Goal: Task Accomplishment & Management: Manage account settings

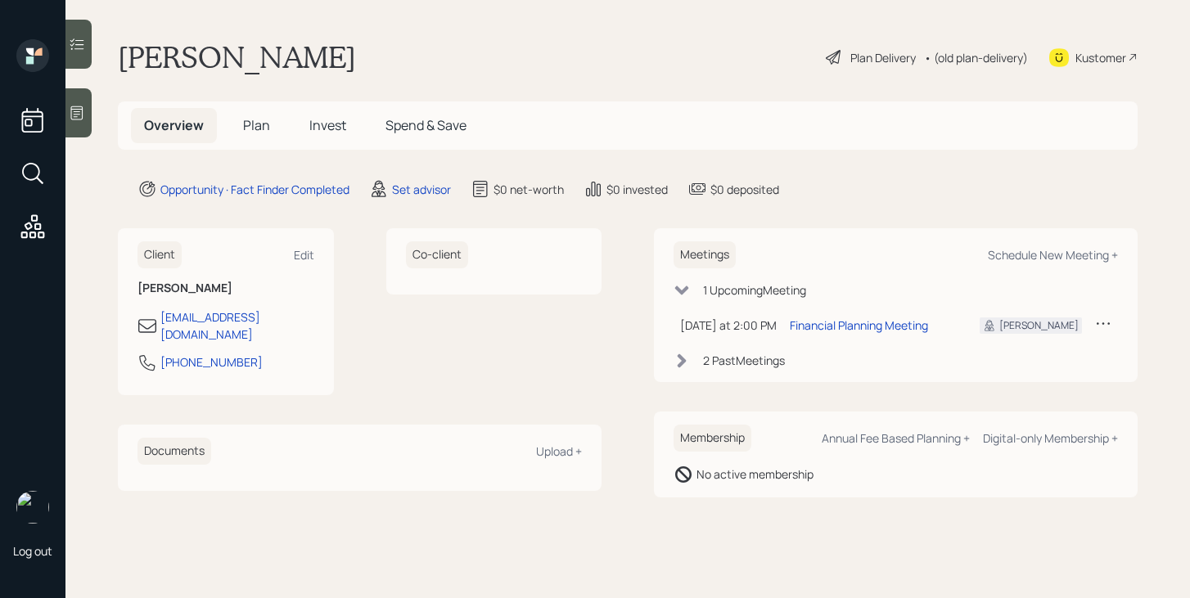
click at [85, 108] on div at bounding box center [78, 112] width 26 height 49
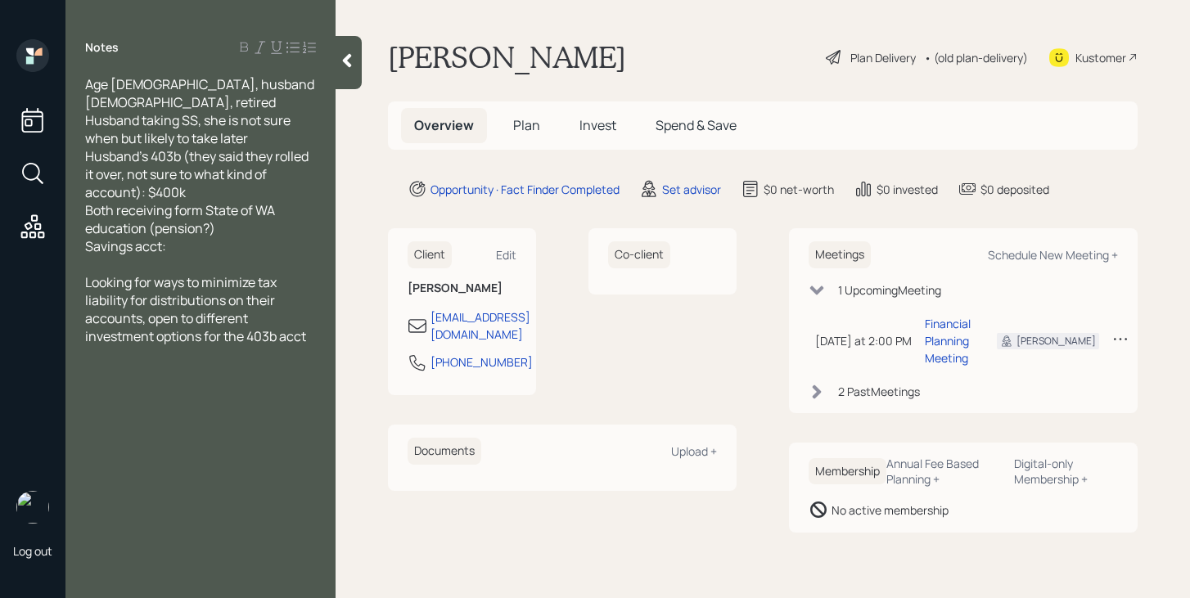
click at [351, 53] on icon at bounding box center [347, 60] width 16 height 16
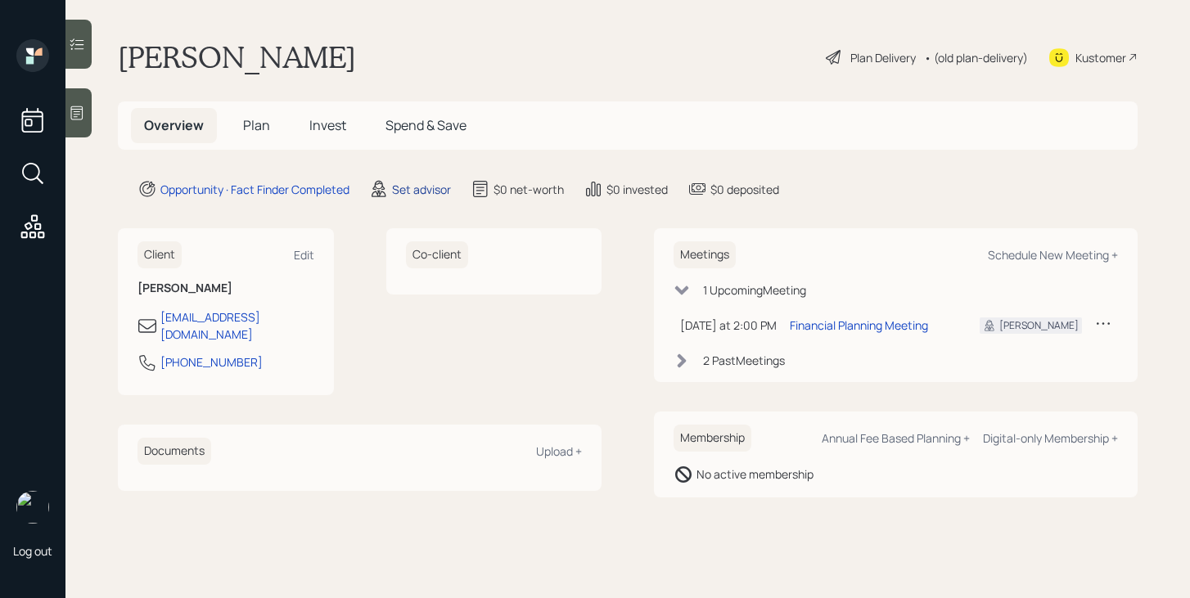
click at [430, 184] on div "Set advisor" at bounding box center [421, 189] width 59 height 17
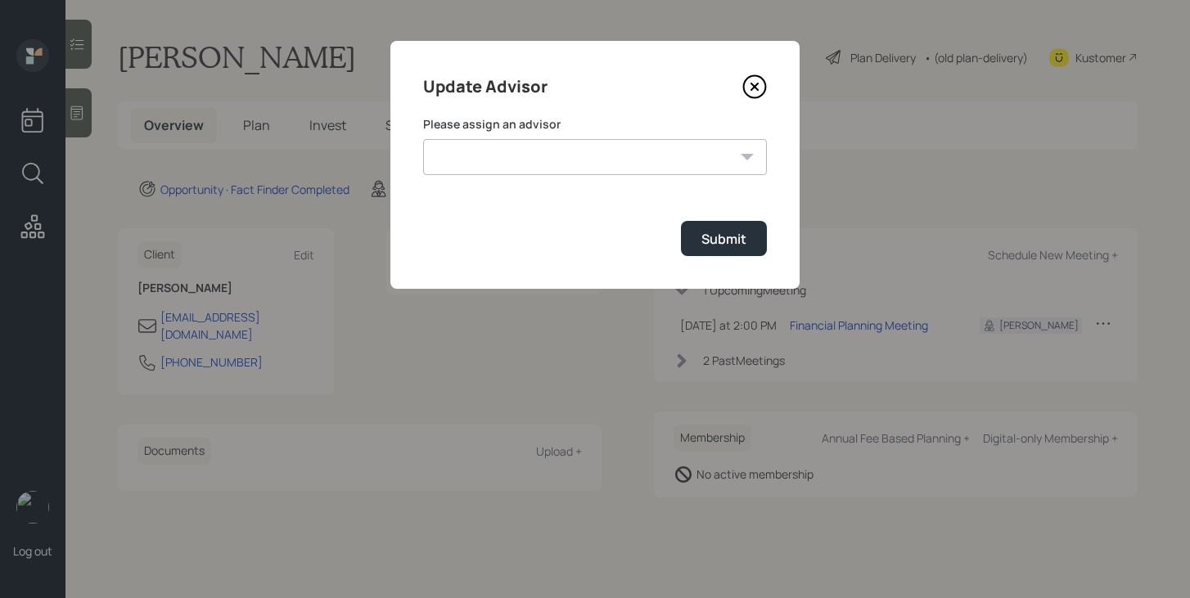
click at [511, 132] on label "Please assign an advisor" at bounding box center [595, 124] width 344 height 16
click at [511, 161] on select "Treva Nostdahl Jonah Coleman Tyler End Eric Schwartz Michael Russo Sami Boghos …" at bounding box center [595, 157] width 344 height 36
select select "bffa7908-1b2a-4c79-9bb6-f0ec9aed22d3"
click at [423, 139] on select "Treva Nostdahl Jonah Coleman Tyler End Eric Schwartz Michael Russo Sami Boghos …" at bounding box center [595, 157] width 344 height 36
click at [711, 237] on div "Submit" at bounding box center [724, 239] width 45 height 18
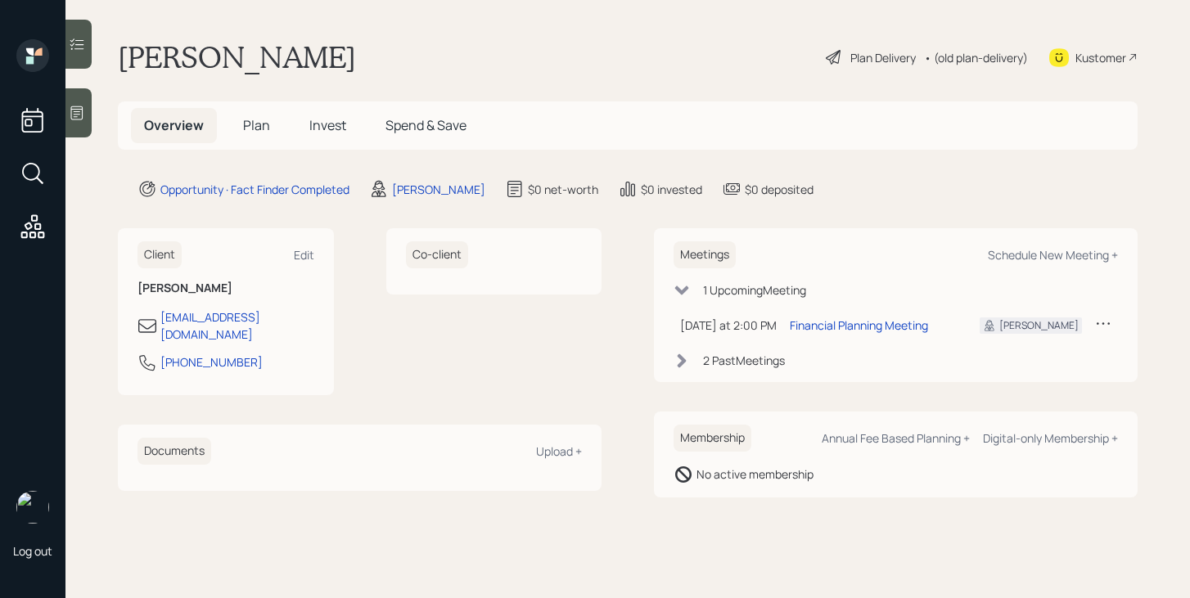
click at [267, 120] on span "Plan" at bounding box center [256, 125] width 27 height 18
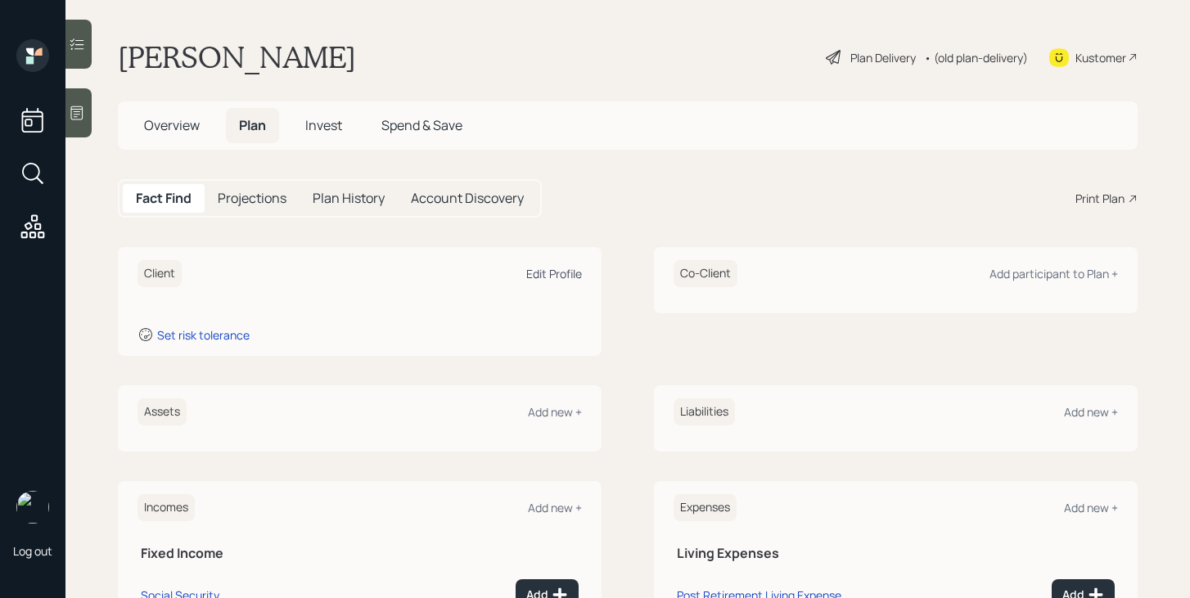
click at [556, 273] on div "Edit Profile" at bounding box center [554, 274] width 56 height 16
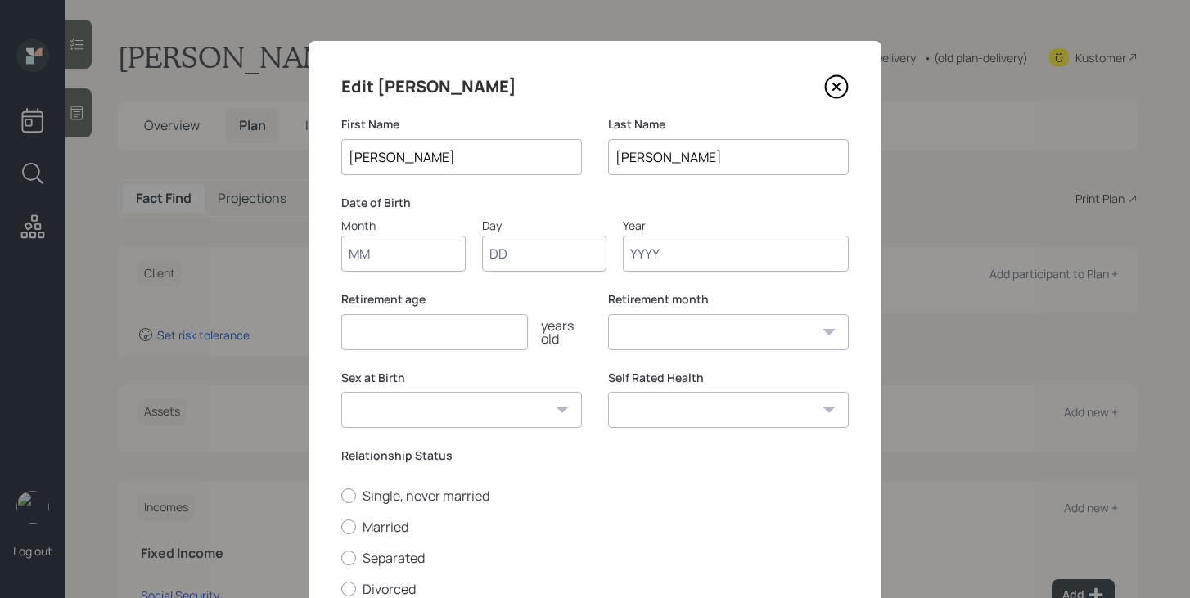
click at [381, 246] on input "Month" at bounding box center [403, 254] width 124 height 36
click at [429, 255] on input "Month" at bounding box center [403, 254] width 124 height 36
type input "11"
type input "09"
type input "1962"
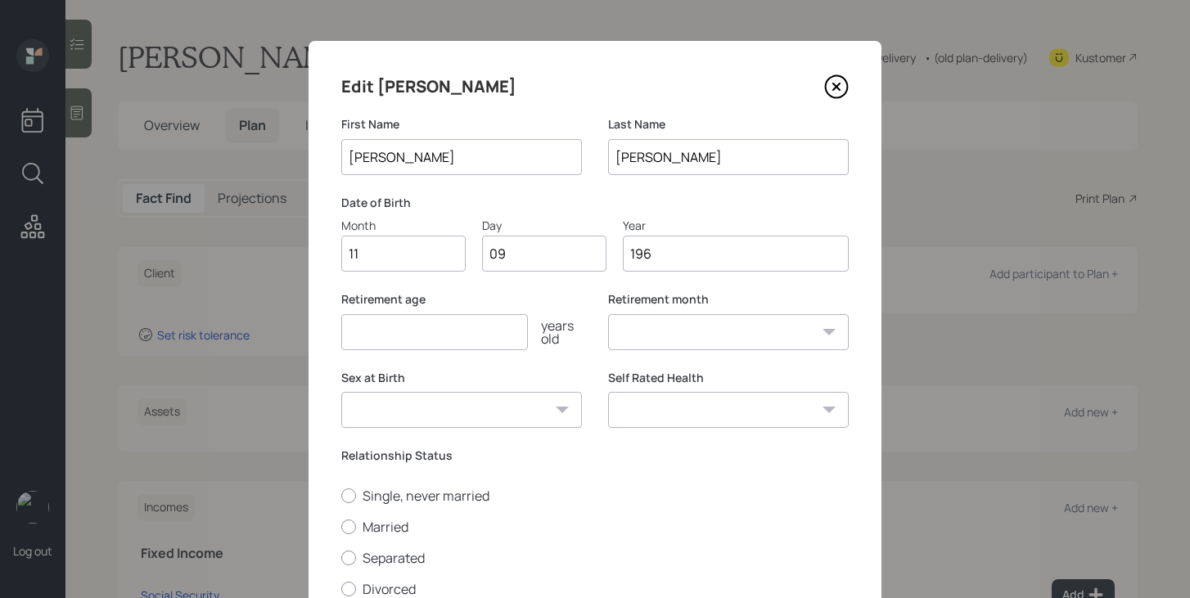
select select "11"
type input "1962"
click at [391, 327] on input "number" at bounding box center [434, 332] width 187 height 36
type input "61"
click at [409, 409] on select "Male Female Other / Prefer not to say" at bounding box center [461, 410] width 241 height 36
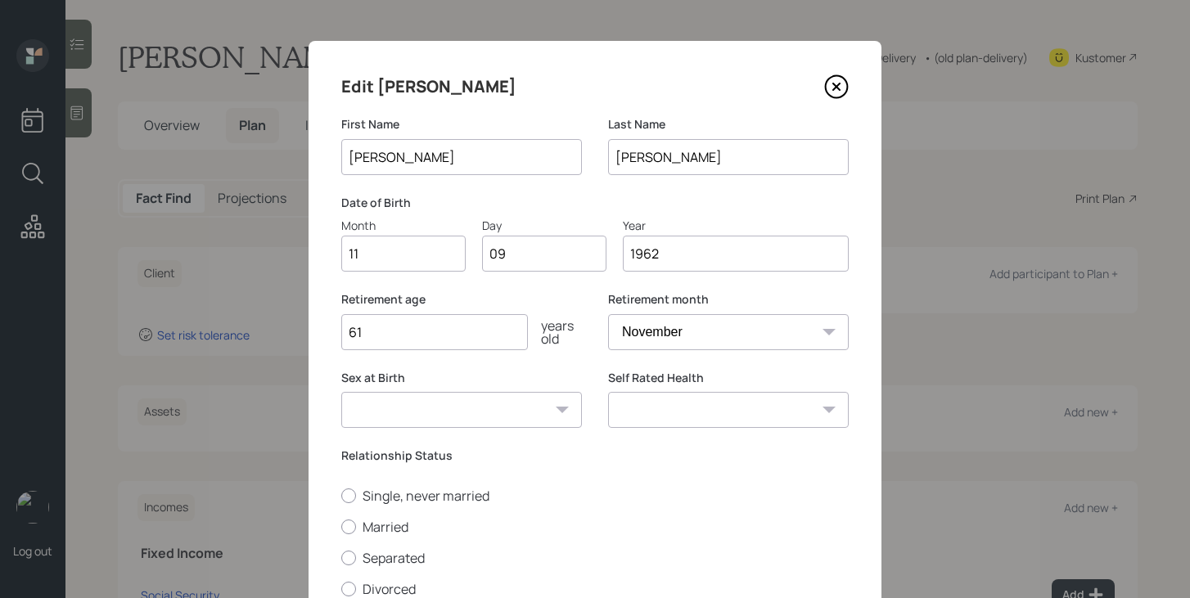
select select "female"
click at [341, 392] on select "Male Female Other / Prefer not to say" at bounding box center [461, 410] width 241 height 36
click at [396, 525] on label "Married" at bounding box center [595, 527] width 508 height 18
click at [341, 526] on input "Married" at bounding box center [341, 526] width 1 height 1
radio input "true"
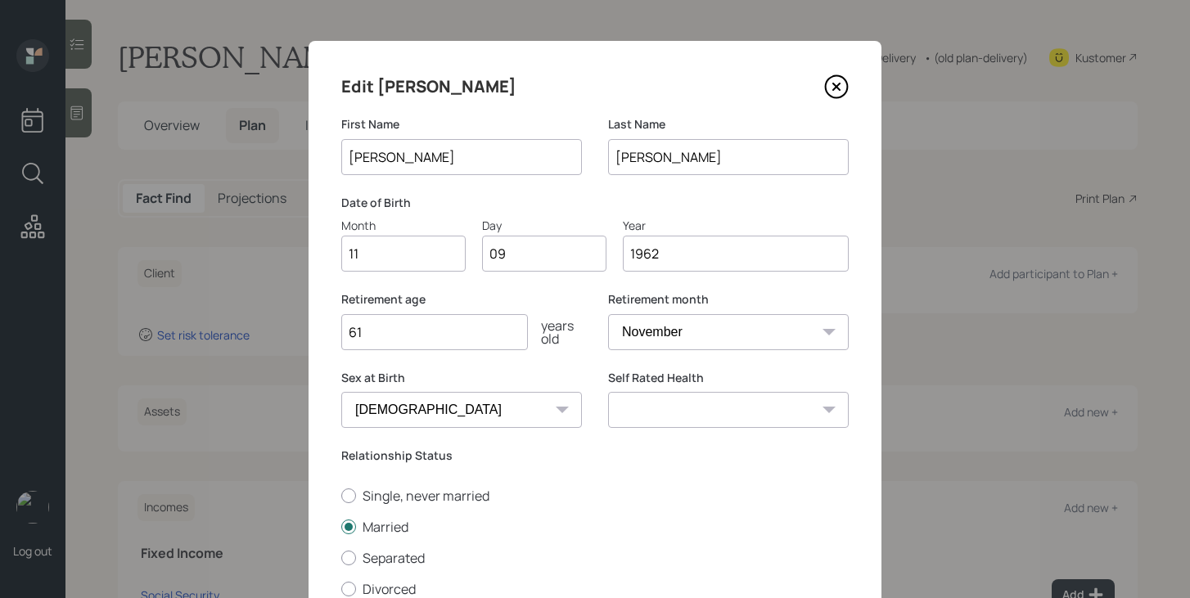
click at [679, 402] on select "Excellent Very Good Good Fair Poor" at bounding box center [728, 410] width 241 height 36
select select "good"
click at [608, 392] on select "Excellent Very Good Good Fair Poor" at bounding box center [728, 410] width 241 height 36
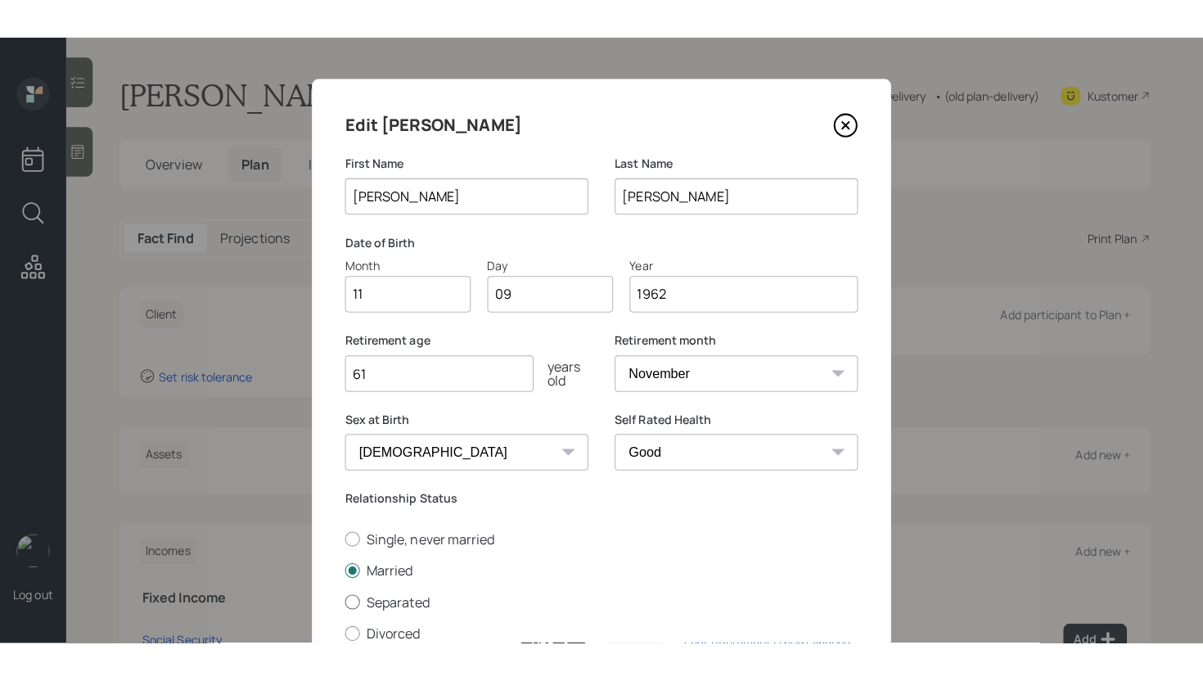
scroll to position [160, 0]
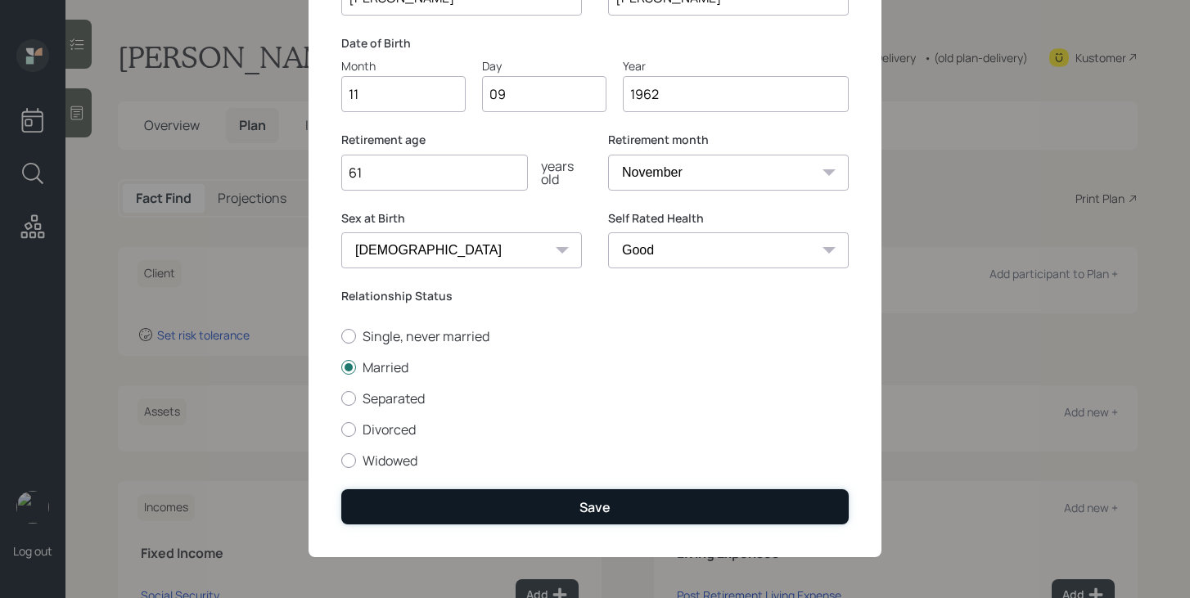
click at [693, 514] on button "Save" at bounding box center [595, 507] width 508 height 35
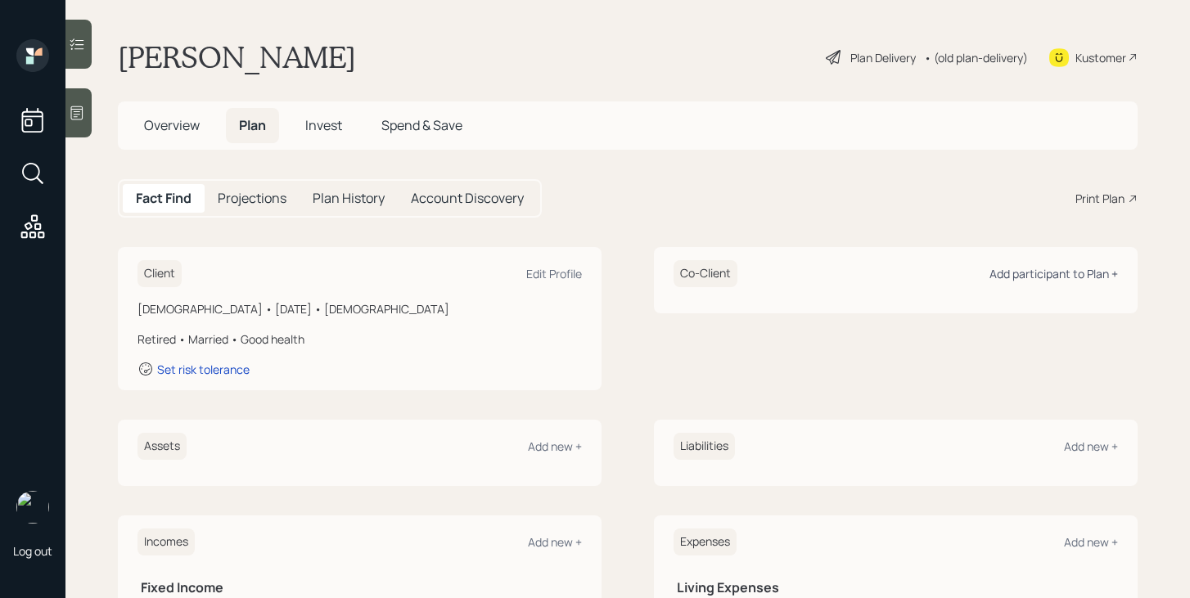
click at [1034, 279] on div "Add participant to Plan +" at bounding box center [1054, 274] width 129 height 16
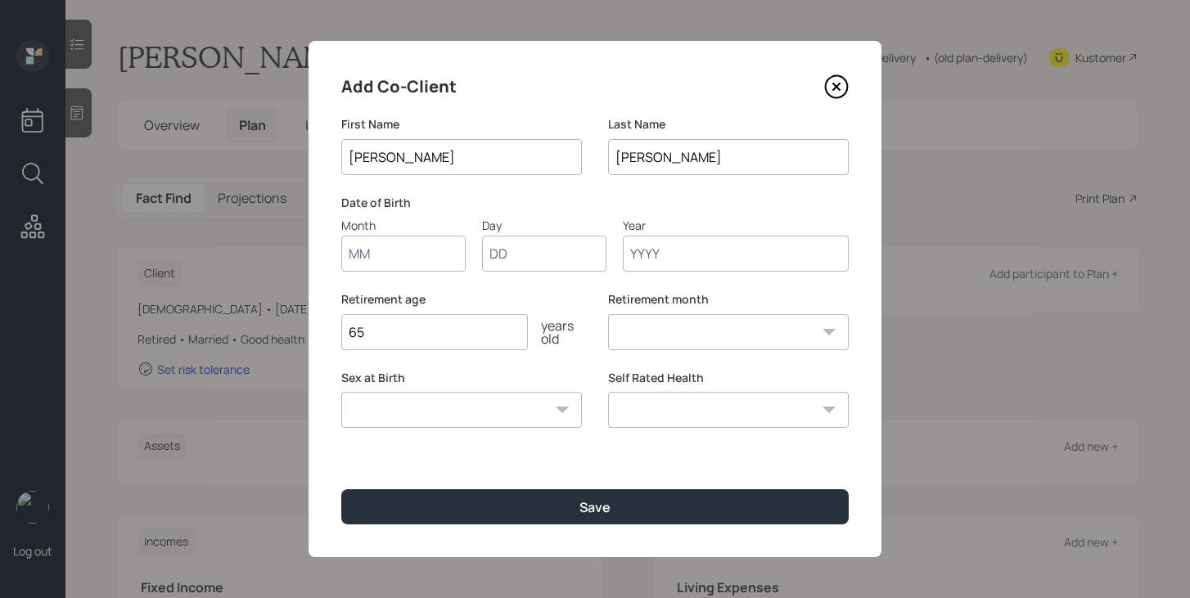
type input "Andy"
click at [431, 263] on input "Month" at bounding box center [403, 254] width 124 height 36
type input "06"
type input "1956"
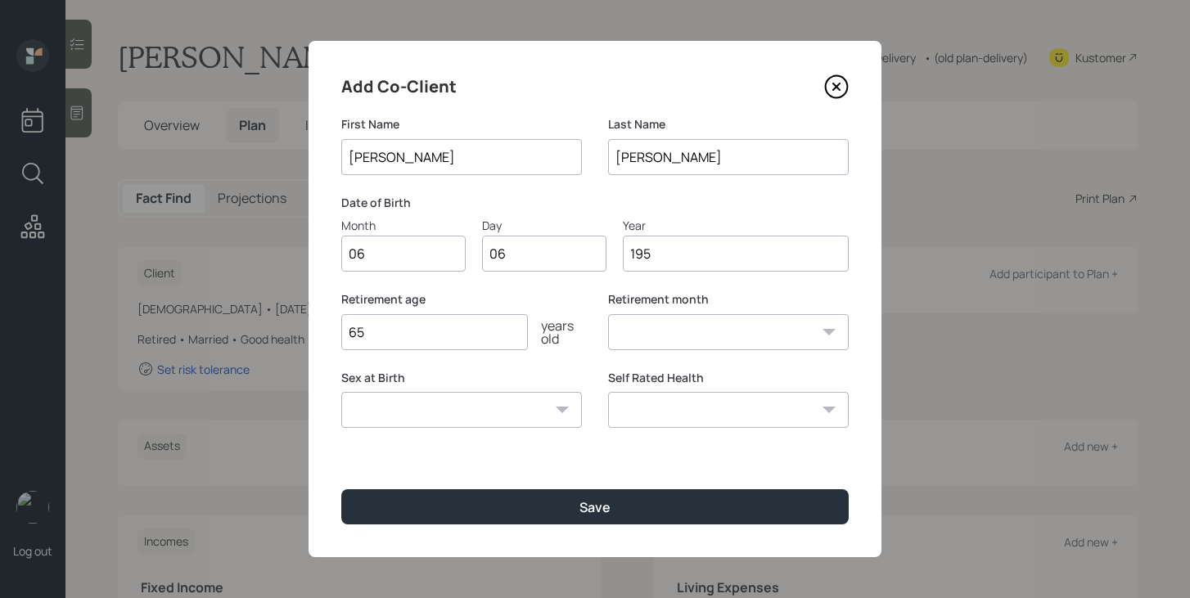
select select "6"
type input "1956"
click at [375, 338] on input "65" at bounding box center [434, 332] width 187 height 36
click at [398, 405] on select "Male Female Other / Prefer not to say" at bounding box center [461, 410] width 241 height 36
select select "male"
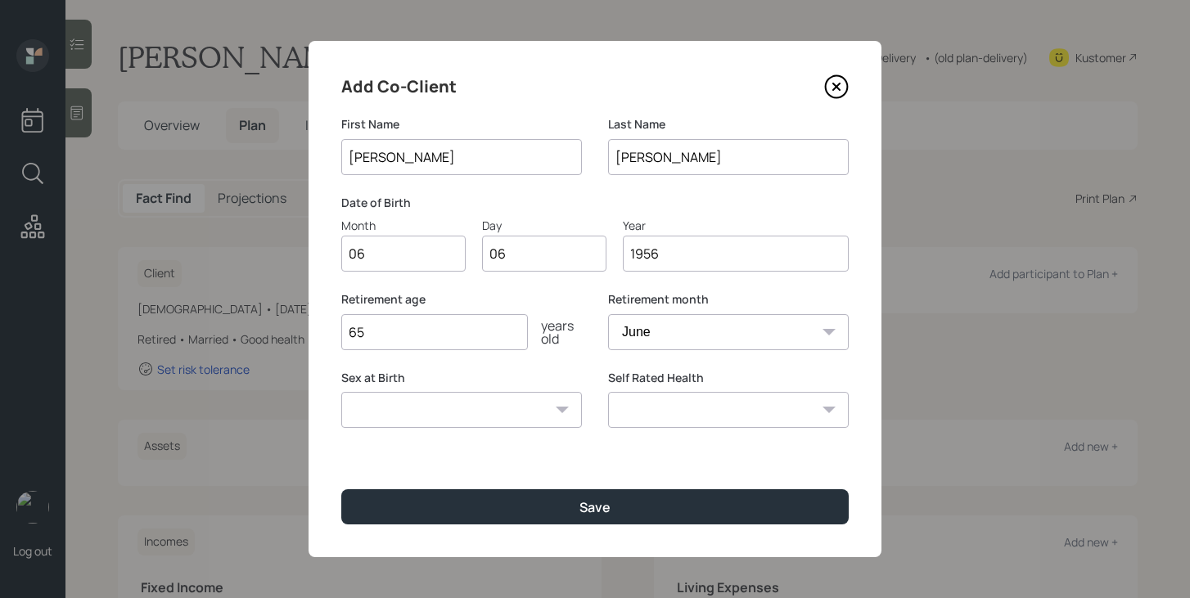
click at [341, 392] on select "Male Female Other / Prefer not to say" at bounding box center [461, 410] width 241 height 36
click at [639, 394] on select "Excellent Very Good Good Fair Poor" at bounding box center [728, 410] width 241 height 36
select select "very_good"
click at [608, 392] on select "Excellent Very Good Good Fair Poor" at bounding box center [728, 410] width 241 height 36
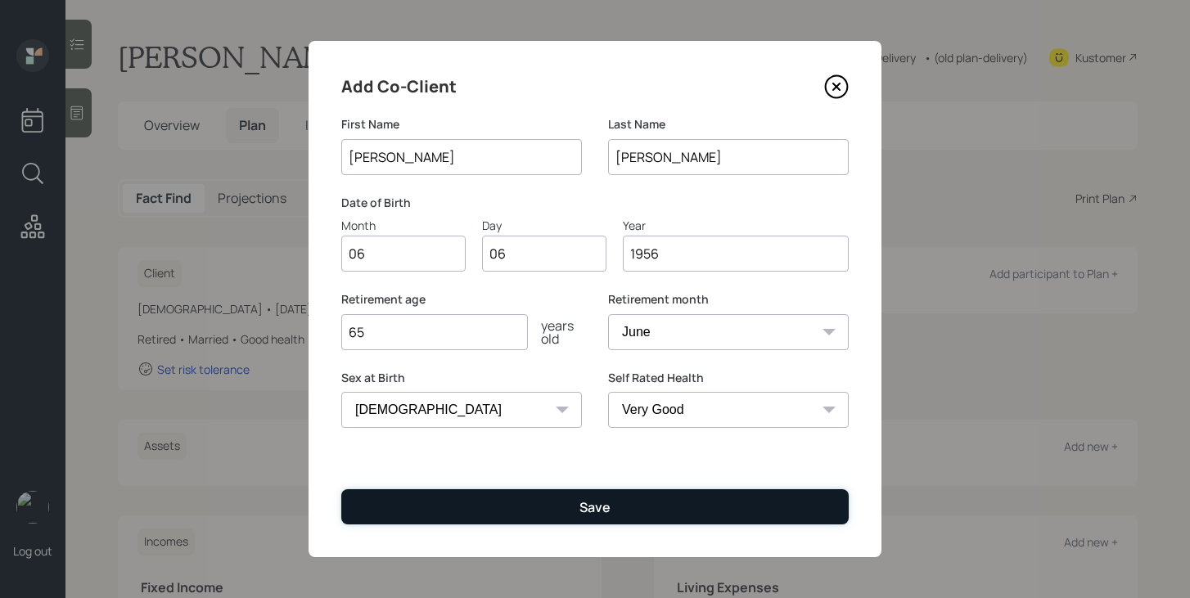
click at [657, 502] on button "Save" at bounding box center [595, 507] width 508 height 35
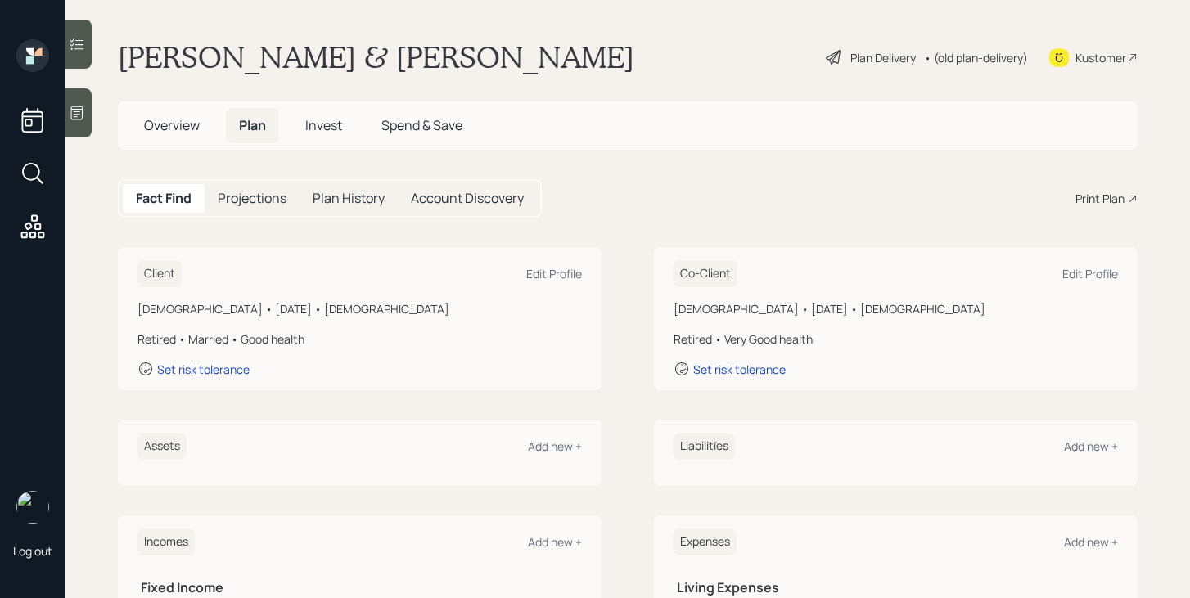
click at [853, 55] on div "Plan Delivery" at bounding box center [883, 57] width 65 height 17
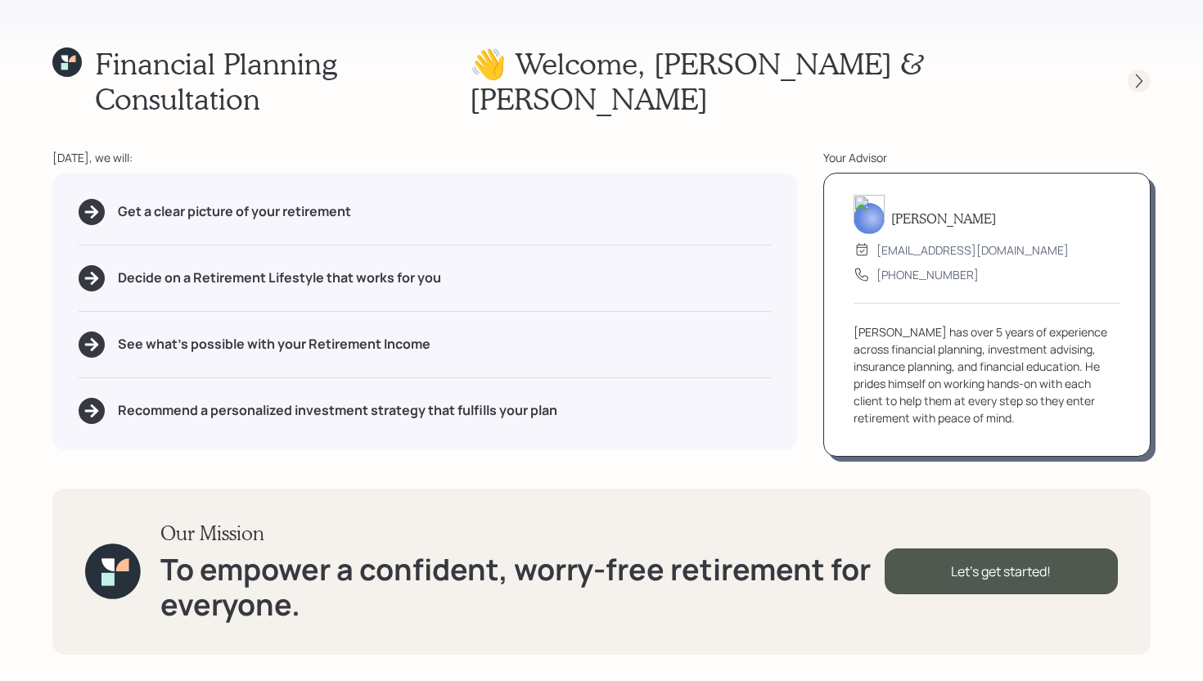
click at [1141, 73] on icon at bounding box center [1139, 81] width 16 height 16
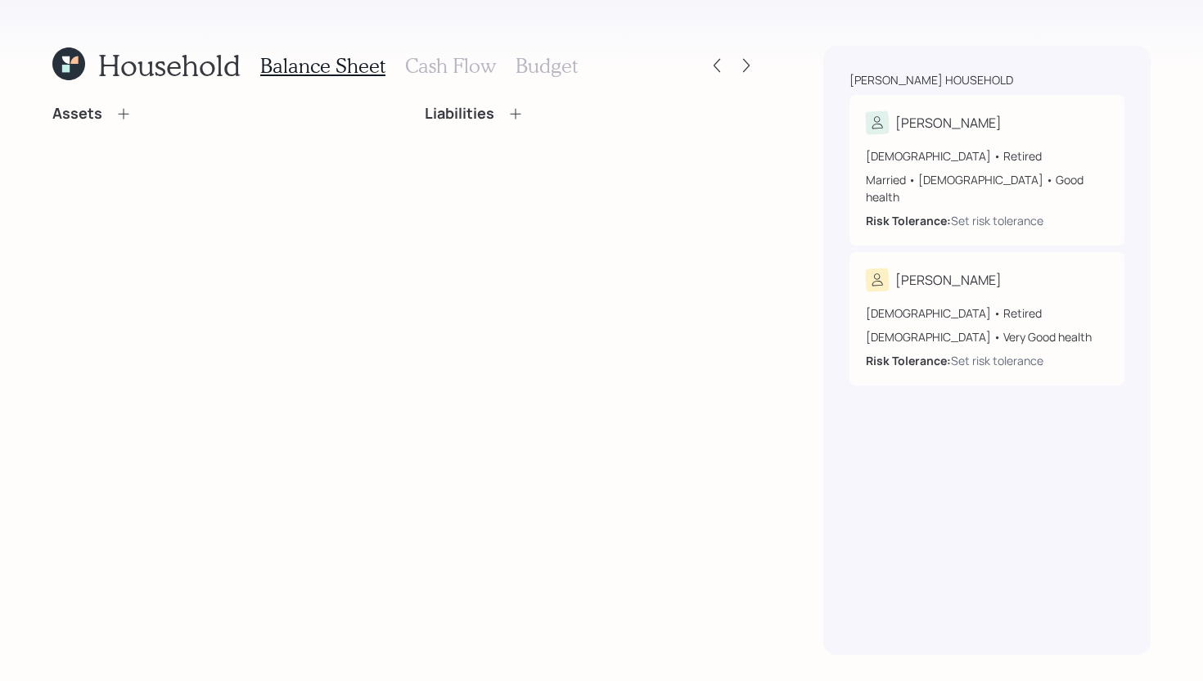
click at [128, 114] on icon at bounding box center [123, 113] width 11 height 11
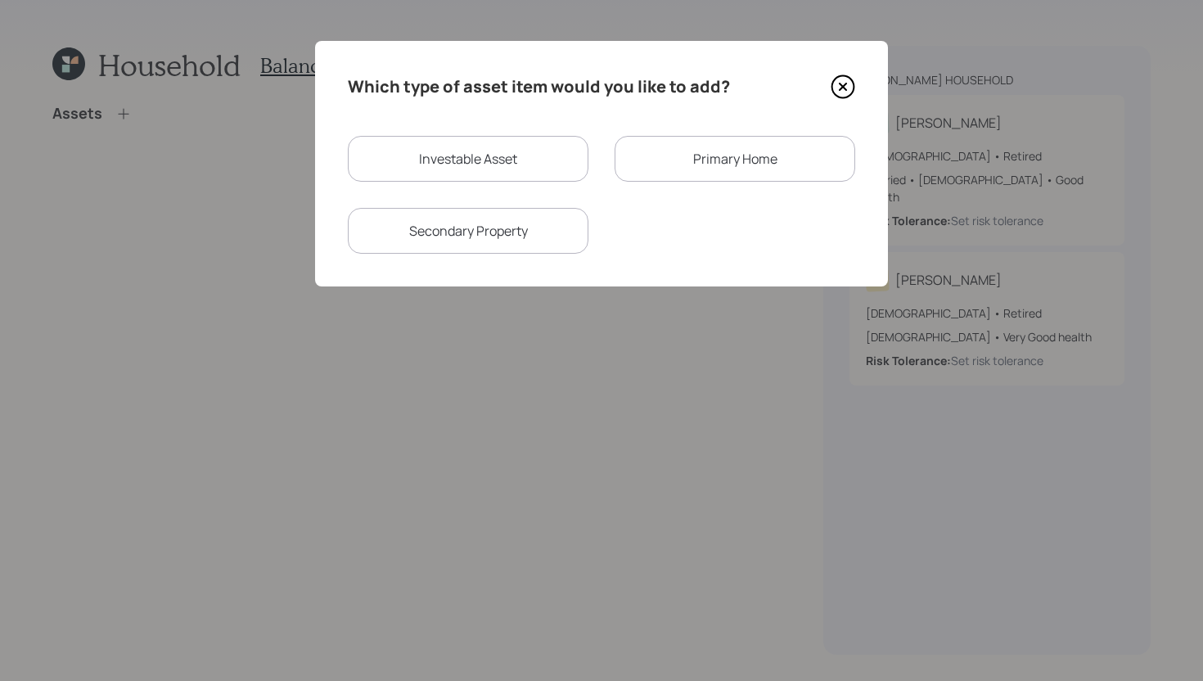
click at [438, 150] on div "Investable Asset" at bounding box center [468, 159] width 241 height 46
select select "taxable"
select select "balanced"
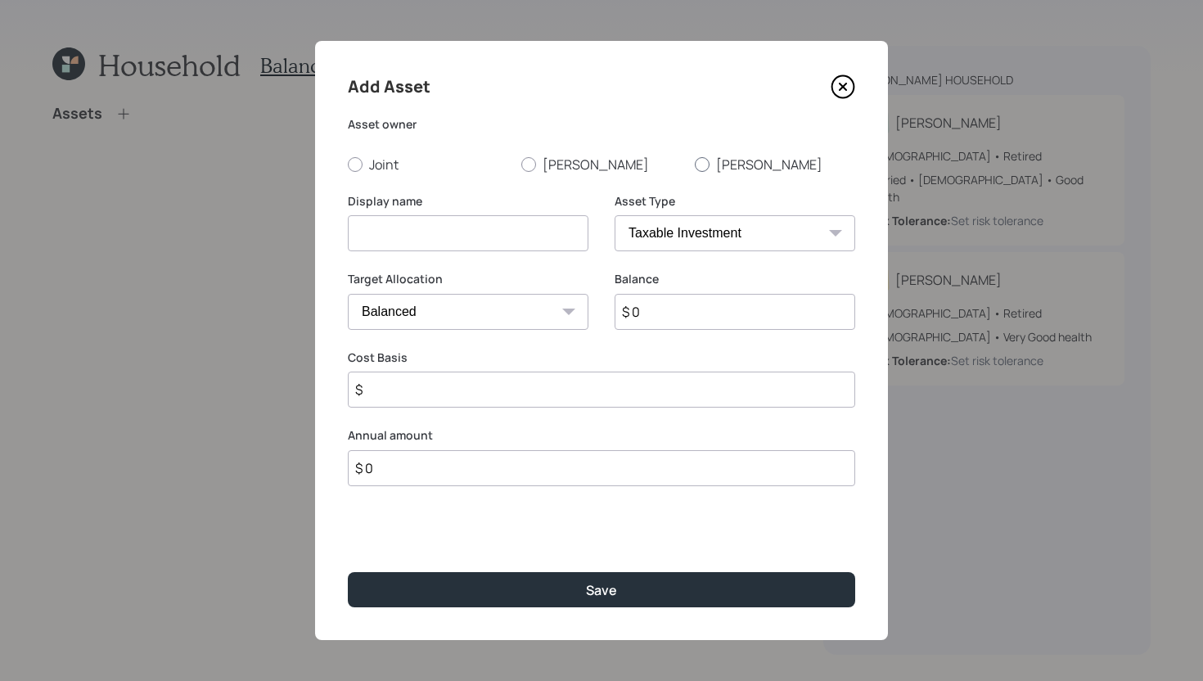
click at [737, 161] on label "Andy" at bounding box center [775, 165] width 160 height 18
click at [695, 164] on input "Andy" at bounding box center [694, 164] width 1 height 1
radio input "true"
click at [471, 240] on input at bounding box center [468, 233] width 241 height 36
type input "Former 403b"
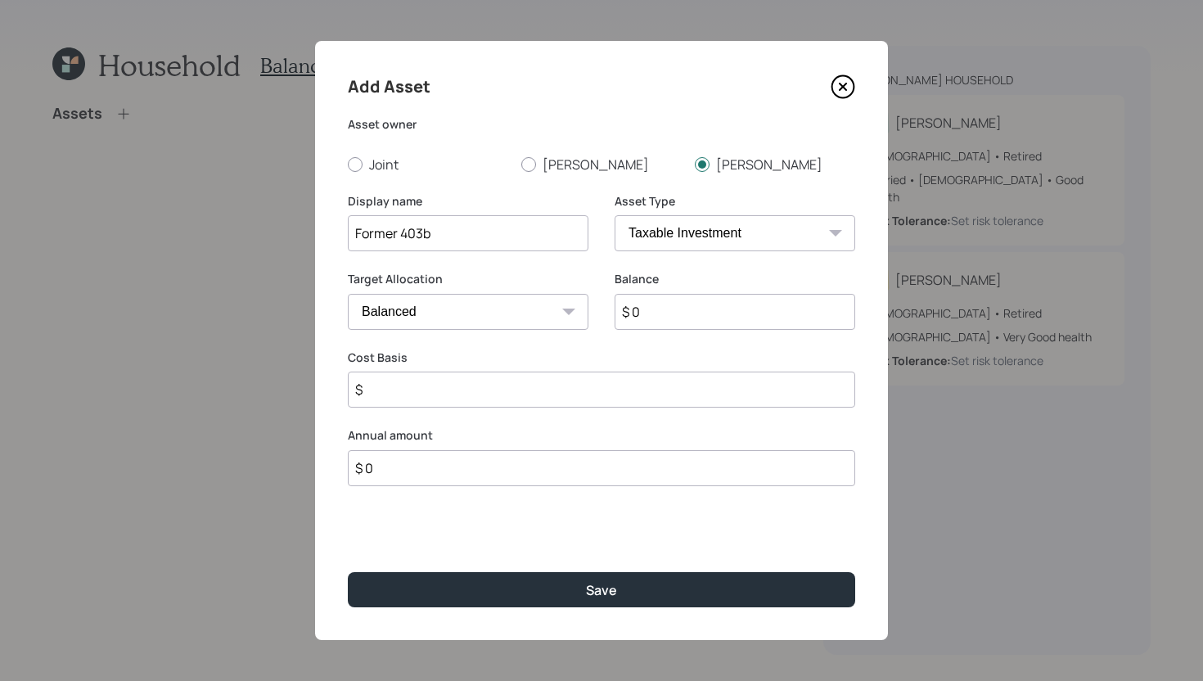
click at [765, 237] on select "SEP IRA IRA Roth IRA 401(k) Roth 401(k) 403(b) Roth 403(b) 457(b) Roth 457(b) H…" at bounding box center [735, 233] width 241 height 36
select select "public_school_sponsored"
click at [615, 215] on select "SEP IRA IRA Roth IRA 401(k) Roth 401(k) 403(b) Roth 403(b) 457(b) Roth 457(b) H…" at bounding box center [735, 233] width 241 height 36
click at [655, 309] on input "$ 0" at bounding box center [735, 312] width 241 height 36
click at [523, 388] on input "number" at bounding box center [456, 390] width 216 height 36
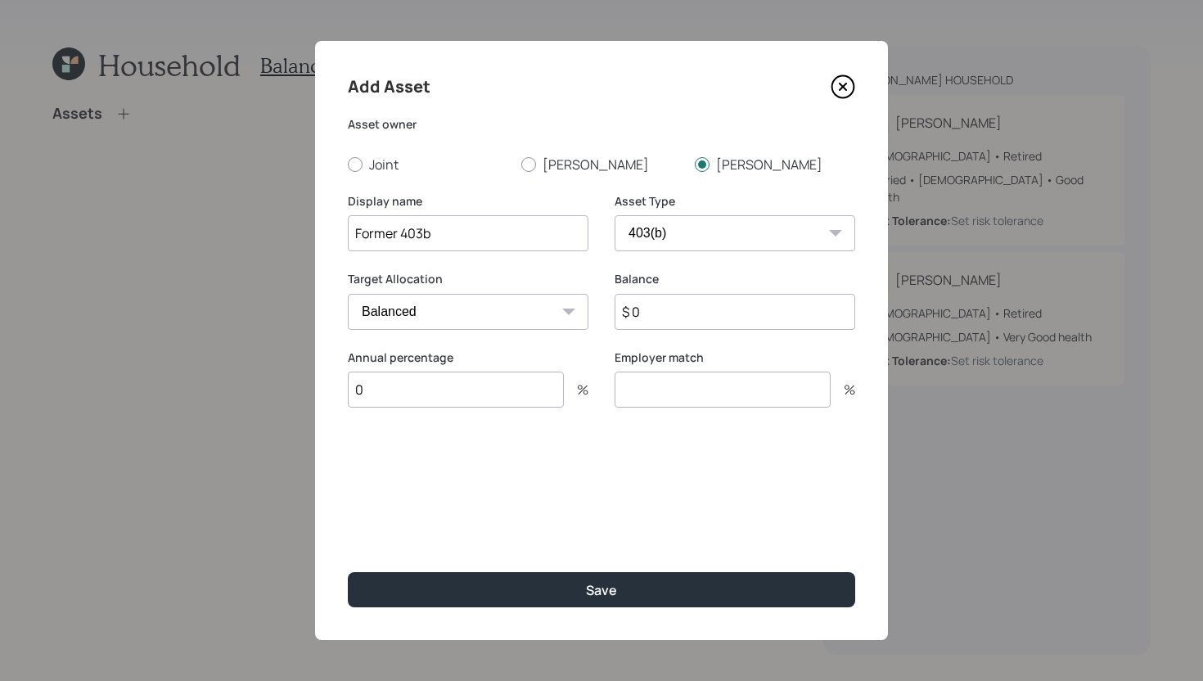
type input "0"
click at [670, 390] on input "number" at bounding box center [723, 390] width 216 height 36
type input "0"
click at [770, 228] on select "SEP IRA IRA Roth IRA 401(k) Roth 401(k) 403(b) Roth 403(b) 457(b) Roth 457(b) H…" at bounding box center [735, 233] width 241 height 36
click at [615, 215] on select "SEP IRA IRA Roth IRA 401(k) Roth 401(k) 403(b) Roth 403(b) 457(b) Roth 457(b) H…" at bounding box center [735, 233] width 241 height 36
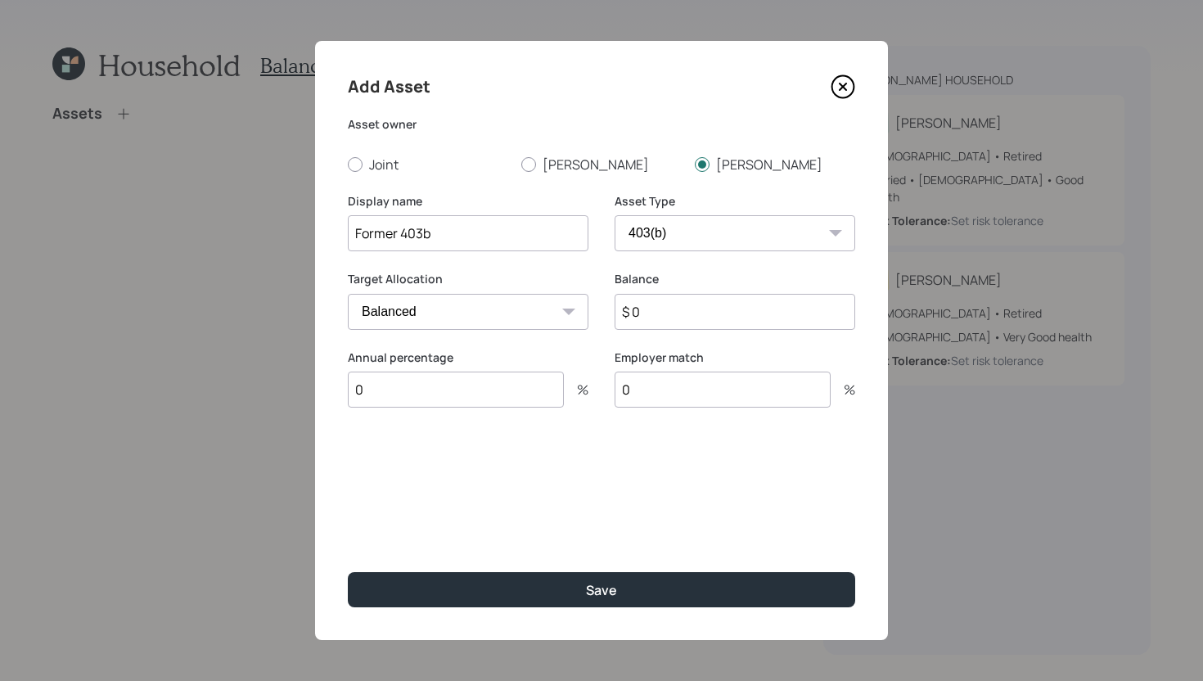
click at [671, 323] on input "$ 0" at bounding box center [735, 312] width 241 height 36
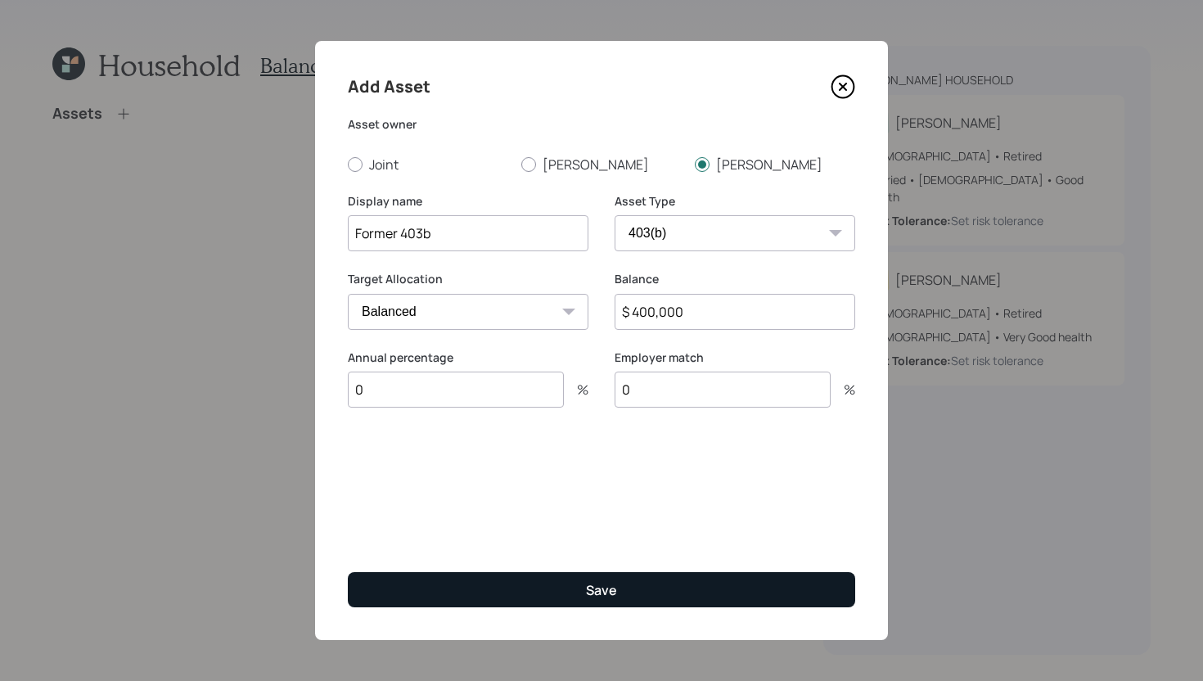
type input "$ 400,000"
click at [640, 582] on button "Save" at bounding box center [602, 589] width 508 height 35
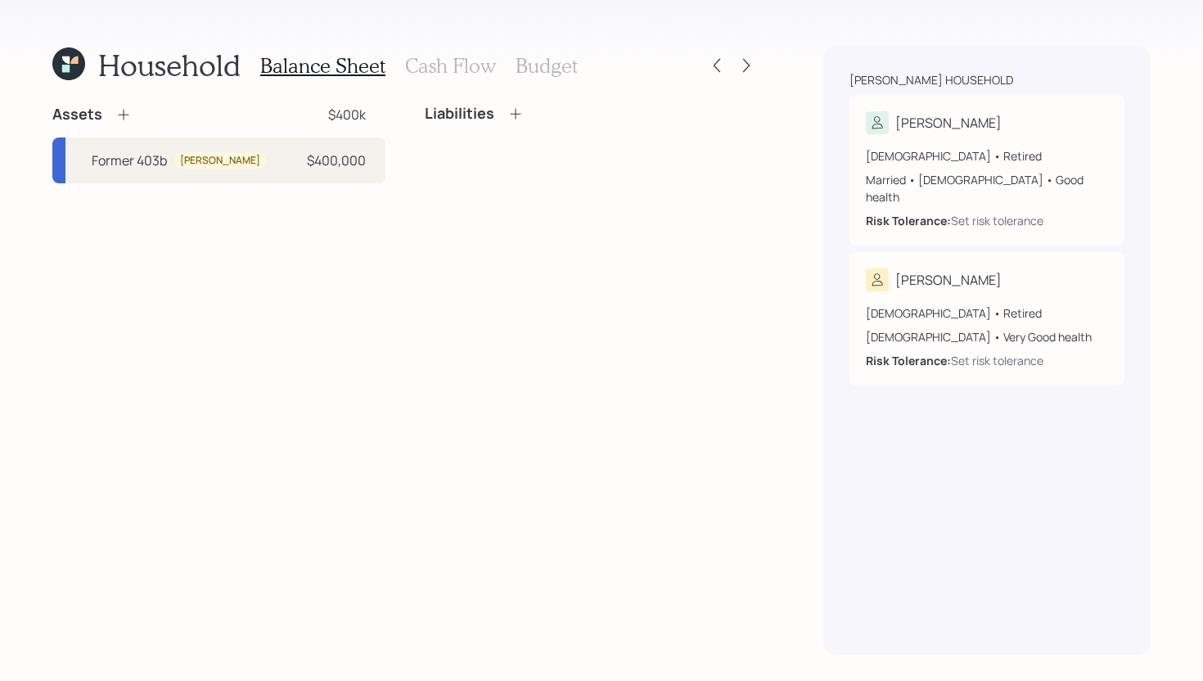
click at [124, 116] on icon at bounding box center [123, 114] width 16 height 16
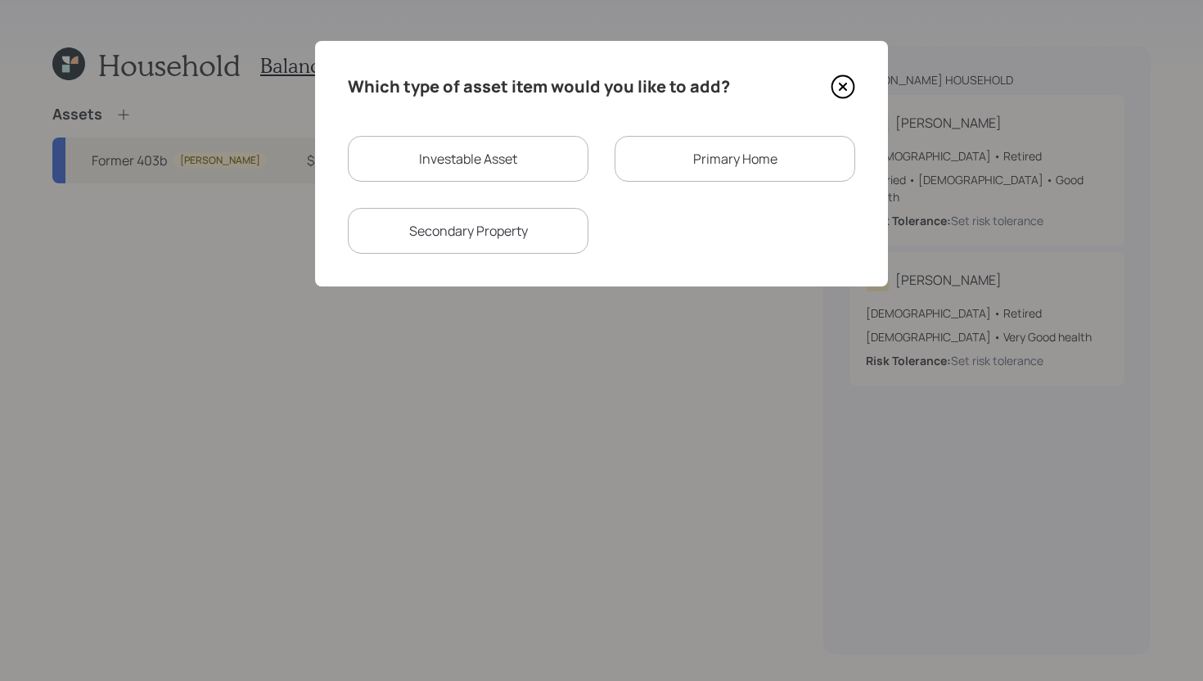
click at [443, 151] on div "Investable Asset" at bounding box center [468, 159] width 241 height 46
select select "taxable"
select select "balanced"
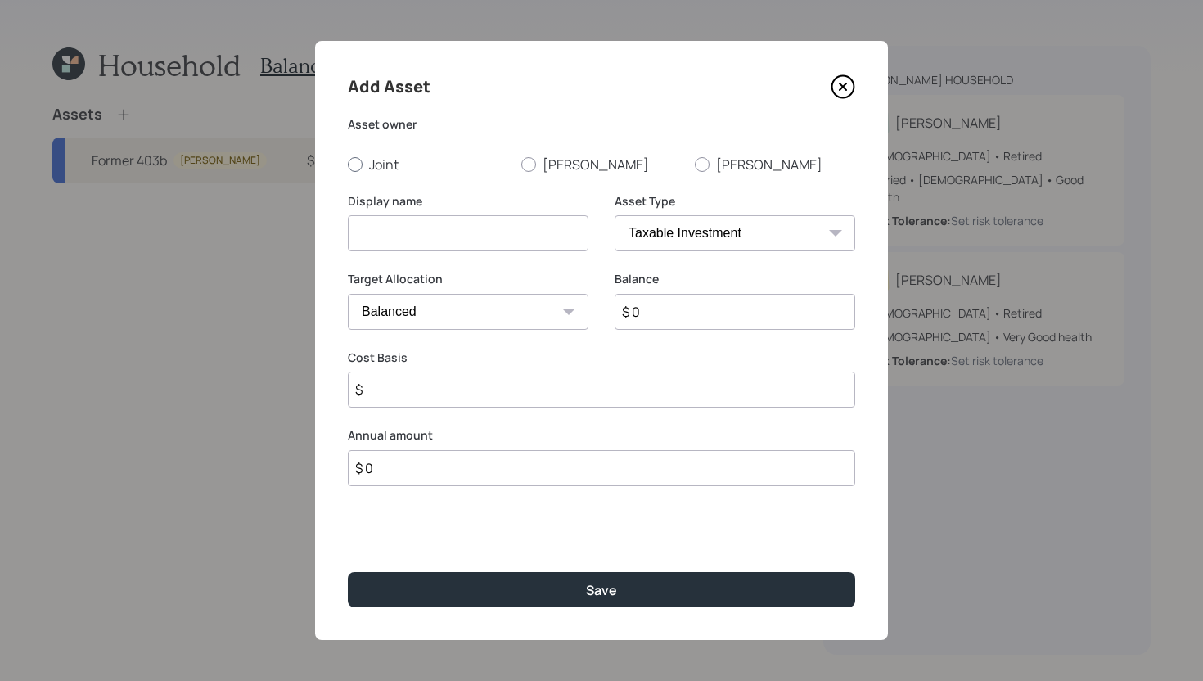
click at [403, 169] on label "Joint" at bounding box center [428, 165] width 160 height 18
click at [348, 165] on input "Joint" at bounding box center [347, 164] width 1 height 1
radio input "true"
click at [486, 225] on input at bounding box center [468, 233] width 241 height 36
type input "Silver IRA"
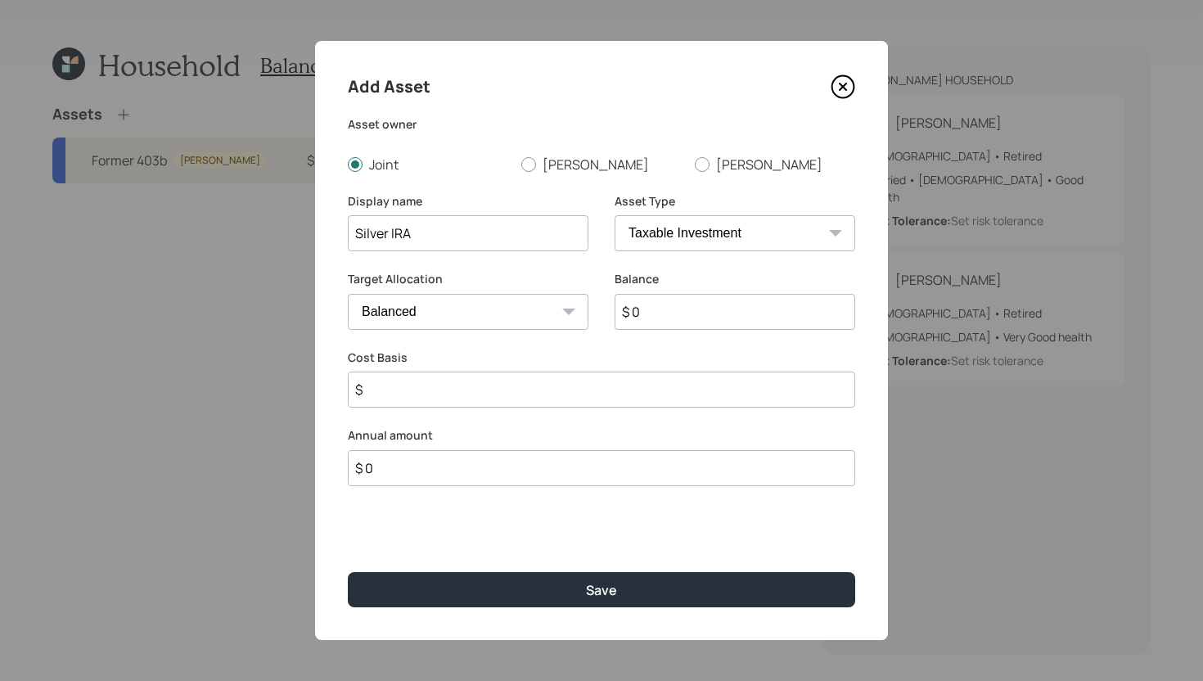
click at [686, 321] on input "$ 0" at bounding box center [735, 312] width 241 height 36
click at [710, 237] on select "SEP IRA IRA Roth IRA 401(k) Roth 401(k) 403(b) Roth 403(b) 457(b) Roth 457(b) H…" at bounding box center [735, 233] width 241 height 36
select select "ira"
click at [615, 215] on select "SEP IRA IRA Roth IRA 401(k) Roth 401(k) 403(b) Roth 403(b) 457(b) Roth 457(b) H…" at bounding box center [735, 233] width 241 height 36
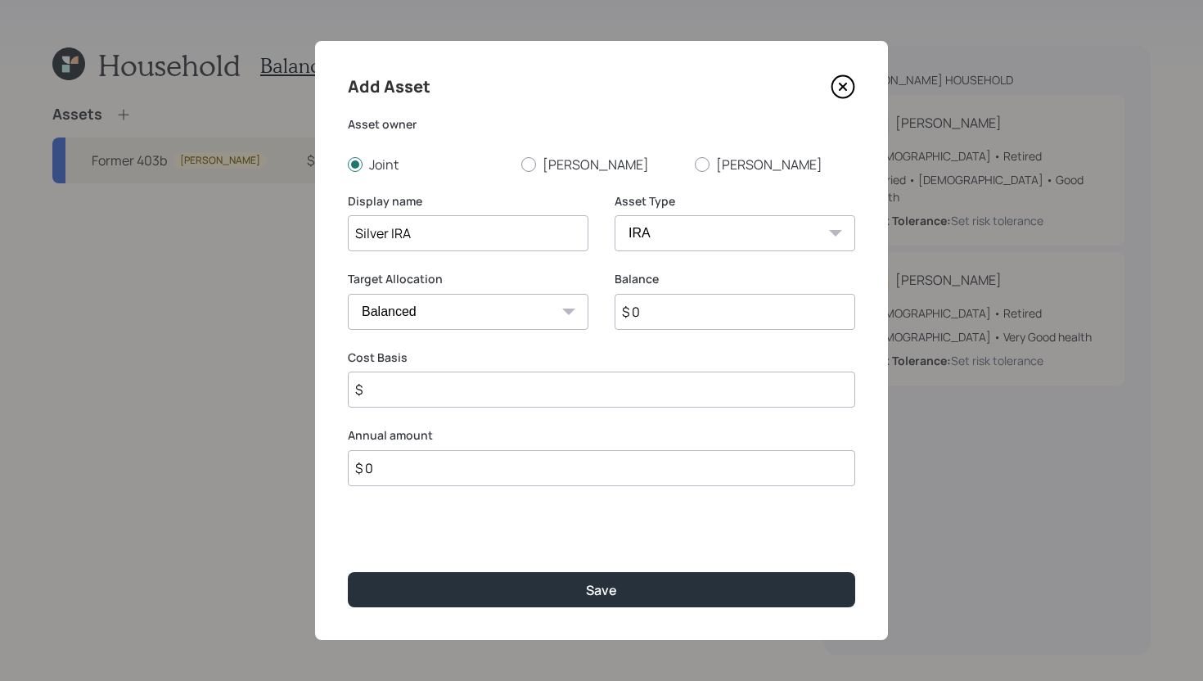
type input "$"
click at [674, 328] on input "$ 0" at bounding box center [735, 312] width 241 height 36
click at [674, 327] on input "$ 0" at bounding box center [735, 312] width 241 height 36
type input "$ 40,000"
click at [666, 400] on input "$" at bounding box center [602, 390] width 508 height 36
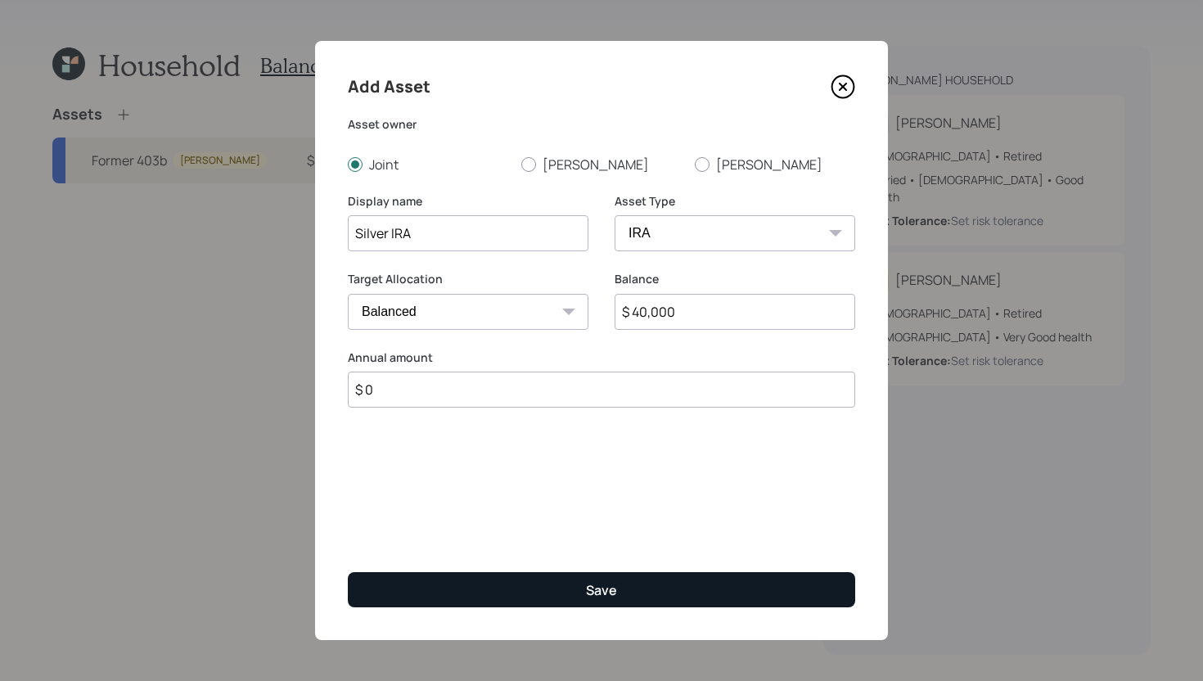
type input "$ 0"
click at [574, 586] on button "Save" at bounding box center [602, 589] width 508 height 35
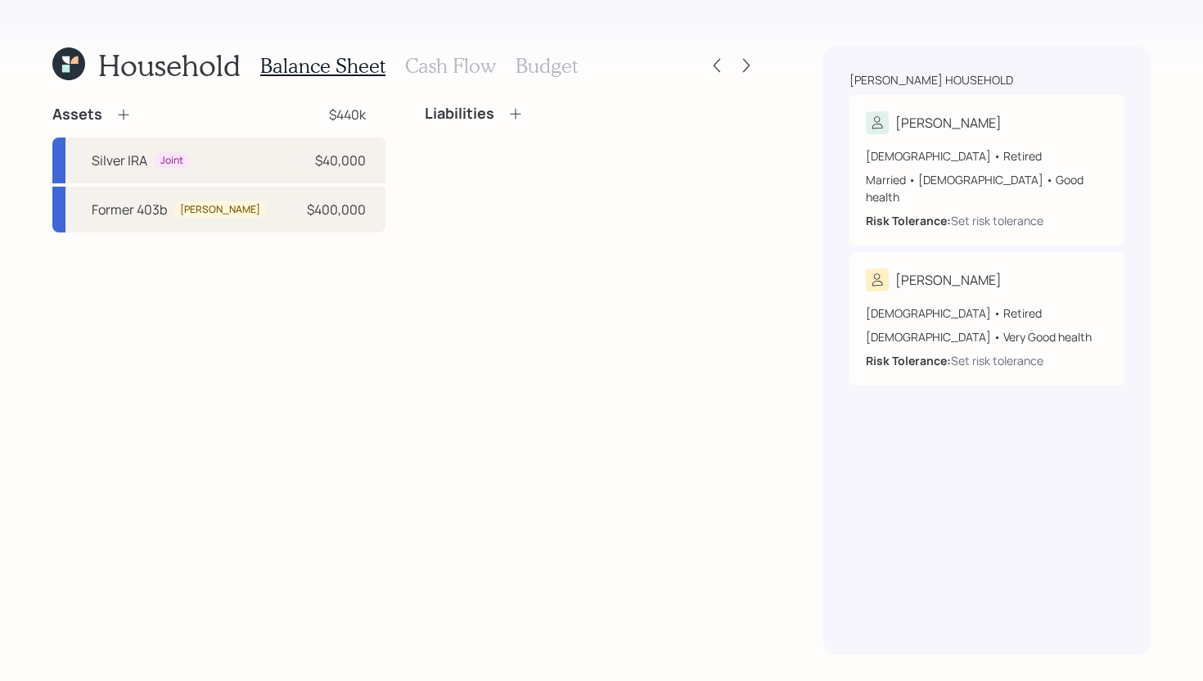
click at [128, 111] on icon at bounding box center [123, 114] width 16 height 16
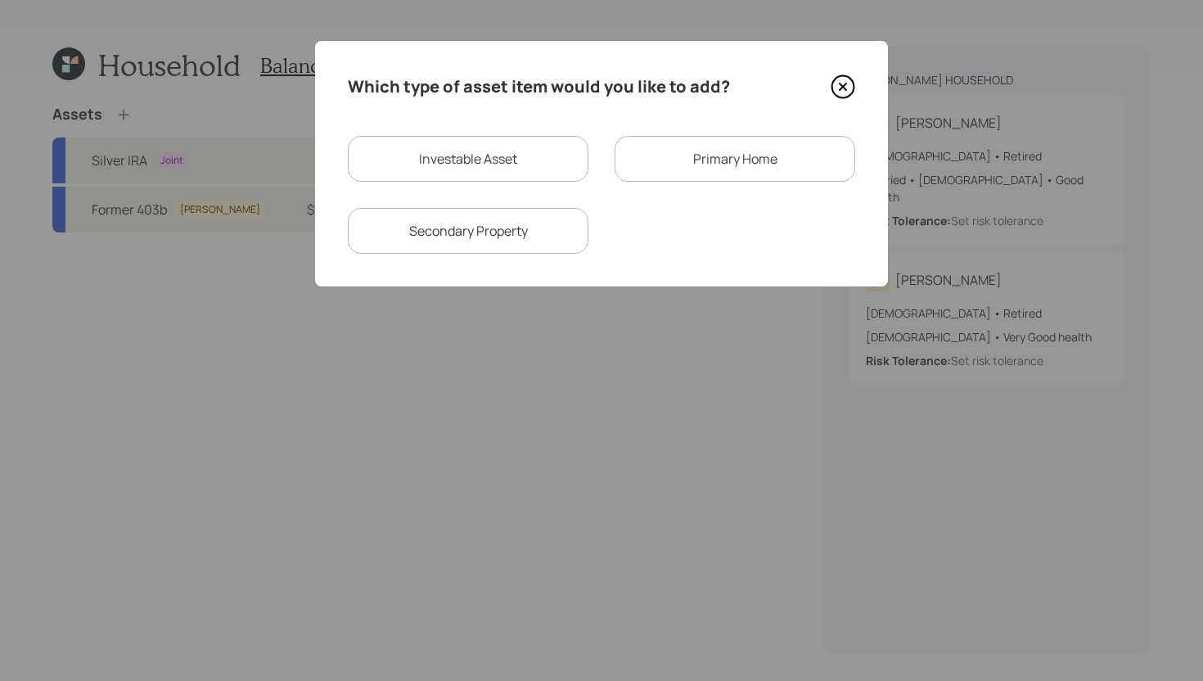
click at [530, 156] on div "Investable Asset" at bounding box center [468, 159] width 241 height 46
select select "taxable"
select select "balanced"
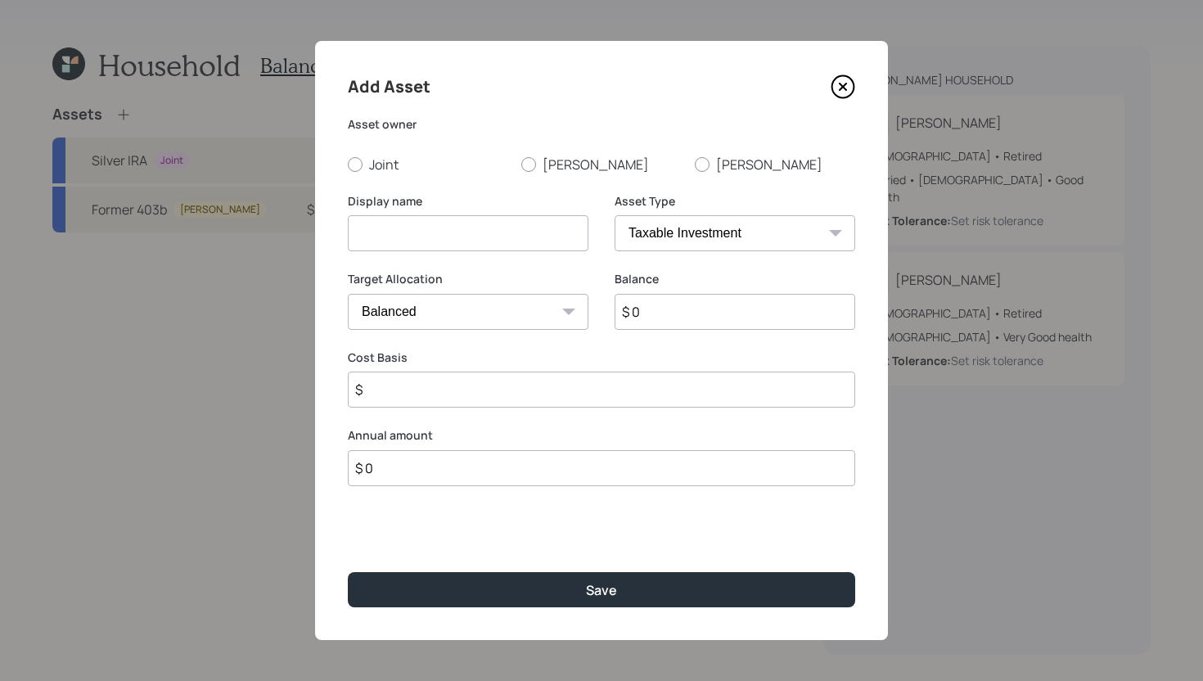
click at [682, 315] on input "$ 0" at bounding box center [735, 312] width 241 height 36
type input "$ 5,000"
click at [579, 392] on input "$" at bounding box center [602, 390] width 508 height 36
type input "$ 2,000"
click at [377, 167] on label "Joint" at bounding box center [428, 165] width 160 height 18
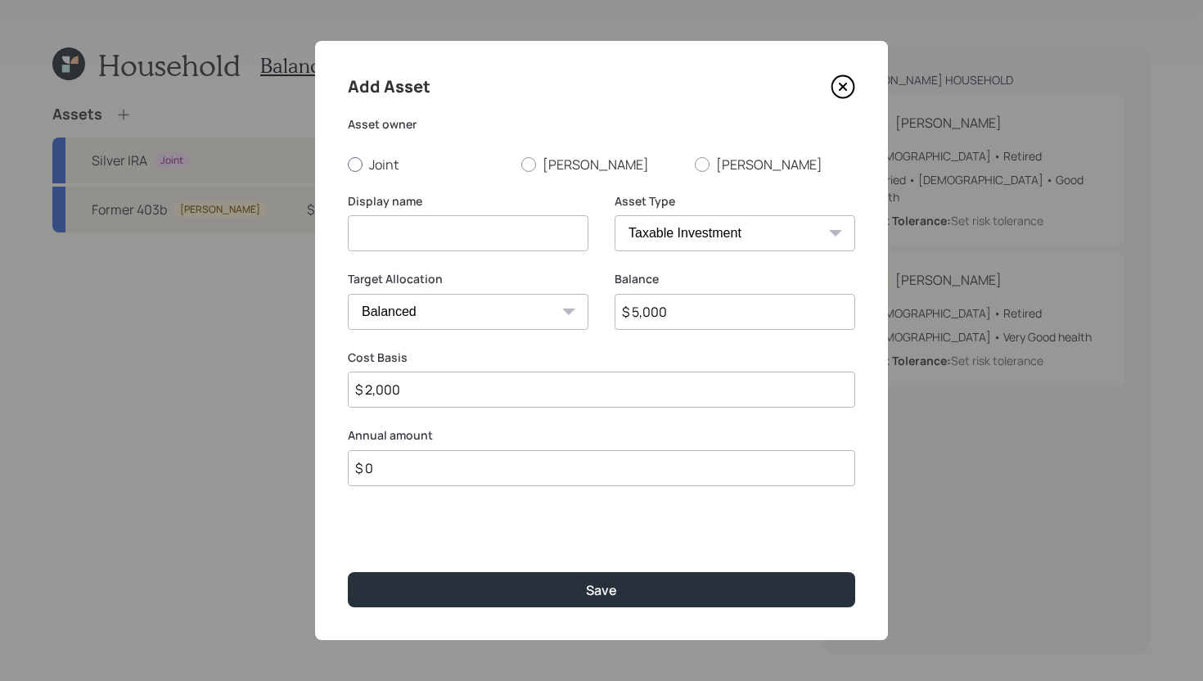
click at [348, 165] on input "Joint" at bounding box center [347, 164] width 1 height 1
radio input "true"
click at [395, 236] on input at bounding box center [468, 233] width 241 height 36
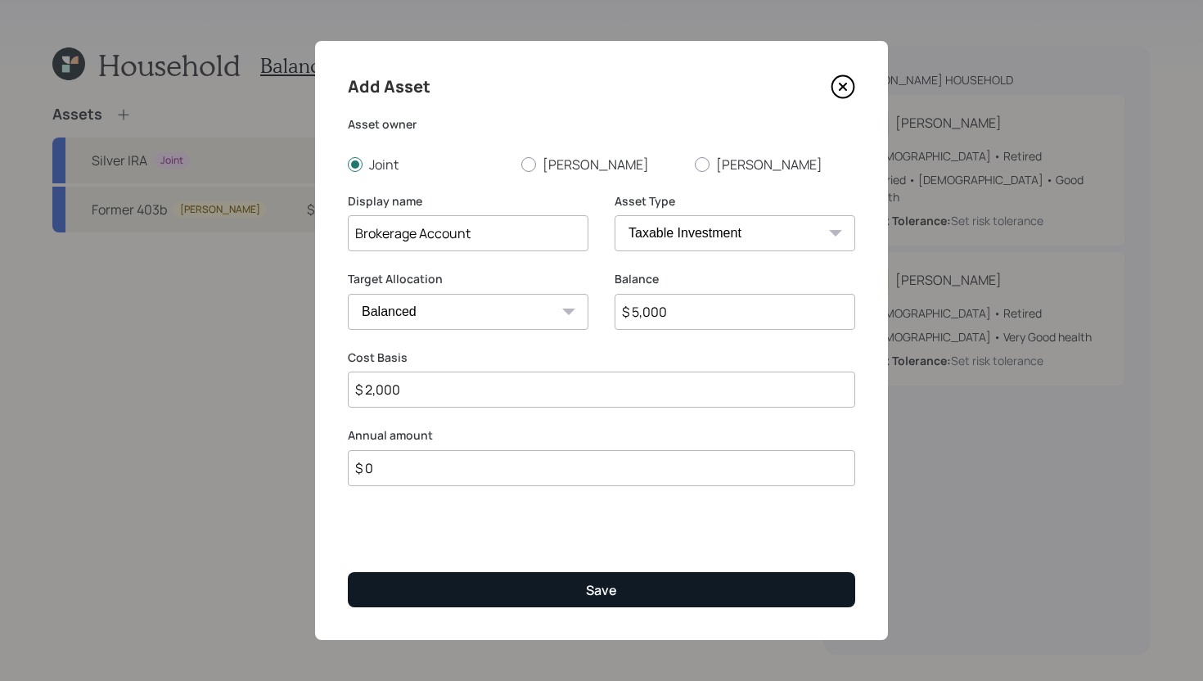
type input "Brokerage Account"
click at [550, 580] on button "Save" at bounding box center [602, 589] width 508 height 35
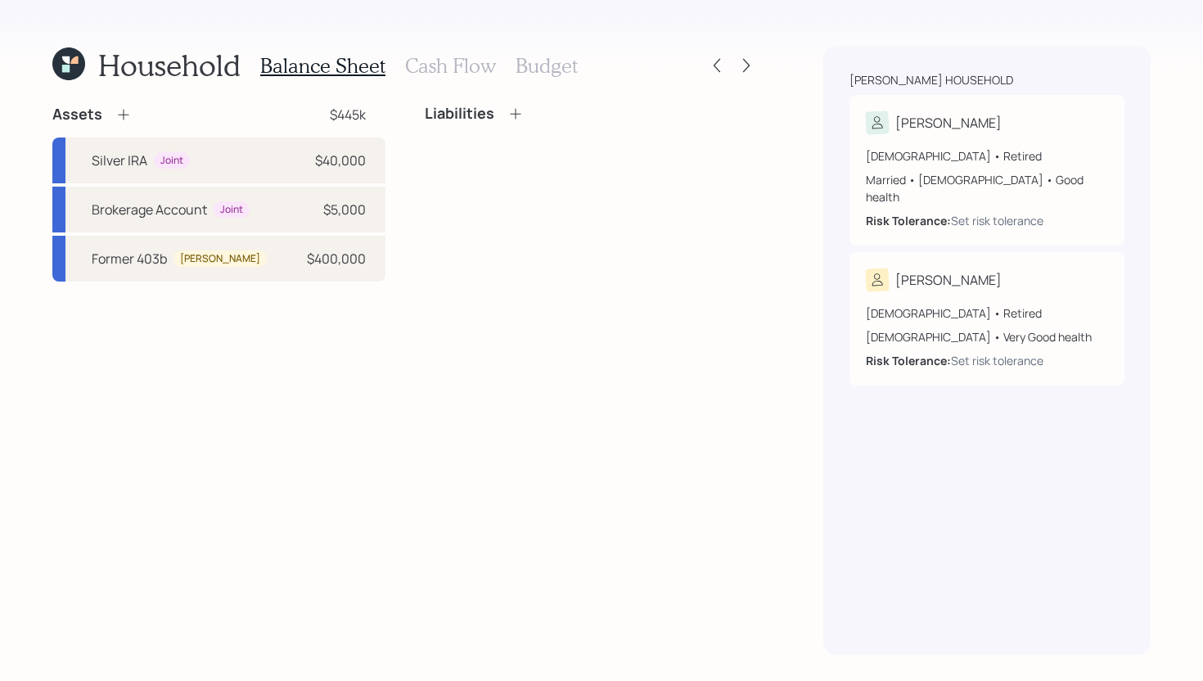
click at [126, 113] on icon at bounding box center [123, 114] width 16 height 16
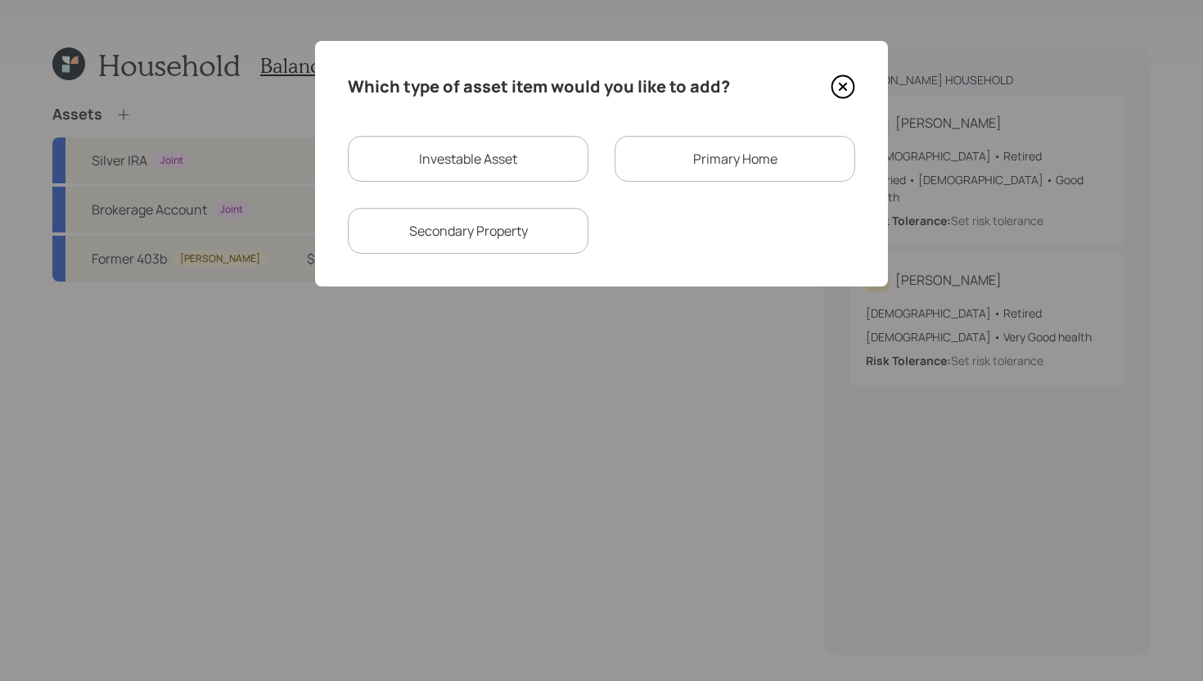
click at [483, 174] on div "Investable Asset" at bounding box center [468, 159] width 241 height 46
select select "taxable"
select select "balanced"
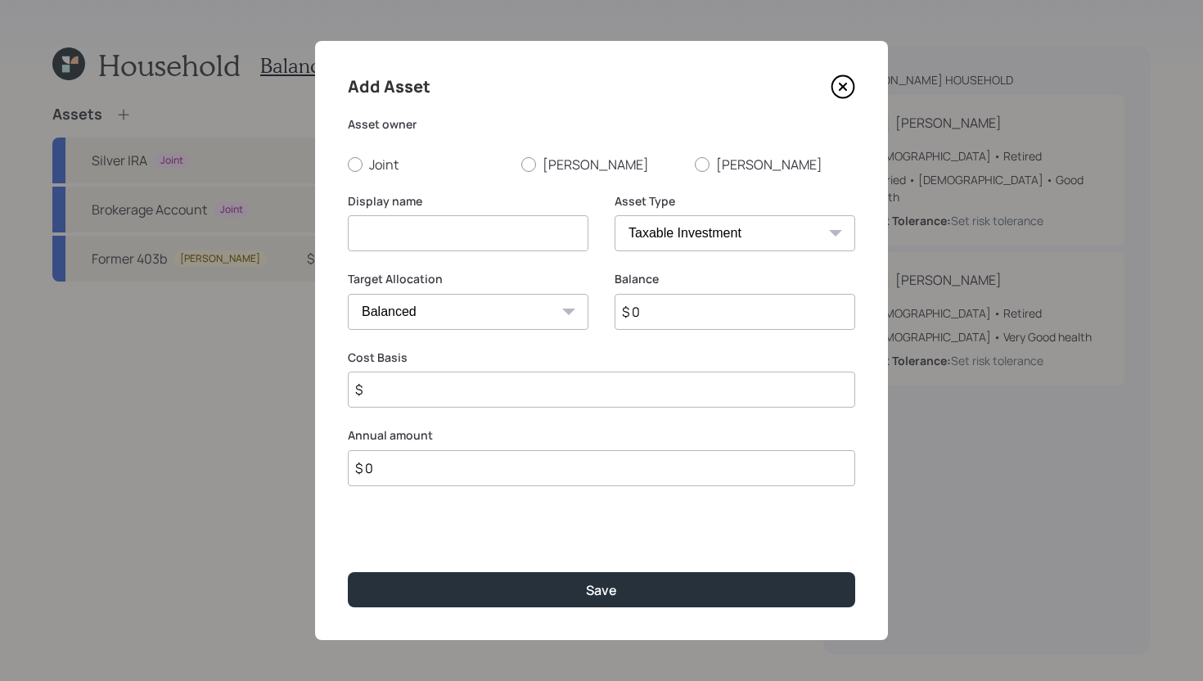
click at [395, 230] on input at bounding box center [468, 233] width 241 height 36
type input "Corebridge"
click at [756, 228] on select "SEP IRA IRA Roth IRA 401(k) Roth 401(k) 403(b) Roth 403(b) 457(b) Roth 457(b) H…" at bounding box center [735, 233] width 241 height 36
select select "ira"
click at [615, 215] on select "SEP IRA IRA Roth IRA 401(k) Roth 401(k) 403(b) Roth 403(b) 457(b) Roth 457(b) H…" at bounding box center [735, 233] width 241 height 36
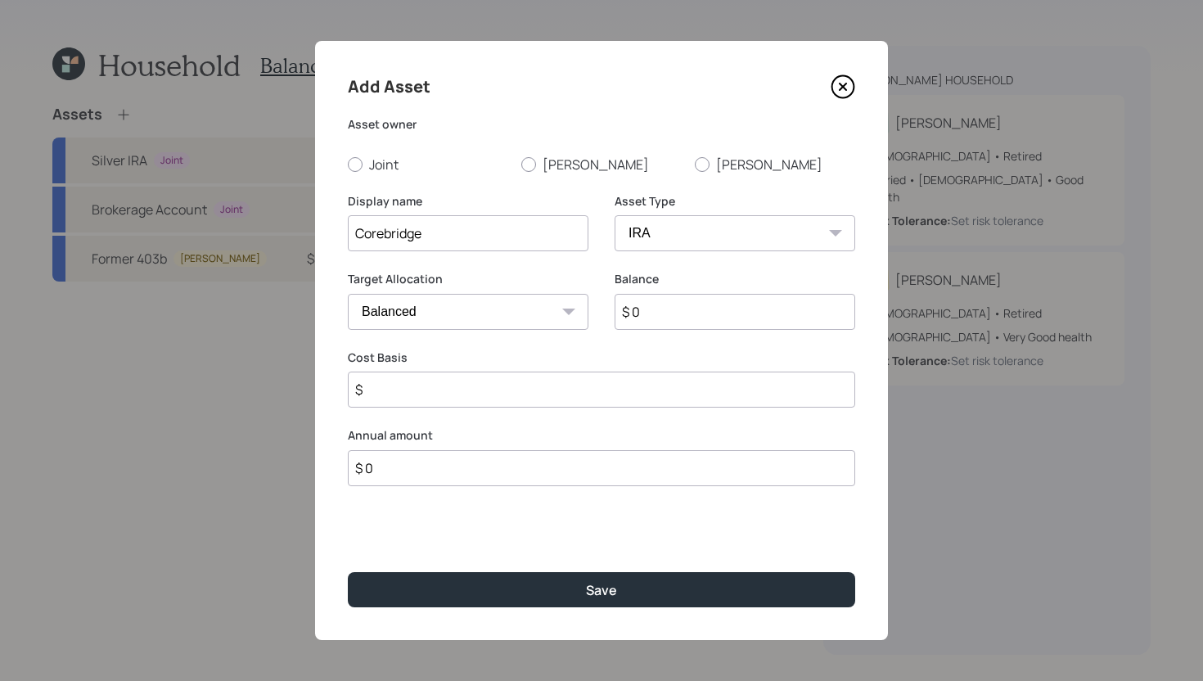
type input "$"
click at [697, 311] on input "$ 0" at bounding box center [735, 312] width 241 height 36
type input "$ 3,000"
click at [663, 382] on input "$" at bounding box center [602, 390] width 508 height 36
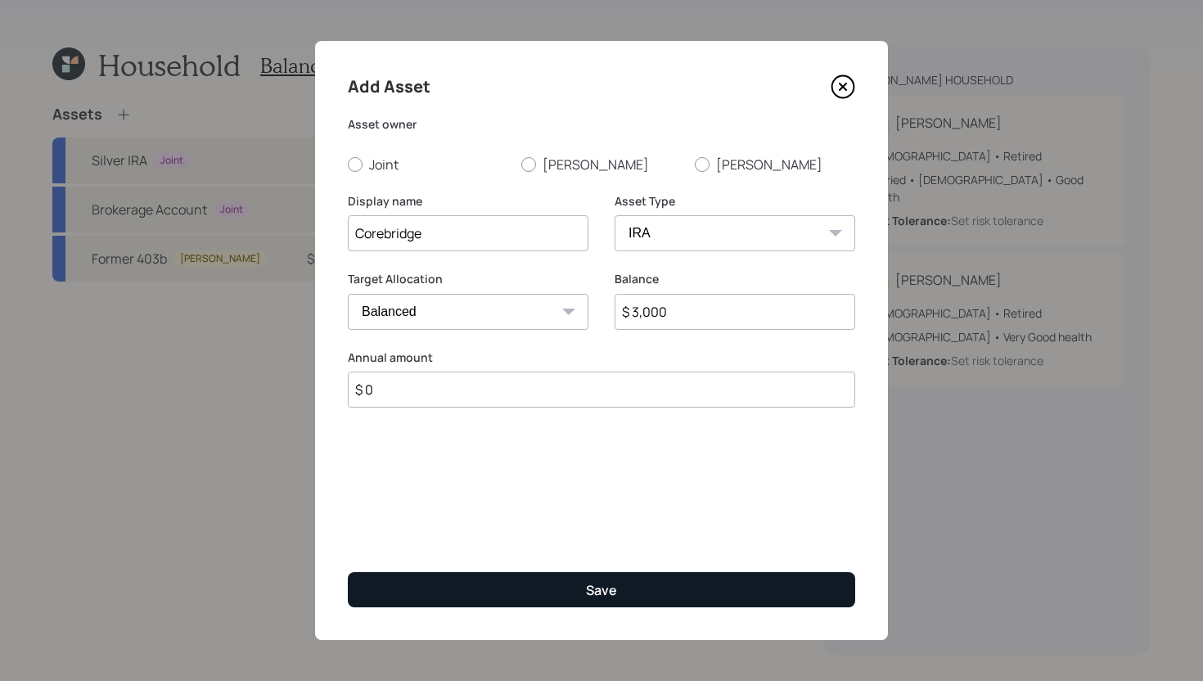
type input "$ 0"
click at [615, 581] on div "Save" at bounding box center [601, 590] width 31 height 18
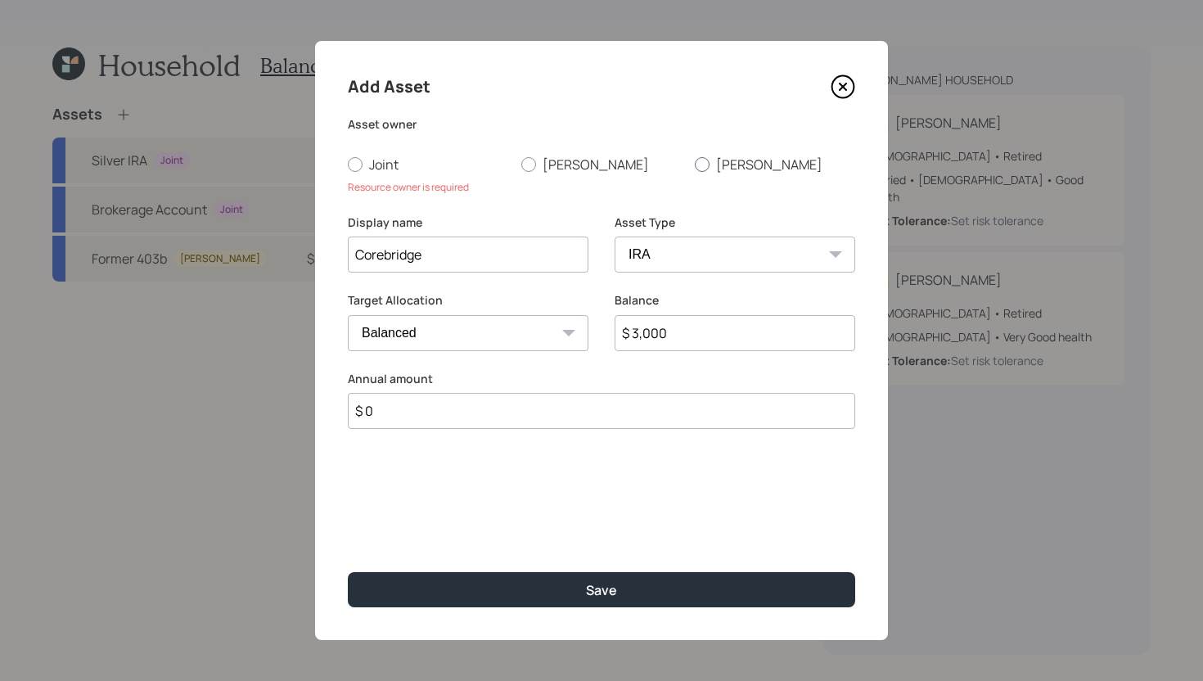
click at [695, 161] on label "Andy" at bounding box center [775, 165] width 160 height 18
click at [694, 164] on input "Andy" at bounding box center [694, 164] width 1 height 1
radio input "true"
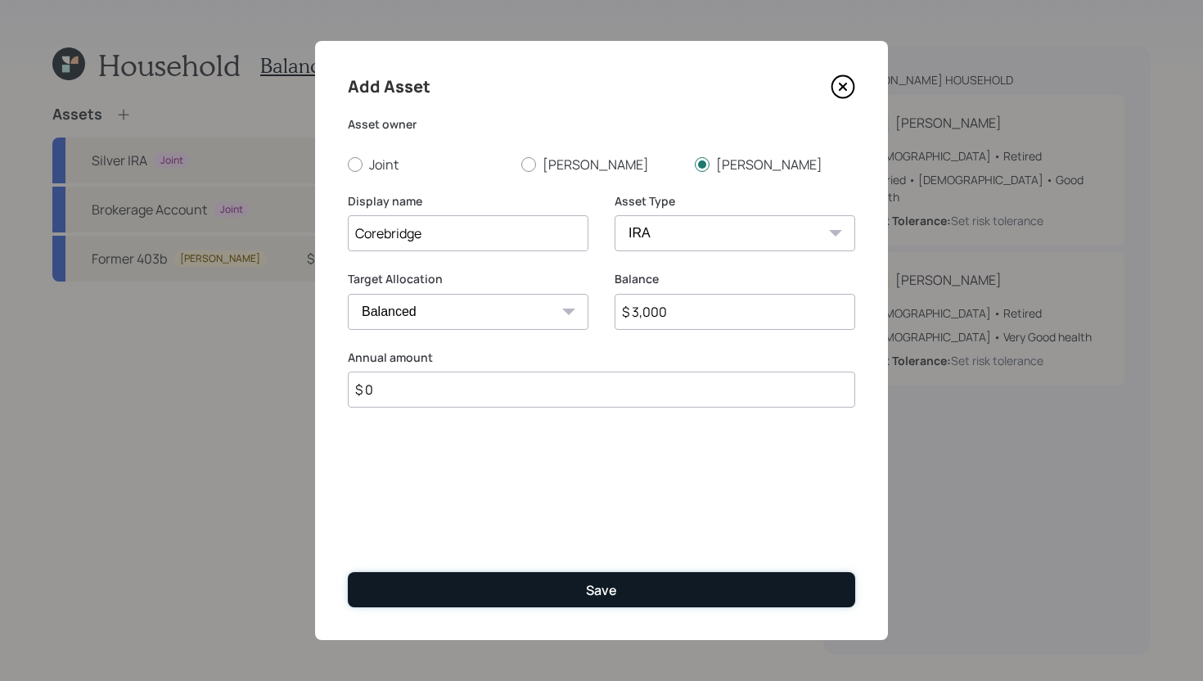
click at [589, 604] on button "Save" at bounding box center [602, 589] width 508 height 35
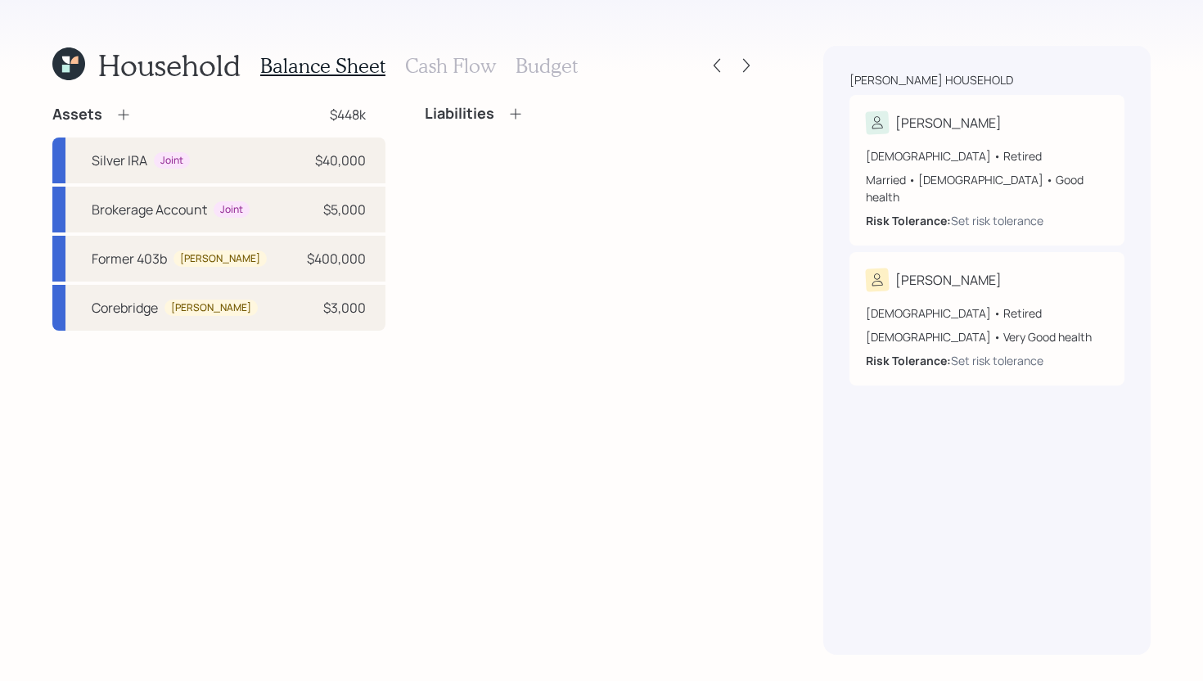
click at [128, 115] on icon at bounding box center [123, 114] width 16 height 16
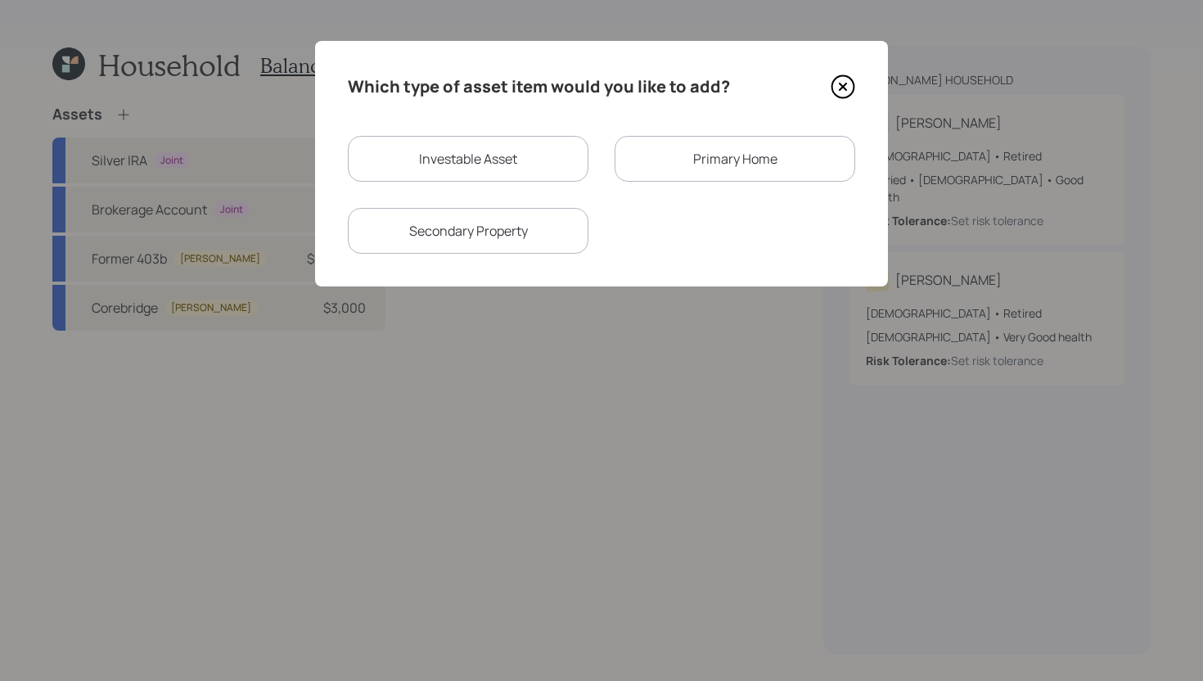
click at [716, 147] on div "Primary Home" at bounding box center [735, 159] width 241 height 46
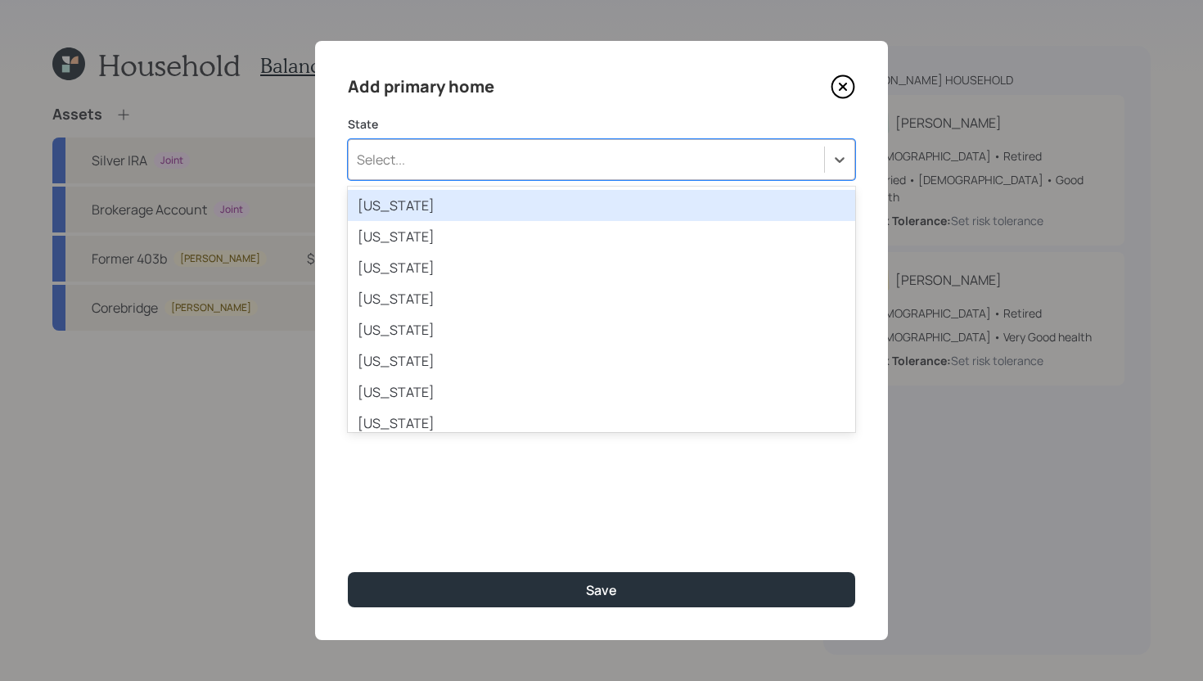
click at [581, 165] on div "Select..." at bounding box center [587, 160] width 476 height 28
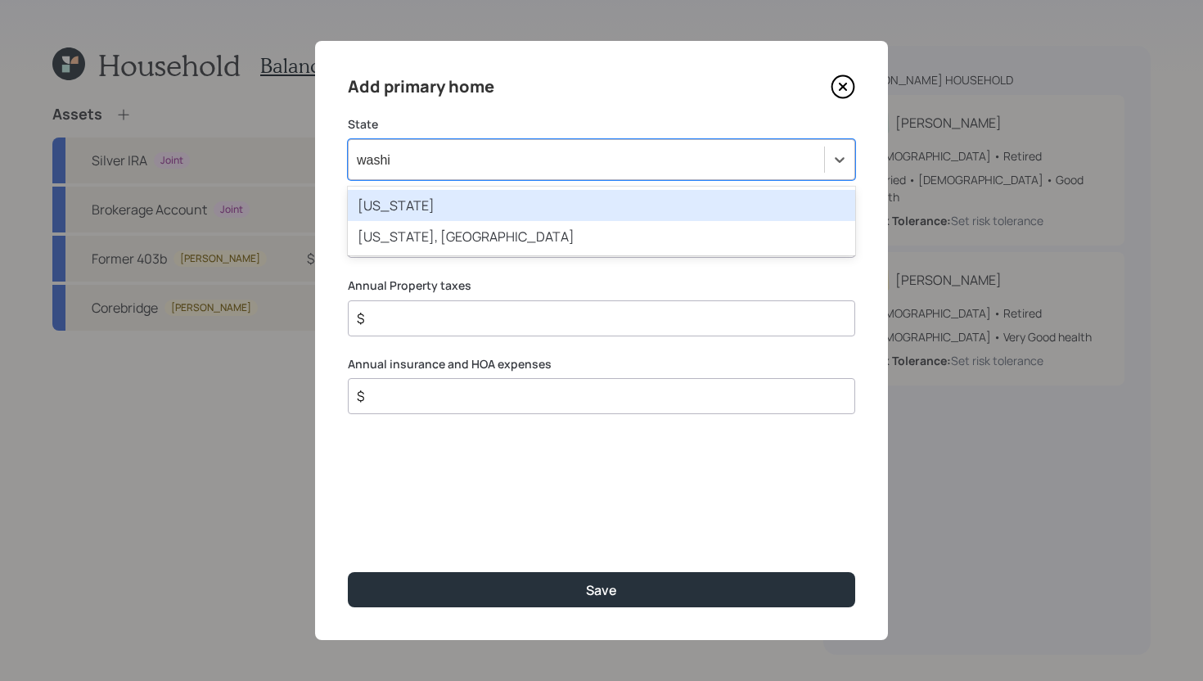
type input "washin"
click at [598, 210] on div "Washington" at bounding box center [602, 205] width 508 height 31
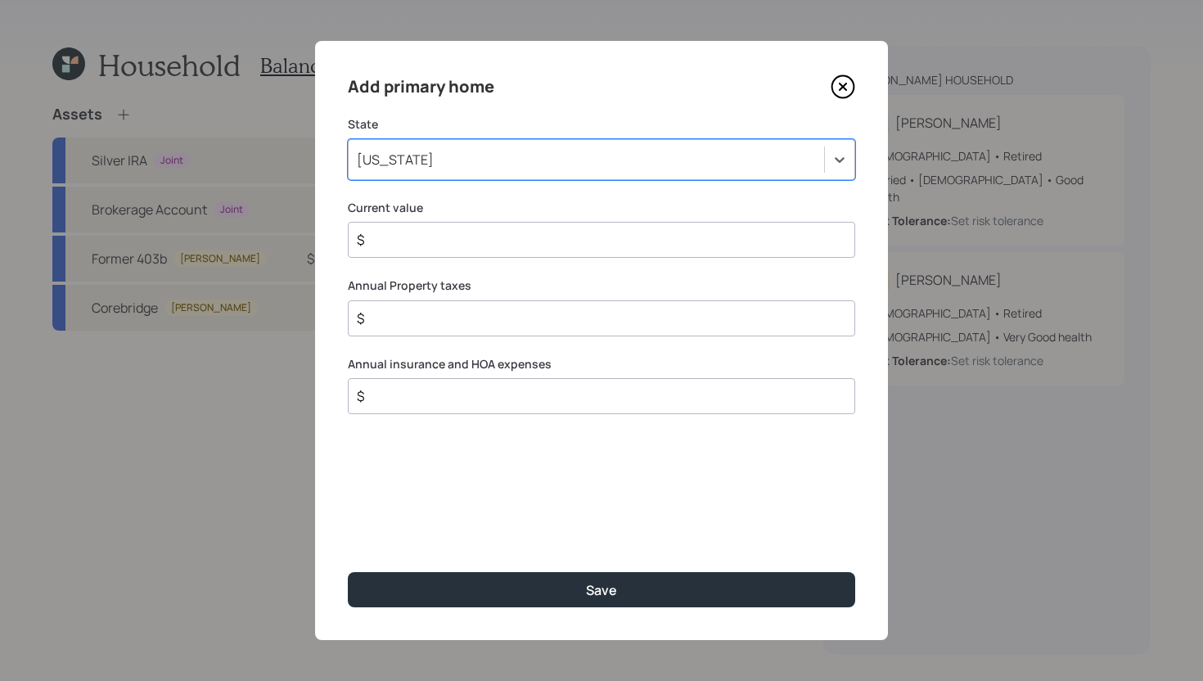
click at [544, 260] on div "Add primary home State option Washington, selected. Select is focused ,type to …" at bounding box center [601, 340] width 573 height 599
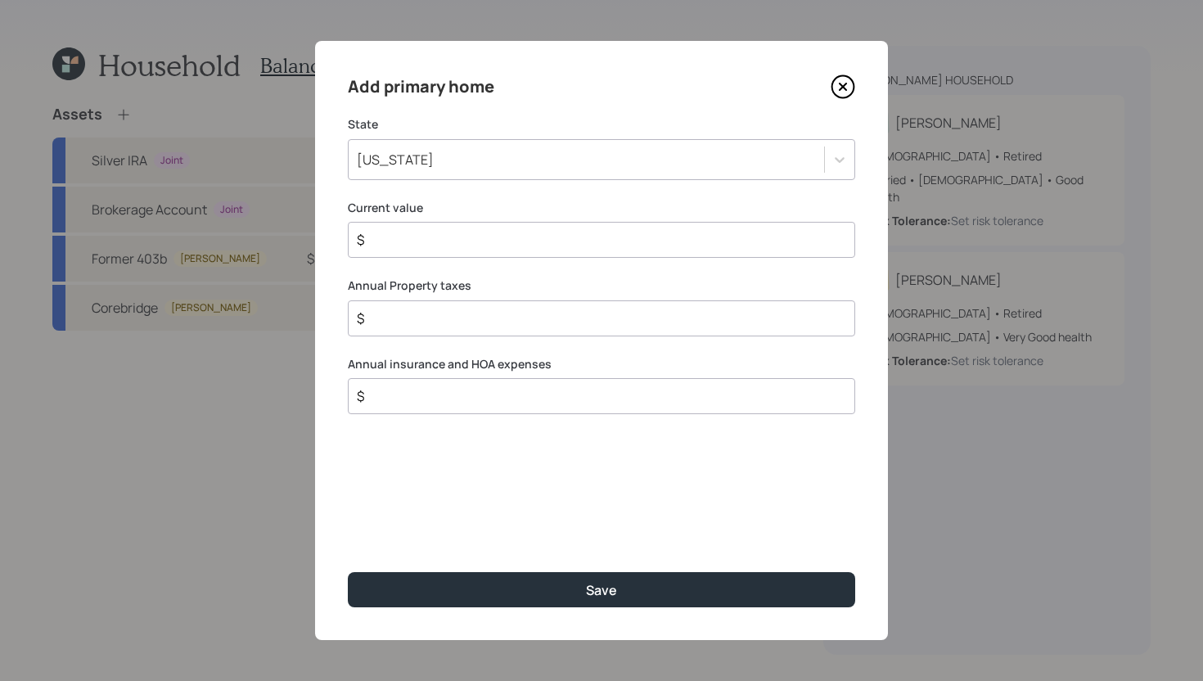
click at [545, 251] on div "$" at bounding box center [602, 240] width 508 height 36
click at [562, 234] on input "$" at bounding box center [595, 240] width 480 height 20
type input "$ 550,000"
click at [560, 305] on div "$" at bounding box center [602, 318] width 508 height 36
click at [556, 314] on input "$" at bounding box center [595, 319] width 480 height 20
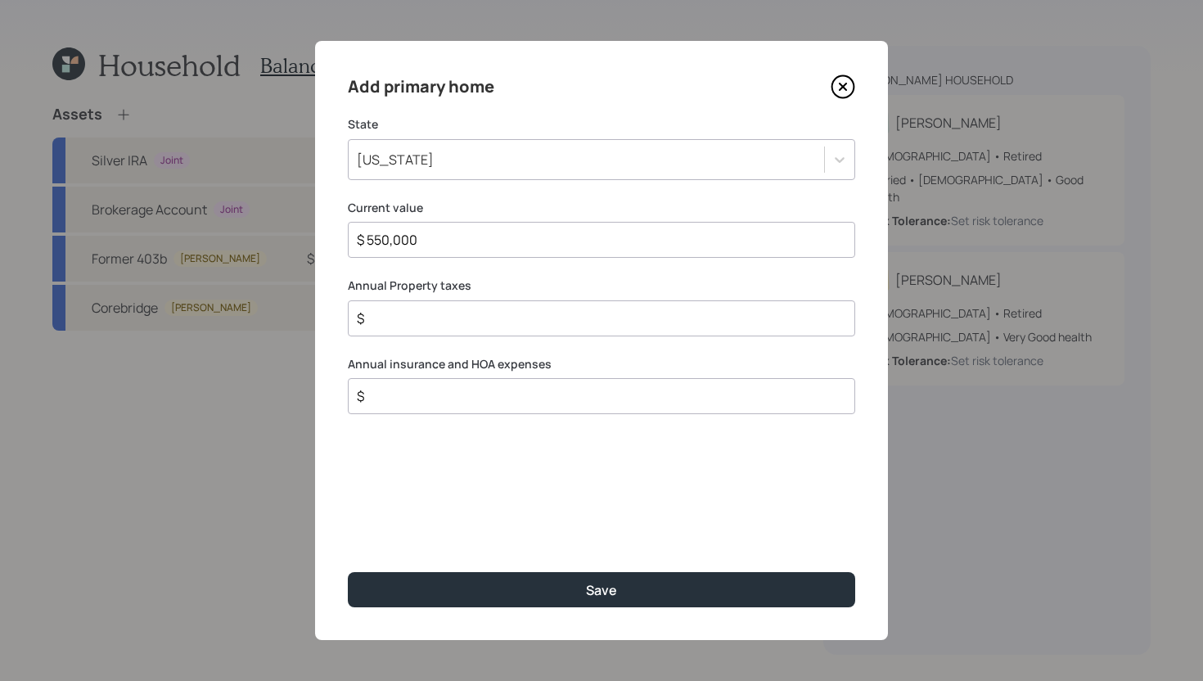
click at [842, 94] on icon at bounding box center [843, 86] width 25 height 25
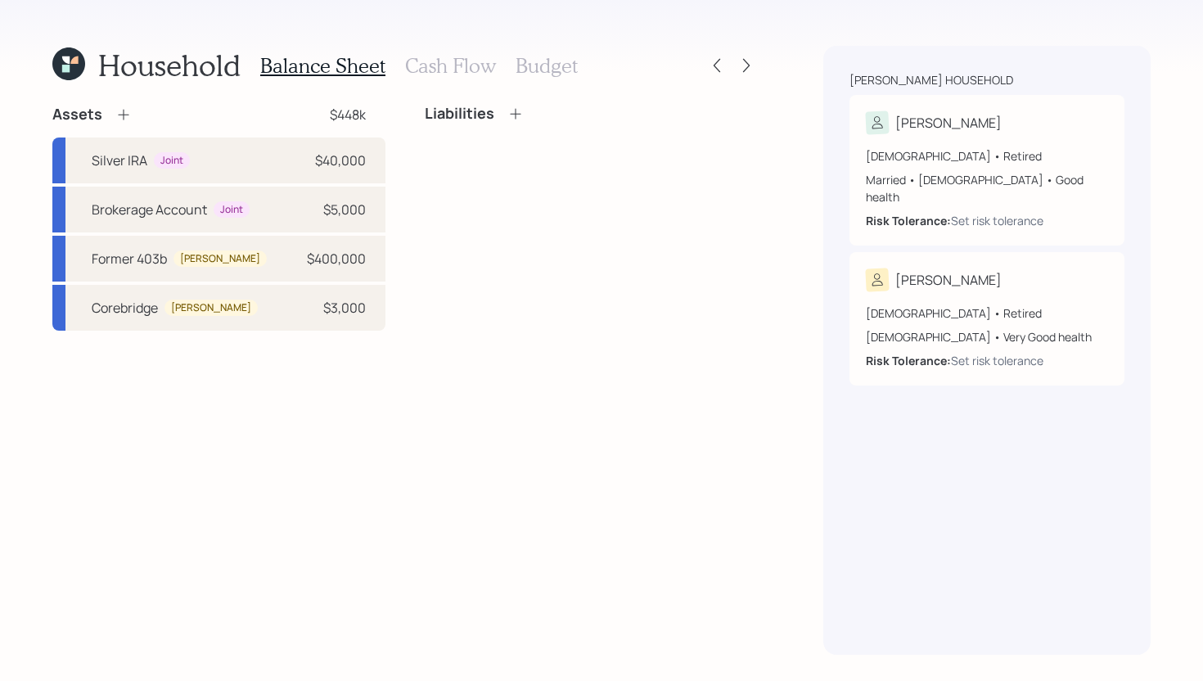
click at [123, 112] on icon at bounding box center [123, 114] width 16 height 16
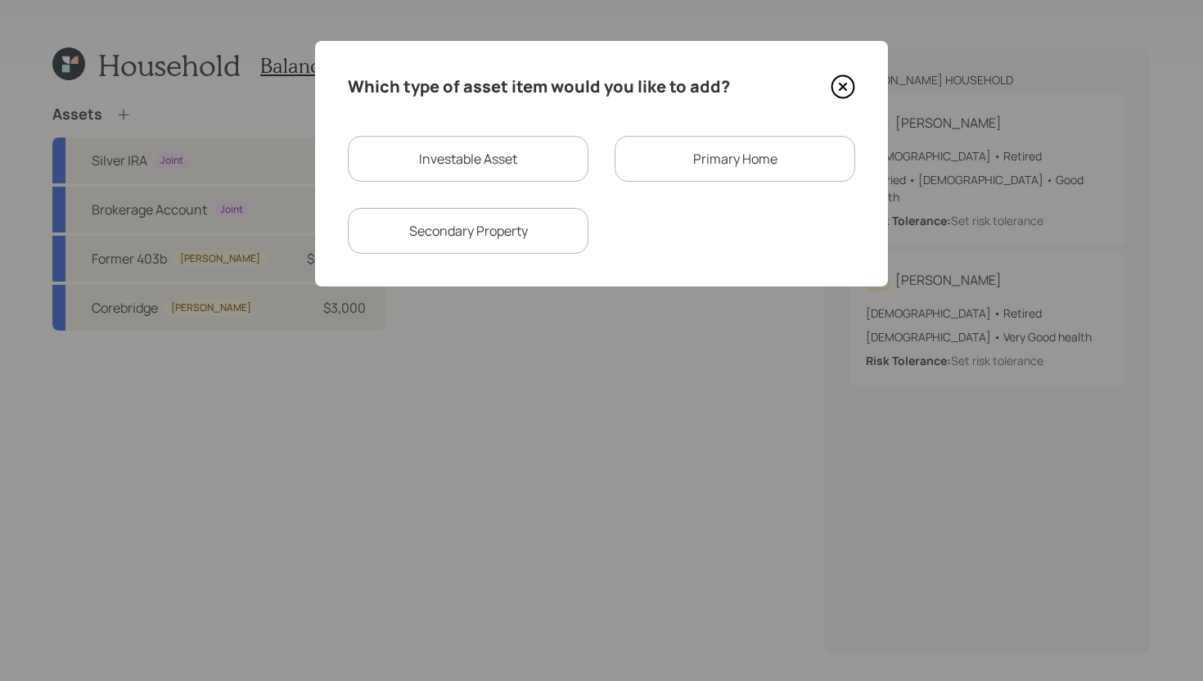
click at [685, 152] on div "Primary Home" at bounding box center [735, 159] width 241 height 46
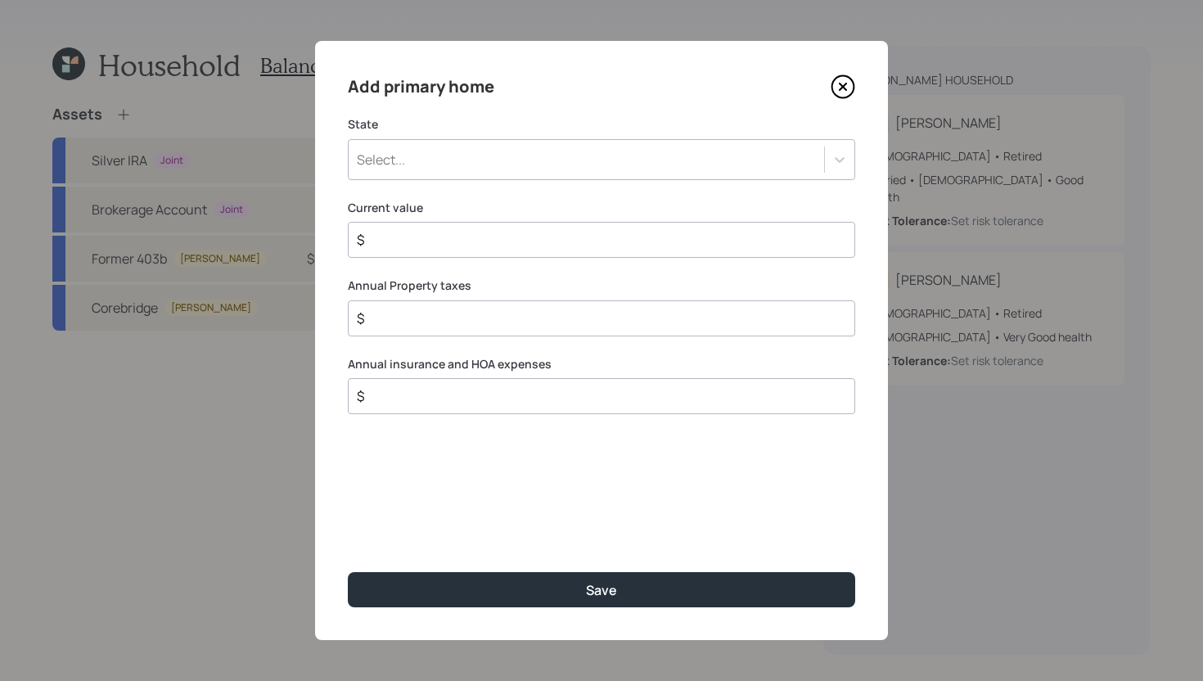
click at [567, 153] on div "Select..." at bounding box center [587, 160] width 476 height 28
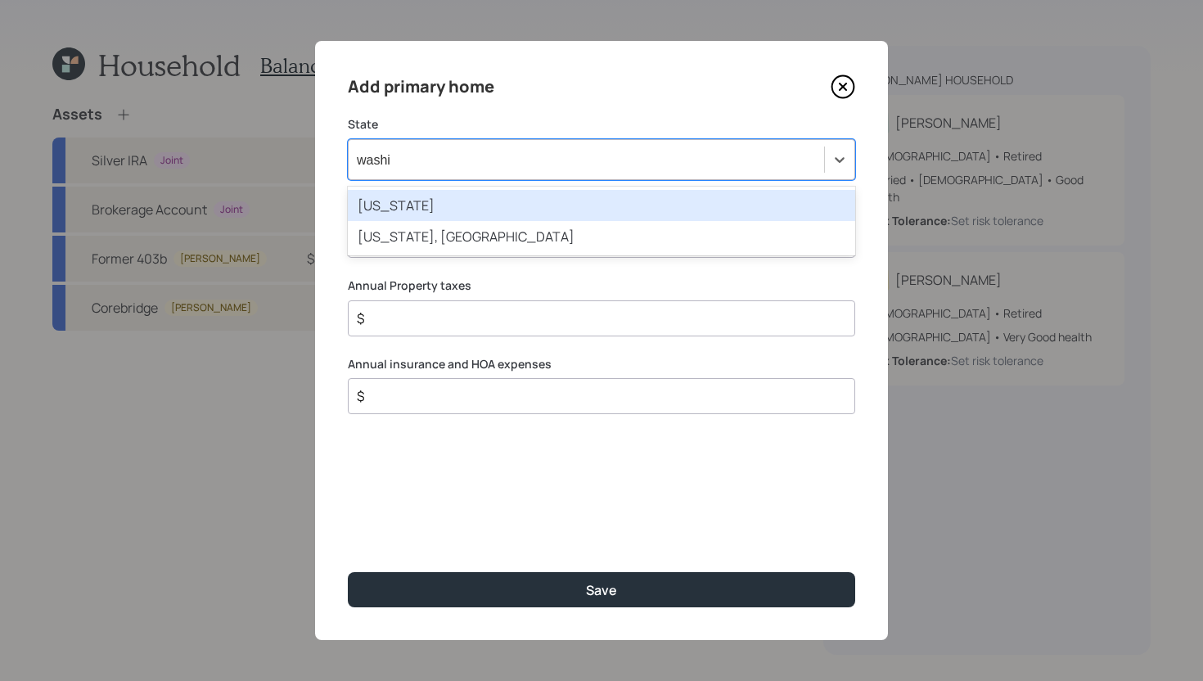
type input "washin"
click at [529, 204] on div "Washington" at bounding box center [602, 205] width 508 height 31
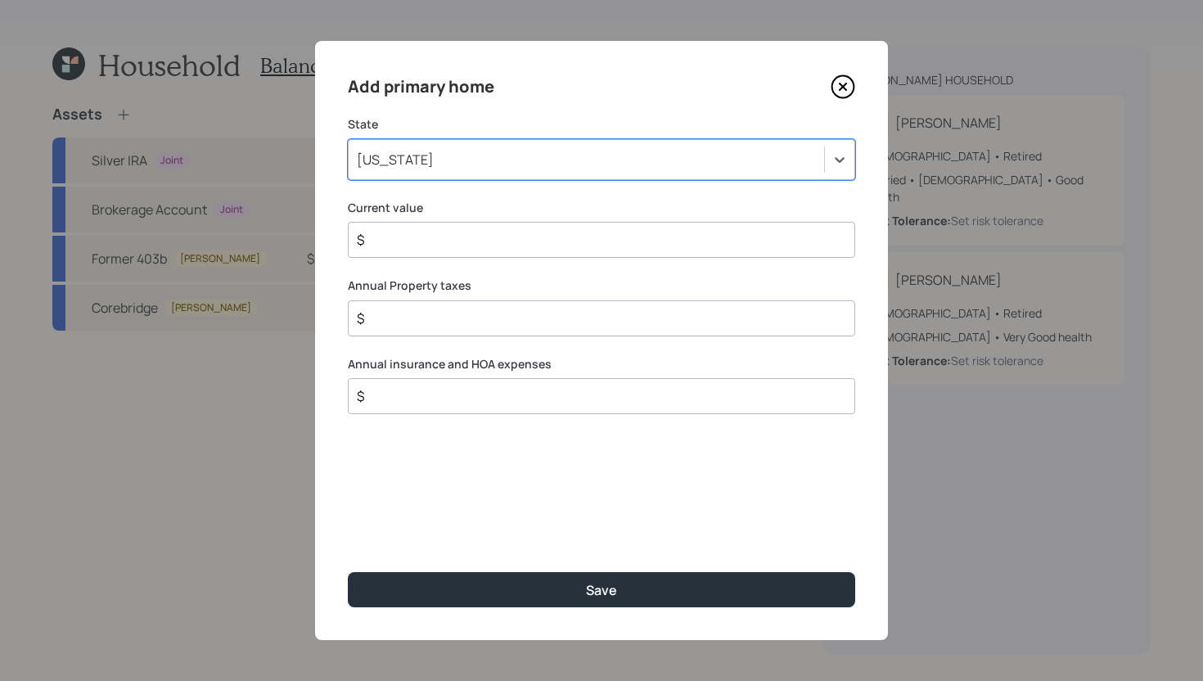
click at [511, 251] on div "$" at bounding box center [602, 240] width 508 height 36
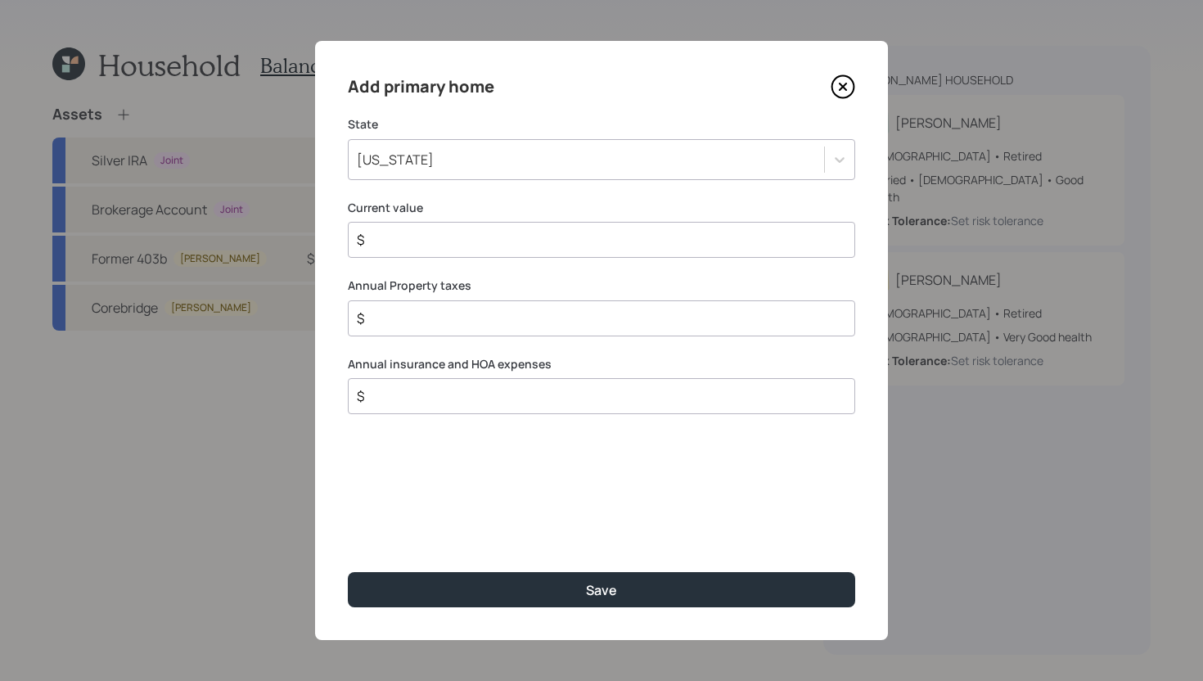
click at [511, 251] on div "$" at bounding box center [602, 240] width 508 height 36
click at [512, 248] on input "$" at bounding box center [595, 240] width 480 height 20
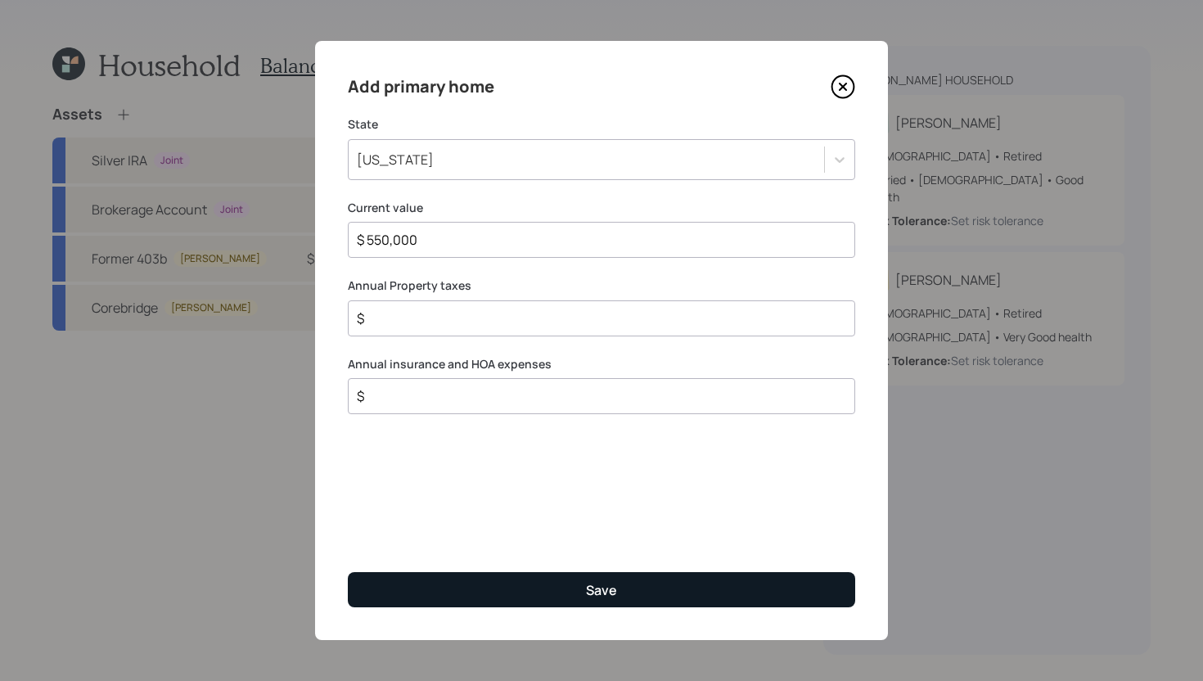
type input "$ 550,000"
click at [526, 596] on button "Save" at bounding box center [602, 589] width 508 height 35
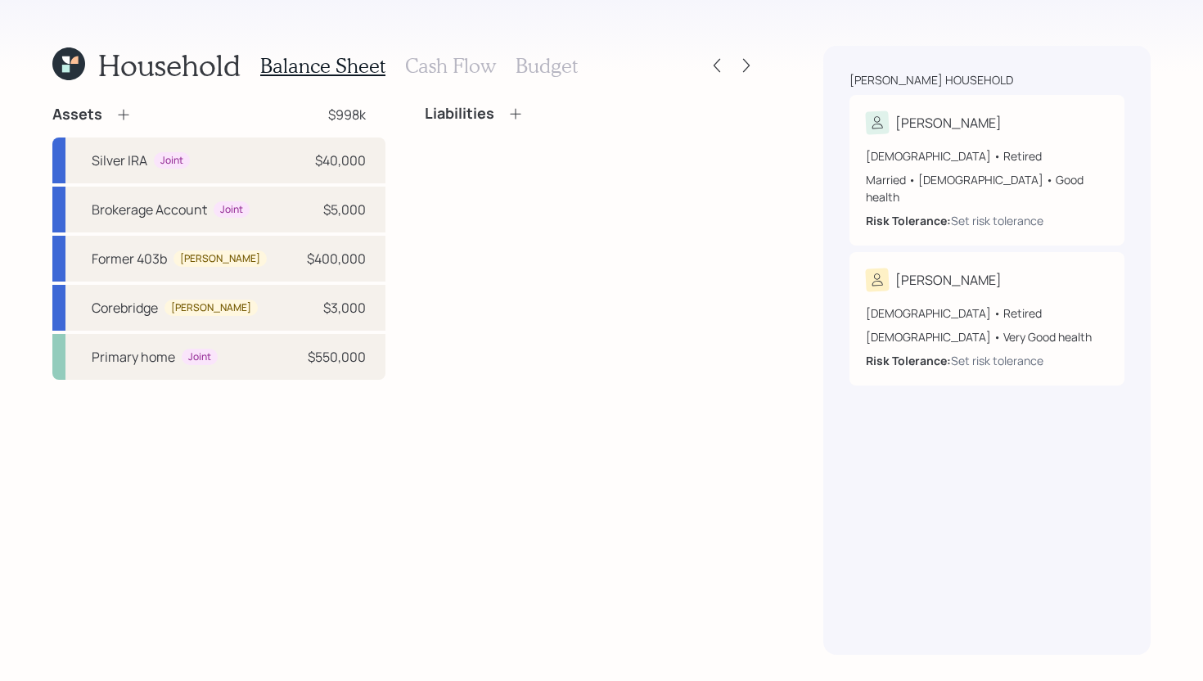
click at [517, 116] on icon at bounding box center [516, 114] width 16 height 16
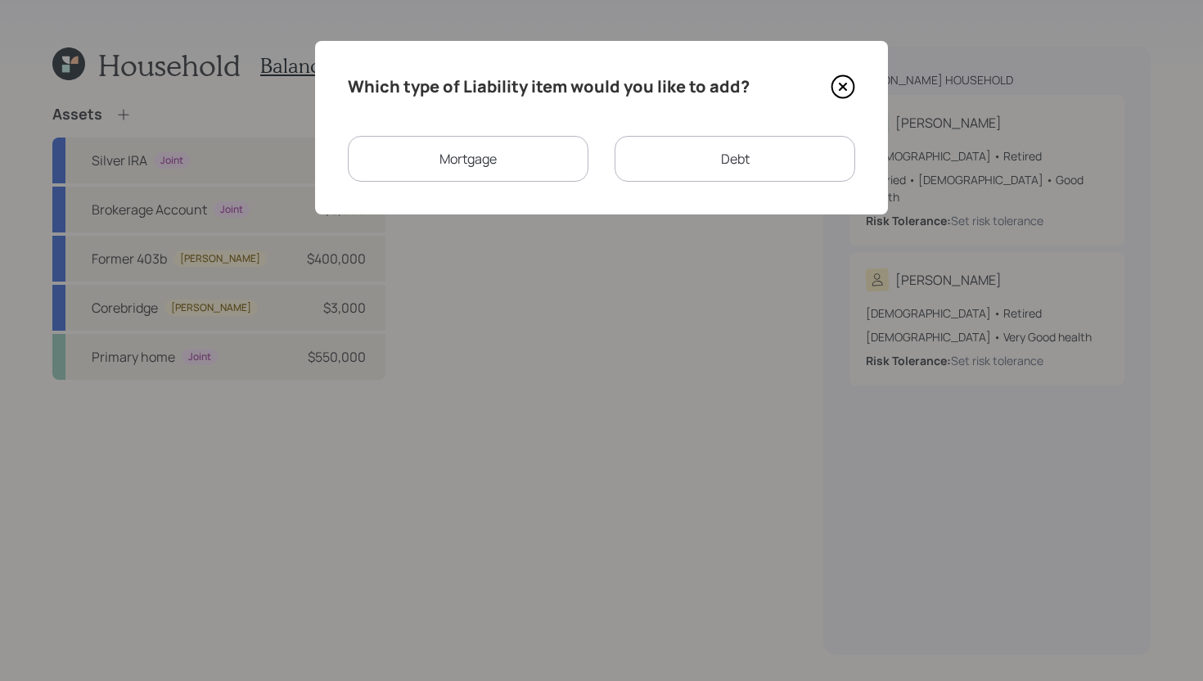
click at [703, 172] on div "Debt" at bounding box center [735, 159] width 241 height 46
select select "credit_card"
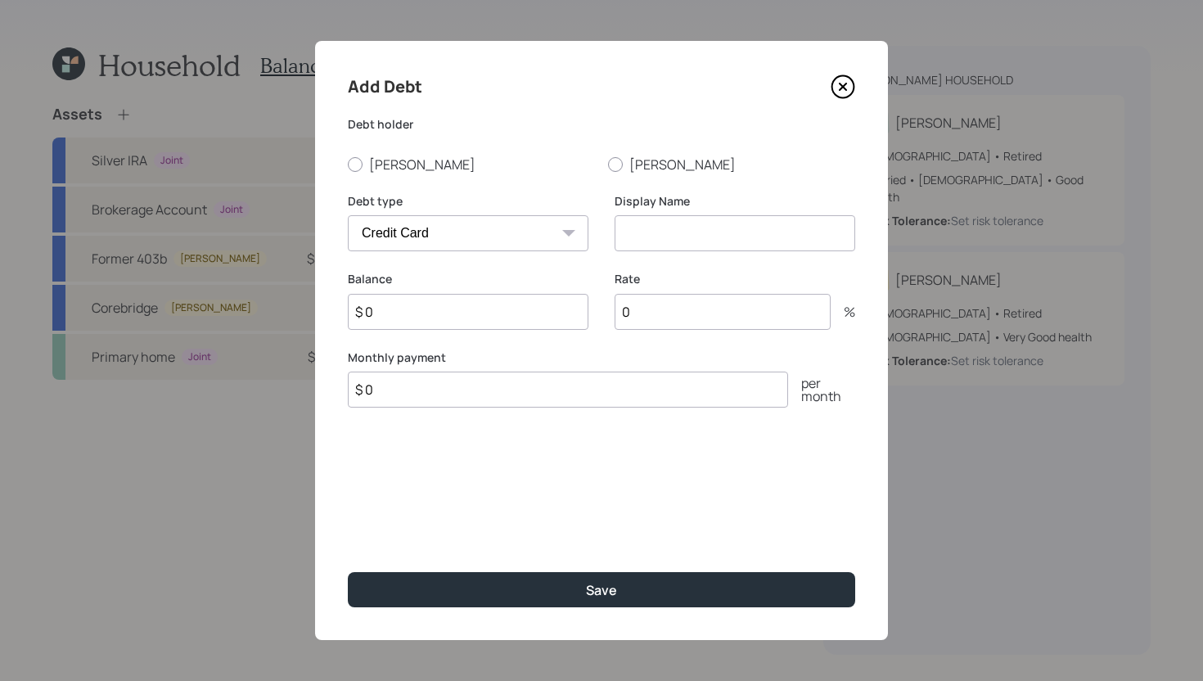
click at [840, 95] on icon at bounding box center [843, 86] width 25 height 25
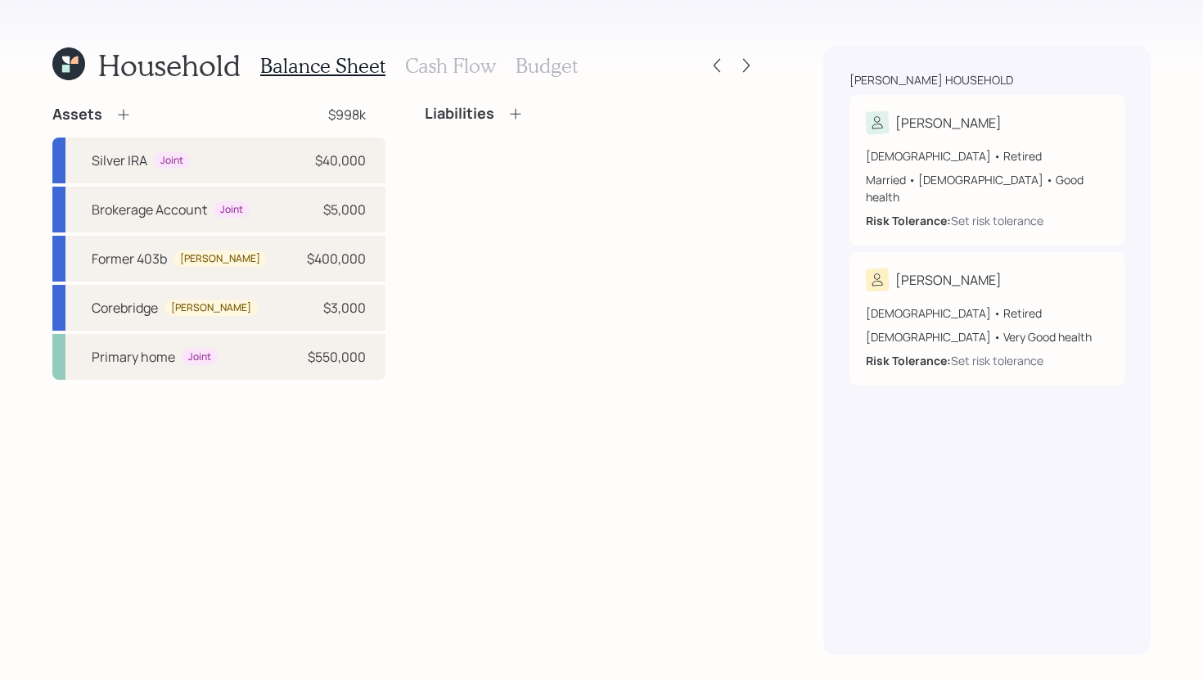
click at [468, 117] on h4 "Liabilities" at bounding box center [460, 114] width 70 height 18
click at [514, 113] on icon at bounding box center [515, 113] width 11 height 11
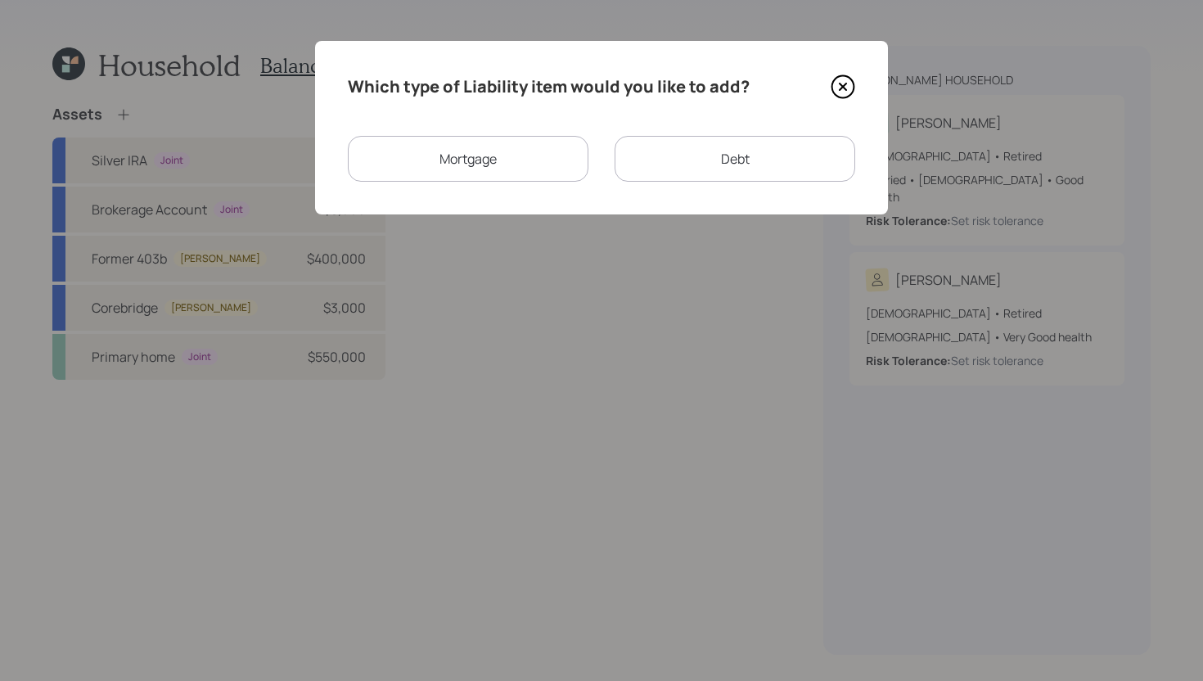
click at [516, 169] on div "Mortgage" at bounding box center [468, 159] width 241 height 46
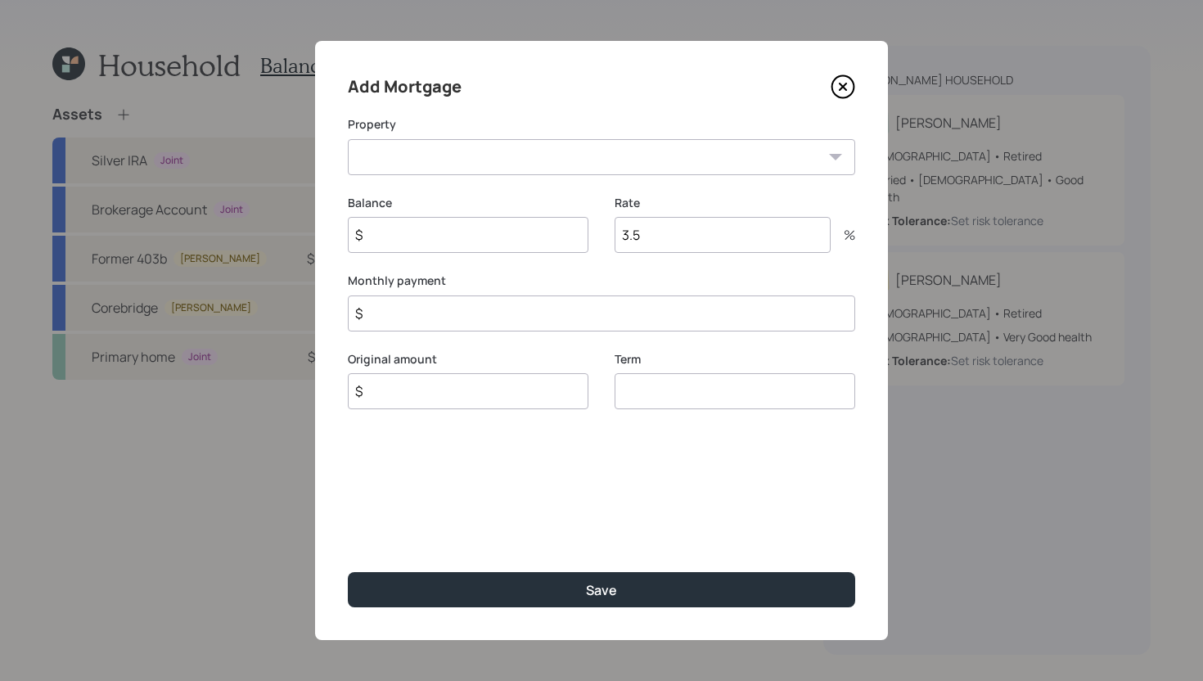
click at [505, 156] on select "WA Primary home" at bounding box center [602, 157] width 508 height 36
select select "954e6bc7-8951-405d-9847-3561a33c6eb4"
click at [348, 139] on select "WA Primary home" at bounding box center [602, 157] width 508 height 36
click at [492, 233] on input "$" at bounding box center [468, 235] width 241 height 36
type input "$ 390,000"
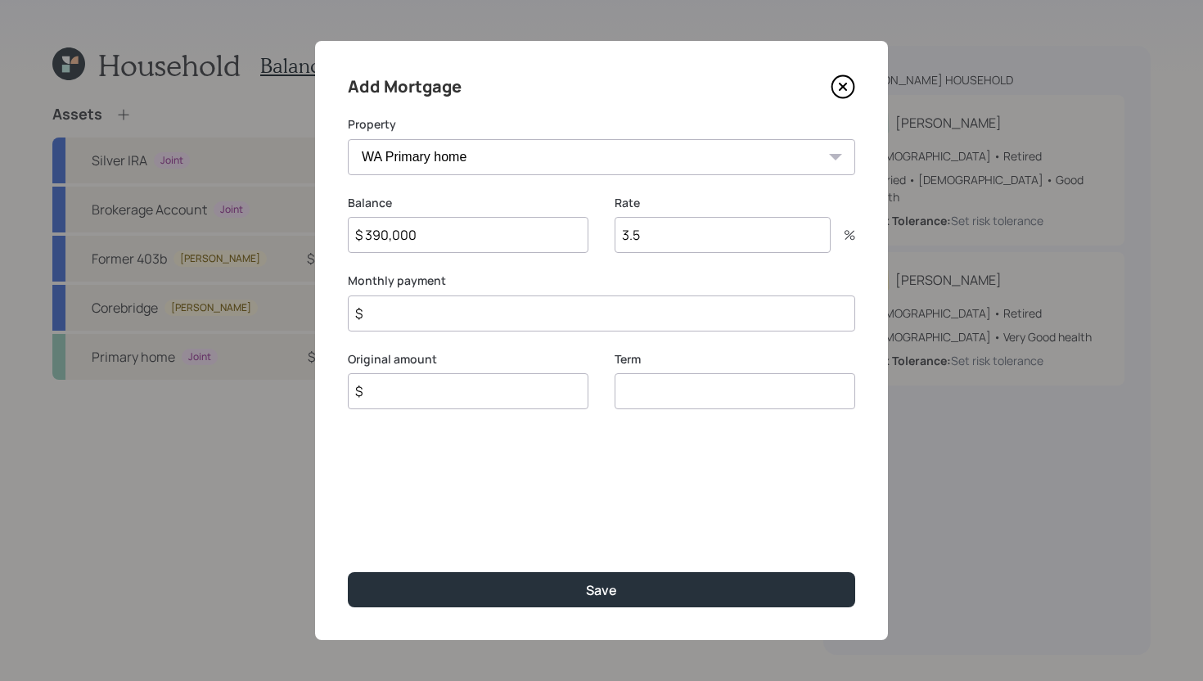
click at [511, 388] on input "$" at bounding box center [468, 391] width 241 height 36
type input "$ 390,000"
click at [666, 396] on input "number" at bounding box center [735, 391] width 241 height 36
type input "30"
click at [708, 318] on input "$" at bounding box center [602, 314] width 508 height 36
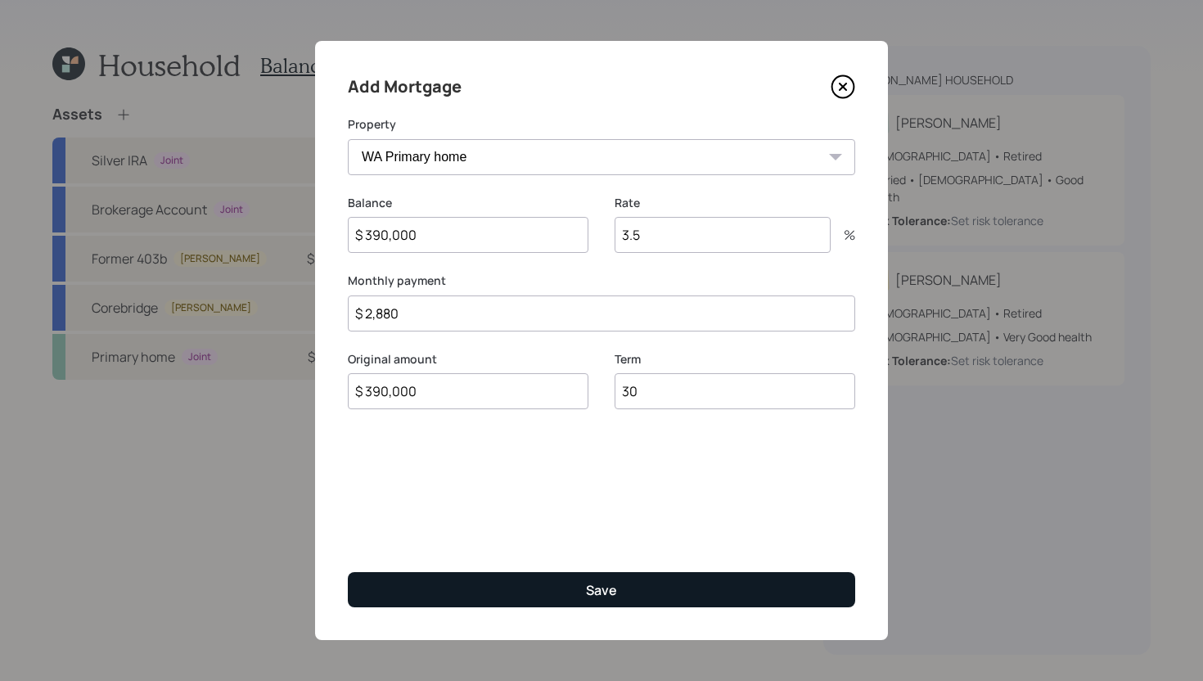
type input "$ 2,880"
click at [790, 581] on button "Save" at bounding box center [602, 589] width 508 height 35
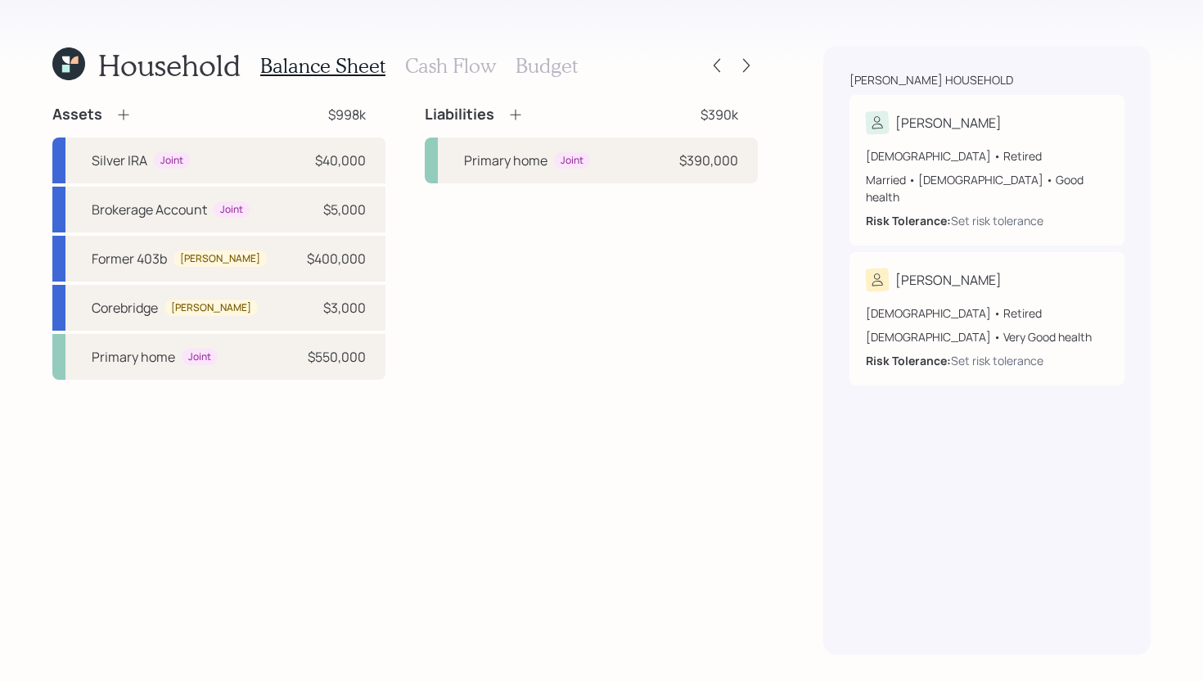
click at [518, 120] on icon at bounding box center [516, 114] width 16 height 16
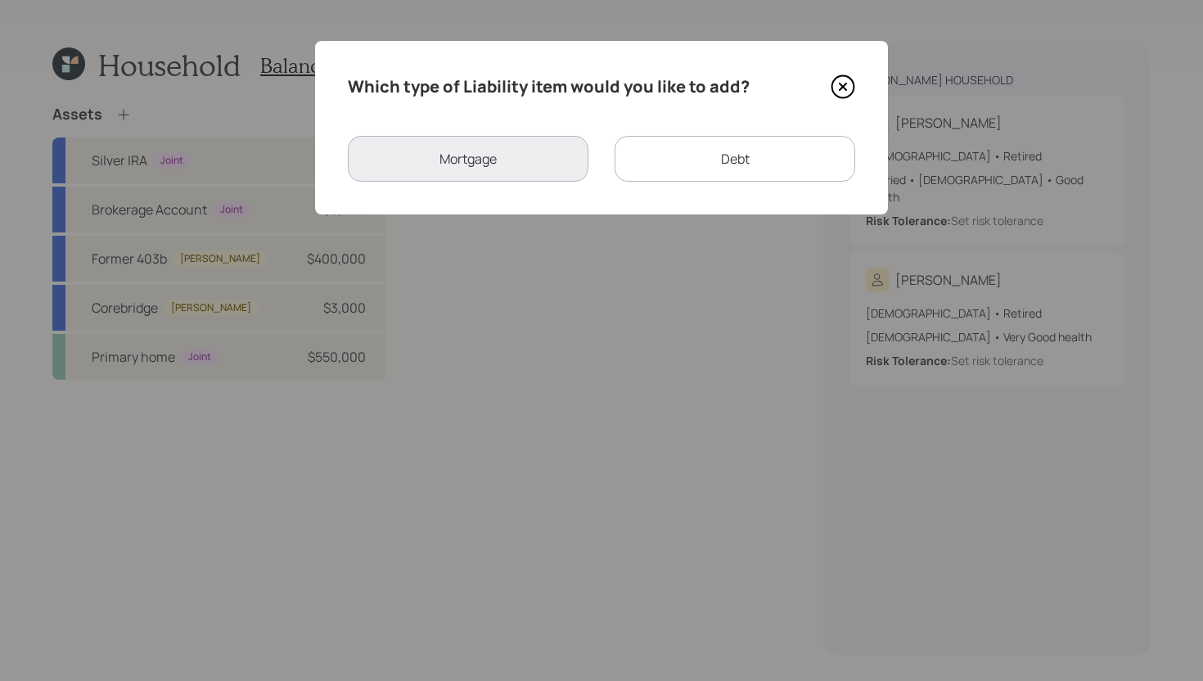
click at [672, 153] on div "Debt" at bounding box center [735, 159] width 241 height 46
select select "credit_card"
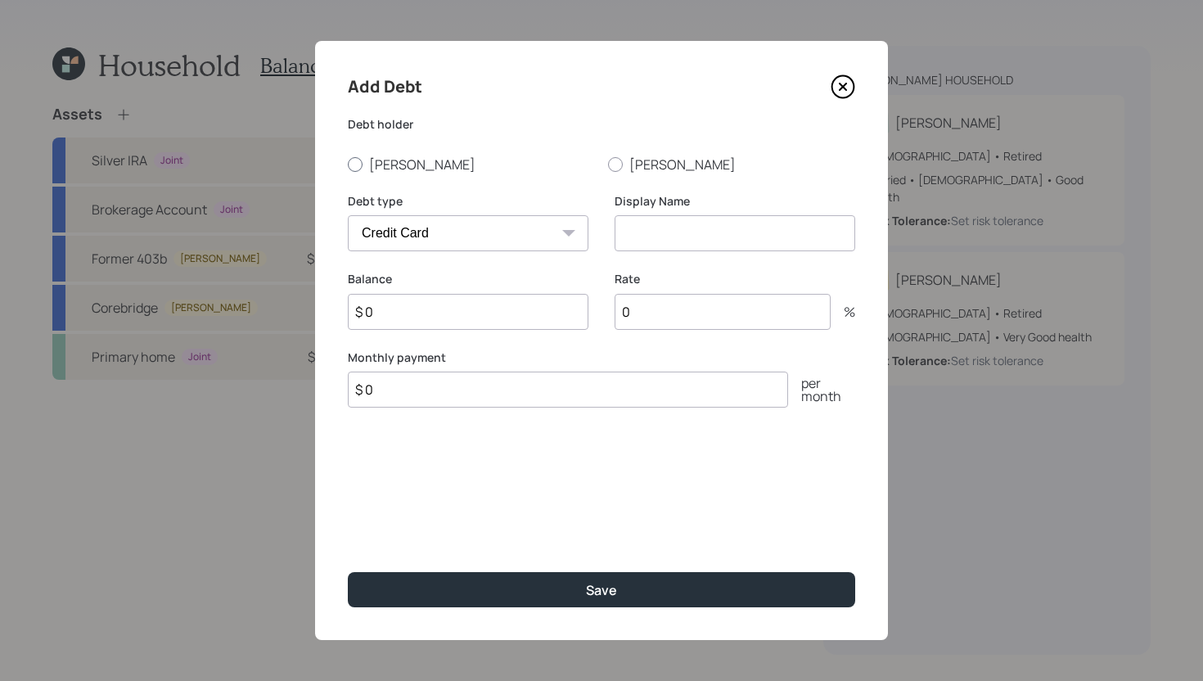
click at [406, 163] on label "Kathy" at bounding box center [471, 165] width 247 height 18
click at [348, 164] on input "Kathy" at bounding box center [347, 164] width 1 height 1
radio input "true"
click at [436, 210] on div "Debt type Car Credit Card Medical Student Other" at bounding box center [468, 222] width 241 height 59
click at [438, 224] on select "Car Credit Card Medical Student Other" at bounding box center [468, 233] width 241 height 36
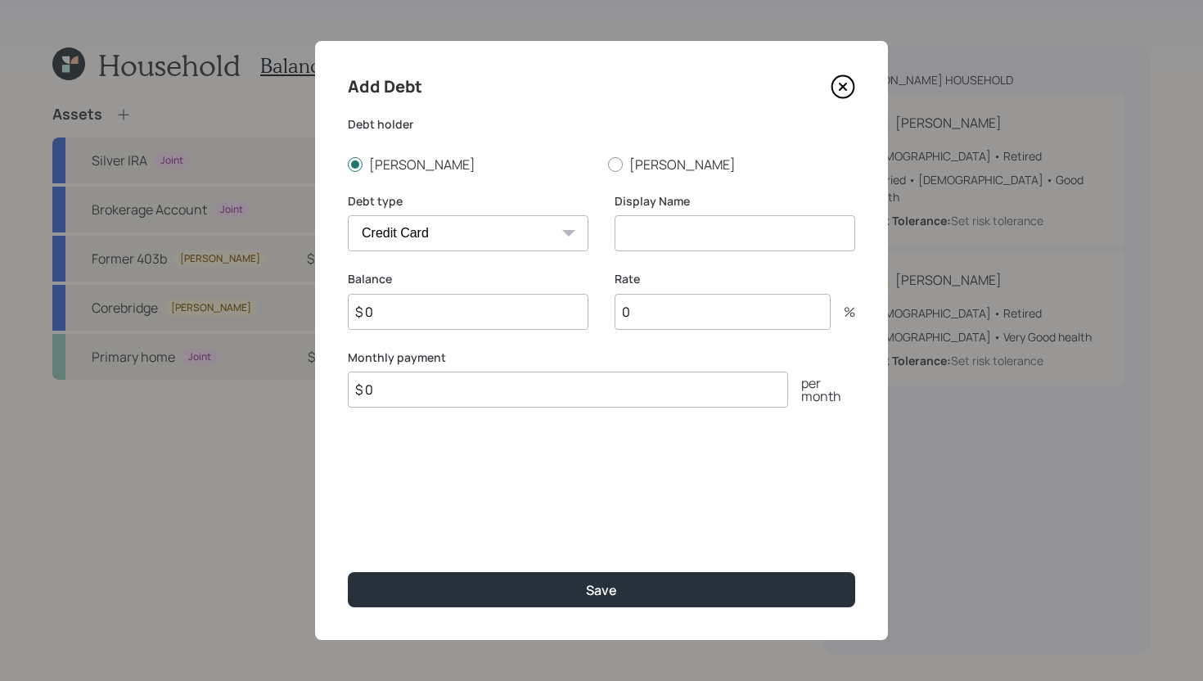
select select "other"
click at [348, 215] on select "Car Credit Card Medical Student Other" at bounding box center [468, 233] width 241 height 36
click at [707, 235] on input at bounding box center [735, 233] width 241 height 36
type input "Bridge Loan"
click at [504, 318] on input "$ 0" at bounding box center [468, 312] width 241 height 36
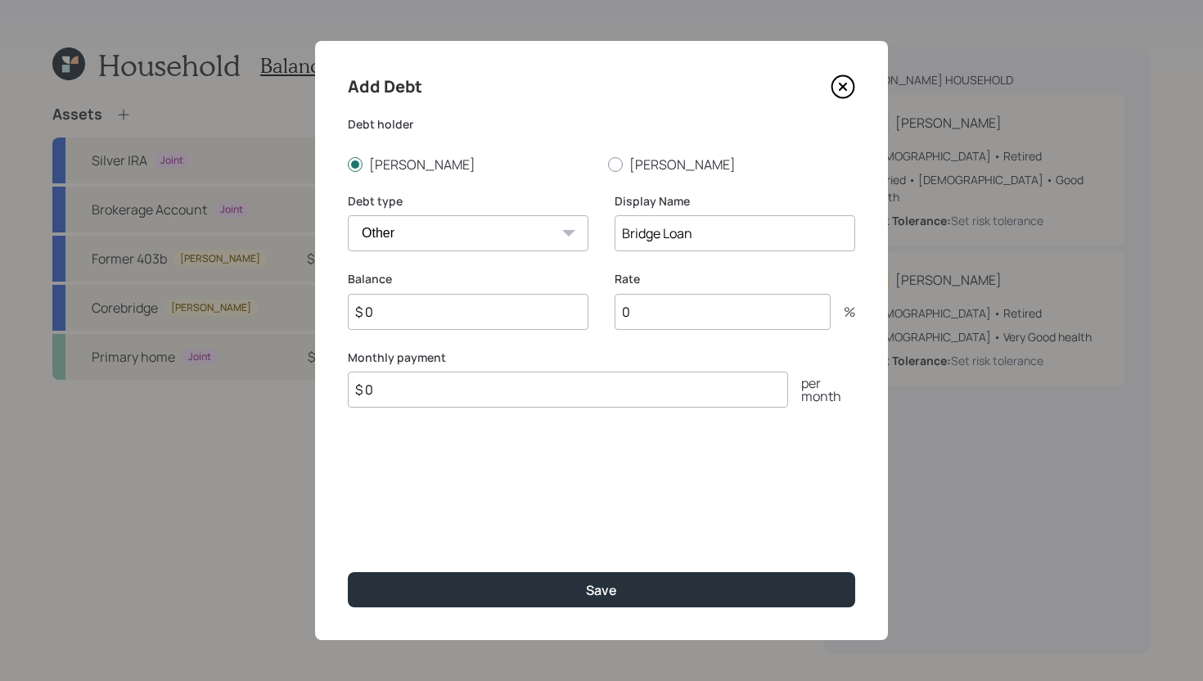
click at [504, 318] on input "$ 0" at bounding box center [468, 312] width 241 height 36
type input "$ 151,000"
click at [445, 400] on input "$ 0" at bounding box center [568, 390] width 440 height 36
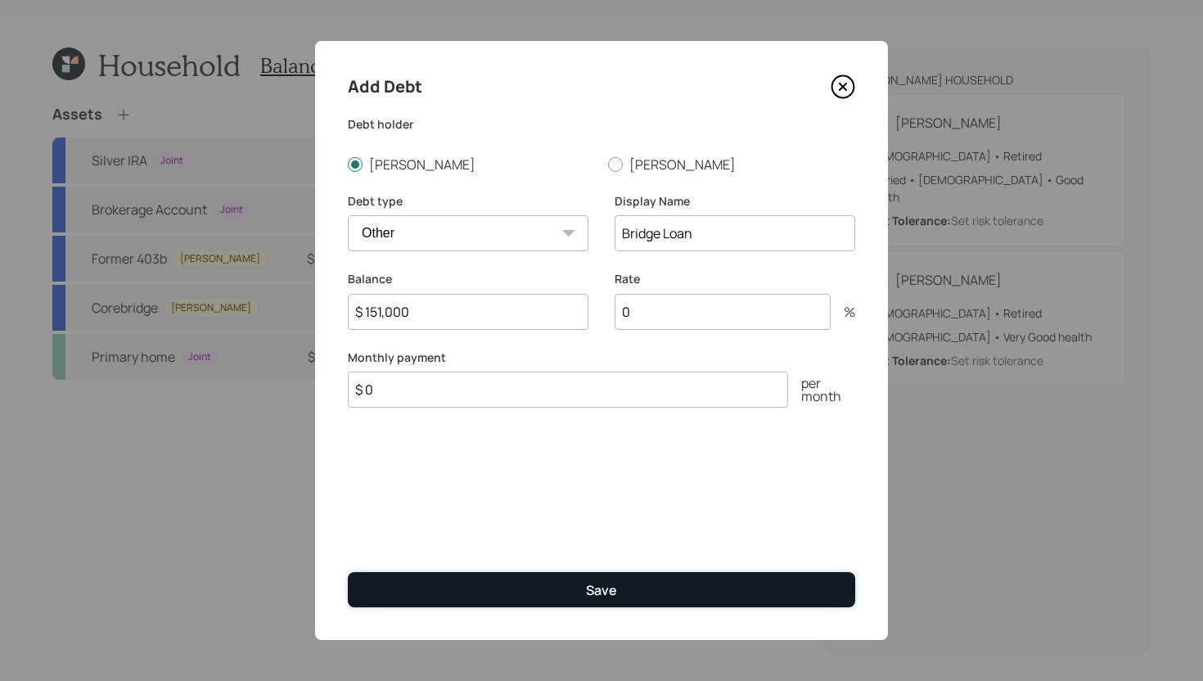
click at [515, 576] on button "Save" at bounding box center [602, 589] width 508 height 35
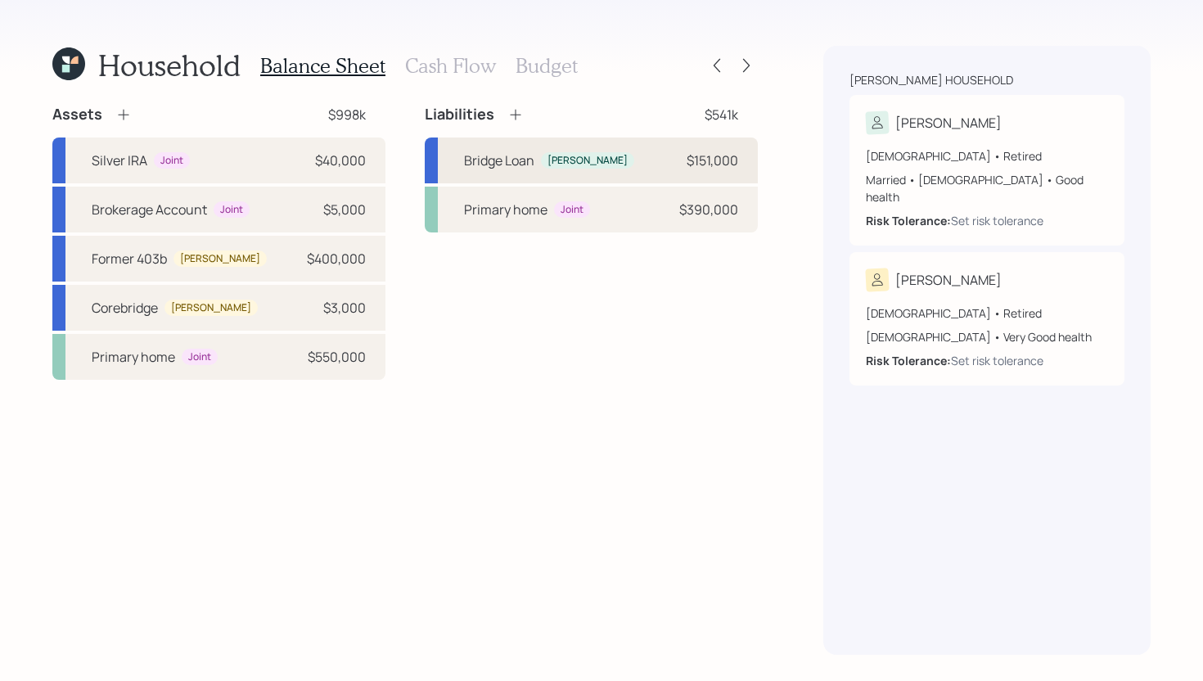
click at [617, 155] on div "Bridge Loan Kathy $151,000" at bounding box center [591, 161] width 333 height 46
select select "other"
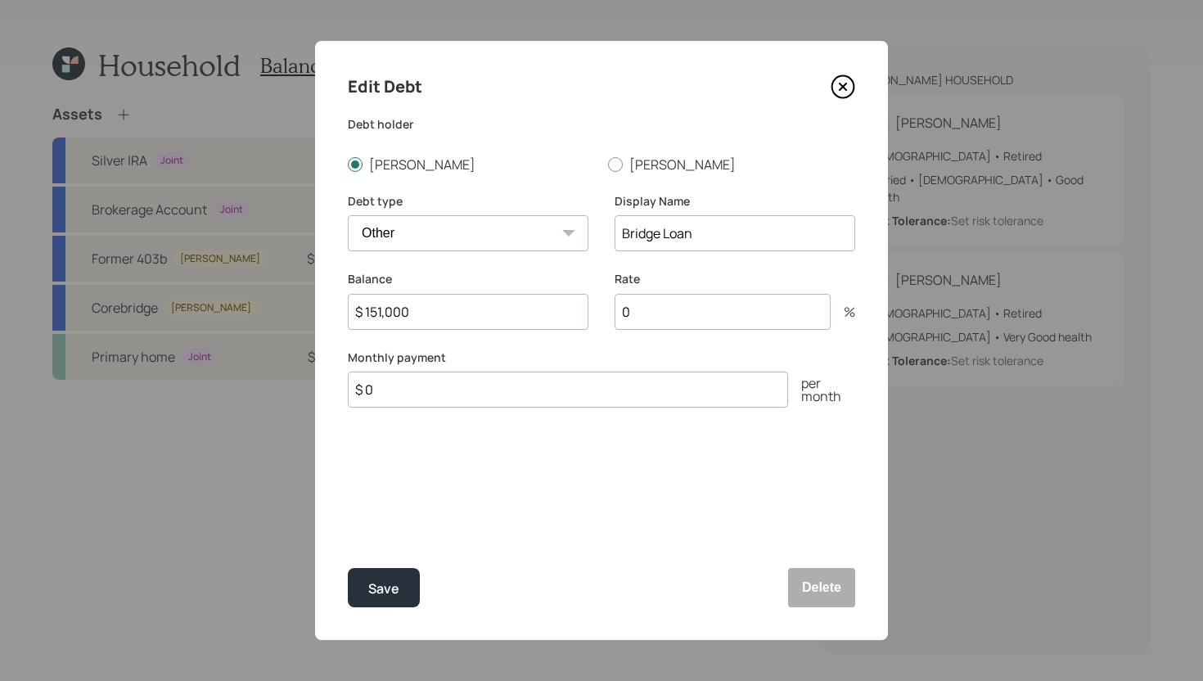
click at [729, 236] on input "Bridge Loan" at bounding box center [735, 233] width 241 height 36
type input "Bridge Loan - Nothing until November"
click at [394, 587] on div "Save" at bounding box center [383, 589] width 31 height 22
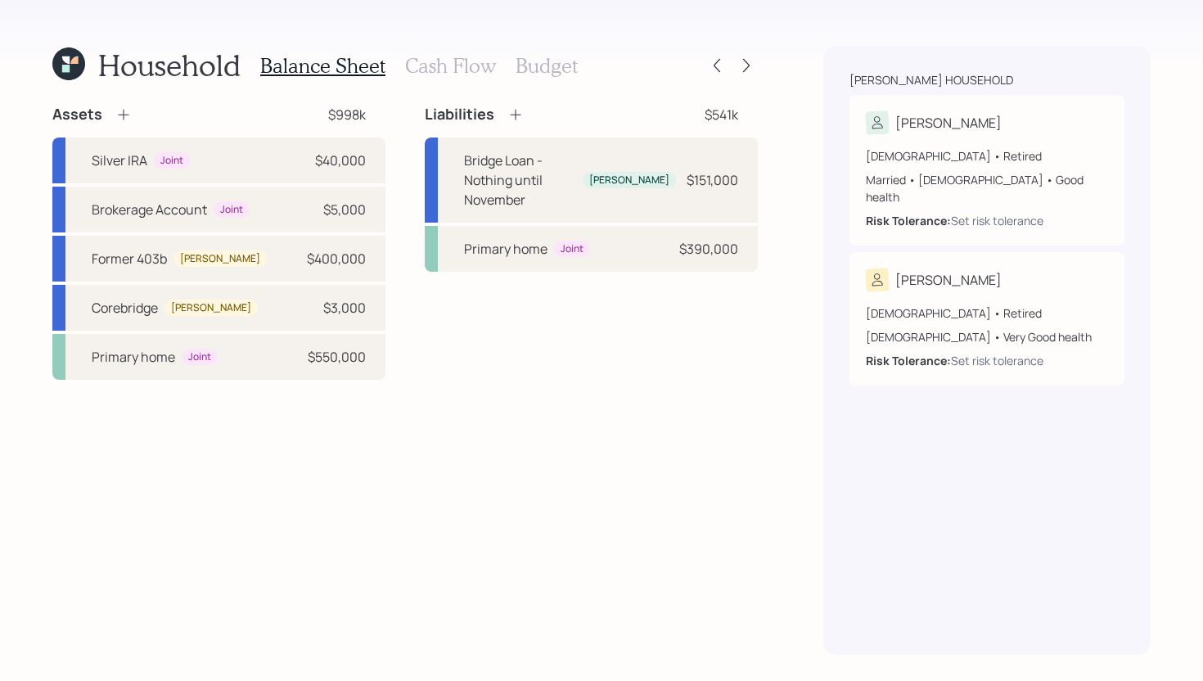
click at [124, 117] on icon at bounding box center [123, 114] width 16 height 16
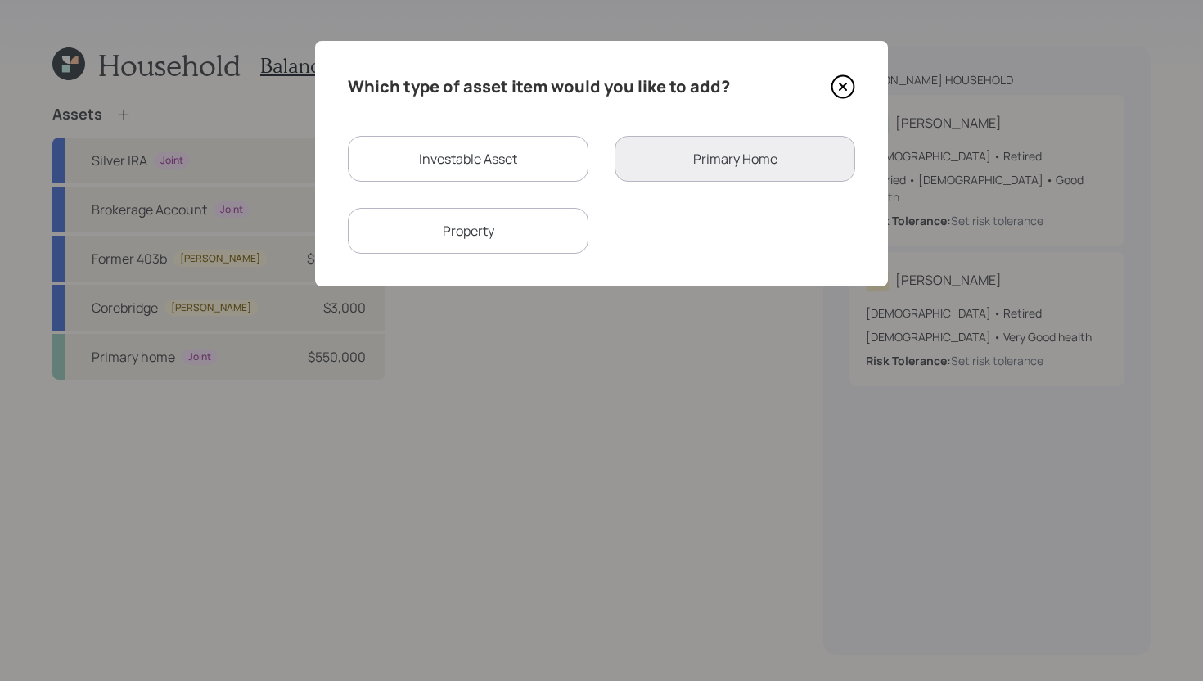
click at [539, 251] on div "Property" at bounding box center [468, 231] width 241 height 46
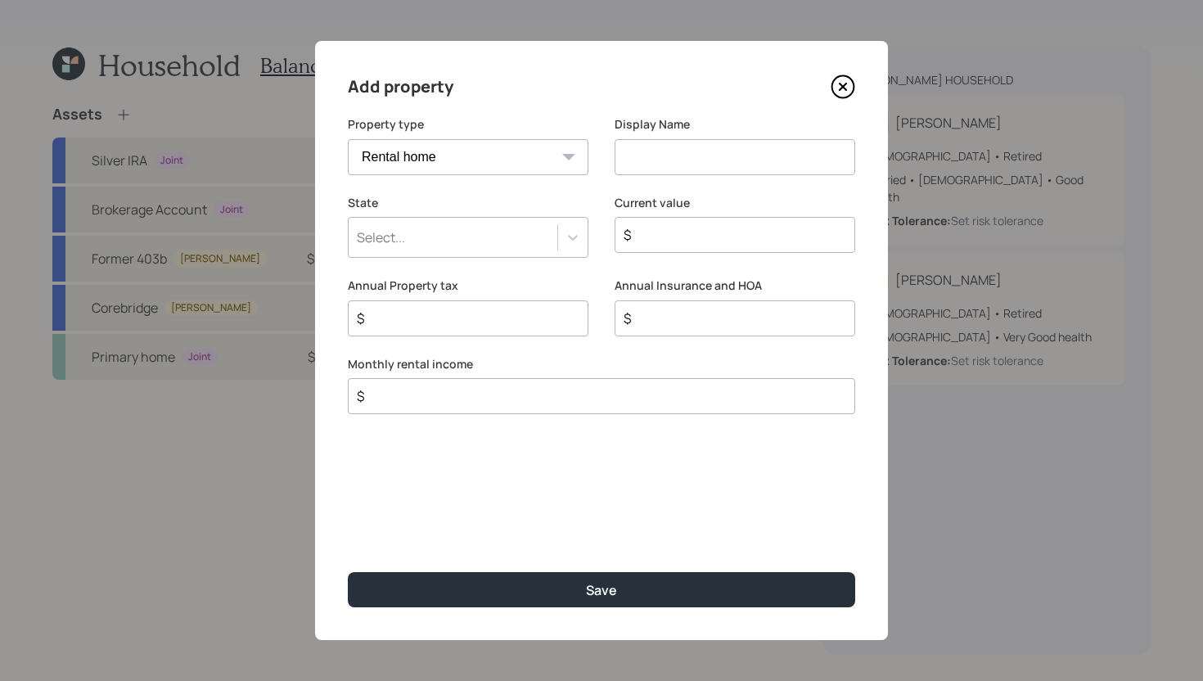
click at [522, 164] on select "Vacation home Rental home" at bounding box center [468, 157] width 241 height 36
select select "vacation_property"
click at [348, 139] on select "Vacation home Rental home" at bounding box center [468, 157] width 241 height 36
click at [689, 156] on input at bounding box center [735, 157] width 241 height 36
type input "Former home"
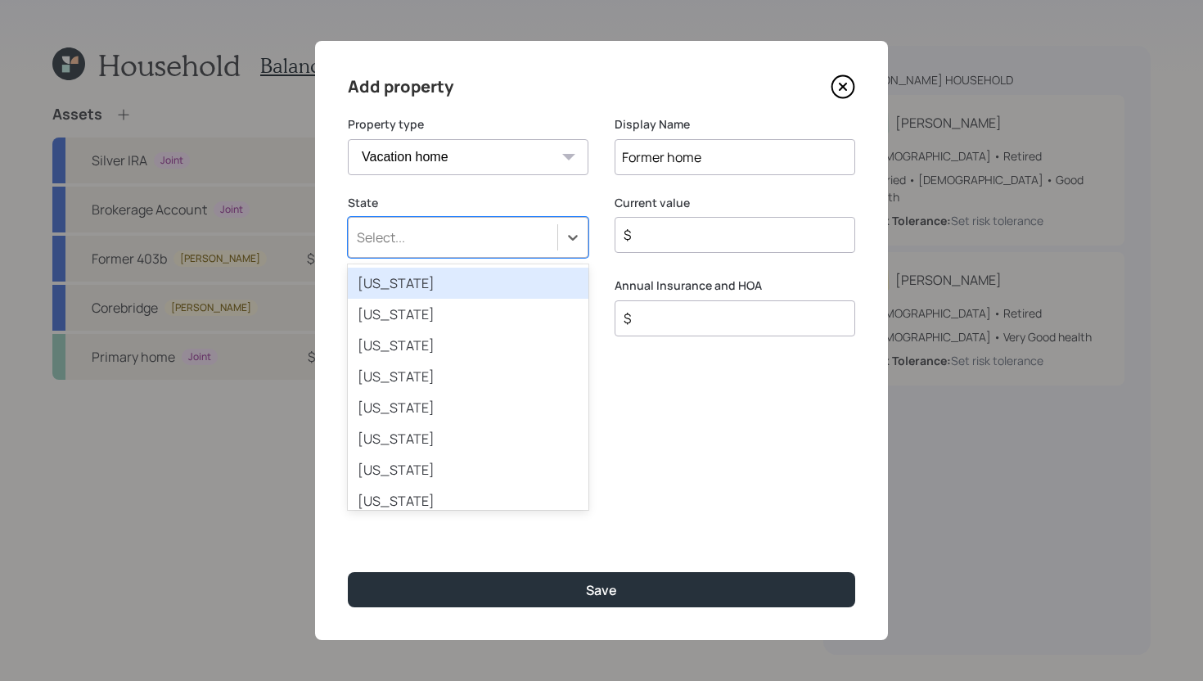
click at [505, 240] on div "Select..." at bounding box center [453, 237] width 209 height 28
type input "wash"
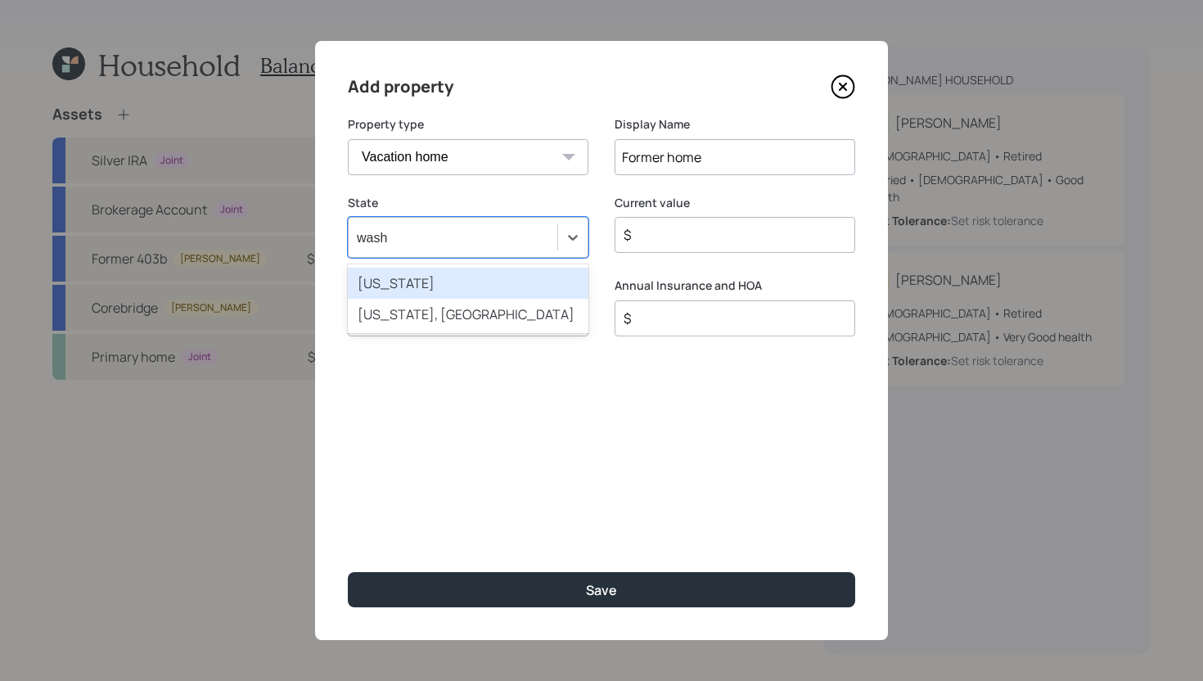
click at [496, 281] on div "Washington" at bounding box center [468, 283] width 241 height 31
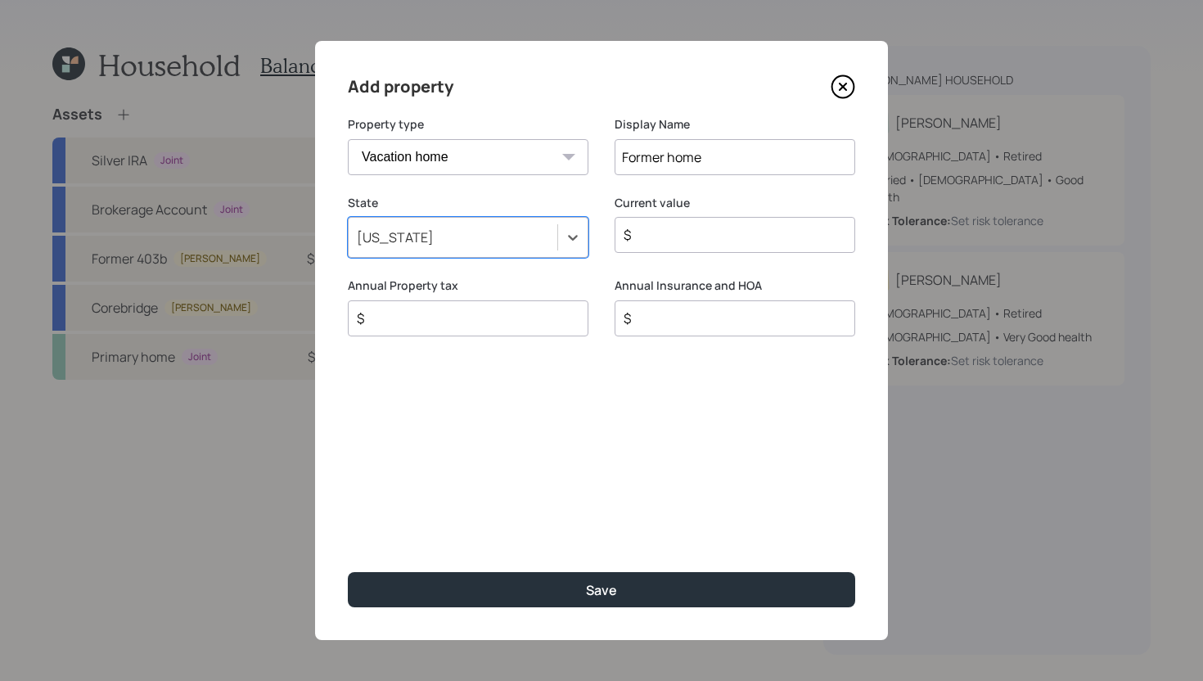
click at [497, 325] on input "$" at bounding box center [461, 319] width 213 height 20
click at [744, 240] on input "$" at bounding box center [728, 235] width 213 height 20
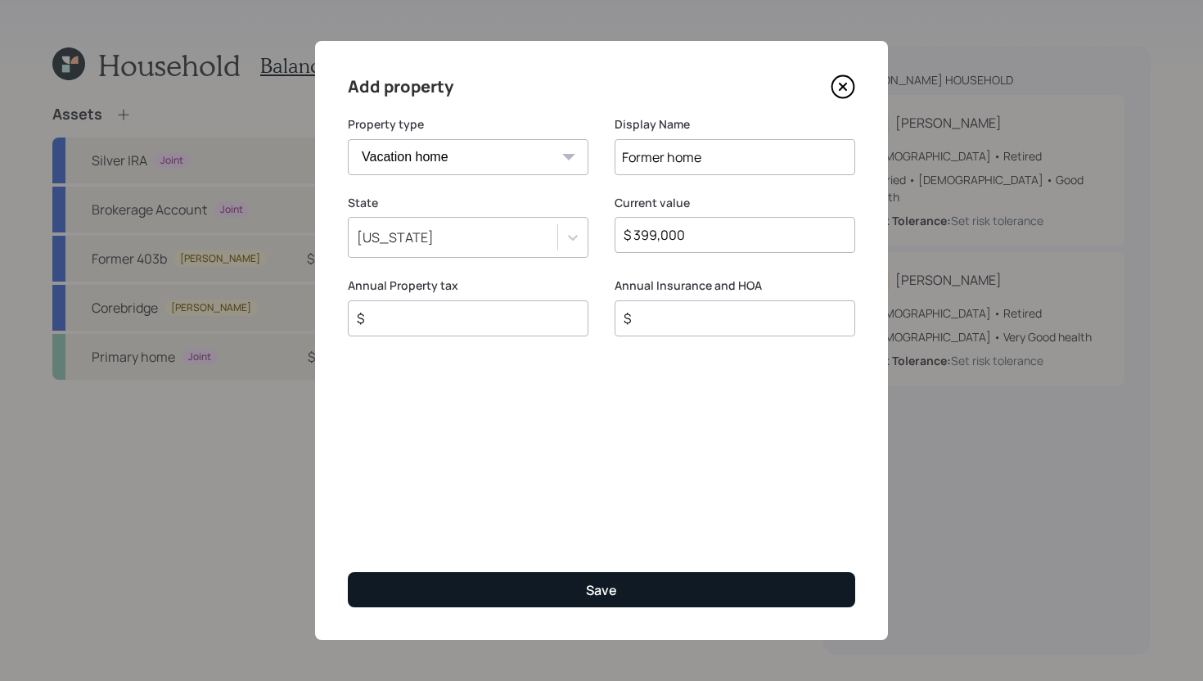
type input "$ 399,000"
click at [676, 584] on button "Save" at bounding box center [602, 589] width 508 height 35
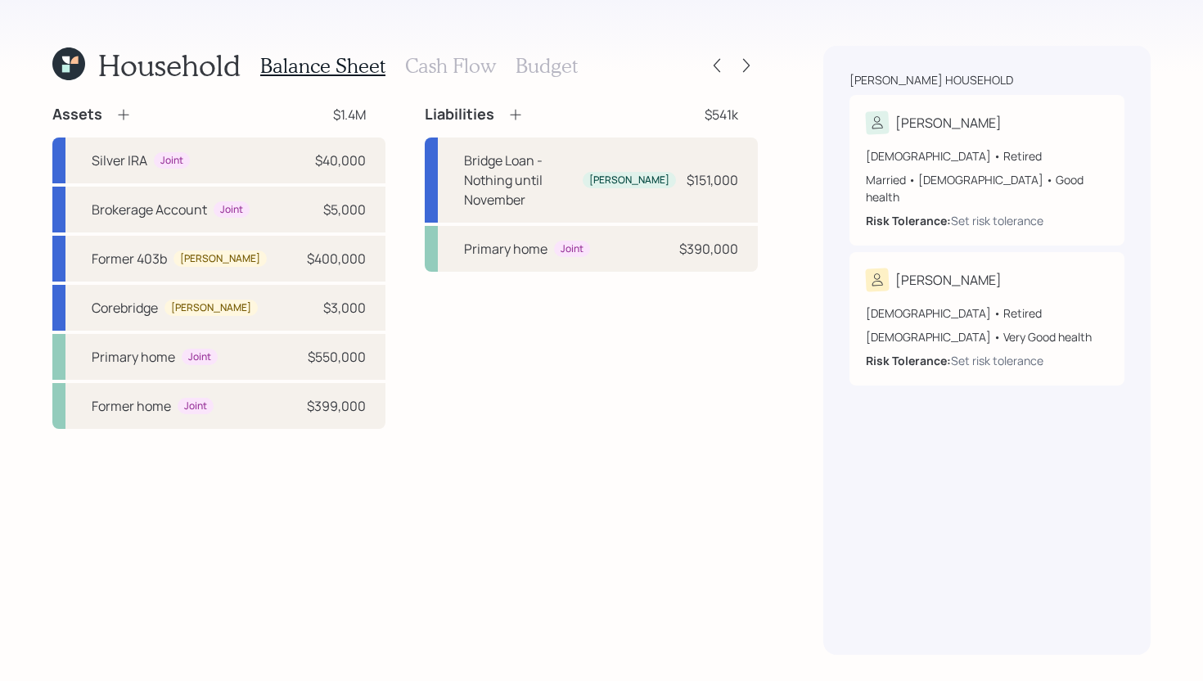
click at [518, 116] on icon at bounding box center [516, 114] width 16 height 16
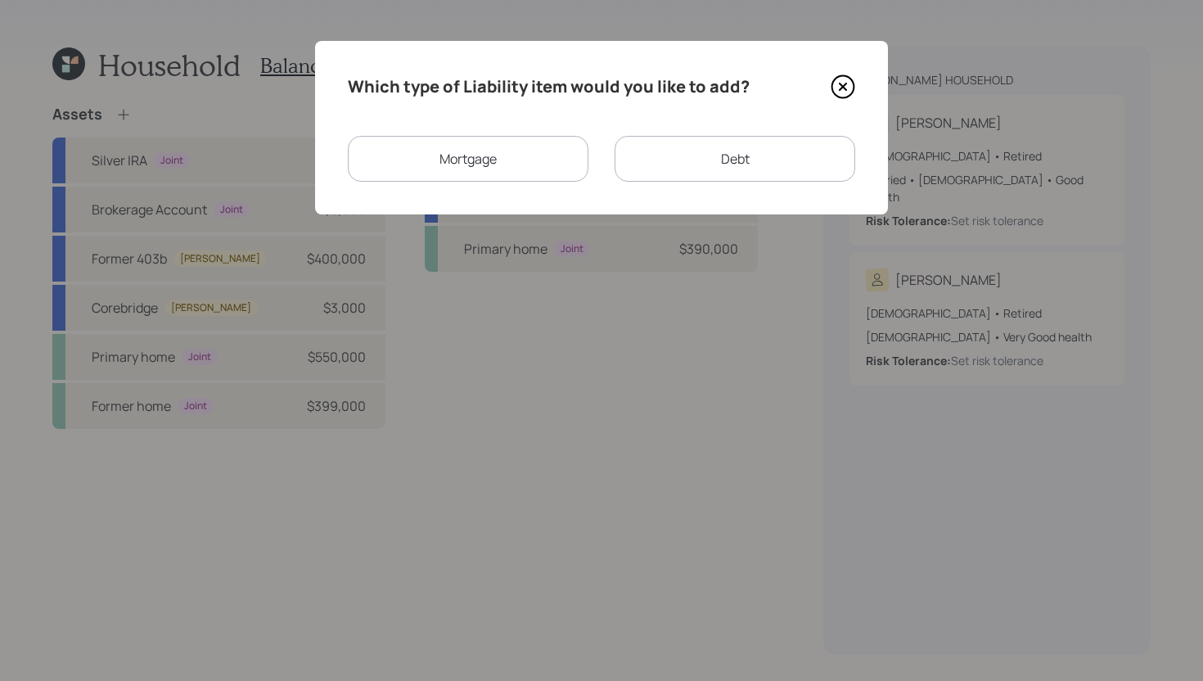
click at [676, 165] on div "Debt" at bounding box center [735, 159] width 241 height 46
select select "credit_card"
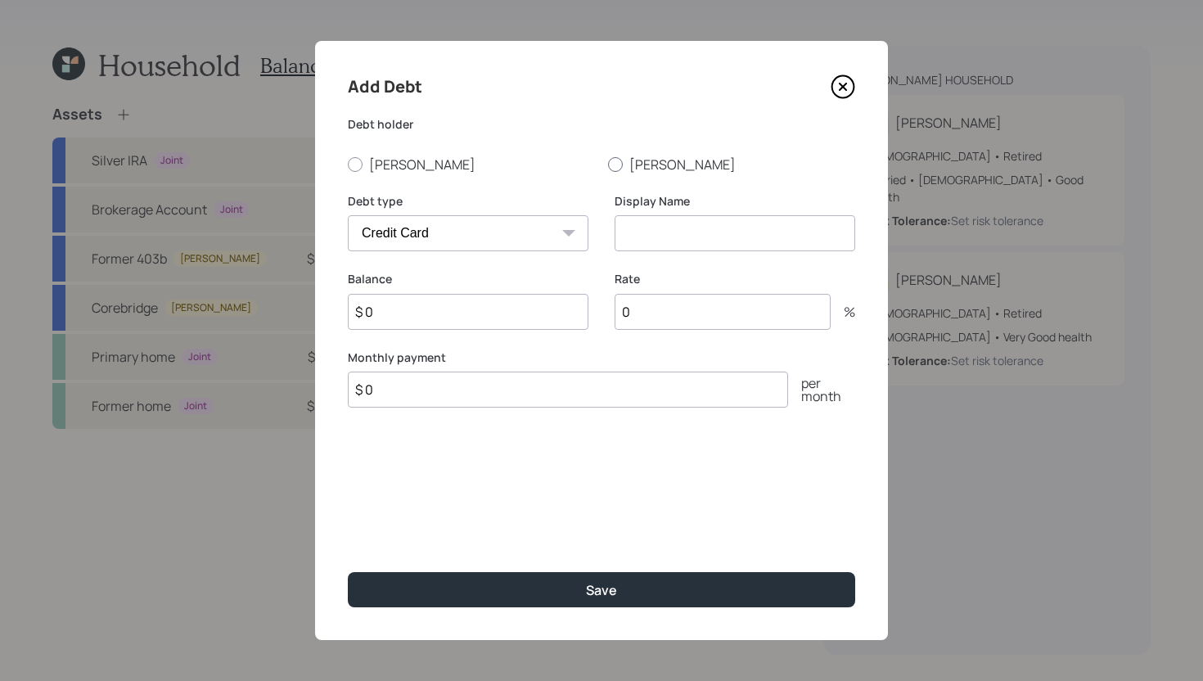
click at [622, 167] on label "Andy" at bounding box center [731, 165] width 247 height 18
click at [608, 165] on input "Andy" at bounding box center [607, 164] width 1 height 1
radio input "true"
click at [659, 214] on div "Display Name" at bounding box center [735, 222] width 241 height 59
click at [656, 238] on input at bounding box center [735, 233] width 241 height 36
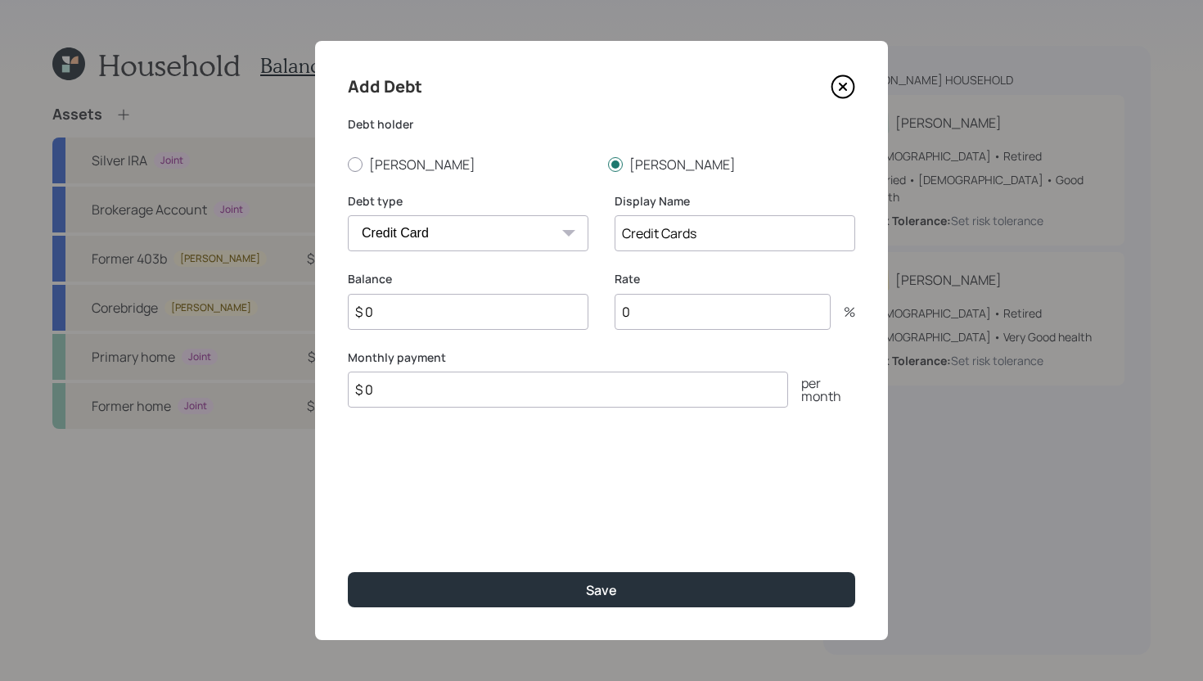
type input "Credit Cards"
click at [489, 317] on input "$ 0" at bounding box center [468, 312] width 241 height 36
type input "$ 7,000"
click at [609, 394] on input "$ 0" at bounding box center [568, 390] width 440 height 36
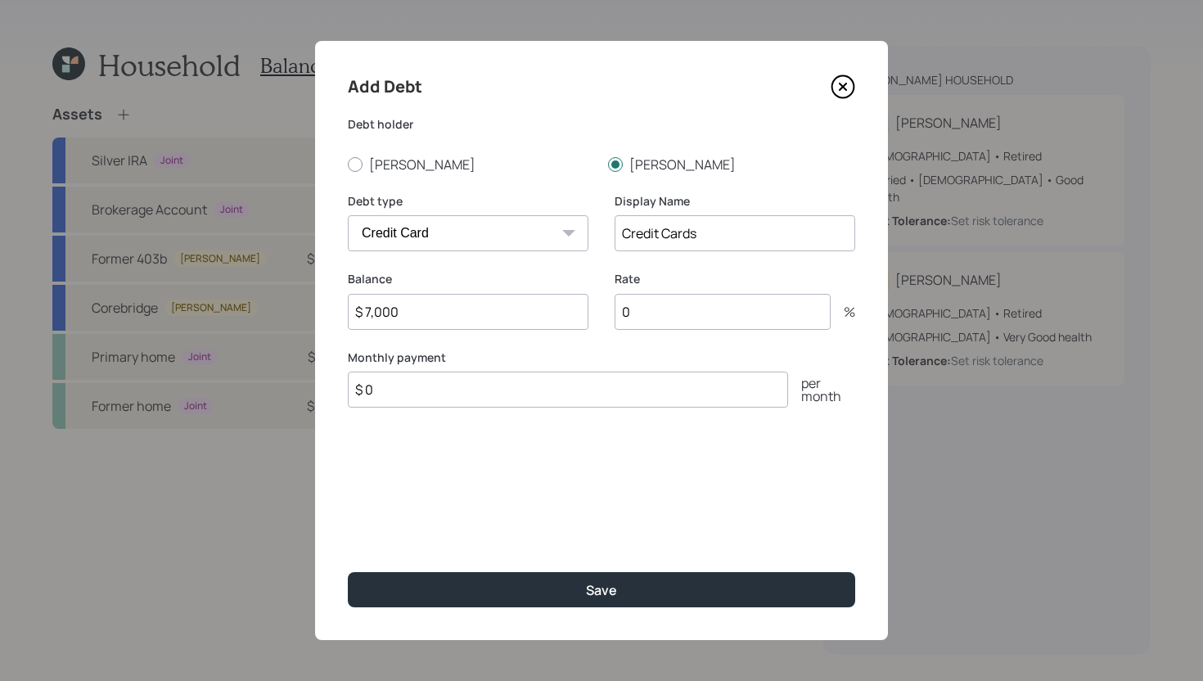
click at [658, 322] on input "0" at bounding box center [723, 312] width 216 height 36
type input "21"
click at [574, 394] on input "$ 0" at bounding box center [568, 390] width 440 height 36
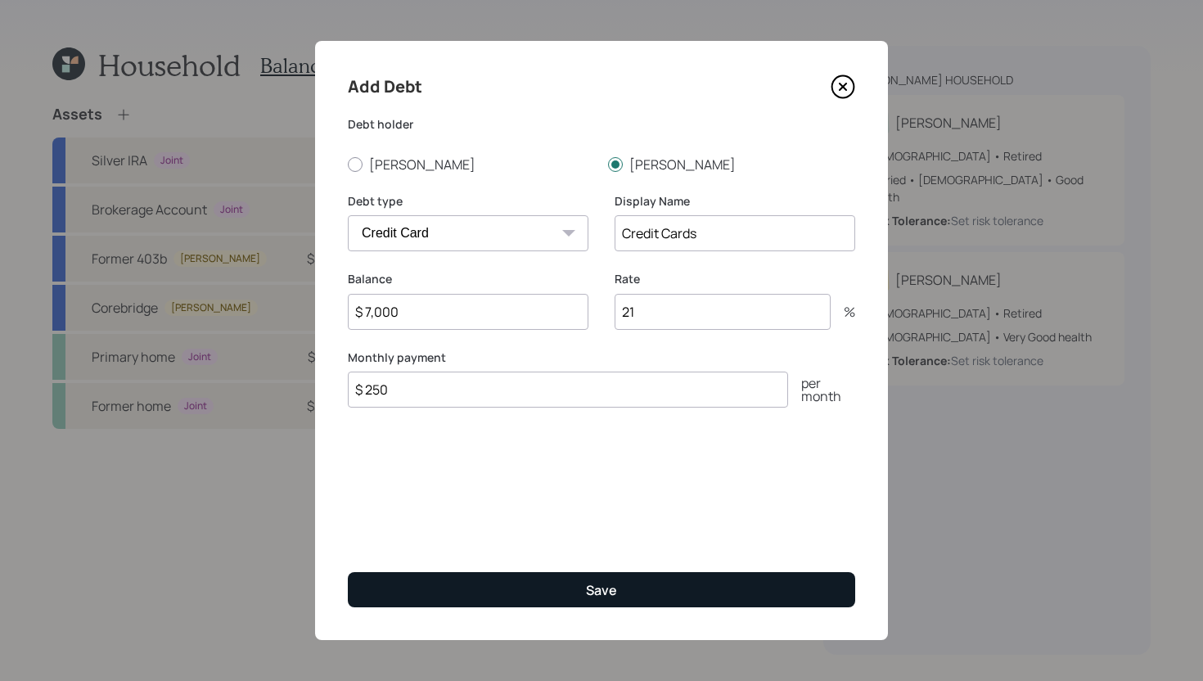
type input "$ 250"
click at [662, 598] on button "Save" at bounding box center [602, 589] width 508 height 35
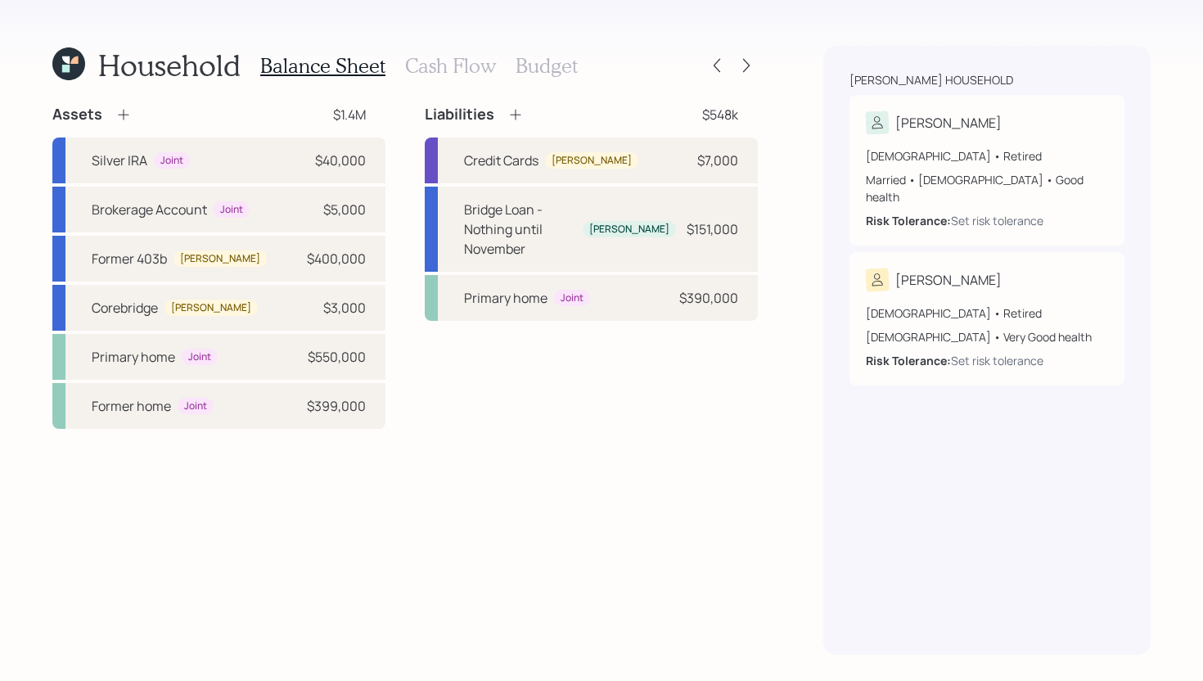
click at [517, 112] on icon at bounding box center [516, 114] width 16 height 16
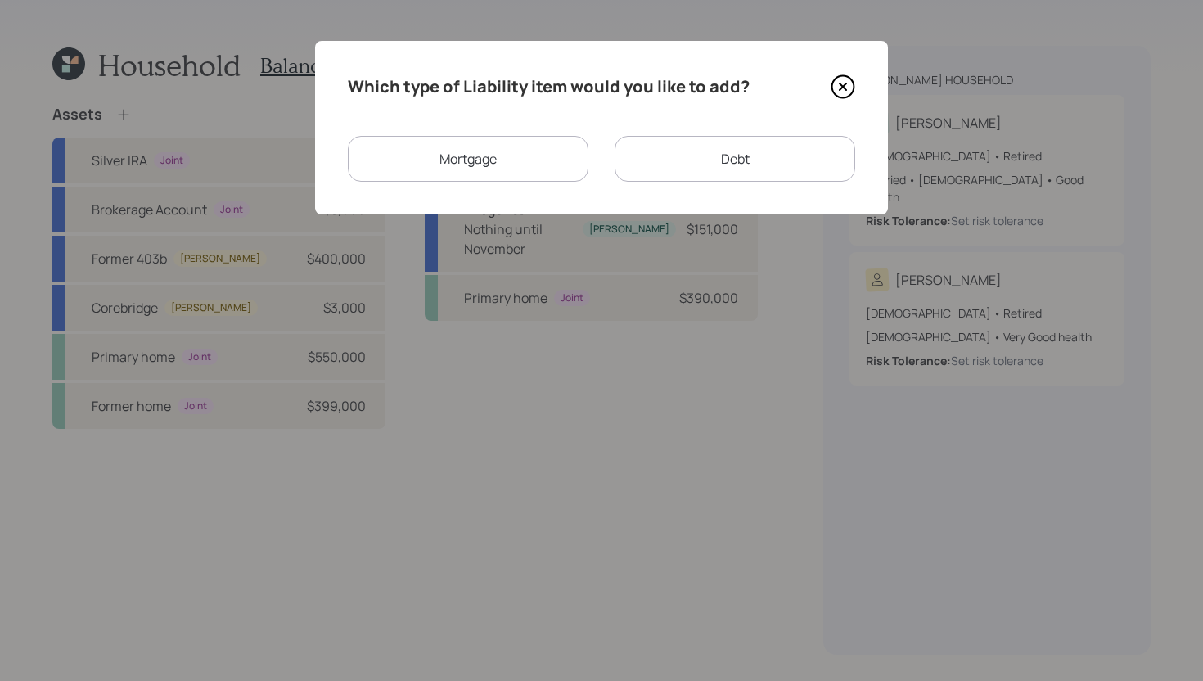
click at [660, 160] on div "Debt" at bounding box center [735, 159] width 241 height 46
select select "credit_card"
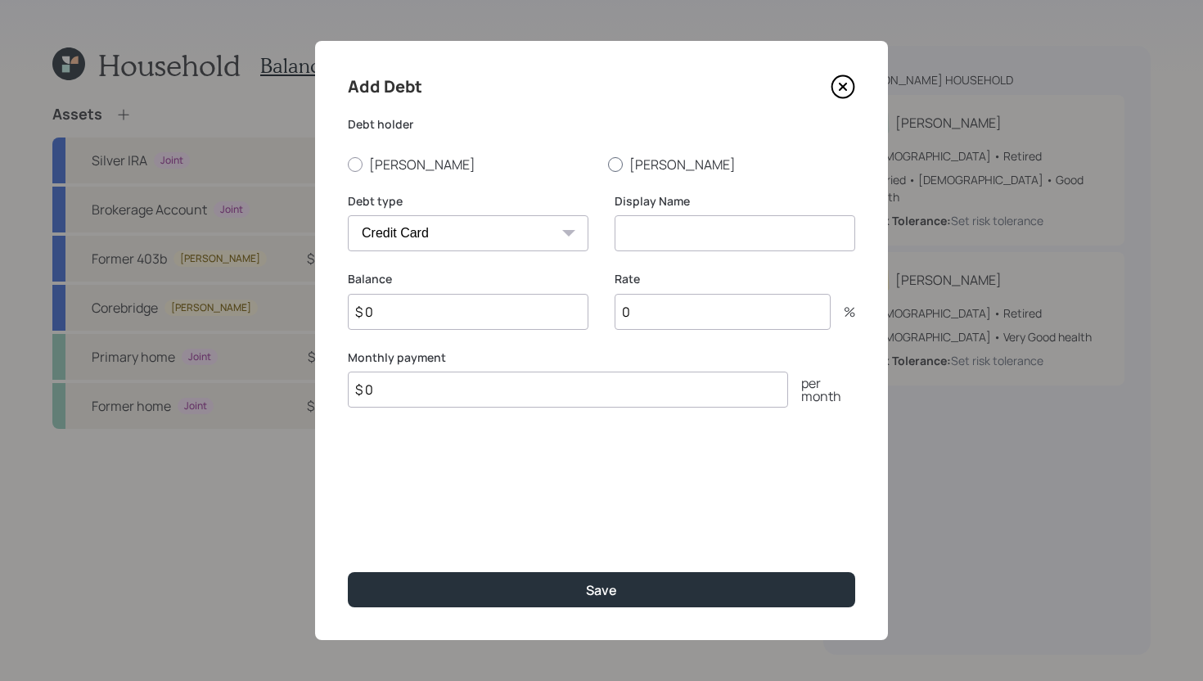
click at [643, 172] on label "Andy" at bounding box center [731, 165] width 247 height 18
click at [608, 165] on input "Andy" at bounding box center [607, 164] width 1 height 1
radio input "true"
click at [518, 229] on select "Car Credit Card Medical Student Other" at bounding box center [468, 233] width 241 height 36
select select "other"
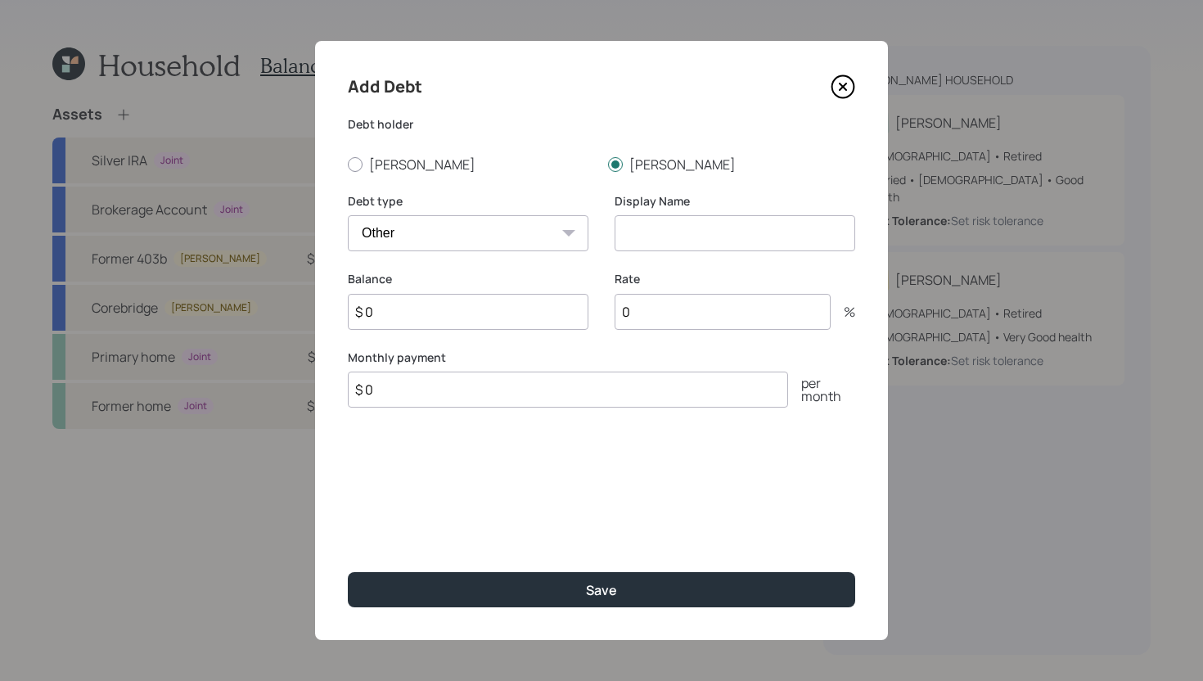
click at [348, 215] on select "Car Credit Card Medical Student Other" at bounding box center [468, 233] width 241 height 36
click at [716, 219] on input at bounding box center [735, 233] width 241 height 36
type input "Personal Loan"
click at [494, 323] on input "$ 0" at bounding box center [468, 312] width 241 height 36
type input "$"
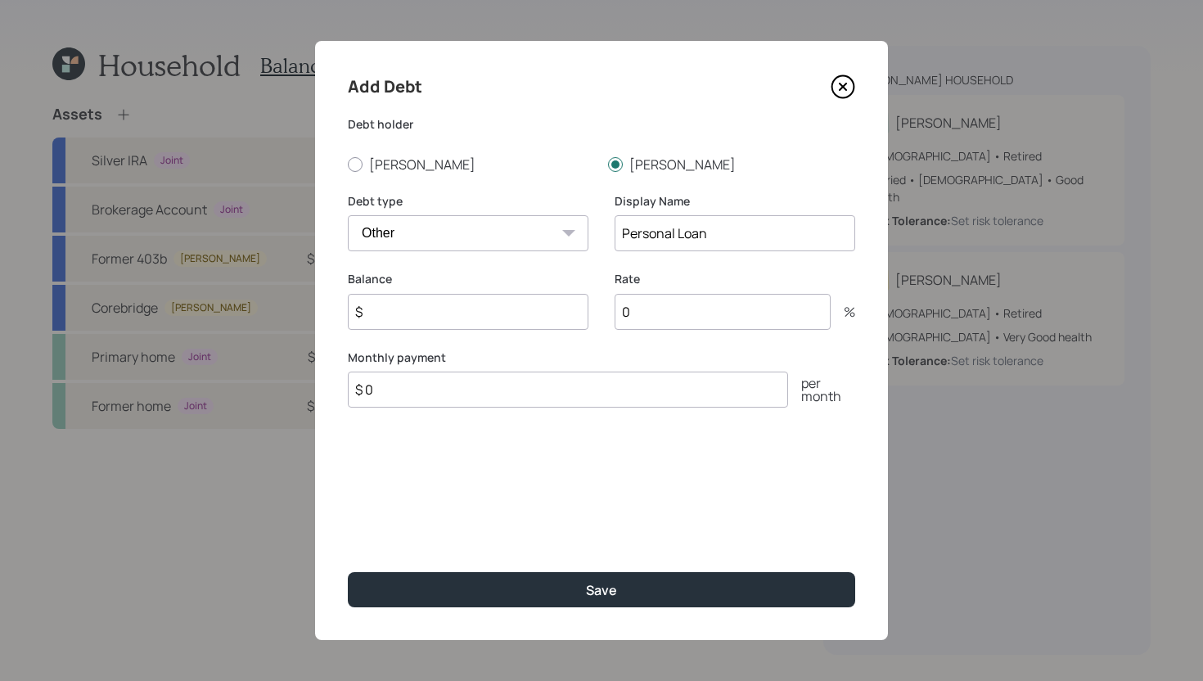
click at [493, 394] on input "$ 0" at bounding box center [568, 390] width 440 height 36
click at [492, 413] on input "$ 0" at bounding box center [568, 411] width 440 height 36
type input "$ 350"
click at [462, 318] on input "$" at bounding box center [468, 312] width 241 height 36
type input "$ 8,000"
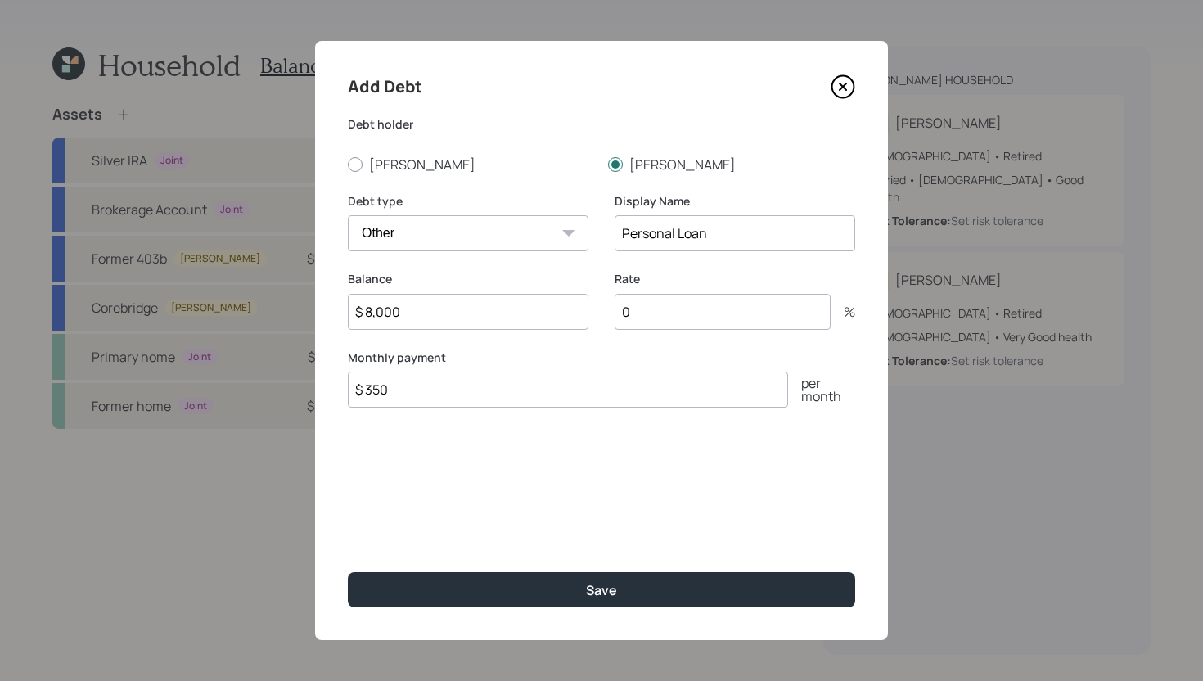
click at [667, 321] on input "0" at bounding box center [723, 312] width 216 height 36
type input "0"
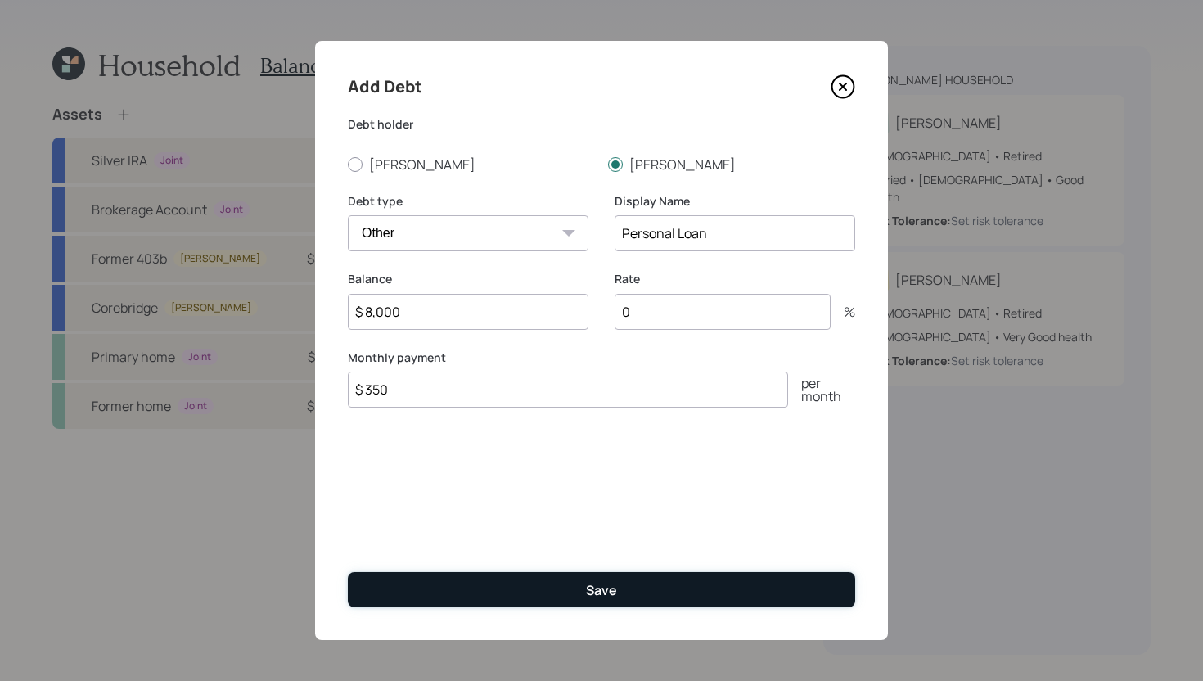
click at [668, 585] on button "Save" at bounding box center [602, 589] width 508 height 35
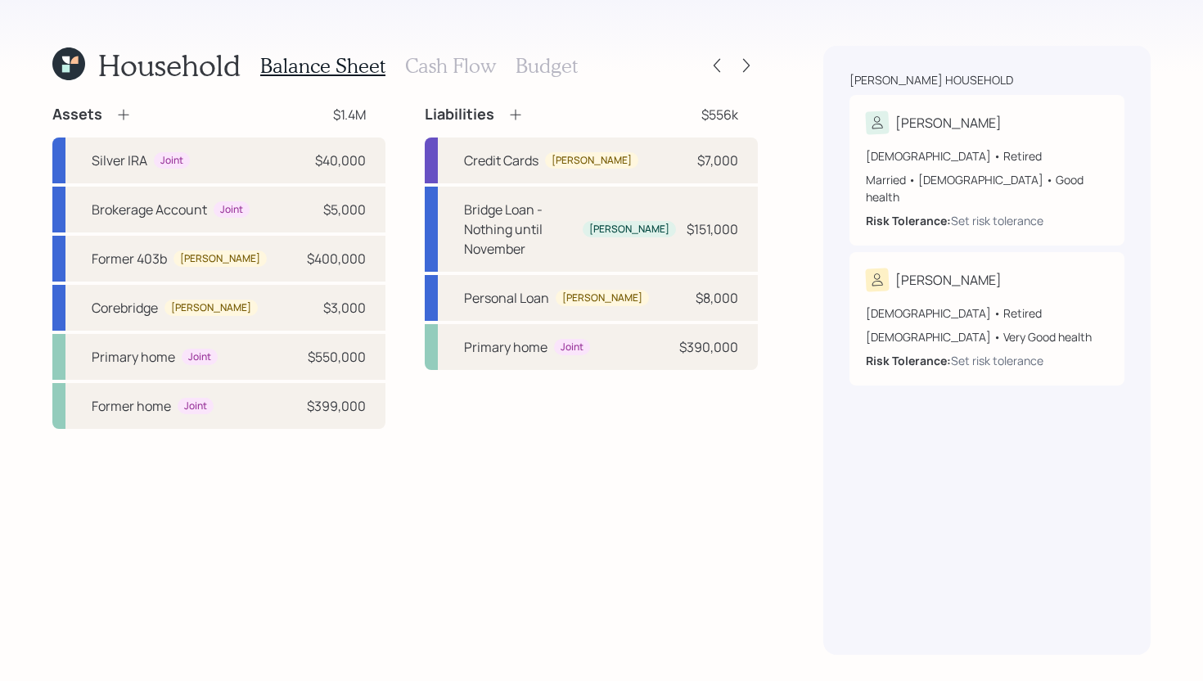
click at [444, 76] on h3 "Cash Flow" at bounding box center [450, 66] width 91 height 24
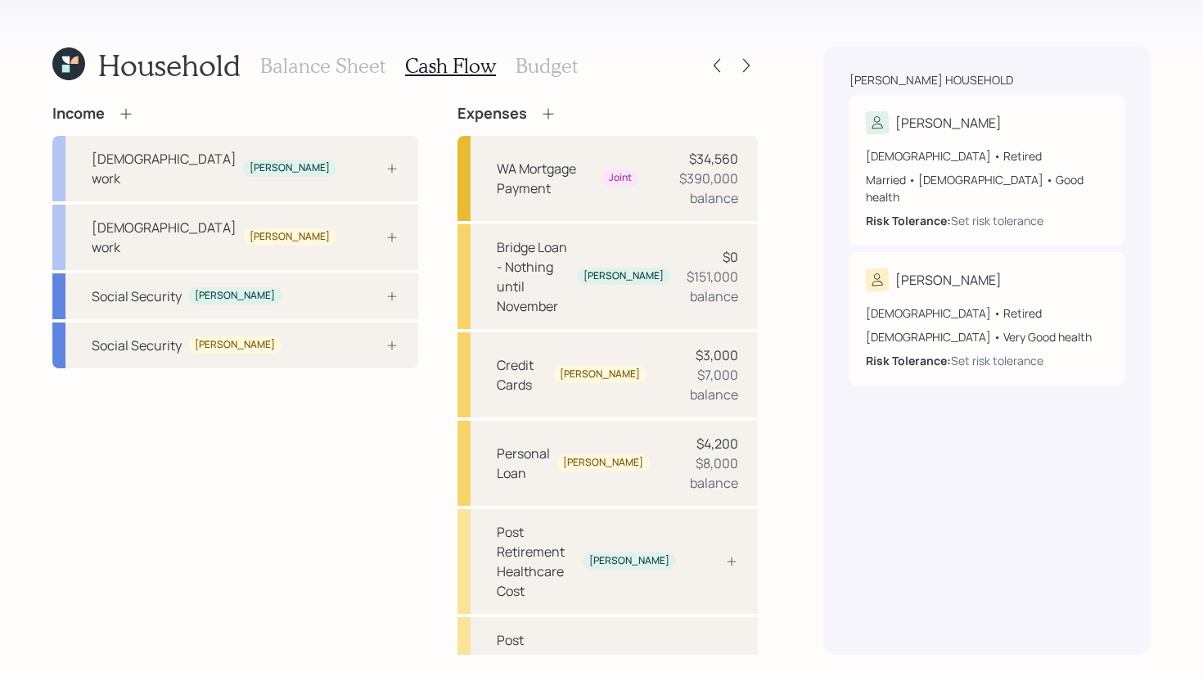
click at [370, 79] on div "Balance Sheet Cash Flow Budget" at bounding box center [419, 65] width 318 height 39
click at [370, 71] on h3 "Balance Sheet" at bounding box center [322, 66] width 125 height 24
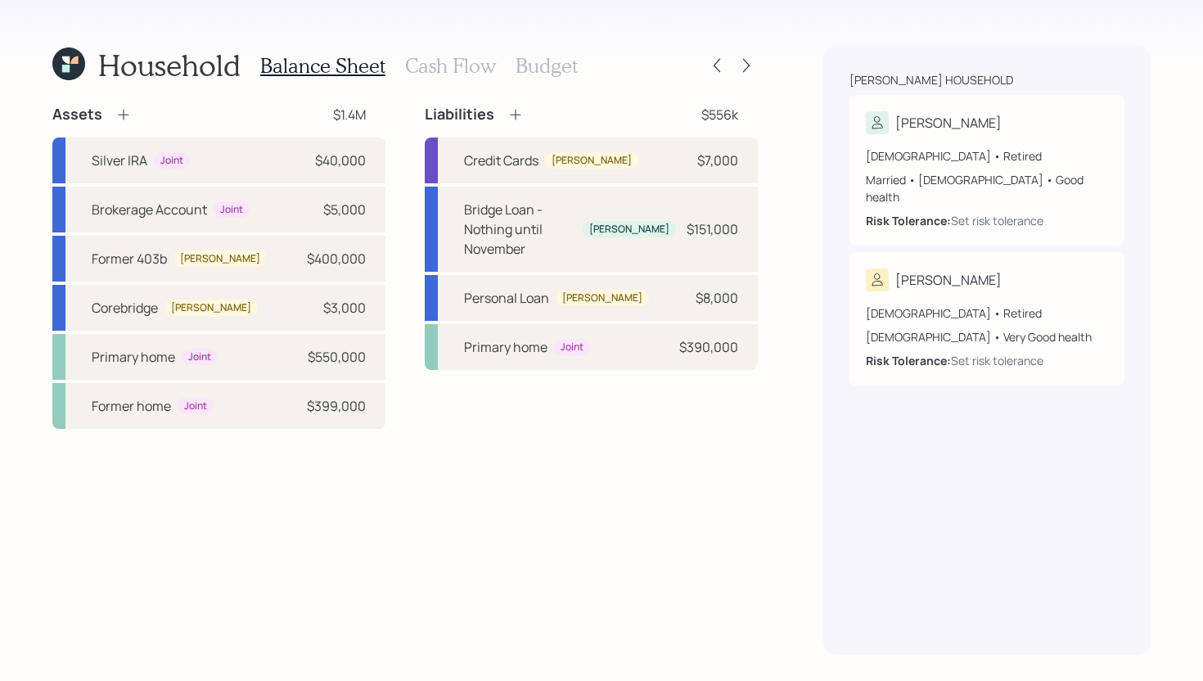
click at [438, 71] on h3 "Cash Flow" at bounding box center [450, 66] width 91 height 24
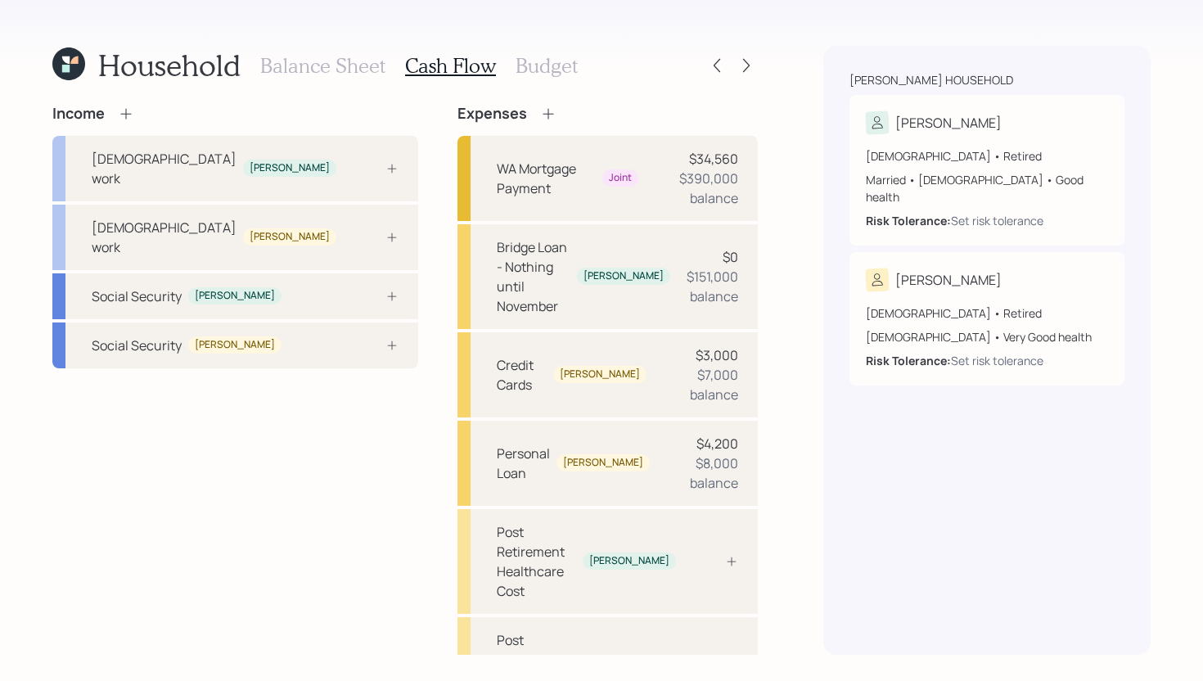
click at [121, 113] on icon at bounding box center [126, 114] width 16 height 16
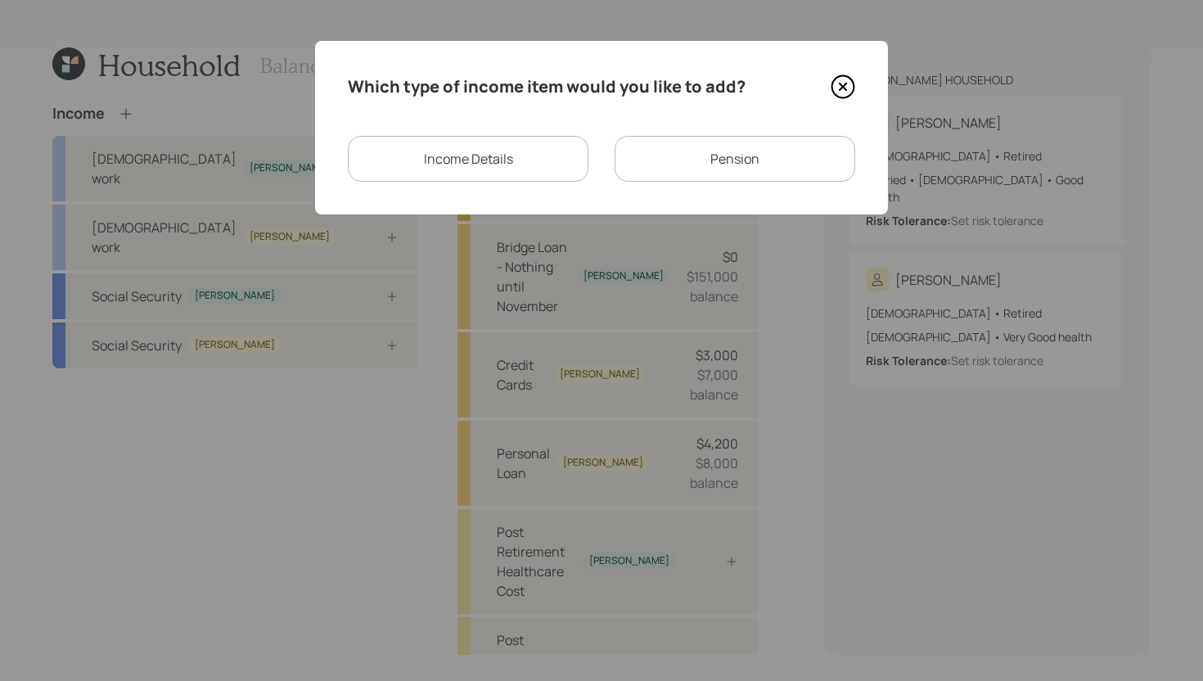
click at [652, 156] on div "Pension" at bounding box center [735, 159] width 241 height 46
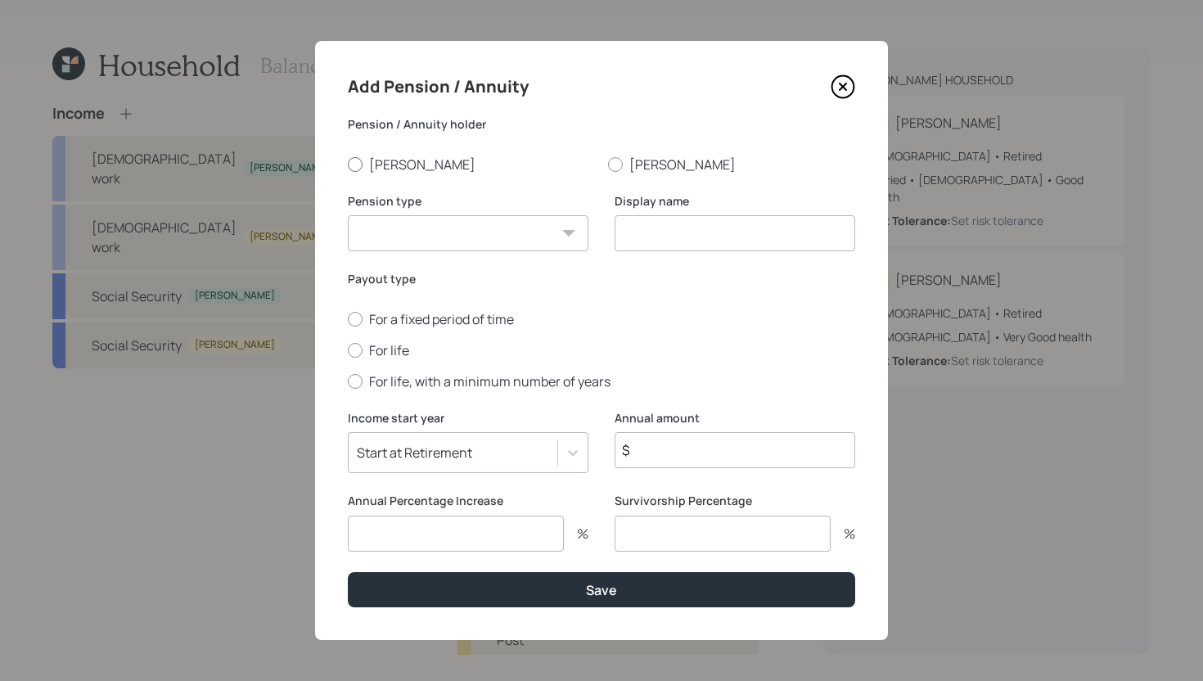
click at [393, 161] on label "Kathy" at bounding box center [471, 165] width 247 height 18
click at [348, 164] on input "Kathy" at bounding box center [347, 164] width 1 height 1
radio input "true"
click at [423, 226] on select "Pension Annuity" at bounding box center [468, 233] width 241 height 36
select select "pension"
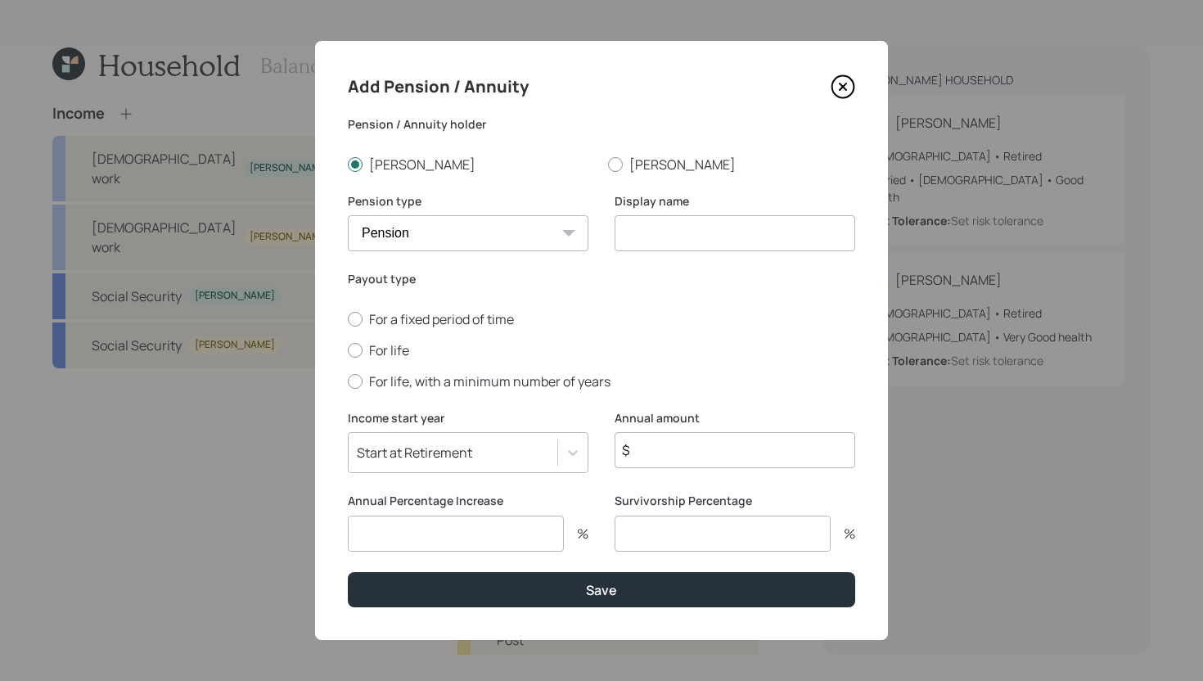
click at [348, 215] on select "Pension Annuity" at bounding box center [468, 233] width 241 height 36
click at [753, 249] on input at bounding box center [735, 233] width 241 height 36
type input "Kathy's Pension"
click at [399, 350] on label "For life" at bounding box center [602, 350] width 508 height 18
click at [348, 350] on input "For life" at bounding box center [347, 350] width 1 height 1
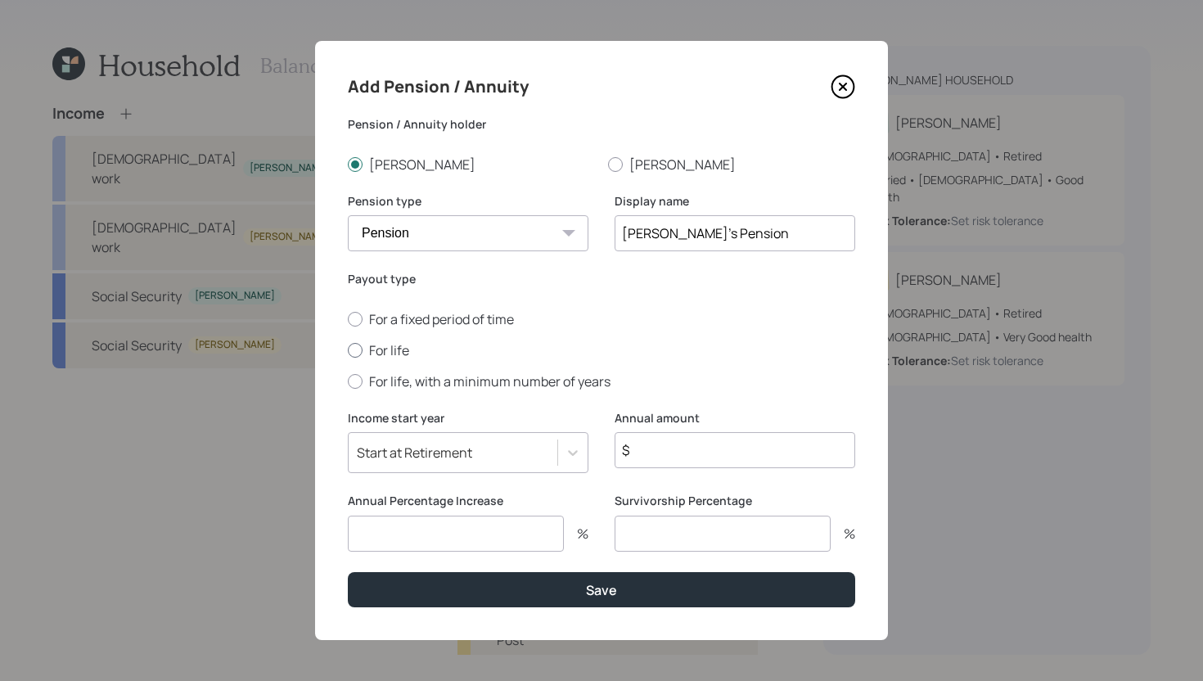
radio input "true"
click at [687, 449] on input "$" at bounding box center [735, 450] width 241 height 36
type input "$ 5,724"
click at [543, 534] on input "number" at bounding box center [456, 534] width 216 height 36
type input "1.5"
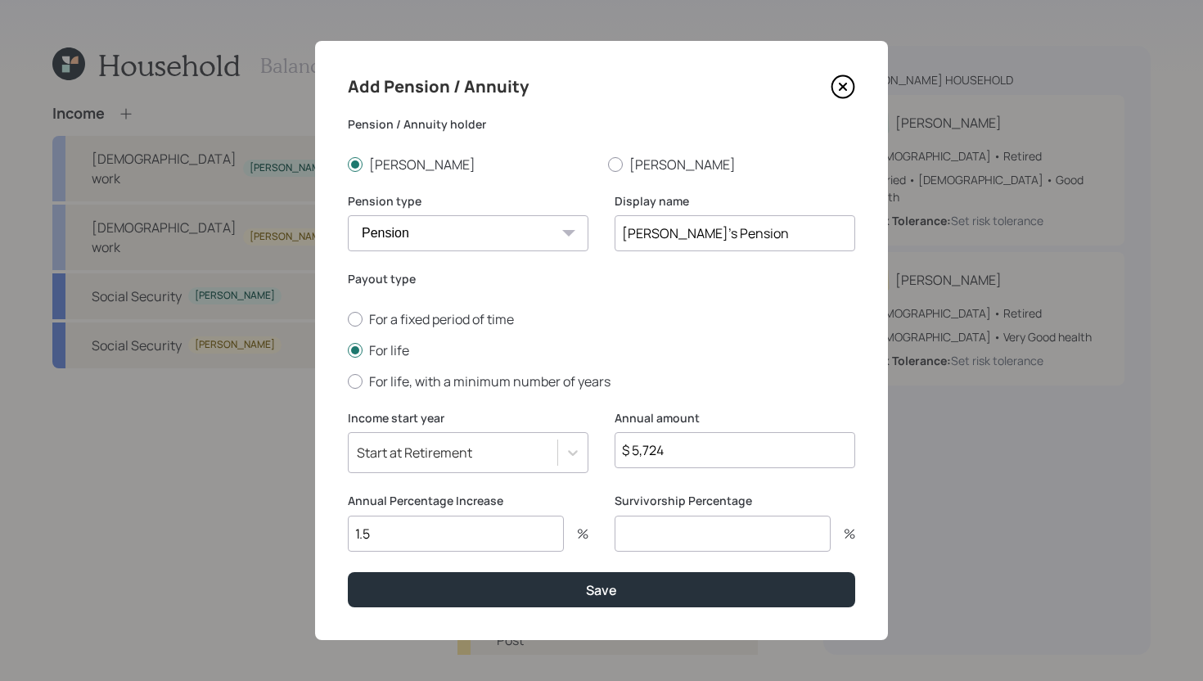
click at [684, 542] on input "number" at bounding box center [723, 534] width 216 height 36
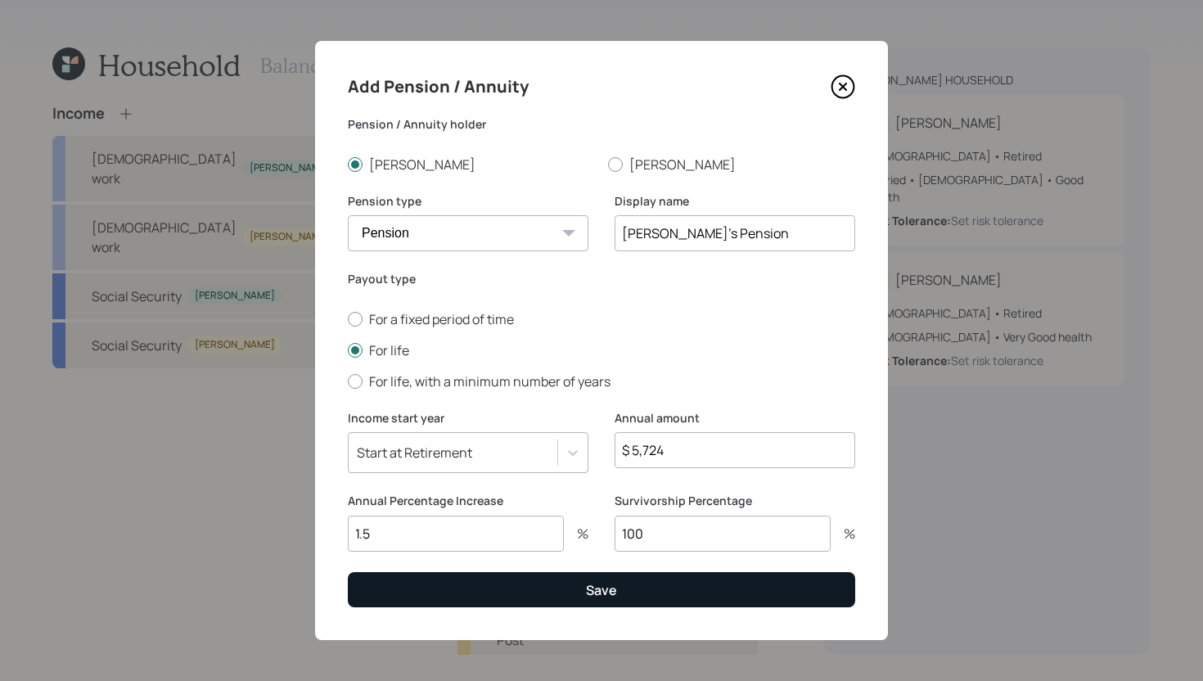
type input "100"
click at [663, 591] on button "Save" at bounding box center [602, 589] width 508 height 35
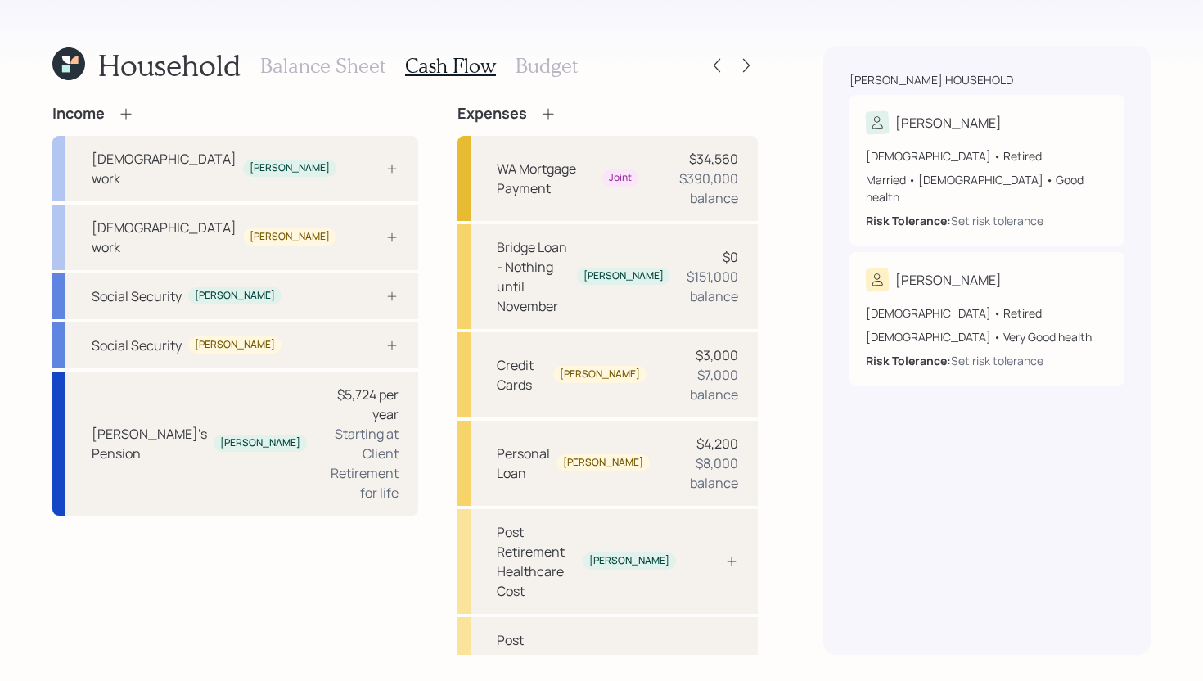
click at [129, 111] on icon at bounding box center [126, 114] width 16 height 16
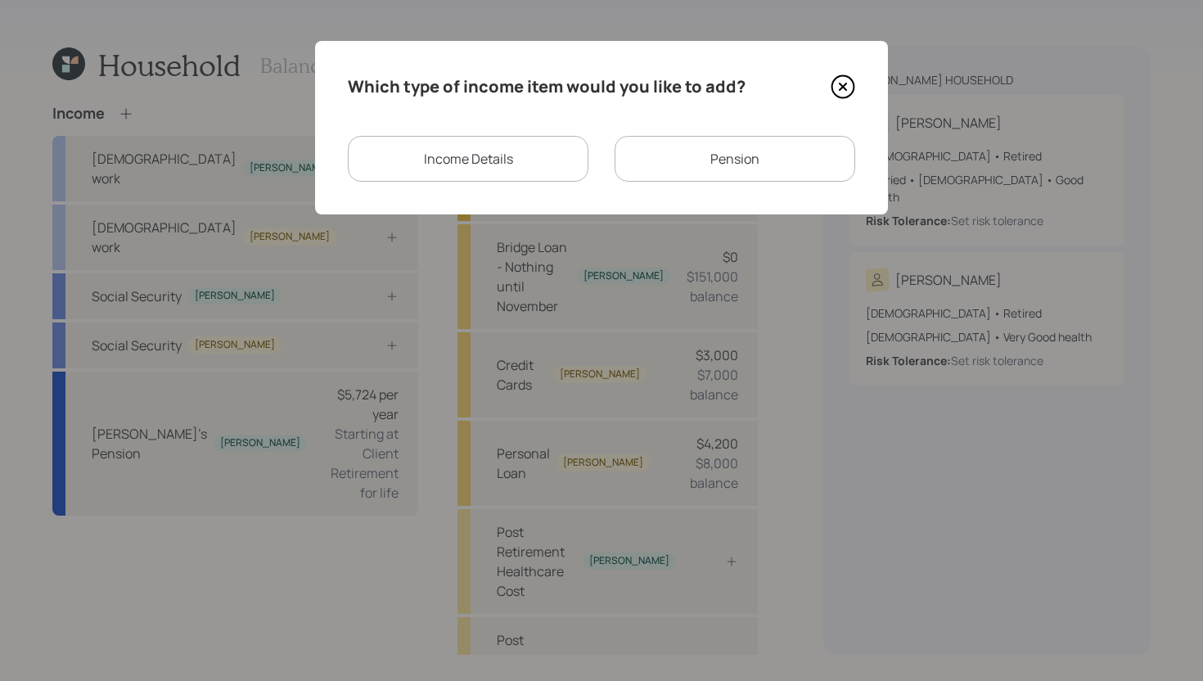
click at [680, 161] on div "Pension" at bounding box center [735, 159] width 241 height 46
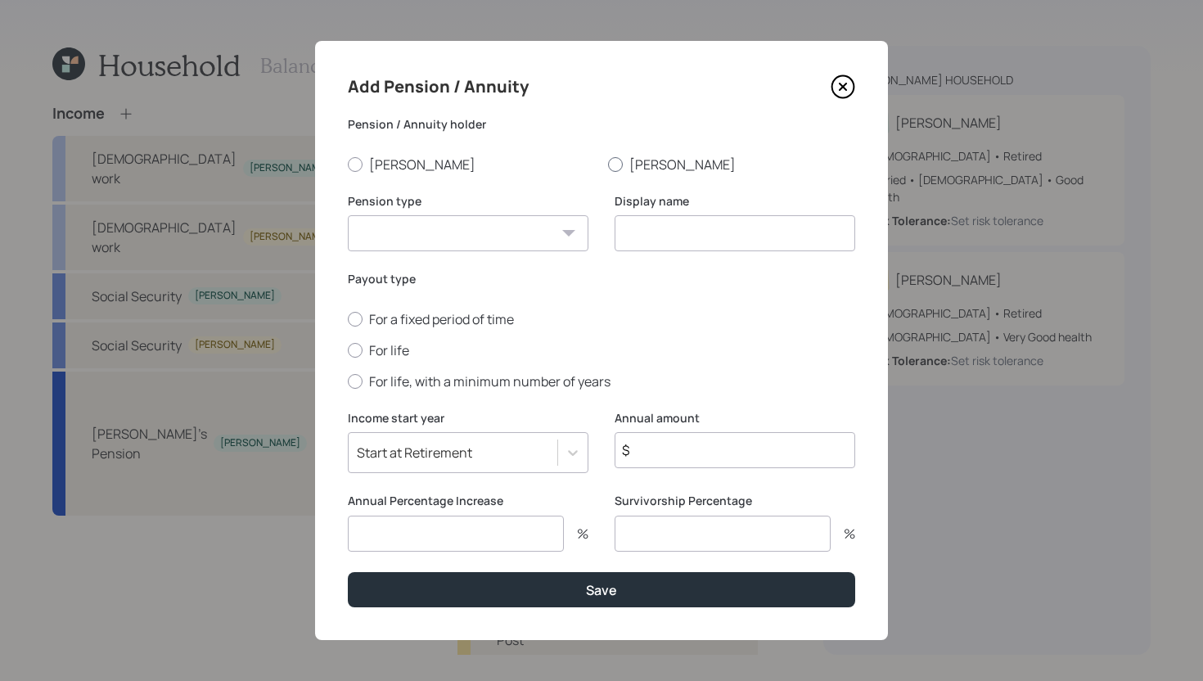
click at [640, 165] on label "Andy" at bounding box center [731, 165] width 247 height 18
click at [608, 165] on input "Andy" at bounding box center [607, 164] width 1 height 1
radio input "true"
click at [513, 234] on select "Pension Annuity" at bounding box center [468, 233] width 241 height 36
select select "pension"
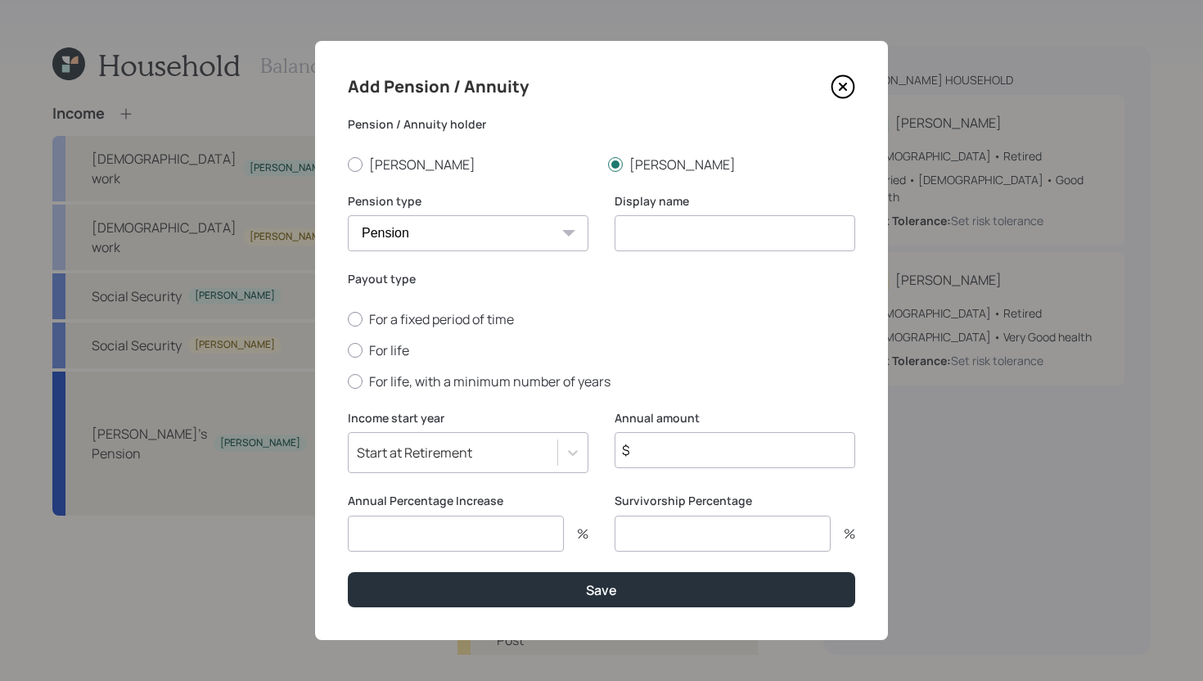
click at [348, 215] on select "Pension Annuity" at bounding box center [468, 233] width 241 height 36
click at [673, 251] on div "Display name" at bounding box center [735, 232] width 241 height 79
click at [681, 240] on input at bounding box center [735, 233] width 241 height 36
type input "Andy's Pension"
click at [403, 353] on label "For life" at bounding box center [602, 350] width 508 height 18
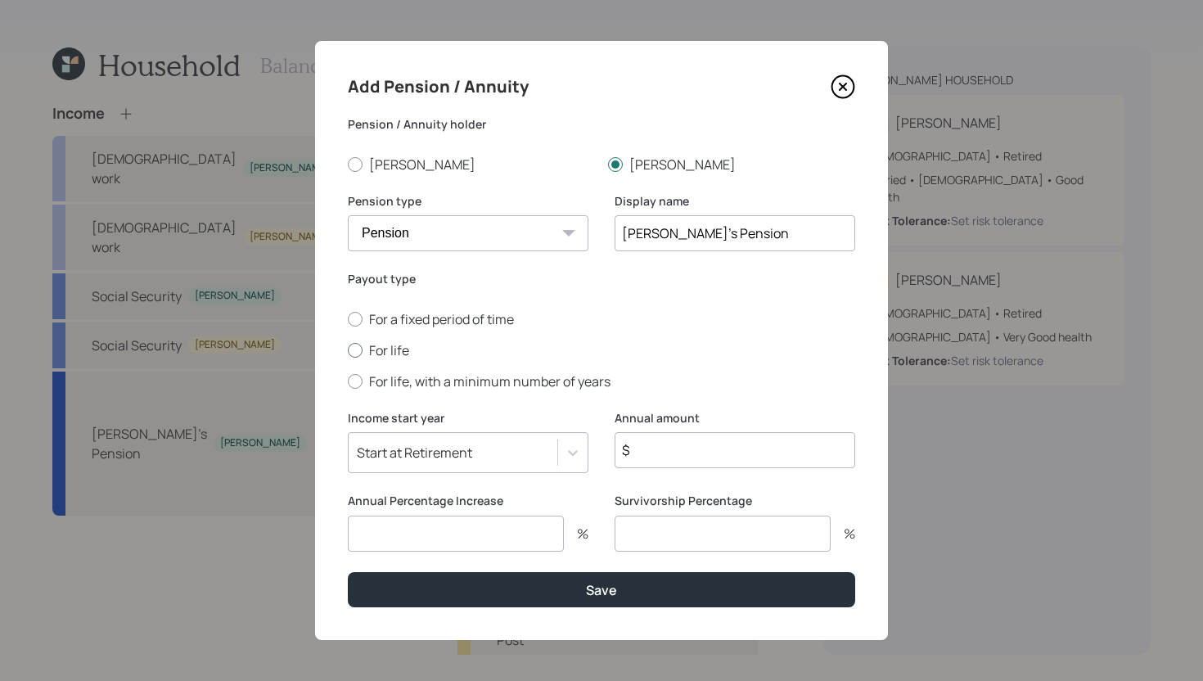
click at [348, 350] on input "For life" at bounding box center [347, 350] width 1 height 1
radio input "true"
click at [500, 534] on input "number" at bounding box center [456, 534] width 216 height 36
type input "1.5"
click at [762, 460] on input "$" at bounding box center [735, 450] width 241 height 36
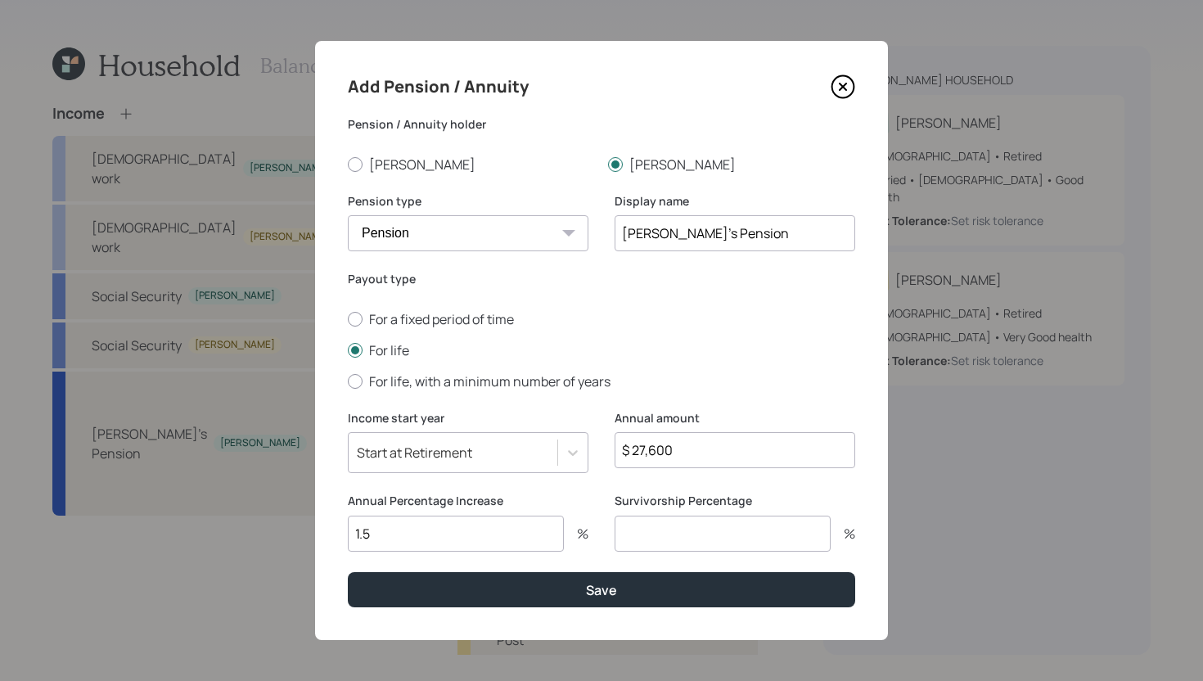
type input "$ 27,600"
click at [672, 539] on input "number" at bounding box center [723, 534] width 216 height 36
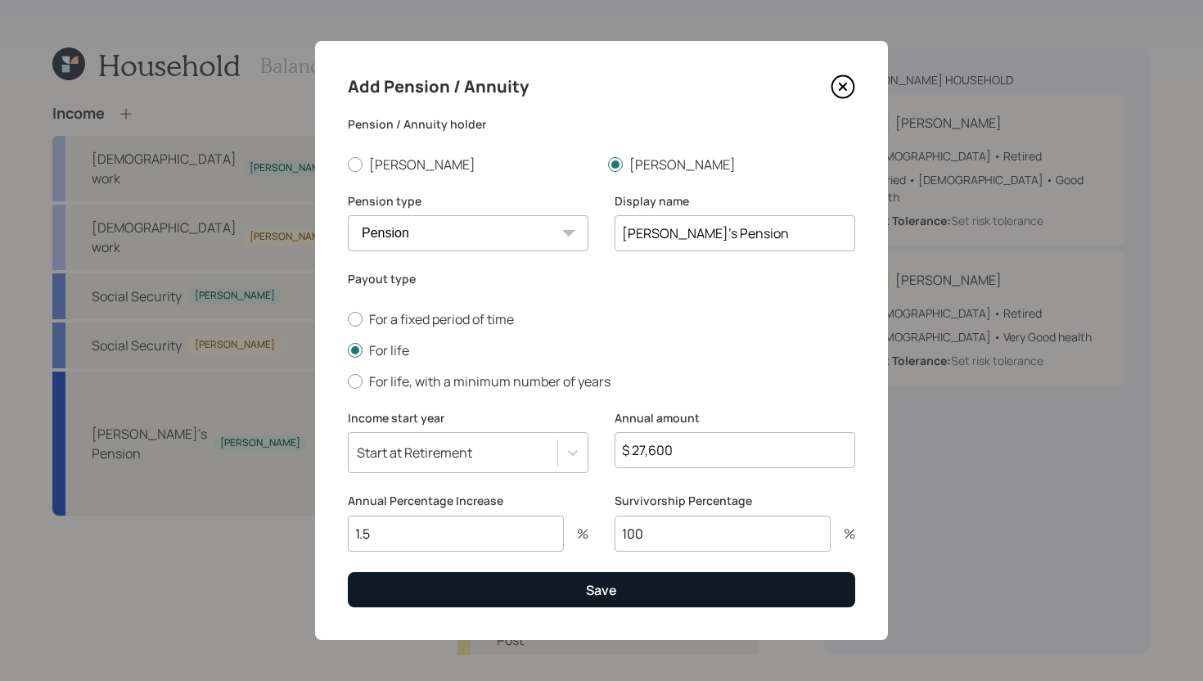
type input "100"
click at [662, 596] on button "Save" at bounding box center [602, 589] width 508 height 35
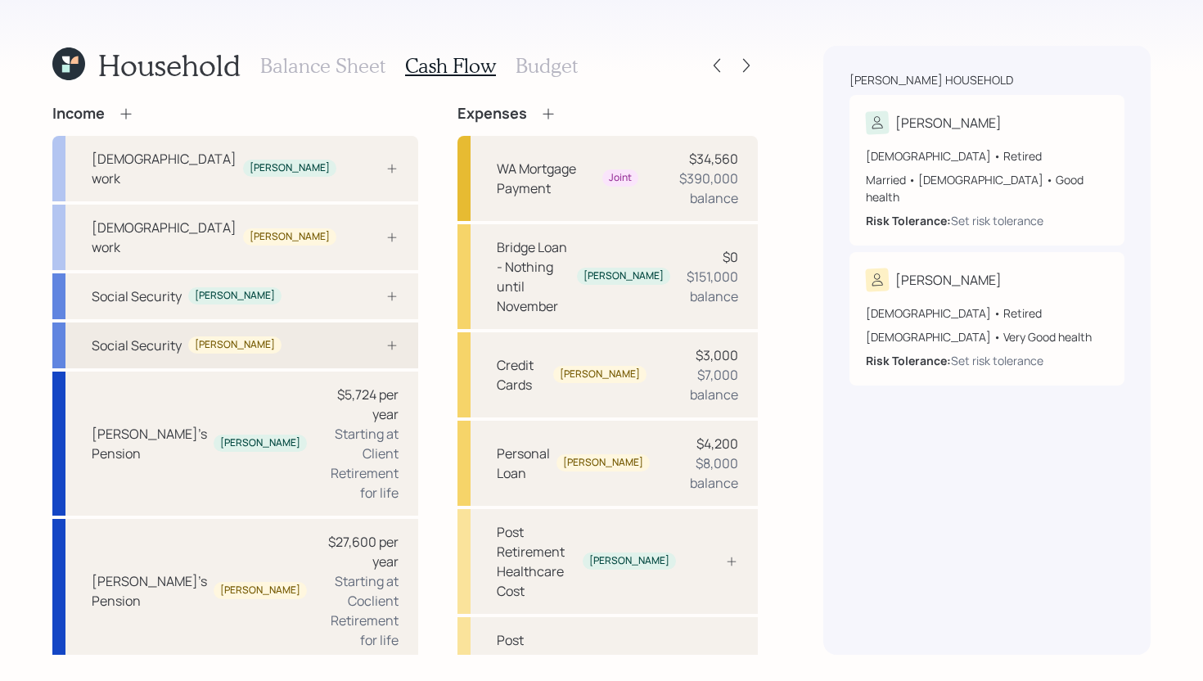
click at [277, 323] on div "Social Security Andy" at bounding box center [235, 346] width 366 height 46
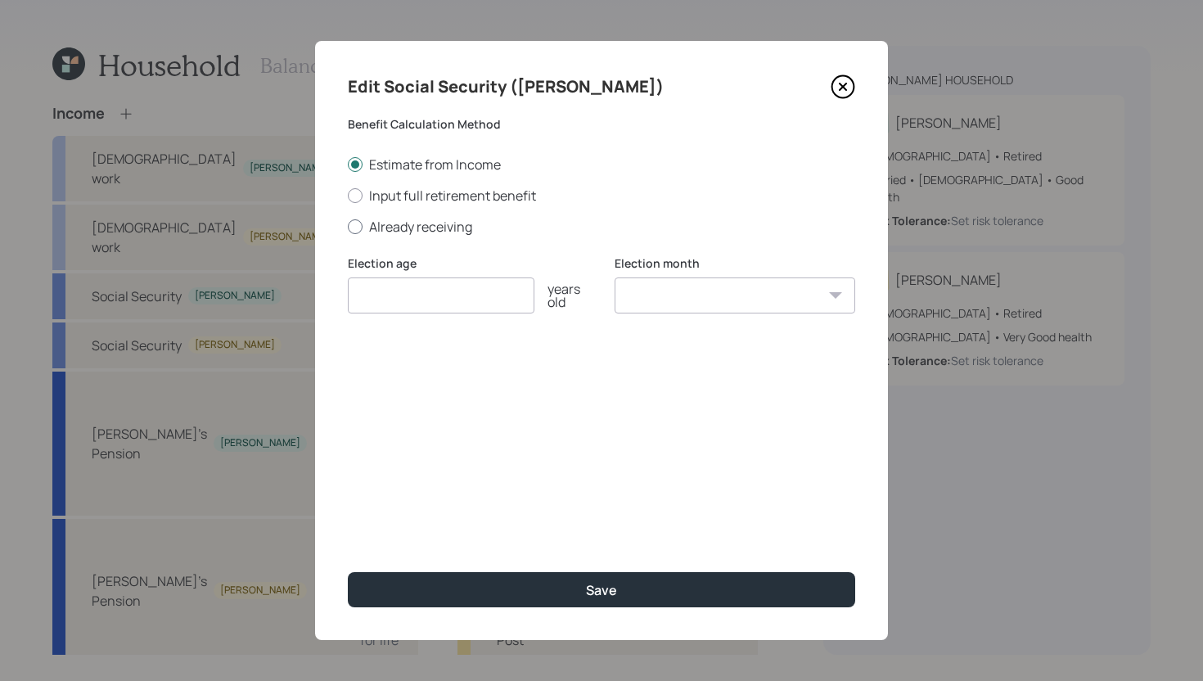
click at [430, 227] on label "Already receiving" at bounding box center [602, 227] width 508 height 18
click at [348, 227] on input "Already receiving" at bounding box center [347, 226] width 1 height 1
radio input "true"
click at [422, 364] on input "$" at bounding box center [602, 374] width 508 height 36
click at [445, 296] on input "number" at bounding box center [441, 296] width 187 height 36
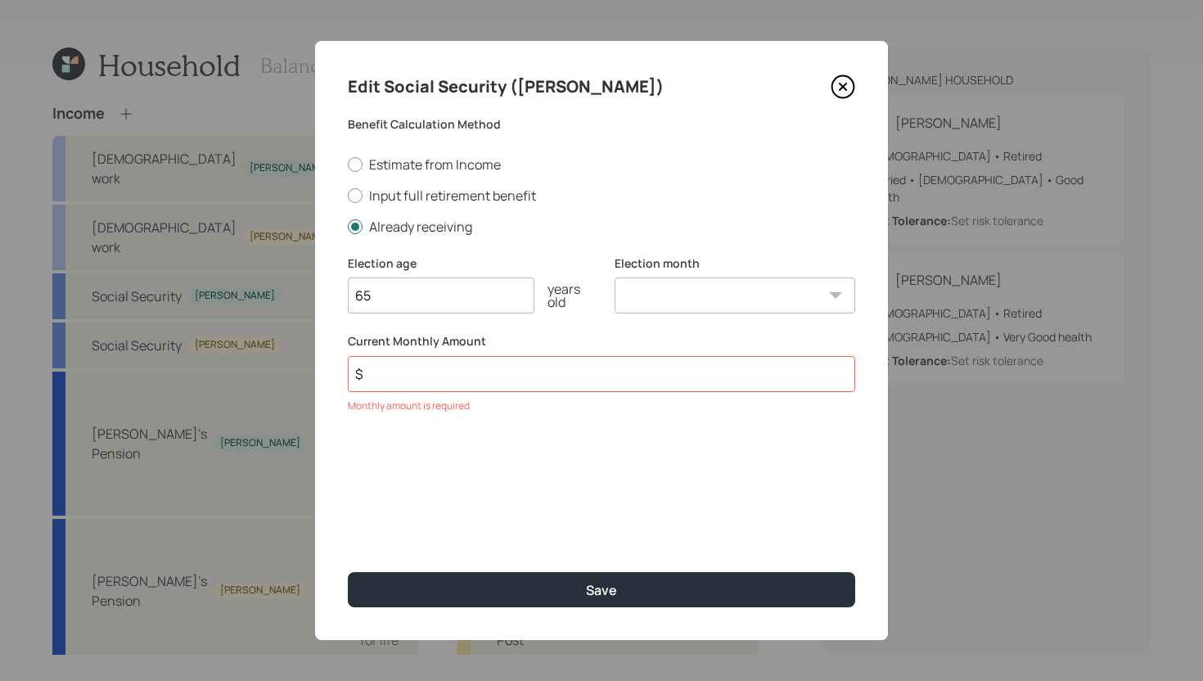
type input "65"
click at [526, 369] on input "$" at bounding box center [602, 374] width 508 height 36
type input "$ 2,850"
click at [765, 292] on select "January February March April May June July August September October November De…" at bounding box center [735, 296] width 241 height 36
select select "12"
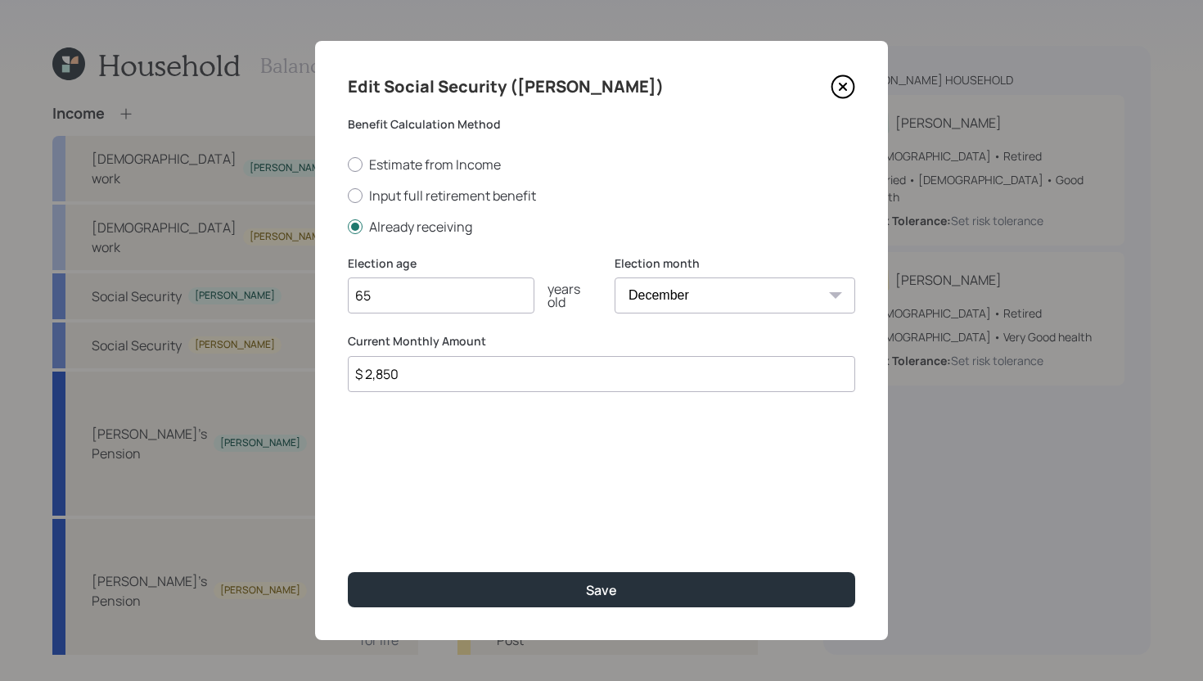
click at [615, 278] on select "January February March April May June July August September October November De…" at bounding box center [735, 296] width 241 height 36
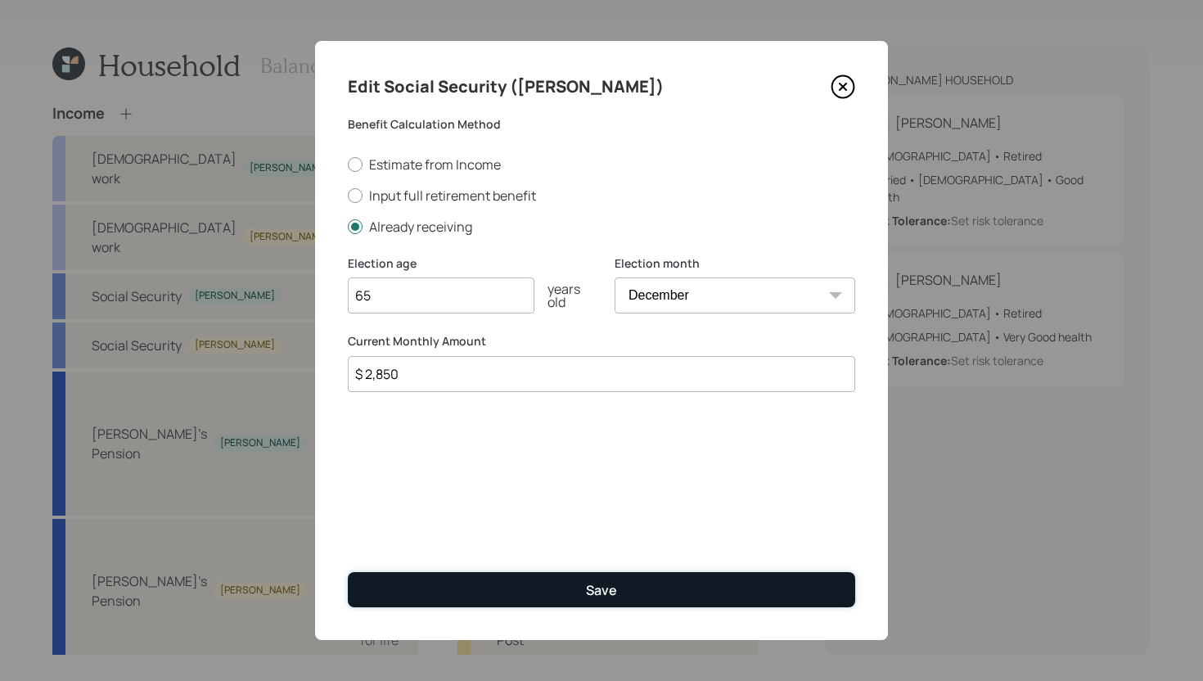
click at [713, 589] on button "Save" at bounding box center [602, 589] width 508 height 35
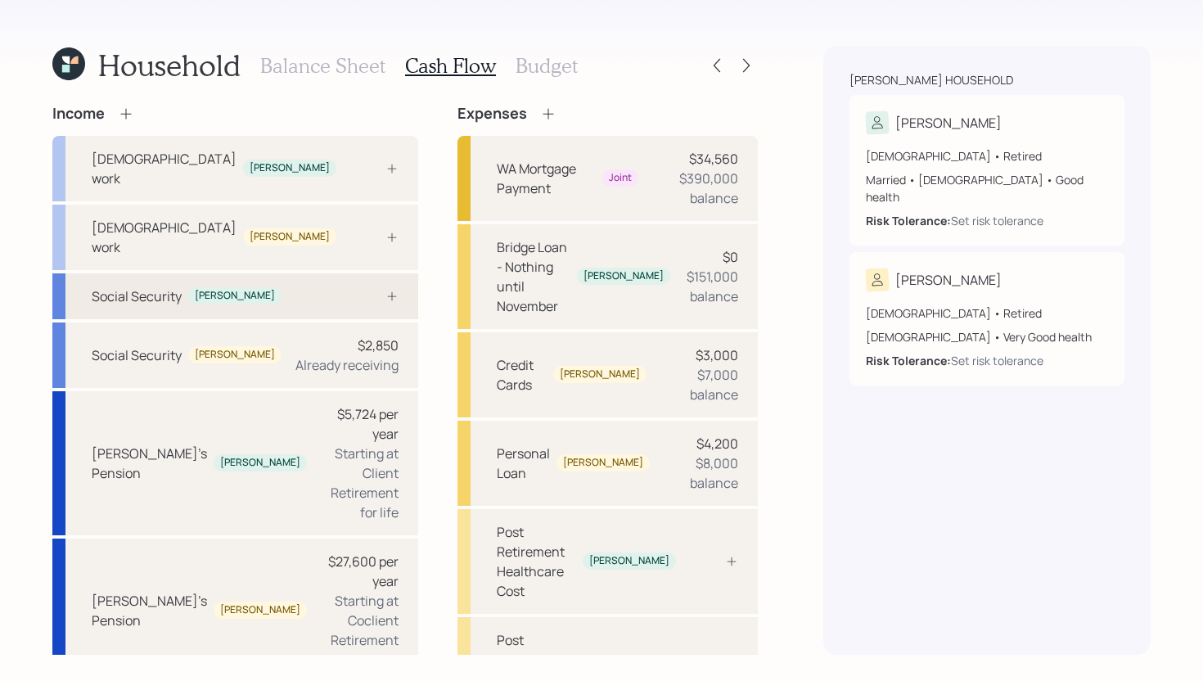
click at [300, 273] on div "Social Security Kathy" at bounding box center [235, 296] width 366 height 46
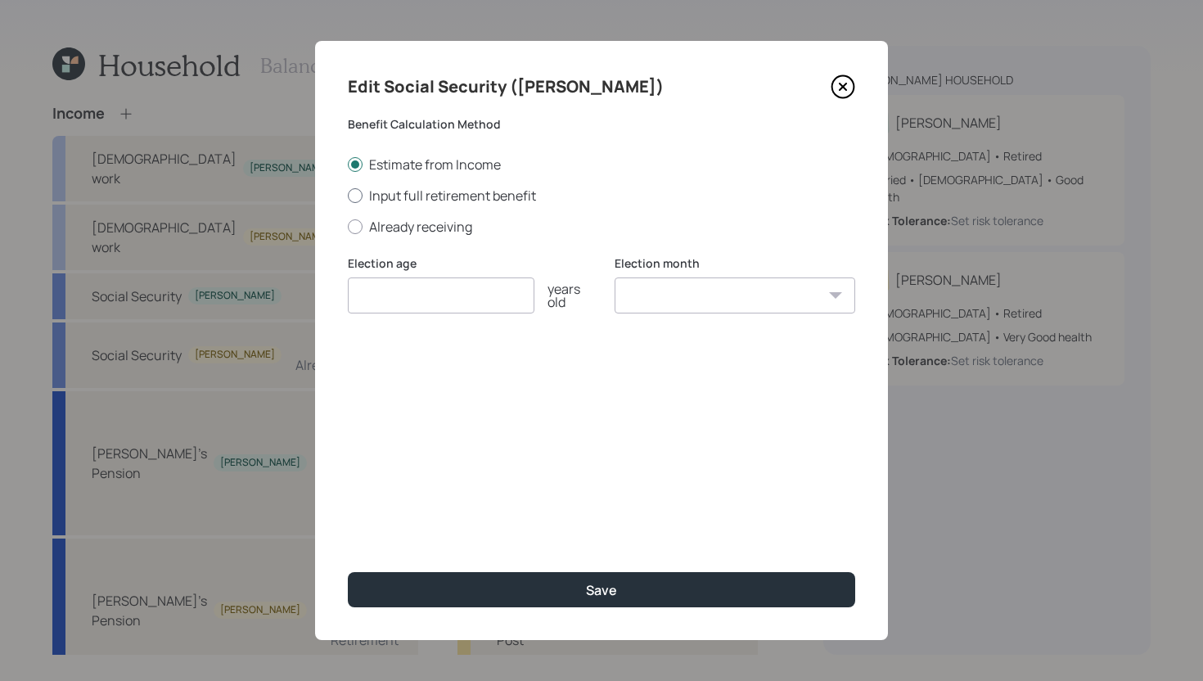
click at [415, 197] on label "Input full retirement benefit" at bounding box center [602, 196] width 508 height 18
click at [348, 196] on input "Input full retirement benefit" at bounding box center [347, 195] width 1 height 1
radio input "true"
click at [449, 297] on input "number" at bounding box center [441, 296] width 187 height 36
type input "67"
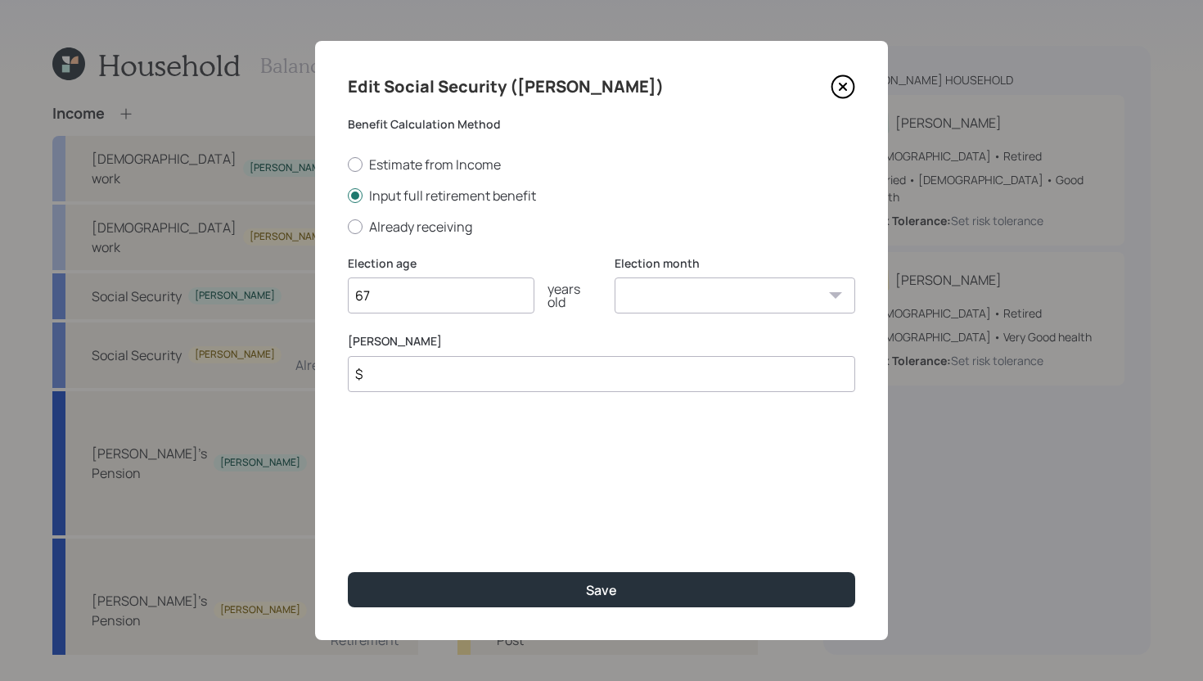
click at [643, 291] on select "January February March April May June July August September October November De…" at bounding box center [735, 296] width 241 height 36
select select "12"
click at [615, 278] on select "January February March April May June July August September October November De…" at bounding box center [735, 296] width 241 height 36
click at [581, 381] on input "$" at bounding box center [602, 374] width 508 height 36
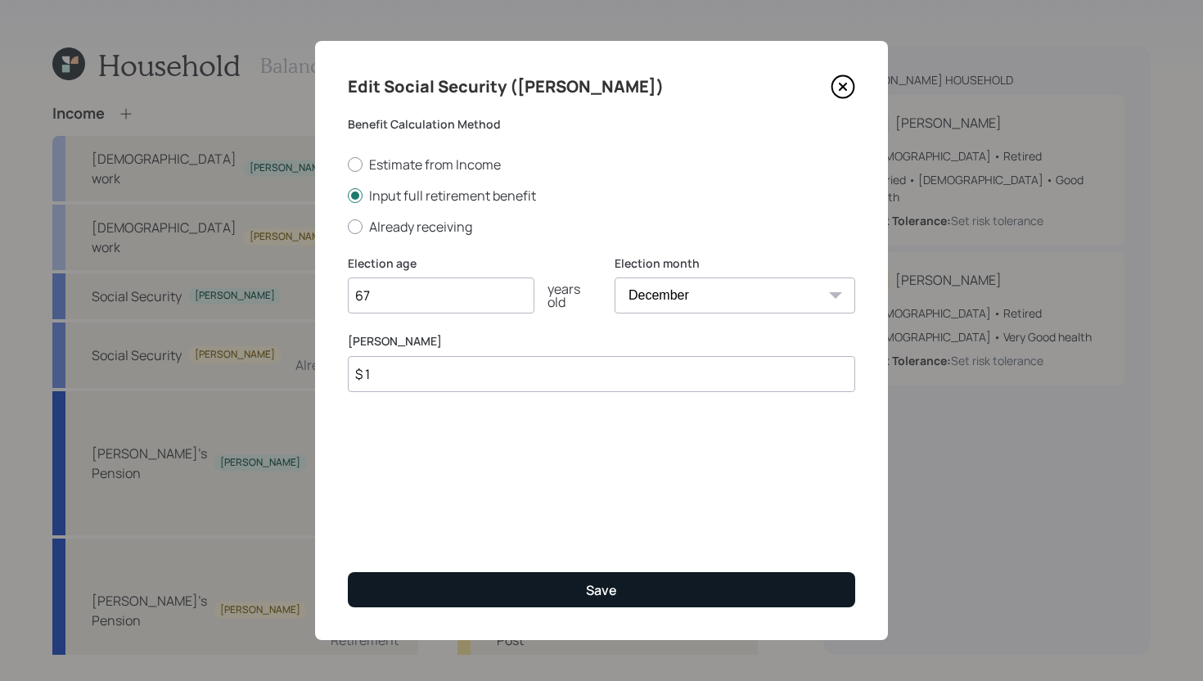
type input "$ 1"
click at [588, 586] on div "Save" at bounding box center [601, 590] width 31 height 18
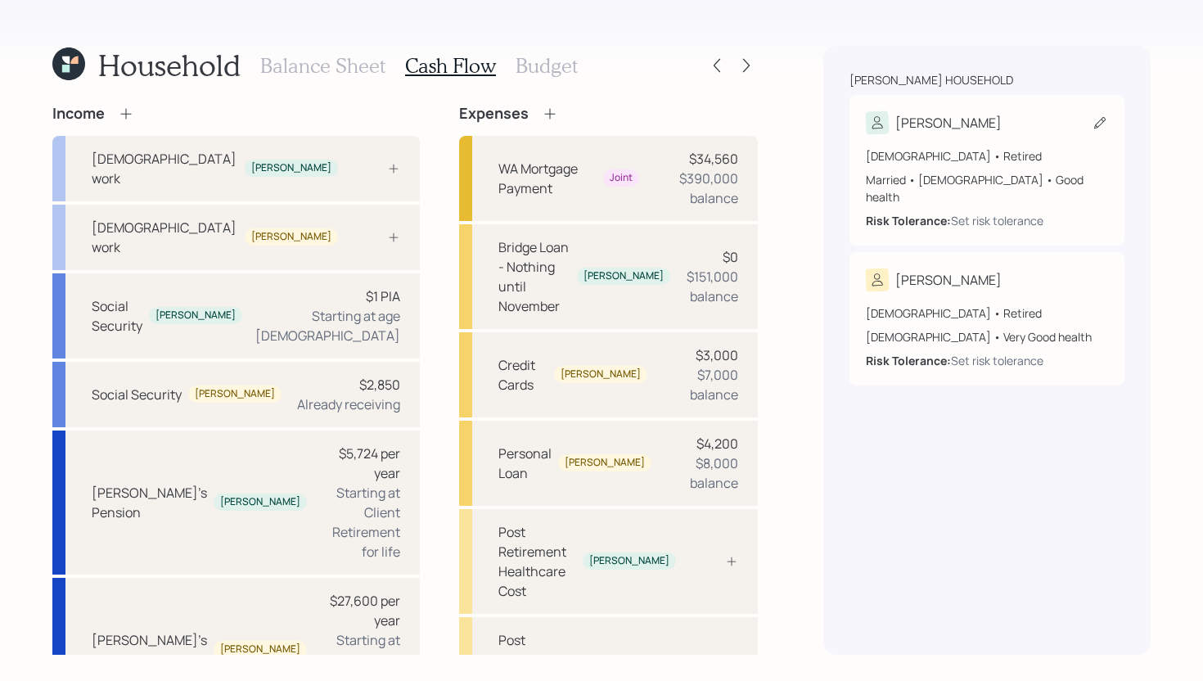
click at [987, 115] on div "Kathy" at bounding box center [987, 122] width 242 height 23
select select "11"
select select "female"
select select "good"
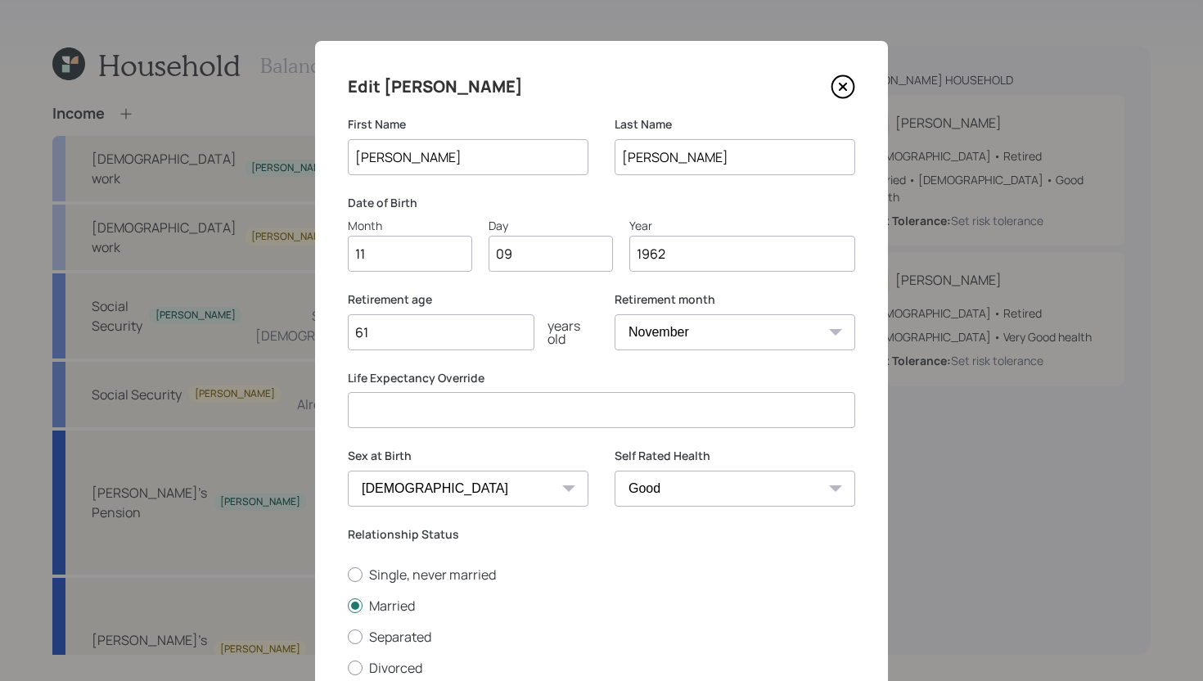
click at [846, 90] on icon at bounding box center [843, 87] width 7 height 7
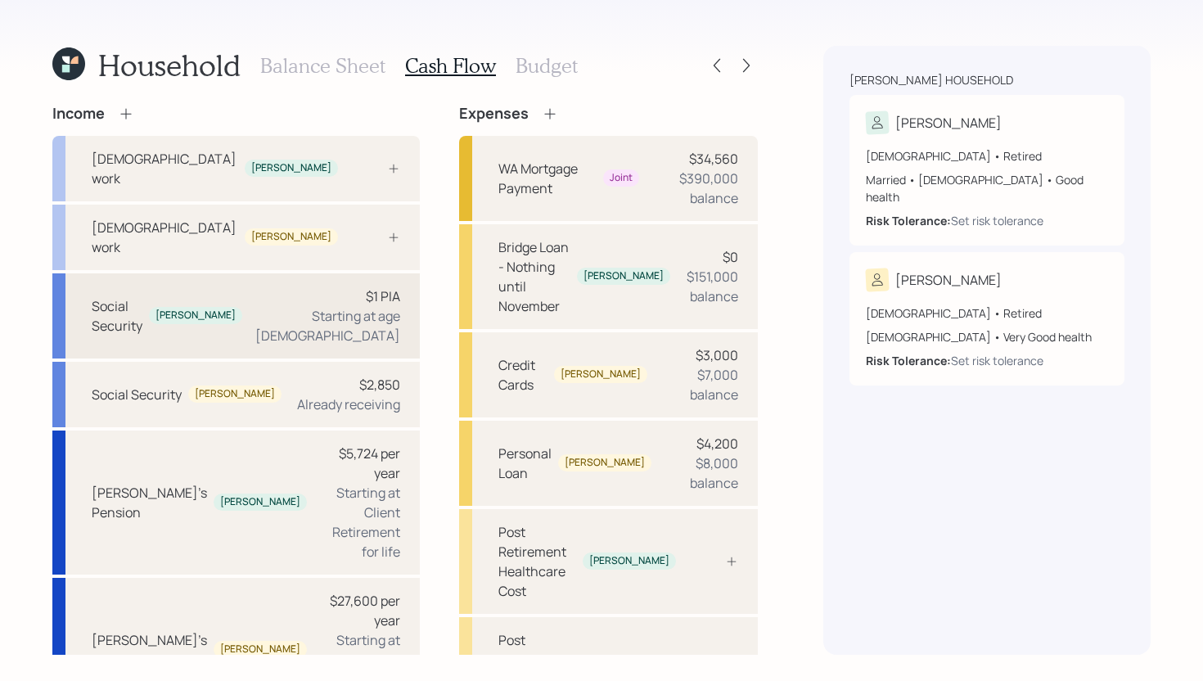
click at [260, 287] on div "$1 PIA Starting at age 67" at bounding box center [327, 316] width 145 height 59
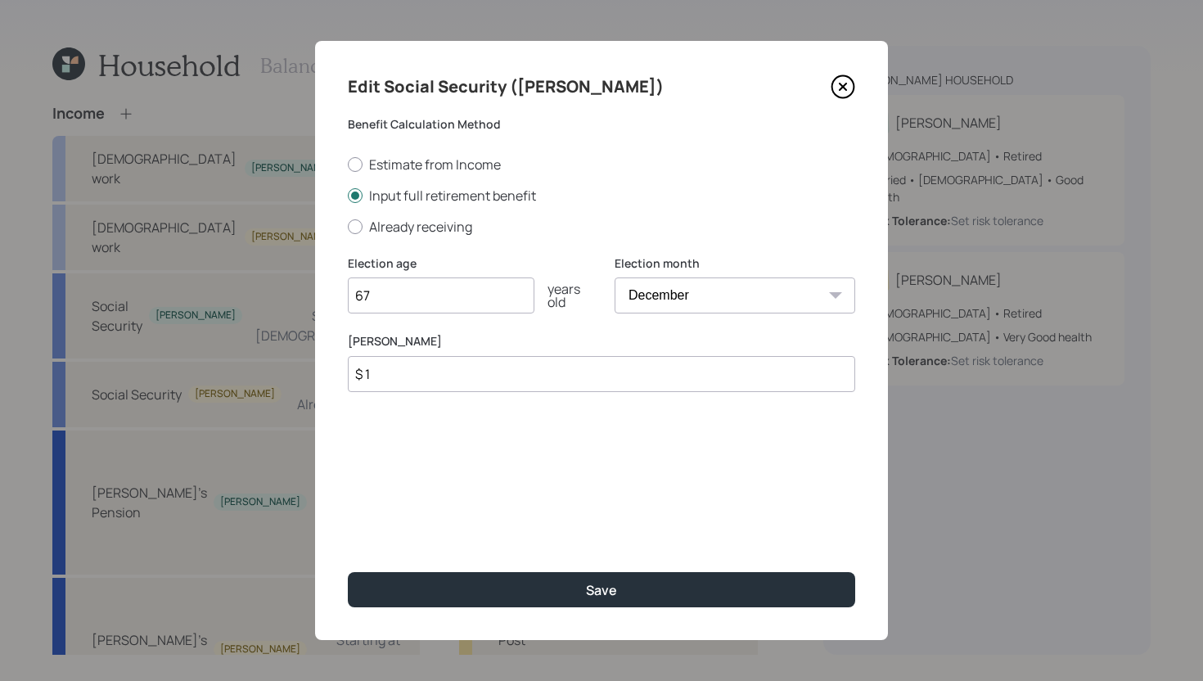
click at [756, 289] on select "January February March April May June July August September October November De…" at bounding box center [735, 296] width 241 height 36
select select "11"
click at [615, 278] on select "January February March April May June July August September October November De…" at bounding box center [735, 296] width 241 height 36
click at [440, 382] on input "$ 1" at bounding box center [602, 374] width 508 height 36
type input "$ 1"
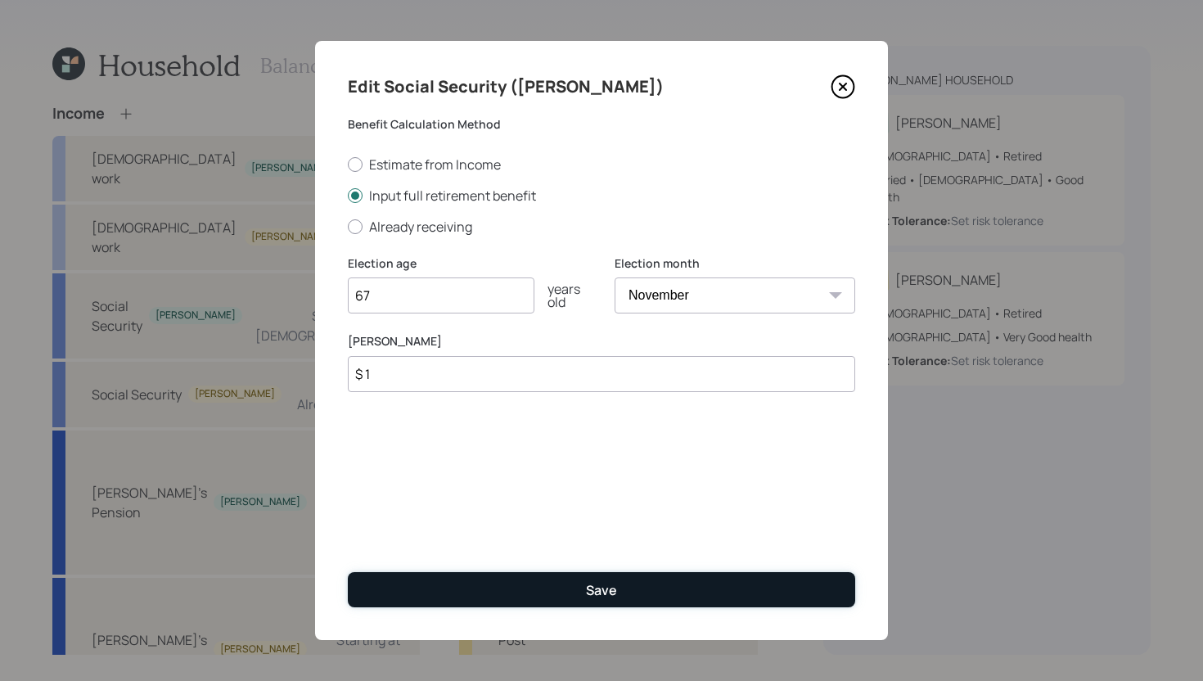
click at [587, 581] on div "Save" at bounding box center [601, 590] width 31 height 18
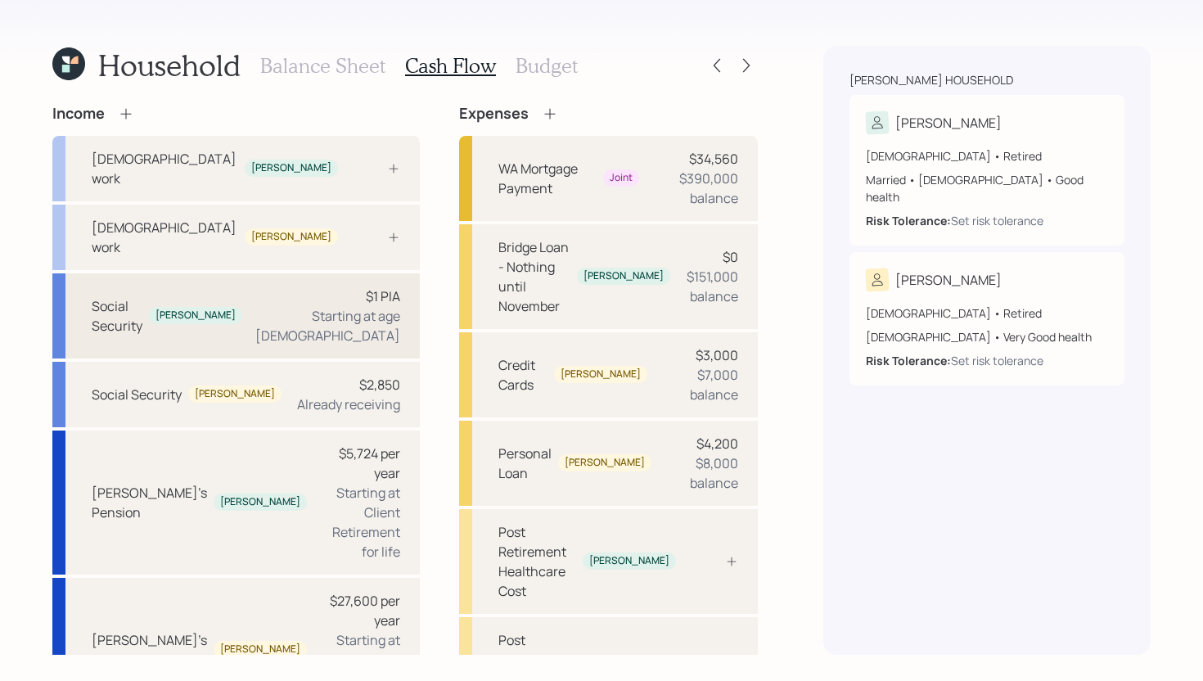
click at [280, 306] on div "Starting at age 67" at bounding box center [327, 325] width 145 height 39
select select "11"
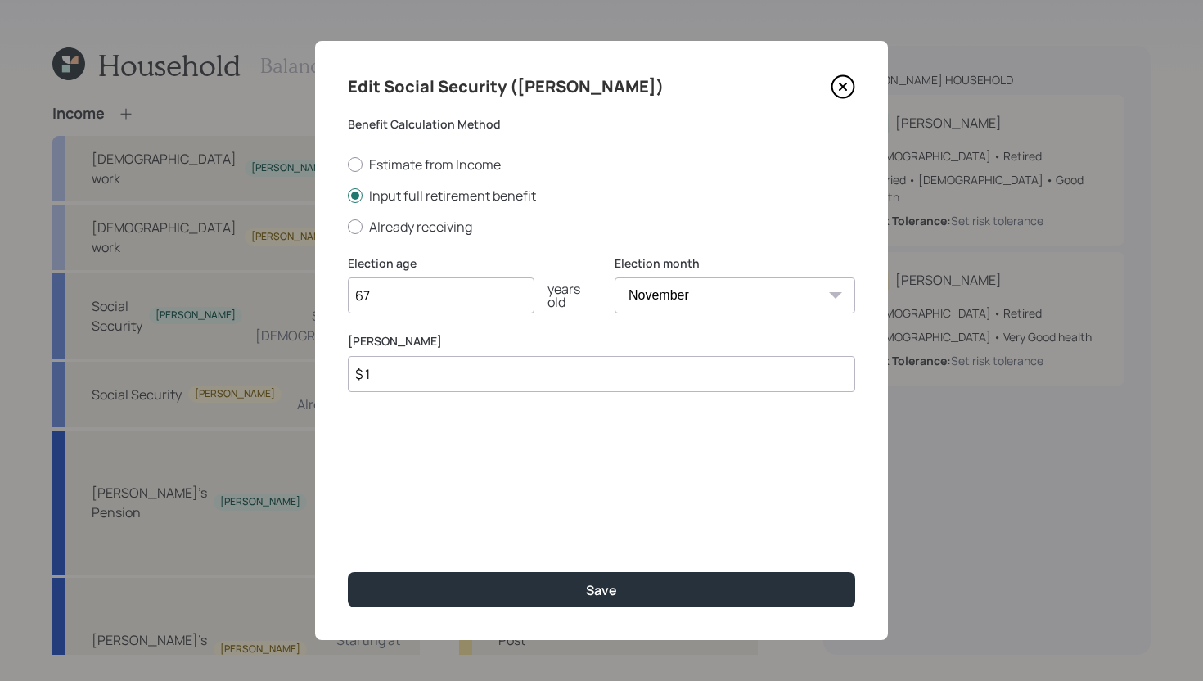
click at [406, 378] on input "$ 1" at bounding box center [602, 374] width 508 height 36
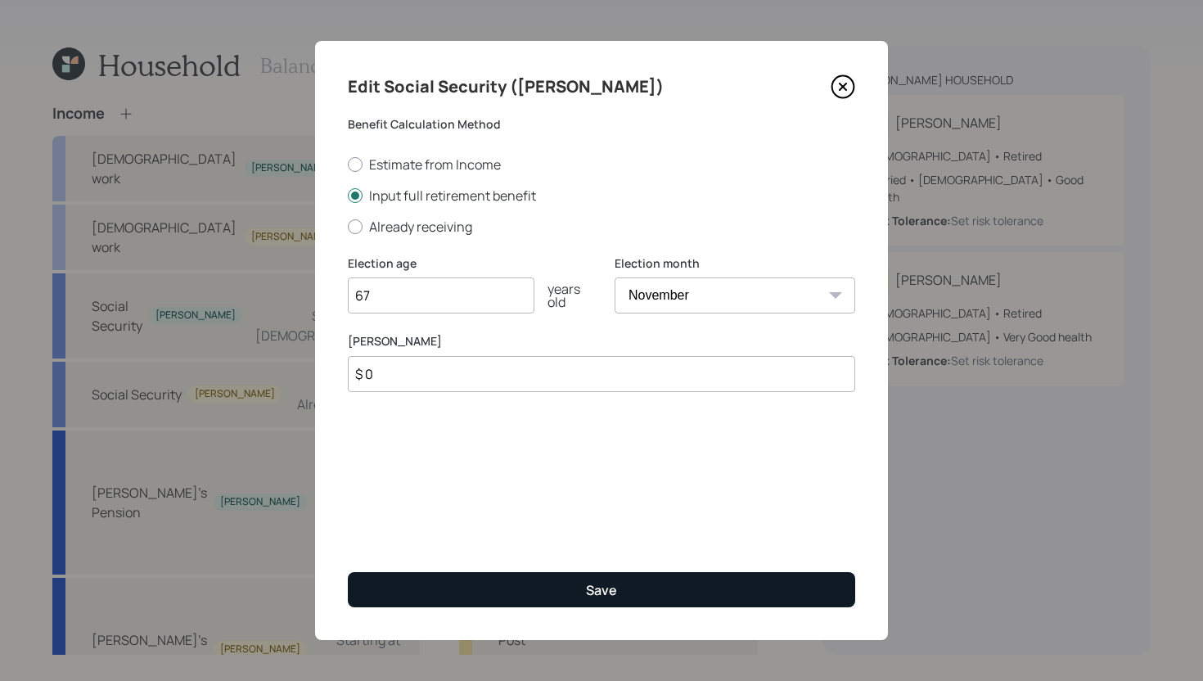
type input "$ 0"
click at [499, 589] on button "Save" at bounding box center [602, 589] width 508 height 35
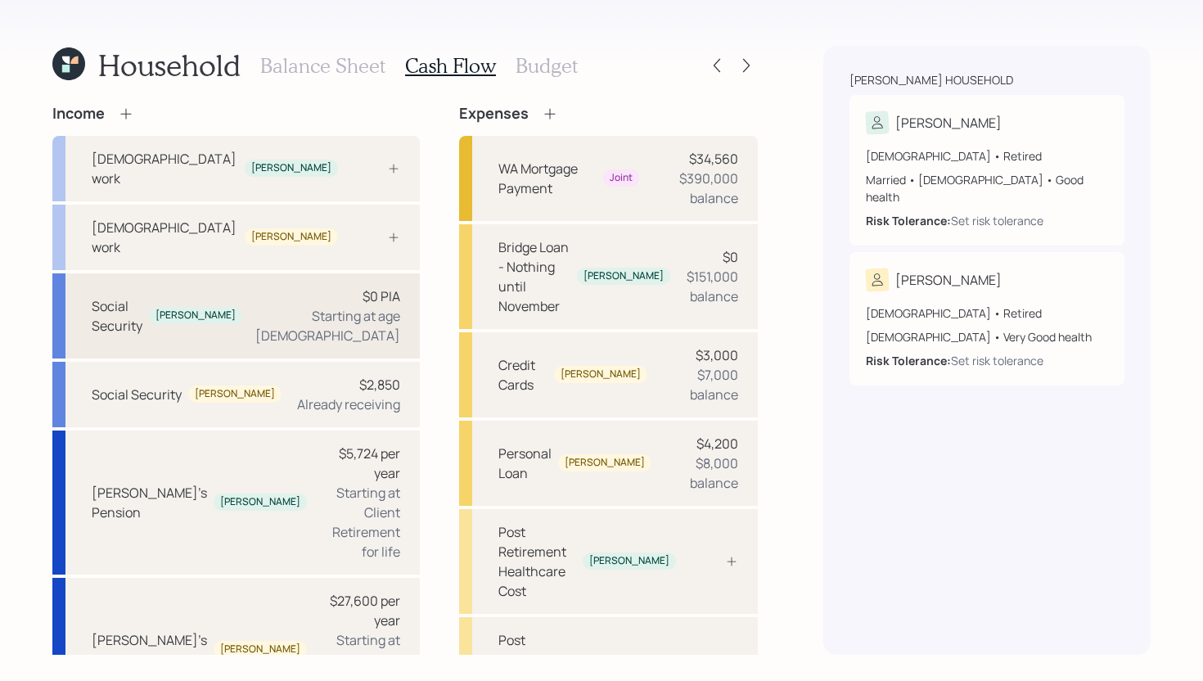
click at [245, 273] on div "Social Security Kathy $0 PIA Starting at age 67" at bounding box center [236, 315] width 368 height 85
select select "11"
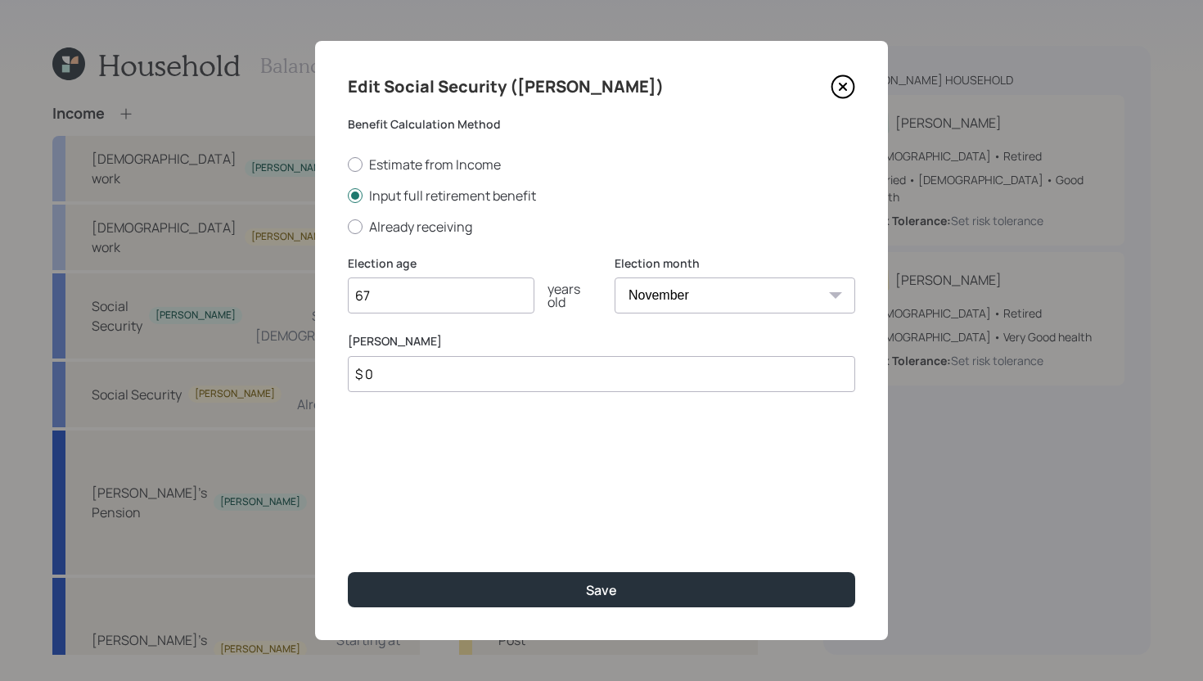
click at [397, 375] on input "$ 0" at bounding box center [602, 374] width 508 height 36
type input "$"
click at [361, 170] on label "Estimate from Income" at bounding box center [602, 165] width 508 height 18
click at [348, 165] on input "Estimate from Income" at bounding box center [347, 164] width 1 height 1
radio input "true"
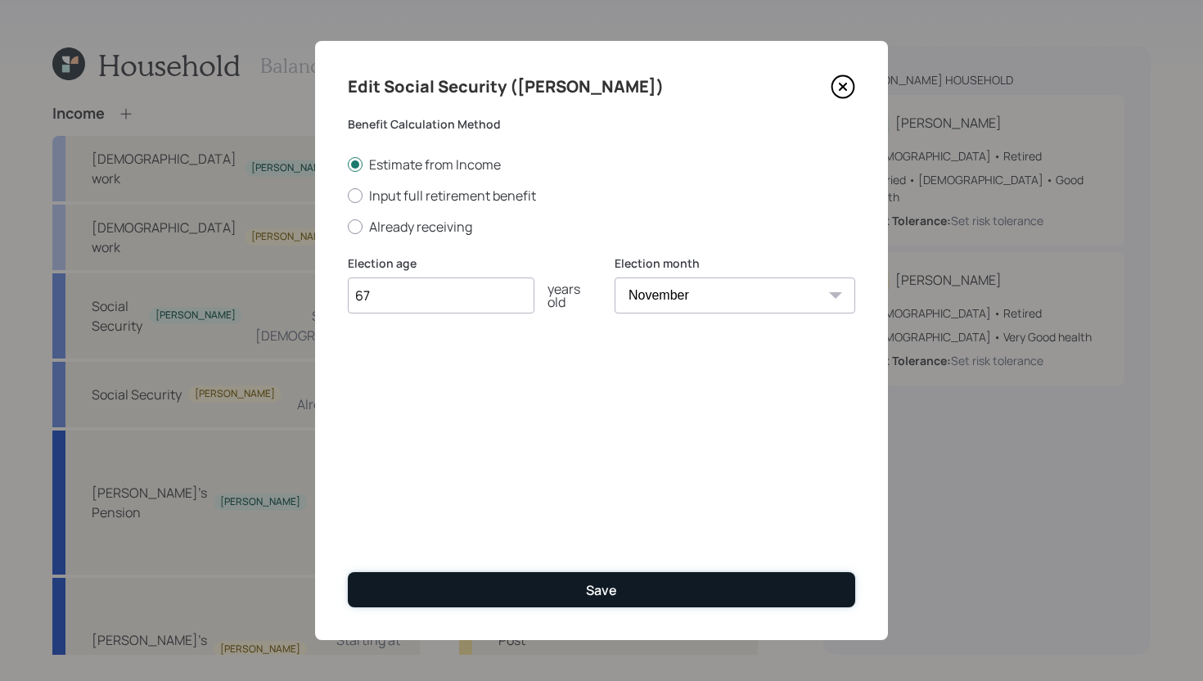
click at [517, 592] on button "Save" at bounding box center [602, 589] width 508 height 35
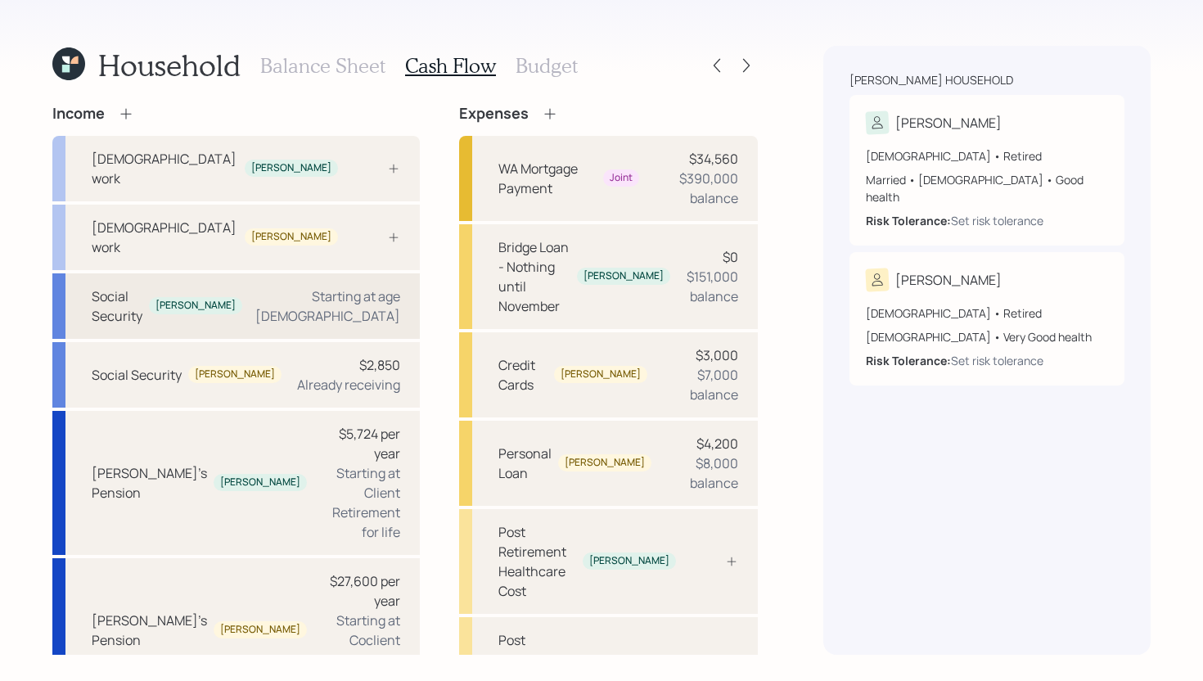
click at [237, 273] on div "Social Security Kathy Starting at age 67" at bounding box center [236, 305] width 368 height 65
select select "11"
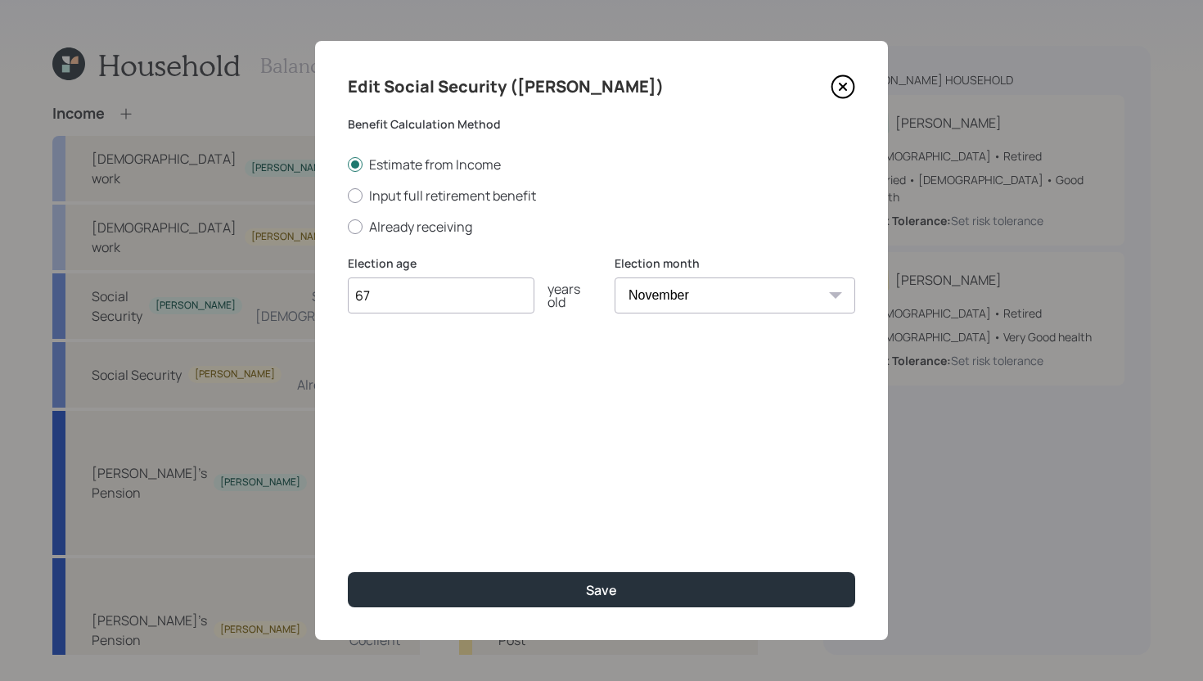
type input "6"
click at [662, 285] on select "January February March April May June July August September October November De…" at bounding box center [735, 296] width 241 height 36
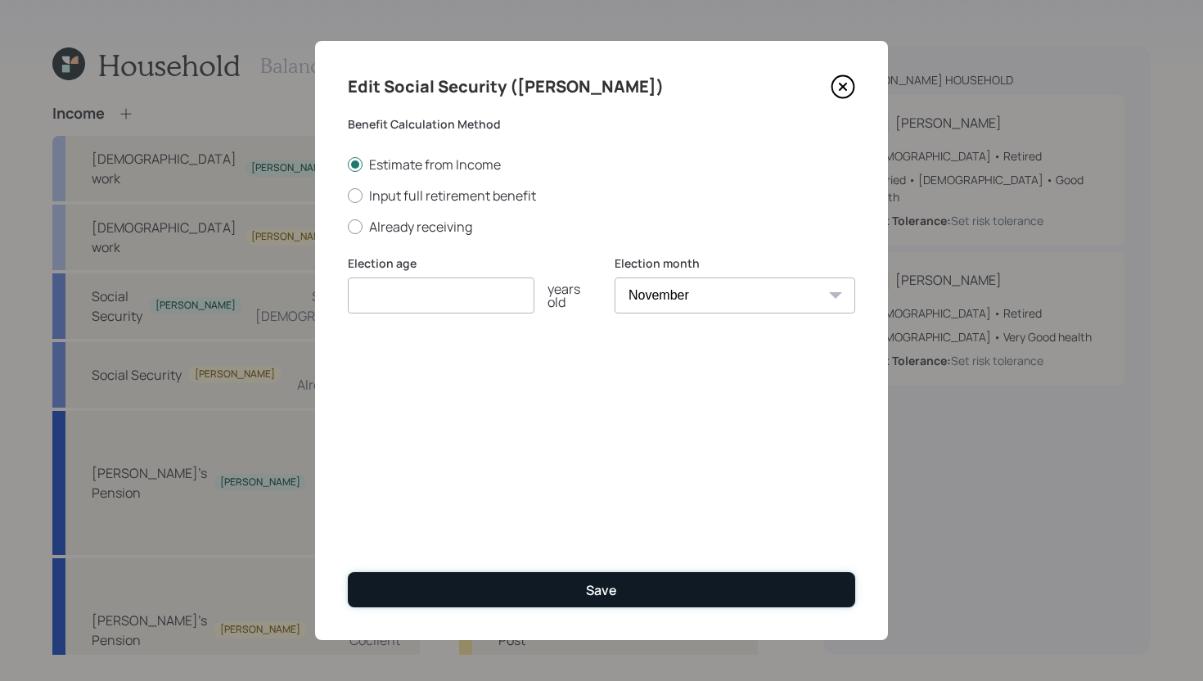
click at [598, 581] on div "Save" at bounding box center [601, 590] width 31 height 18
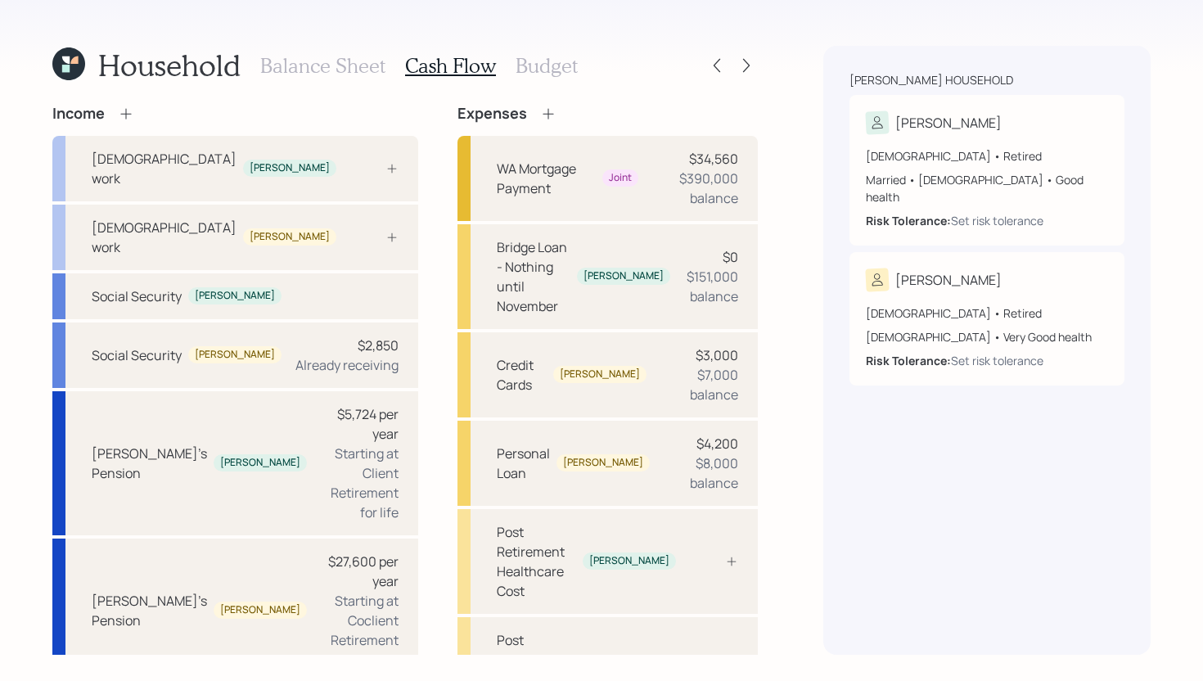
click at [560, 63] on h3 "Budget" at bounding box center [547, 66] width 62 height 24
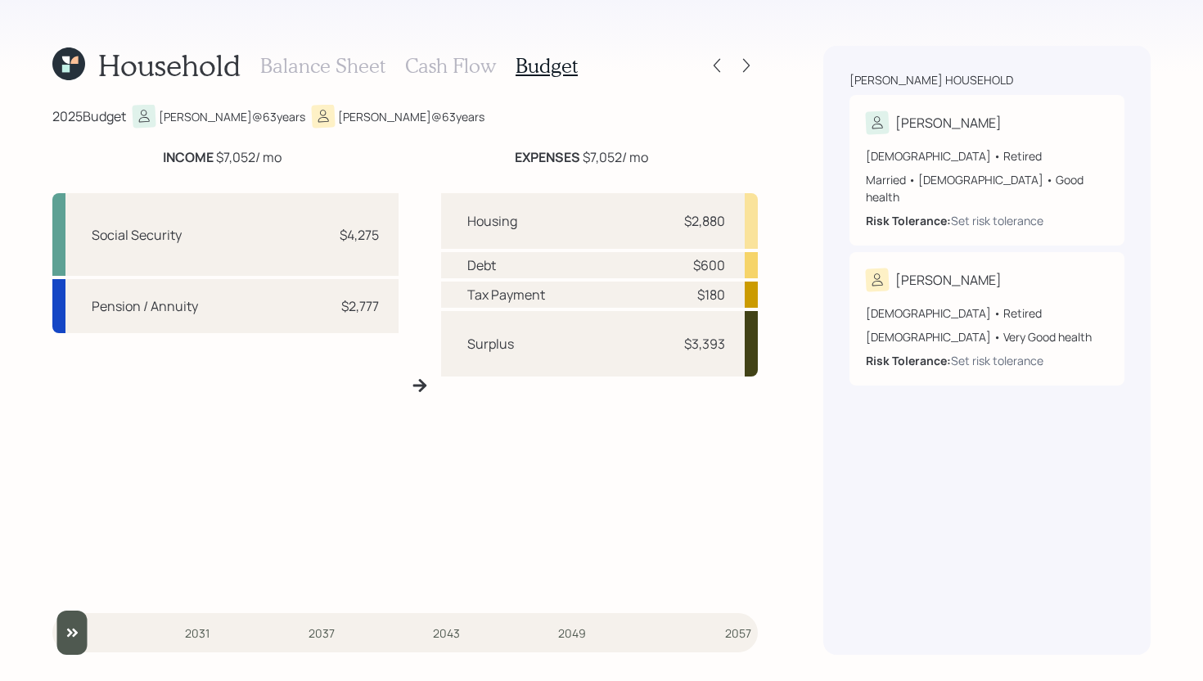
click at [433, 74] on h3 "Cash Flow" at bounding box center [450, 66] width 91 height 24
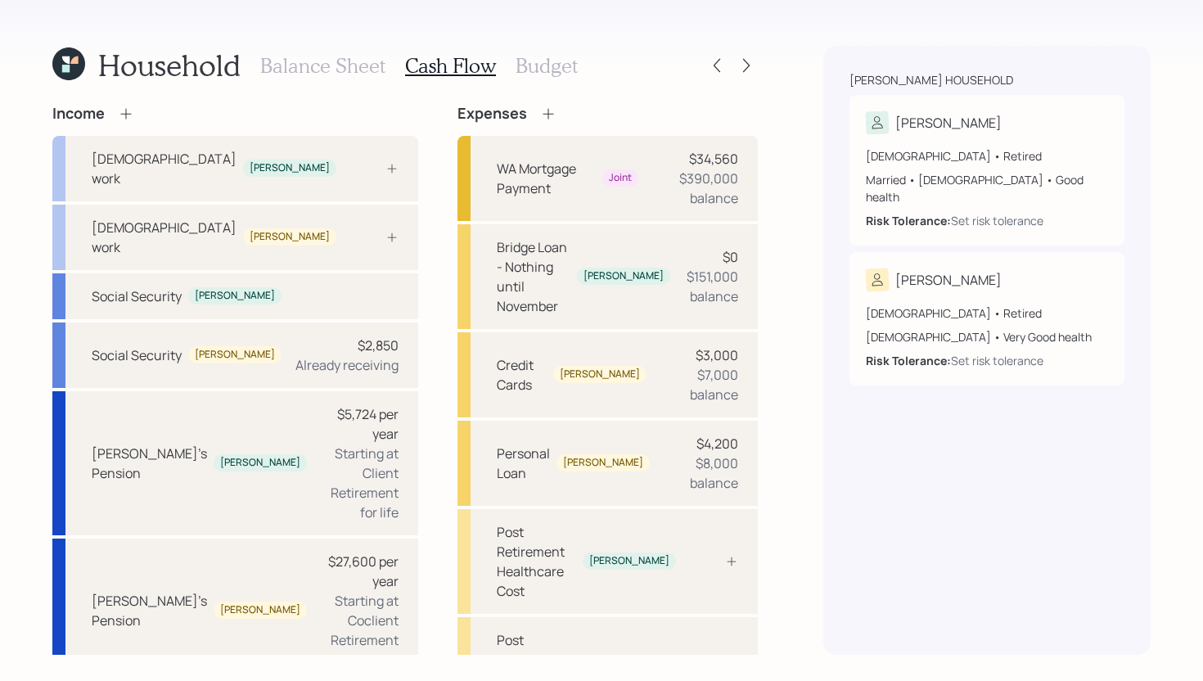
scroll to position [27, 0]
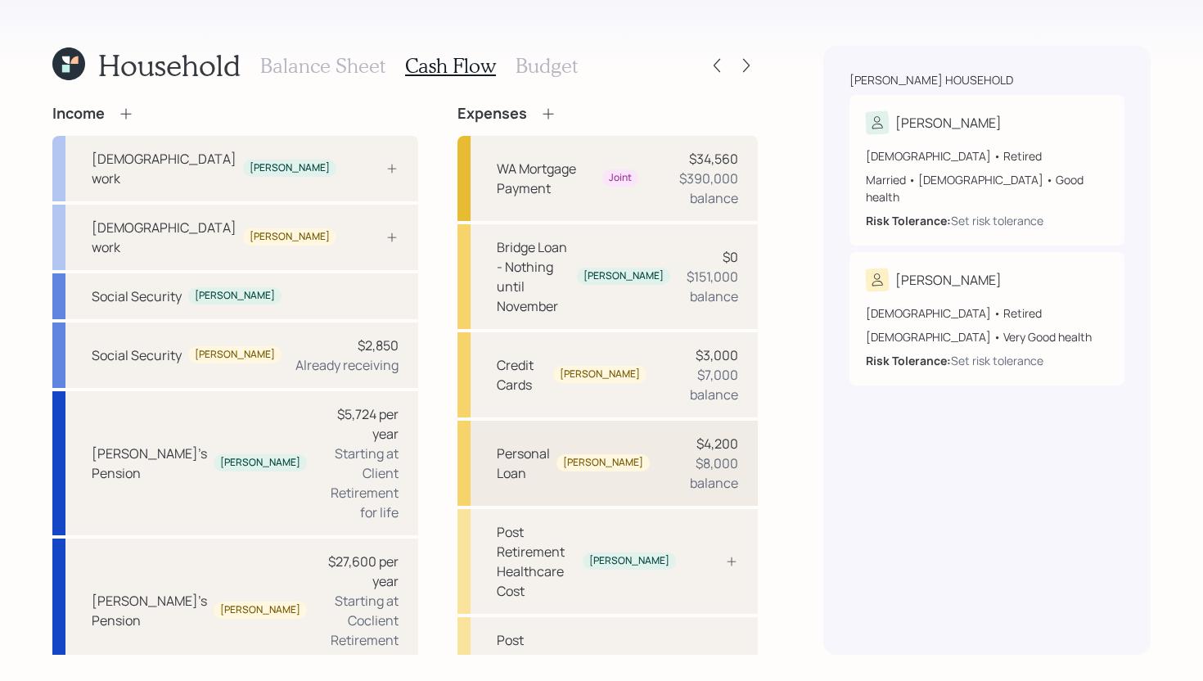
scroll to position [27, 0]
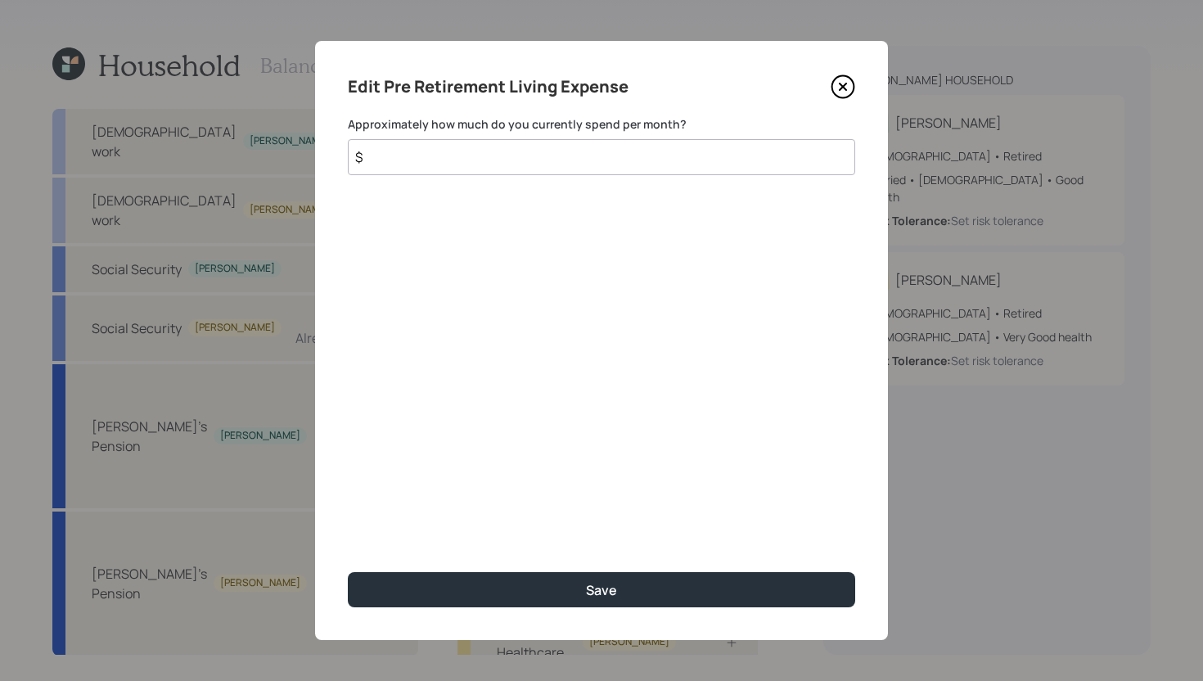
click at [841, 92] on icon at bounding box center [843, 86] width 25 height 25
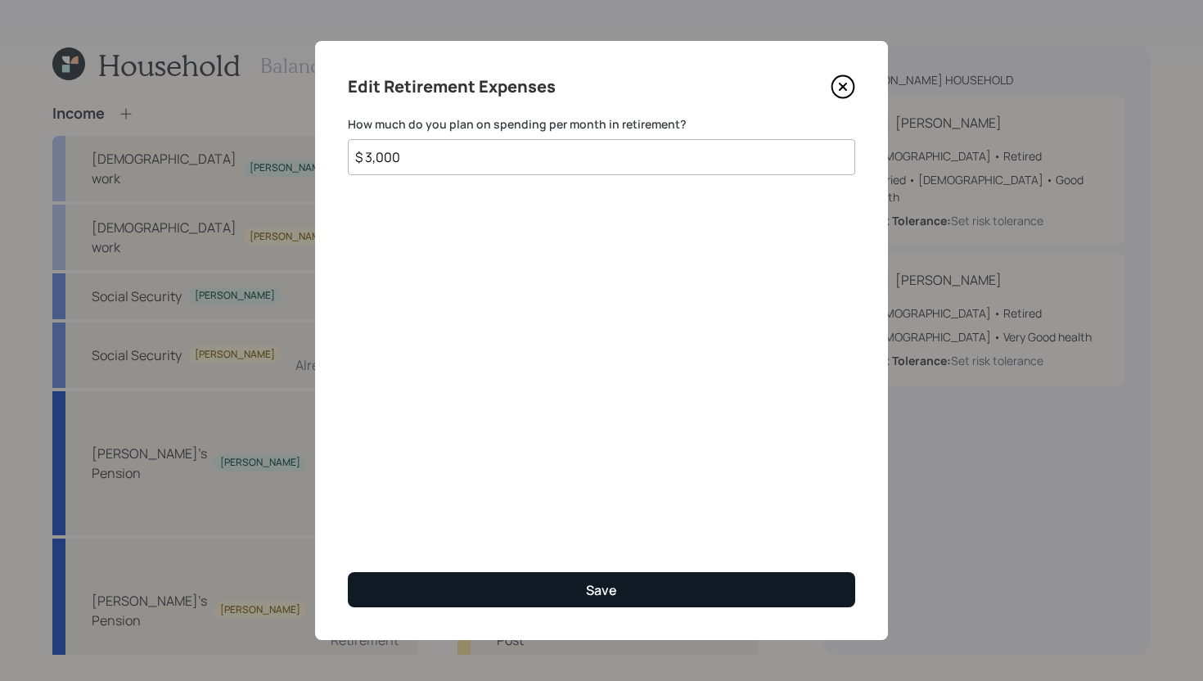
type input "$ 3,000"
click at [539, 604] on button "Save" at bounding box center [602, 589] width 508 height 35
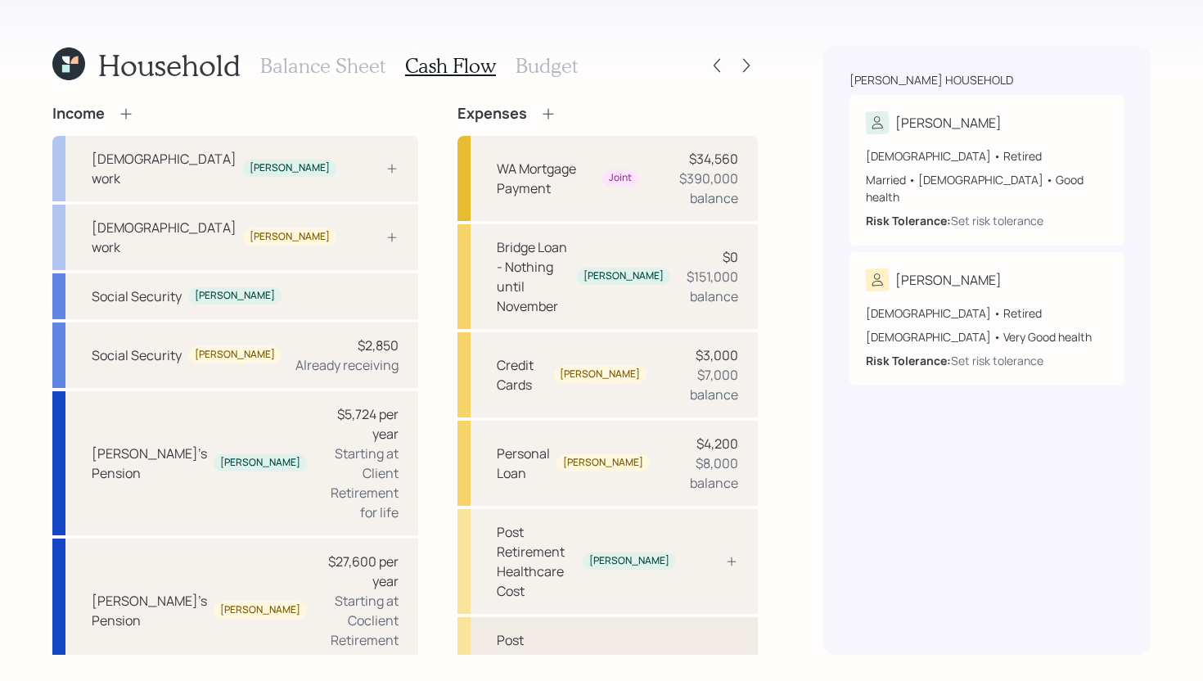
scroll to position [27, 0]
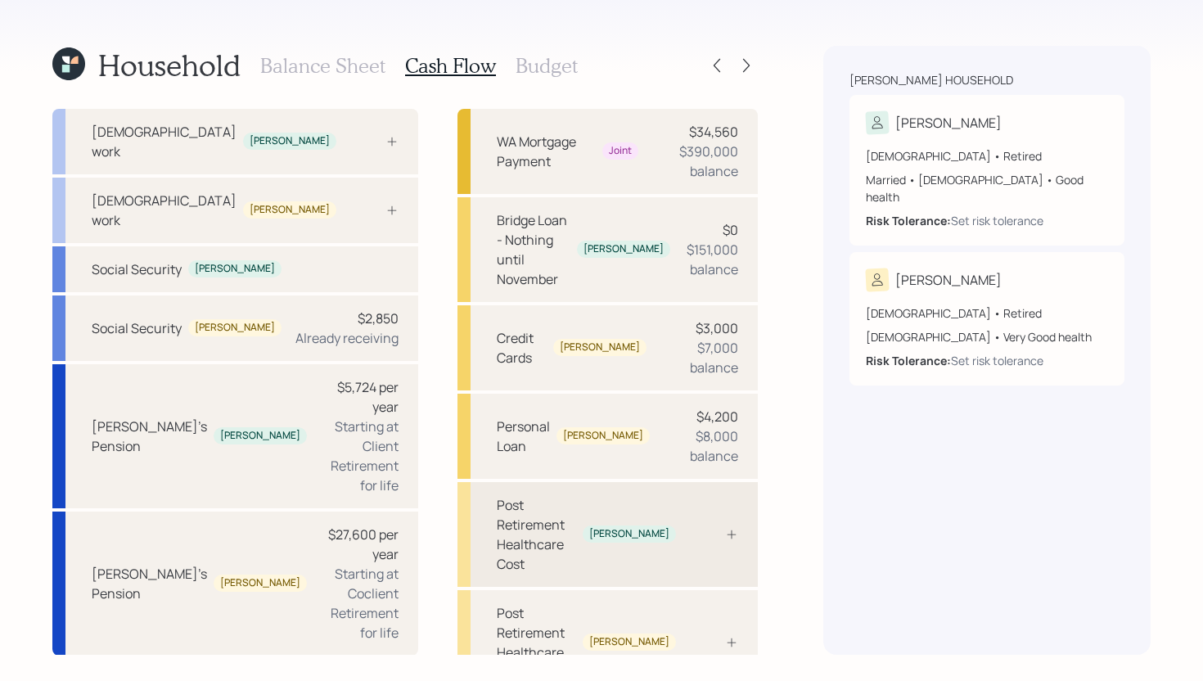
click at [699, 482] on div "Post Retirement Healthcare Cost Kathy" at bounding box center [608, 534] width 300 height 105
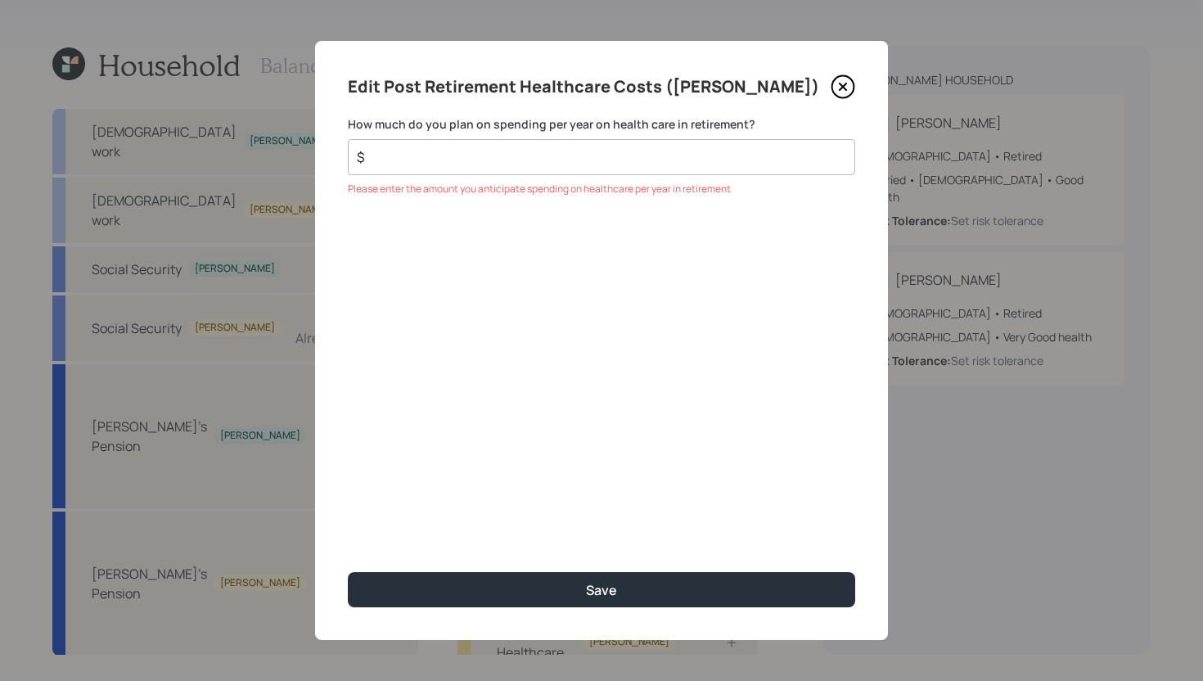
click at [837, 87] on icon at bounding box center [843, 86] width 25 height 25
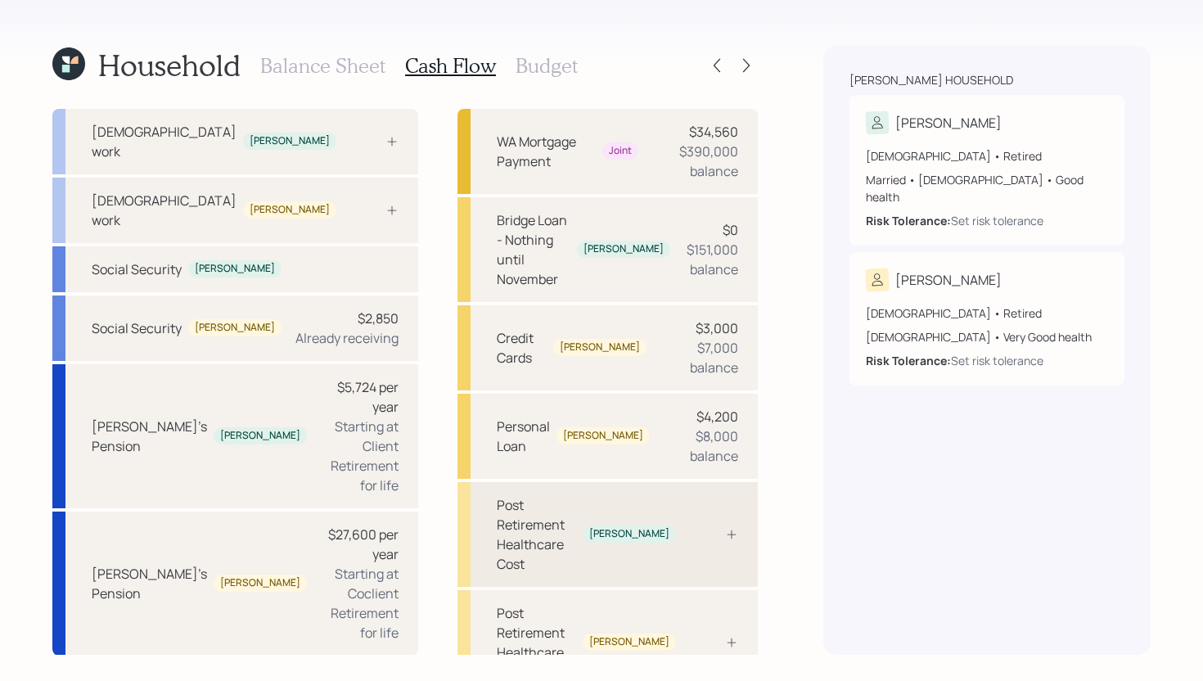
click at [703, 482] on div "Post Retirement Healthcare Cost Kathy" at bounding box center [608, 534] width 300 height 105
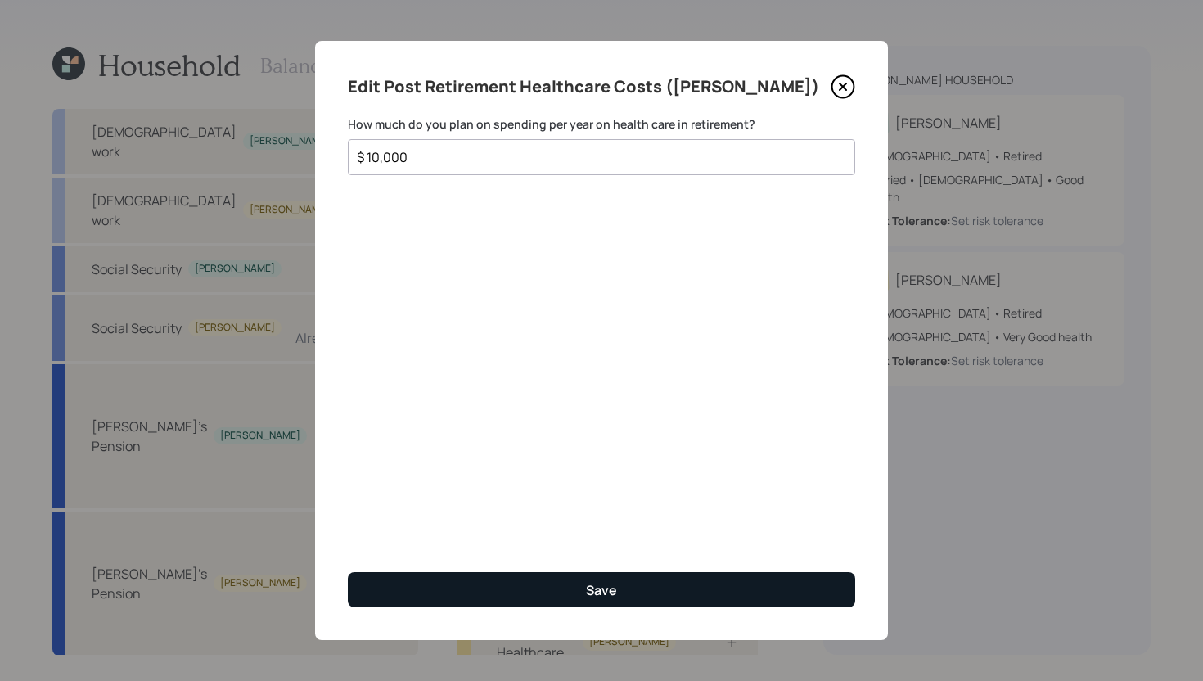
type input "$ 10,000"
click at [616, 583] on button "Save" at bounding box center [602, 589] width 508 height 35
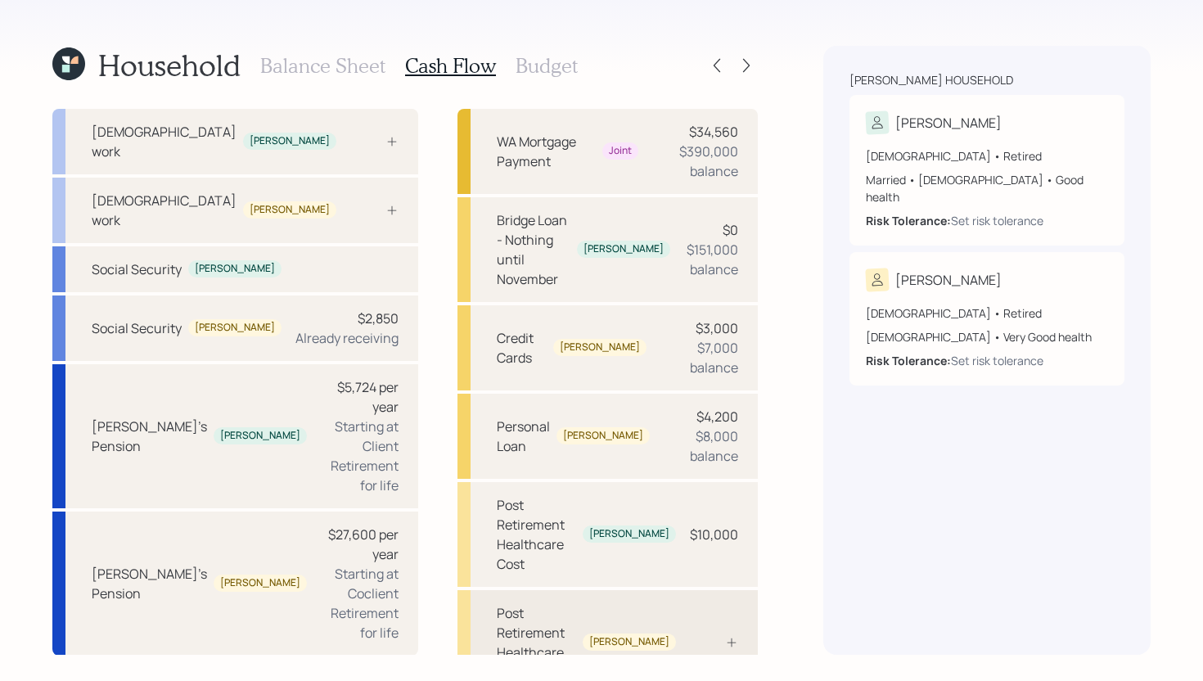
click at [698, 590] on div "Post Retirement Healthcare Cost Andy" at bounding box center [608, 642] width 300 height 105
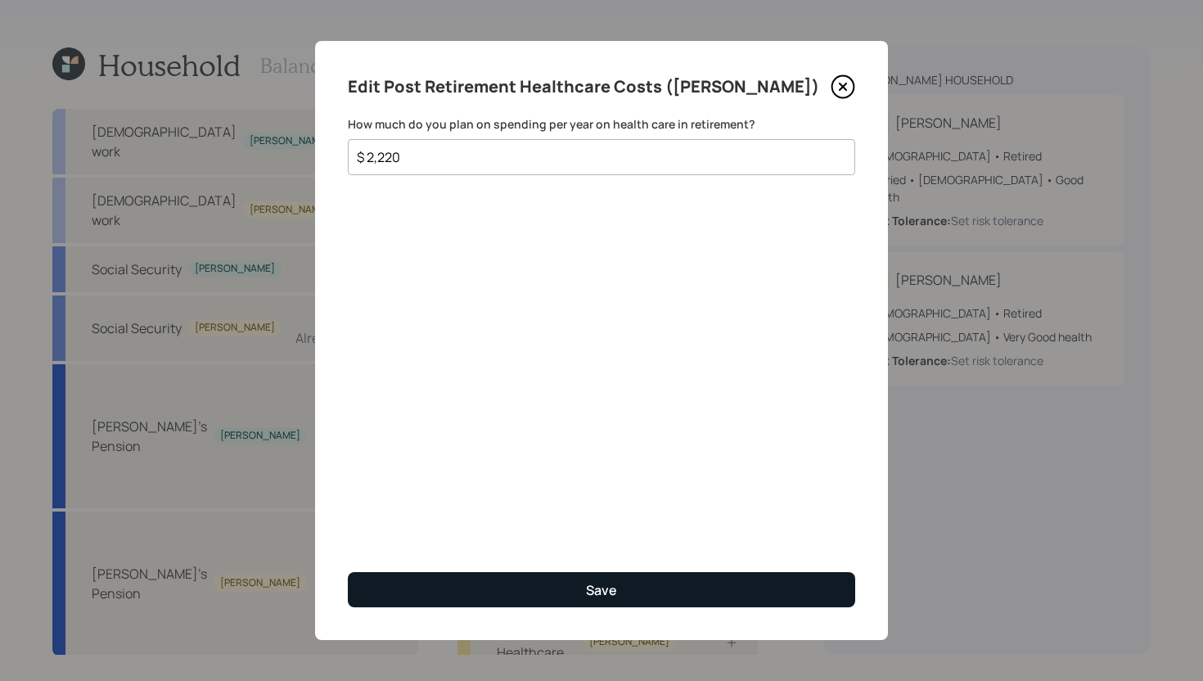
type input "$ 2,220"
click at [506, 585] on button "Save" at bounding box center [602, 589] width 508 height 35
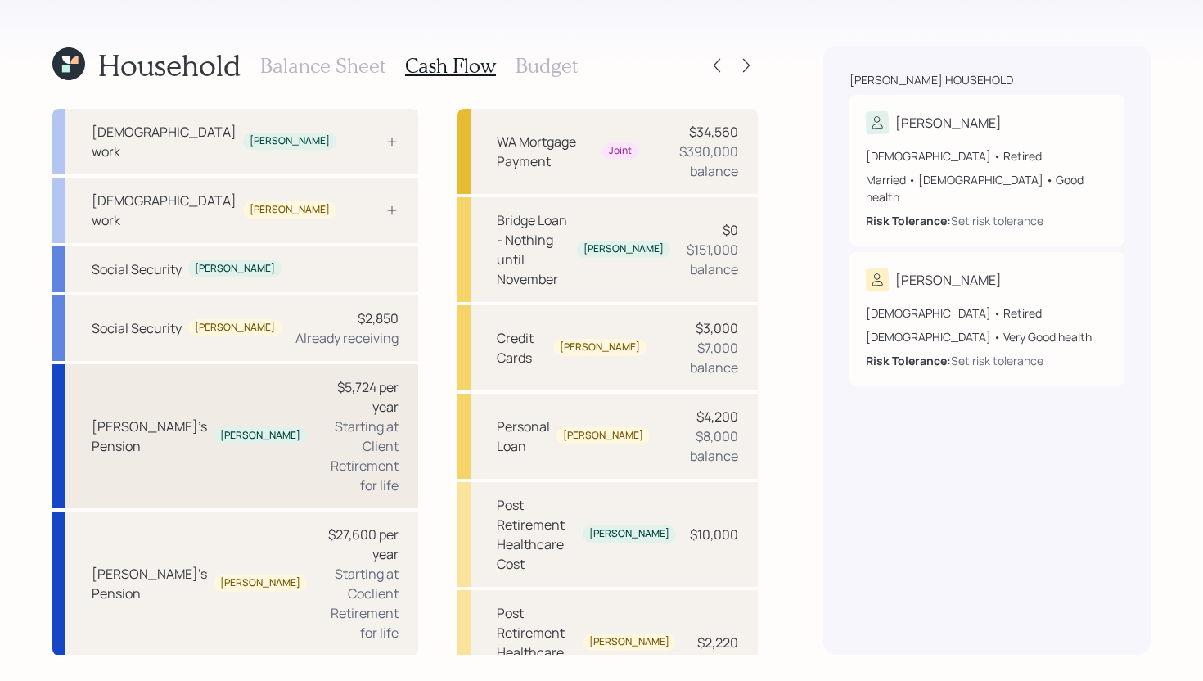
click at [320, 417] on div "Starting at Client Retirement for life" at bounding box center [359, 456] width 79 height 79
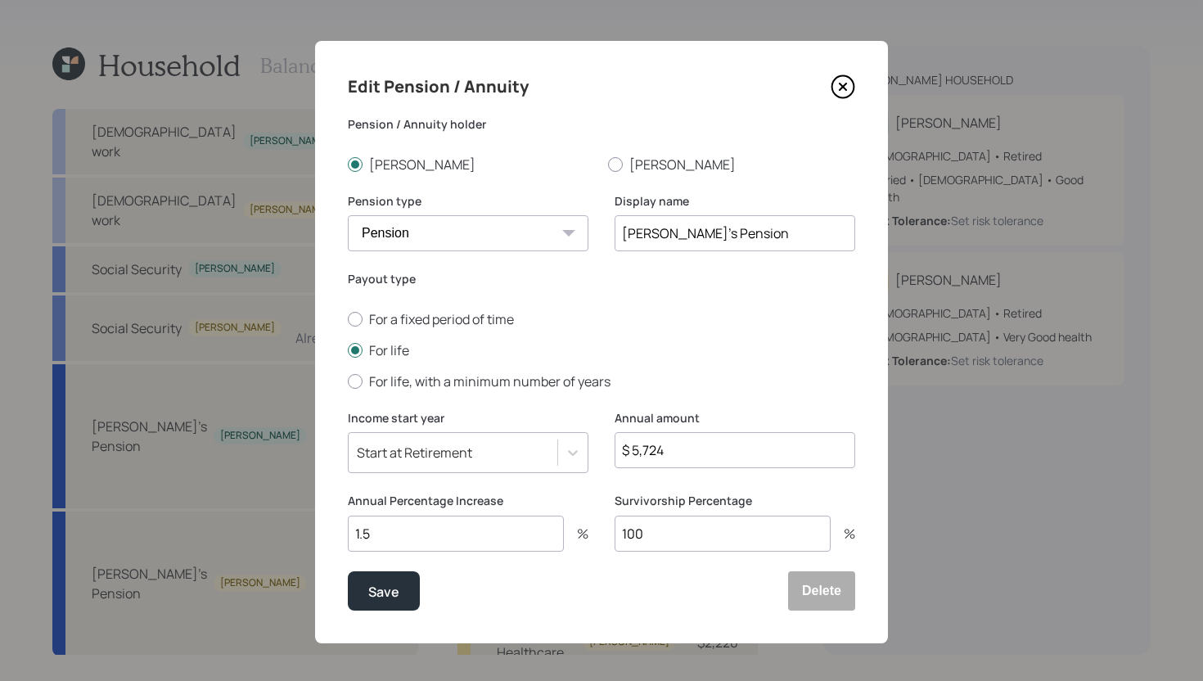
click at [746, 458] on input "$ 5,724" at bounding box center [735, 450] width 241 height 36
type input "$ 5,895"
click at [386, 594] on div "Save" at bounding box center [383, 591] width 31 height 22
click at [846, 87] on icon at bounding box center [843, 86] width 25 height 25
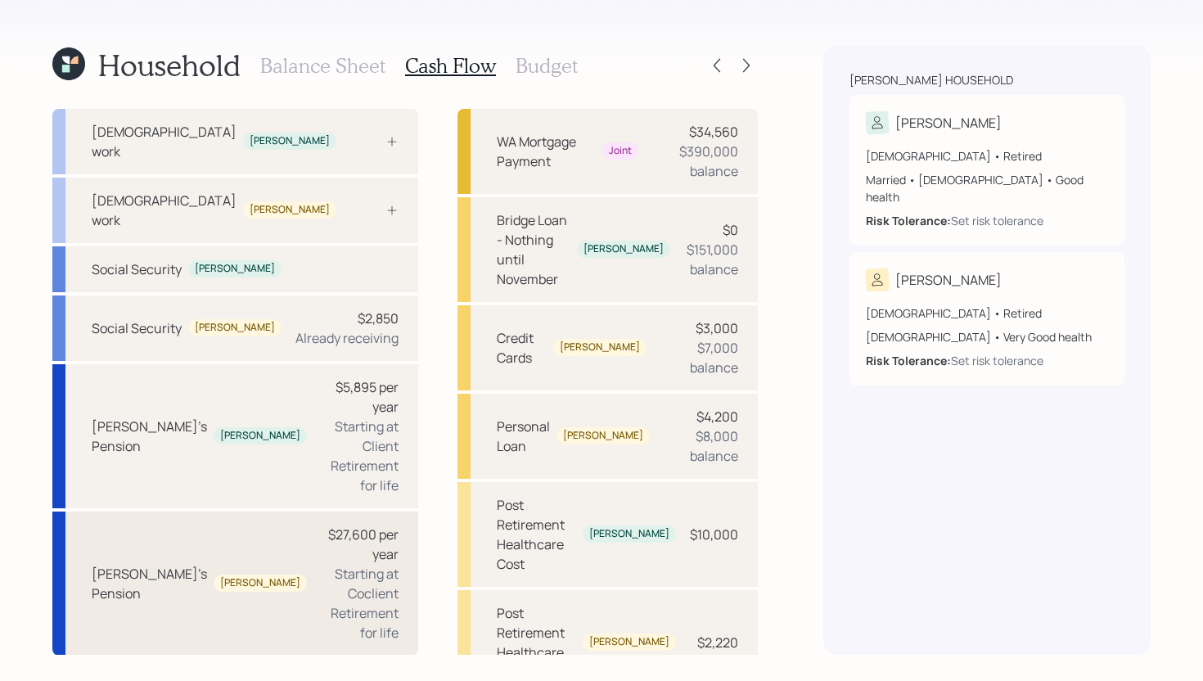
click at [320, 525] on div "$27,600 per year Starting at Coclient Retirement for life" at bounding box center [359, 584] width 79 height 118
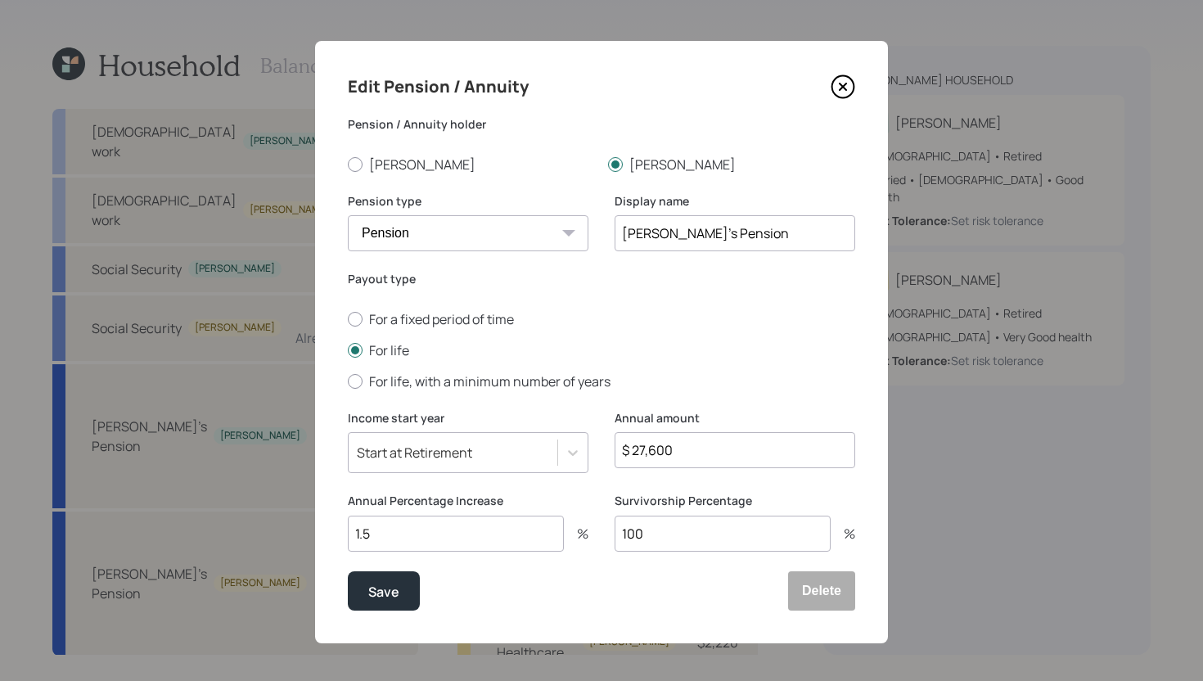
click at [679, 462] on input "$ 27,600" at bounding box center [735, 450] width 241 height 36
type input "$ 25,464"
click at [401, 593] on button "Save" at bounding box center [384, 590] width 72 height 39
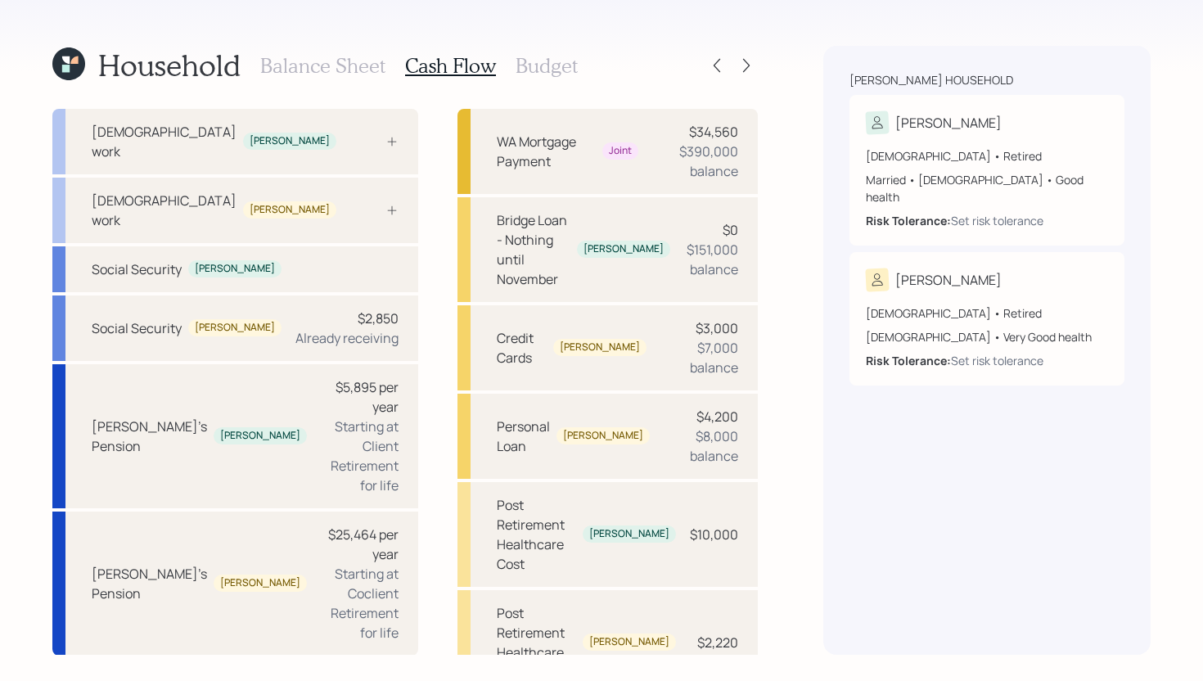
click at [499, 65] on div "Balance Sheet Cash Flow Budget" at bounding box center [419, 65] width 318 height 39
click at [530, 65] on h3 "Budget" at bounding box center [547, 66] width 62 height 24
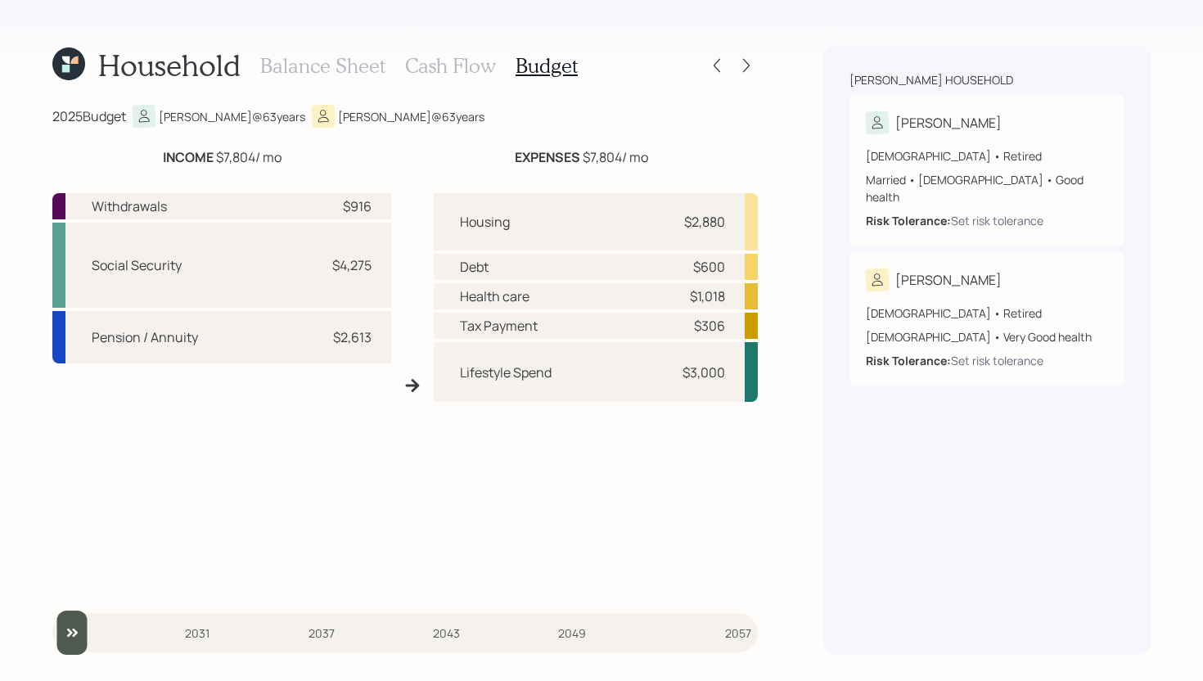
click at [327, 71] on h3 "Balance Sheet" at bounding box center [322, 66] width 125 height 24
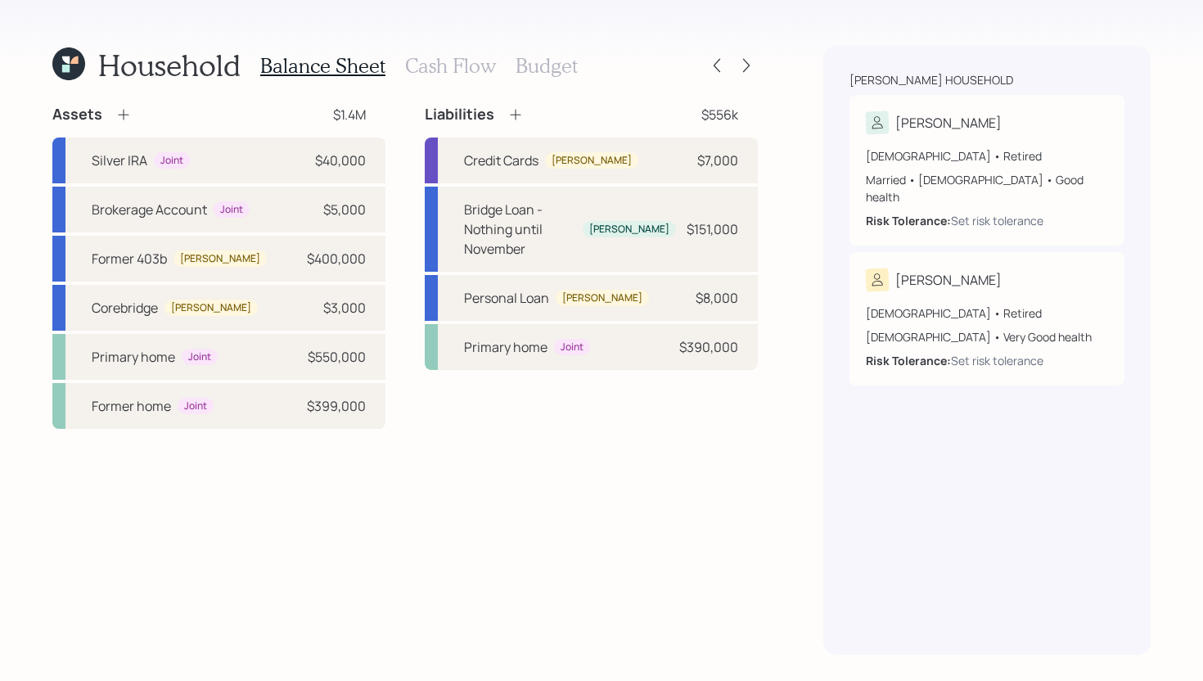
click at [476, 71] on h3 "Cash Flow" at bounding box center [450, 66] width 91 height 24
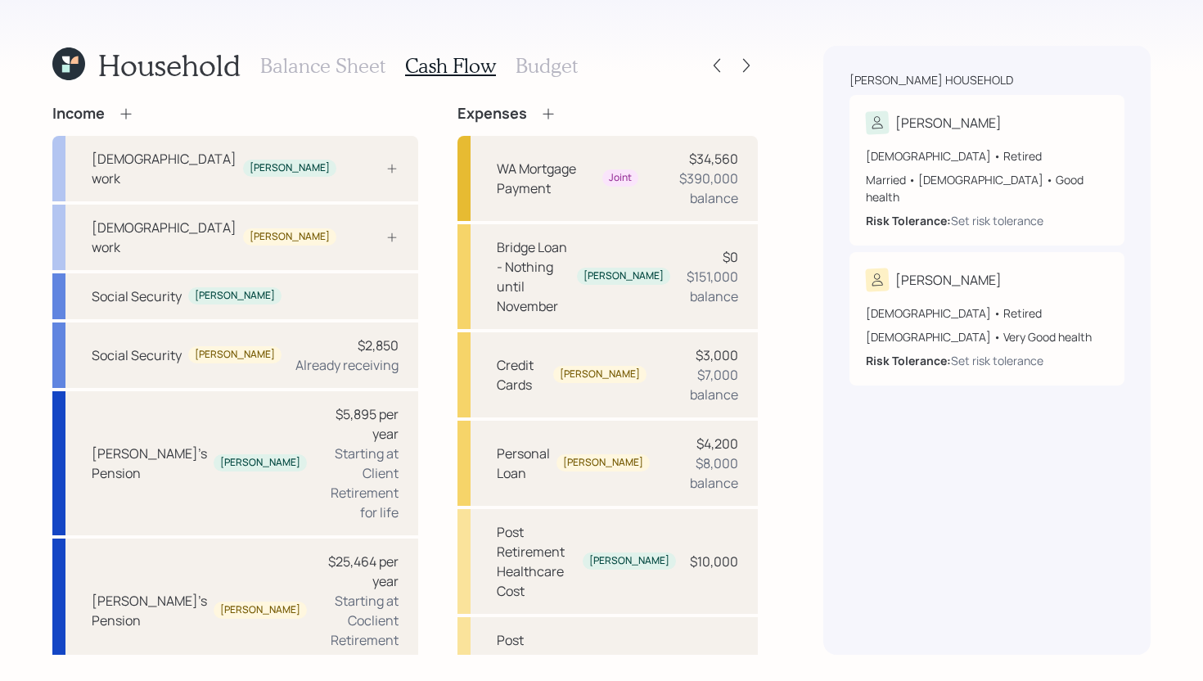
click at [366, 57] on h3 "Balance Sheet" at bounding box center [322, 66] width 125 height 24
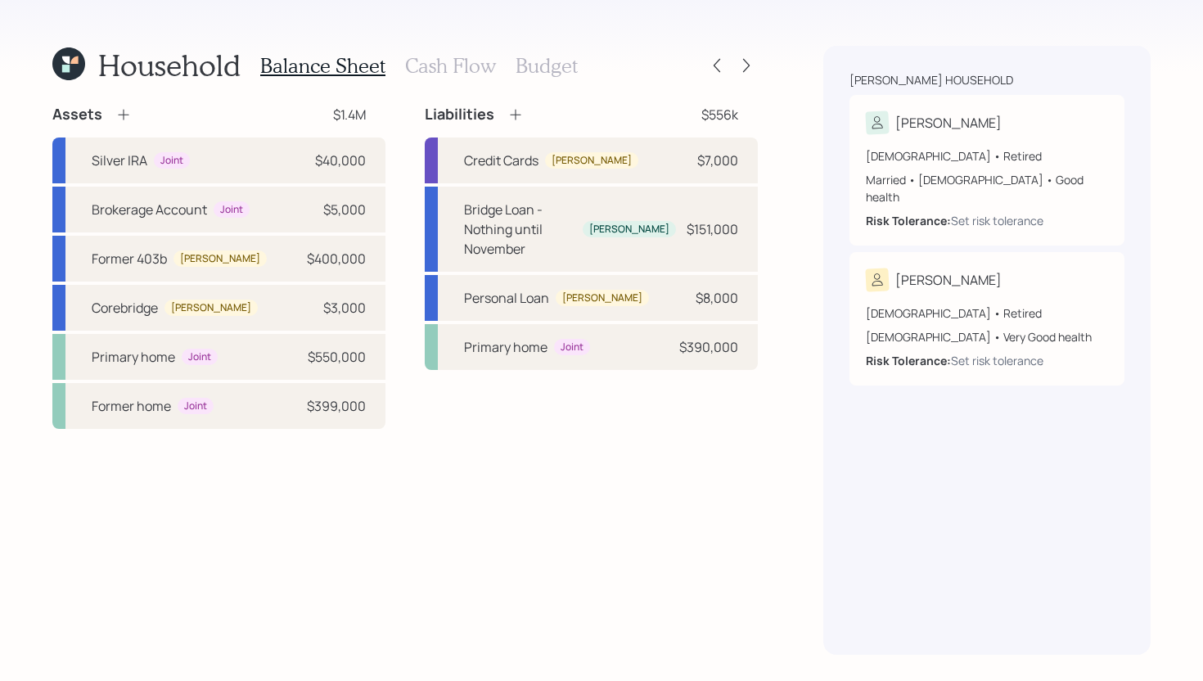
click at [464, 56] on h3 "Cash Flow" at bounding box center [450, 66] width 91 height 24
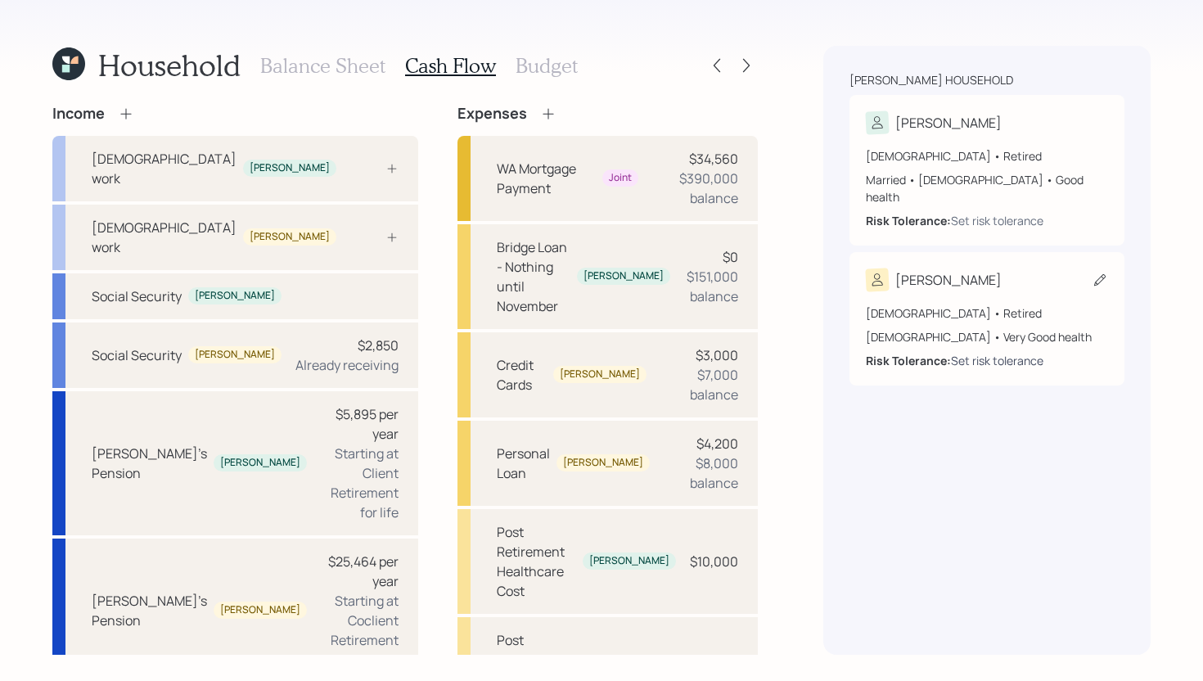
click at [979, 352] on div "Set risk tolerance" at bounding box center [997, 360] width 93 height 17
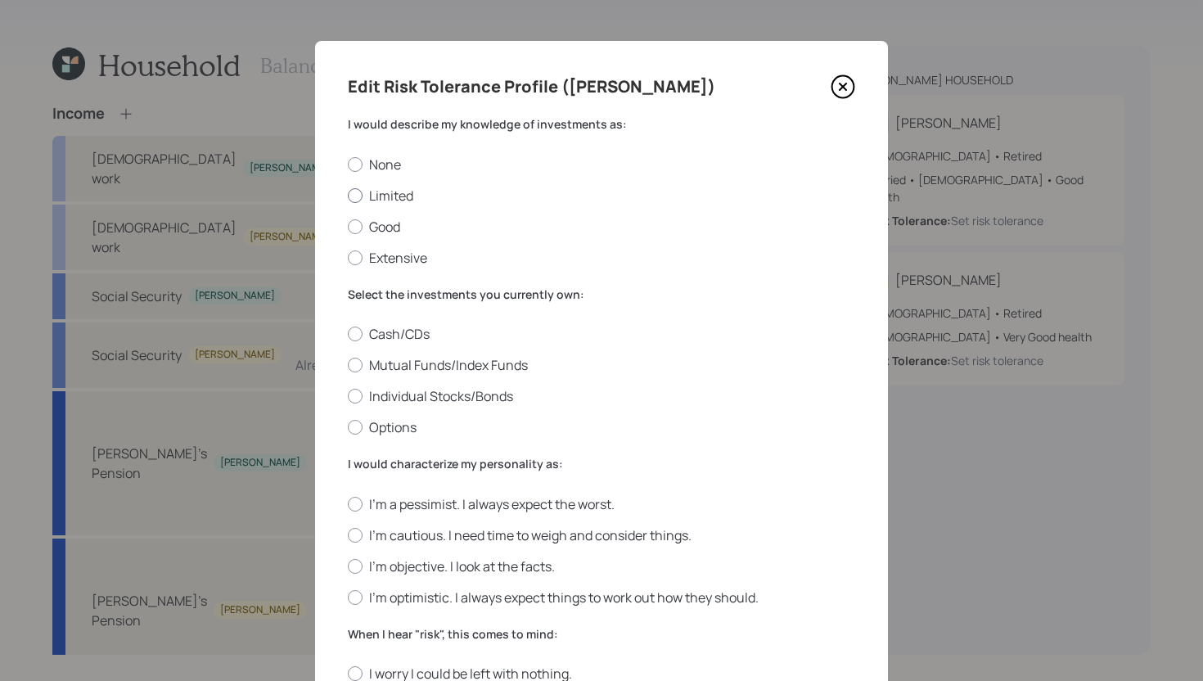
scroll to position [18, 0]
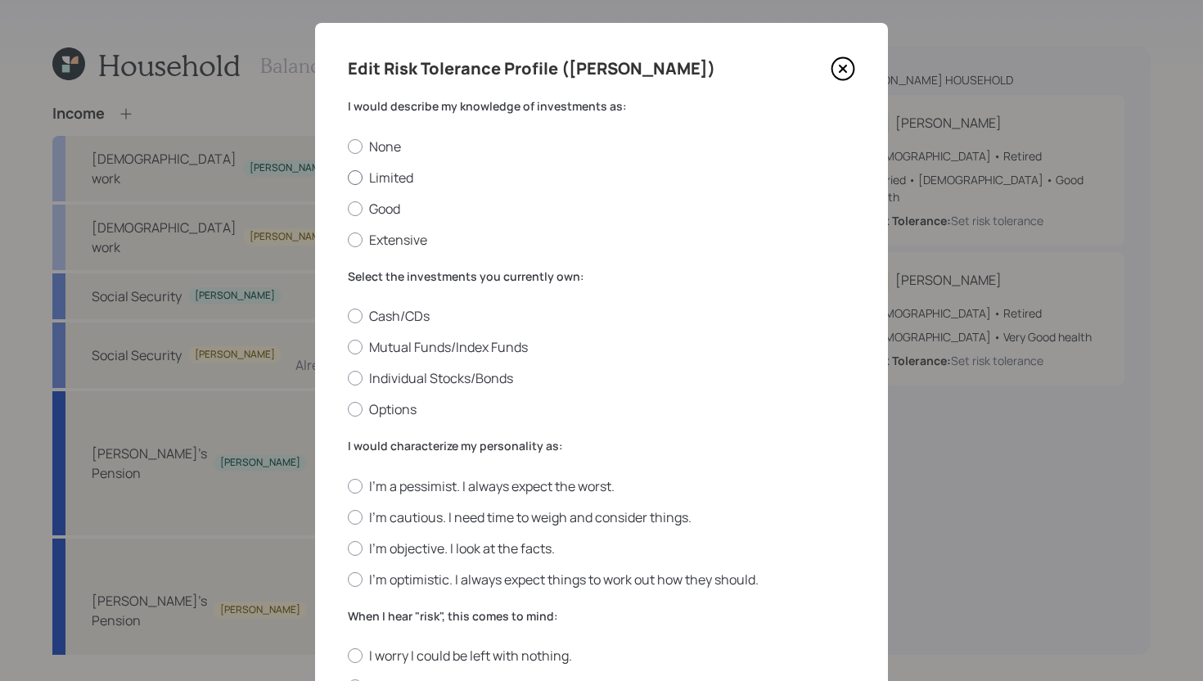
click at [405, 183] on label "Limited" at bounding box center [602, 178] width 508 height 18
click at [348, 178] on input "Limited" at bounding box center [347, 177] width 1 height 1
radio input "true"
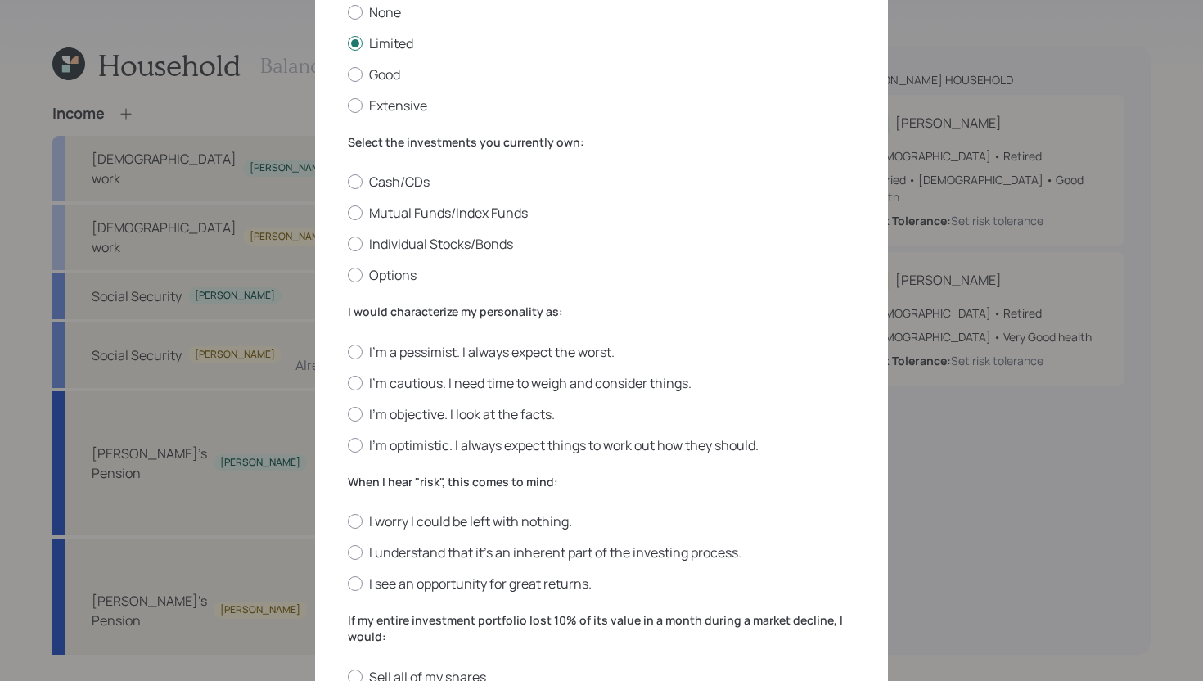
scroll to position [157, 0]
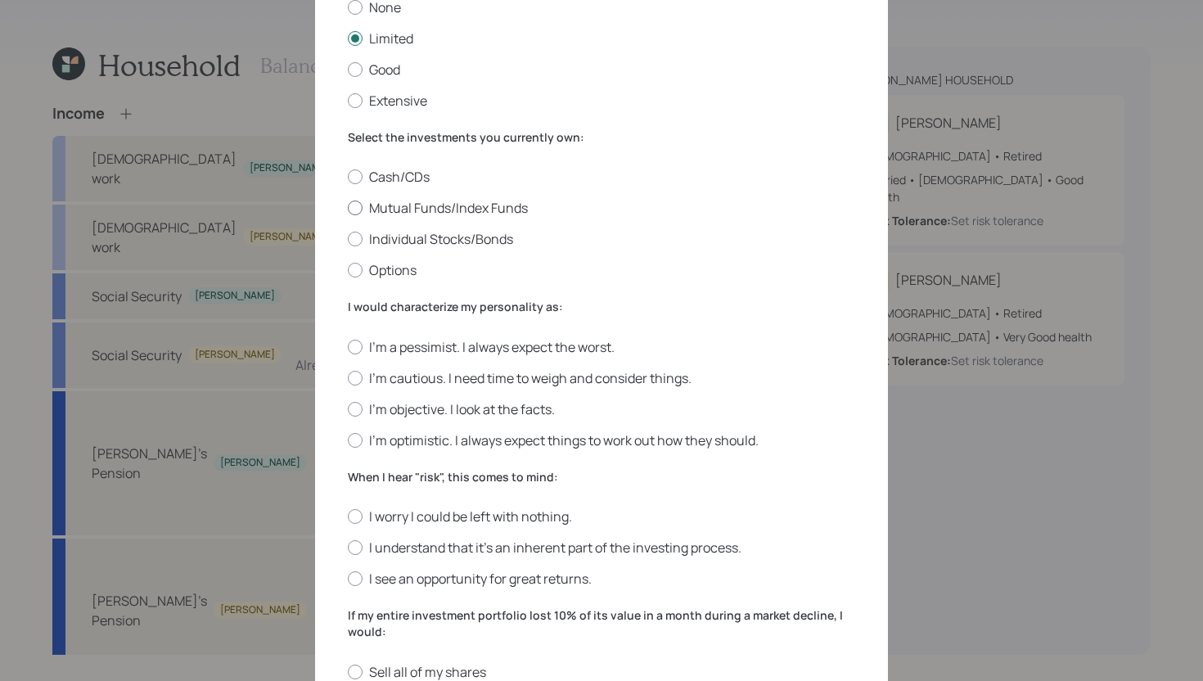
click at [480, 209] on label "Mutual Funds/Index Funds" at bounding box center [602, 208] width 508 height 18
click at [348, 209] on input "Mutual Funds/Index Funds" at bounding box center [347, 208] width 1 height 1
radio input "true"
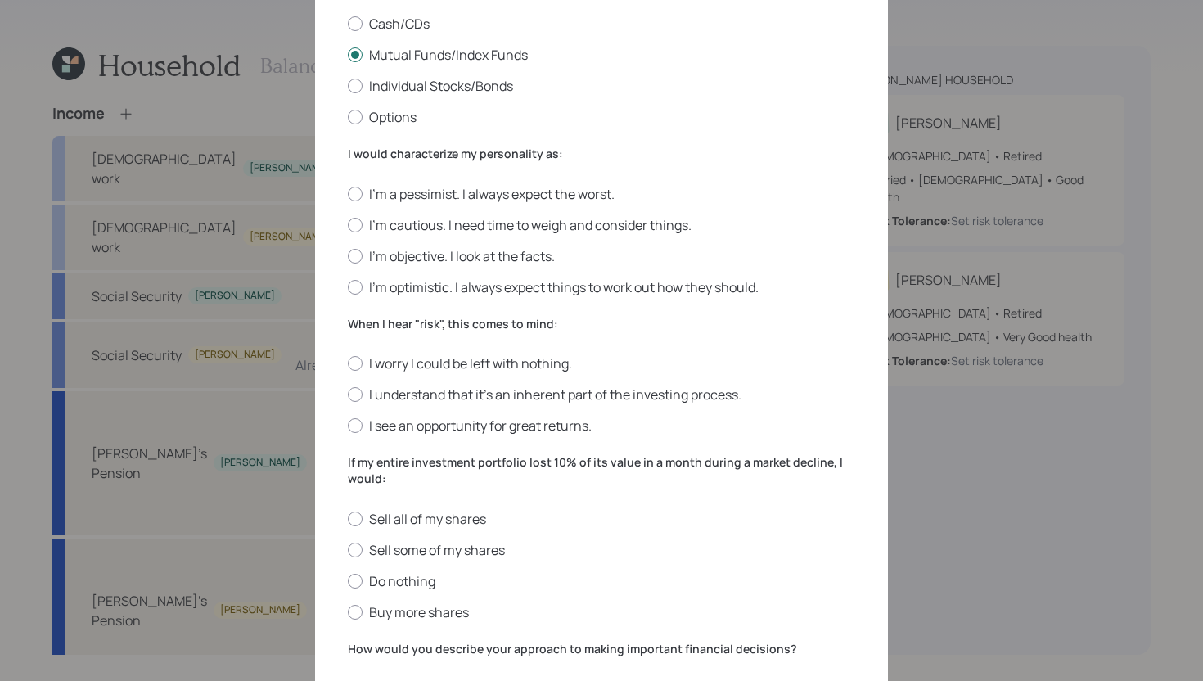
scroll to position [323, 0]
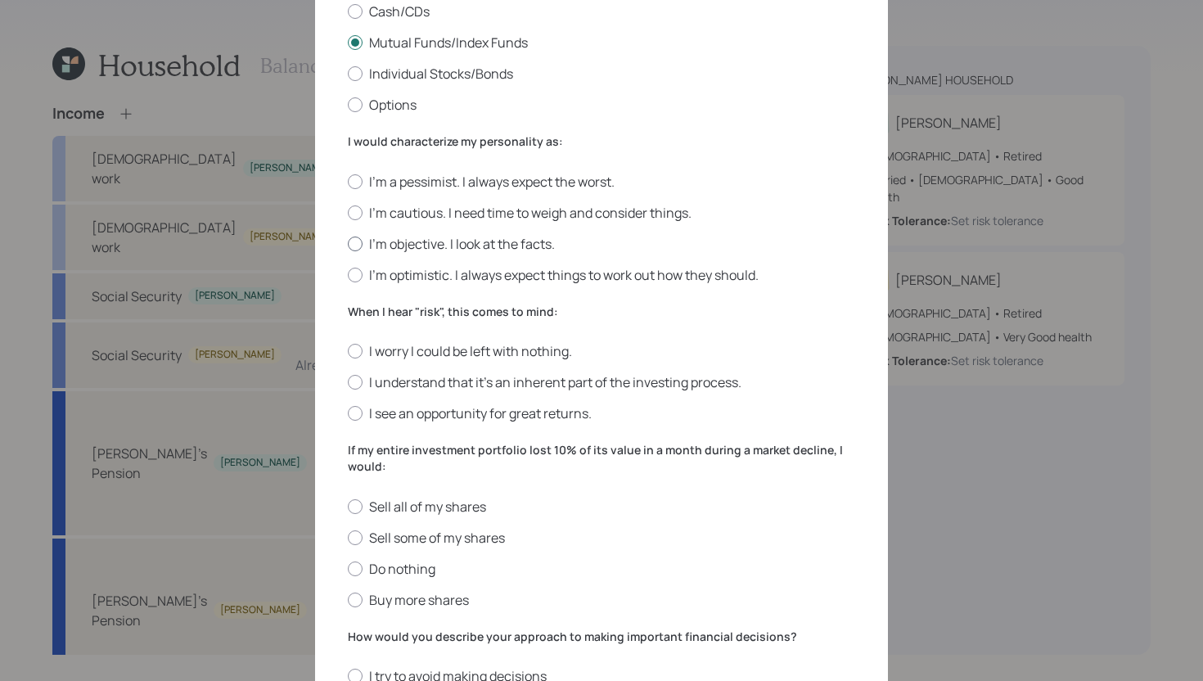
click at [424, 247] on label "I'm objective. I look at the facts." at bounding box center [602, 244] width 508 height 18
click at [348, 244] on input "I'm objective. I look at the facts." at bounding box center [347, 243] width 1 height 1
radio input "true"
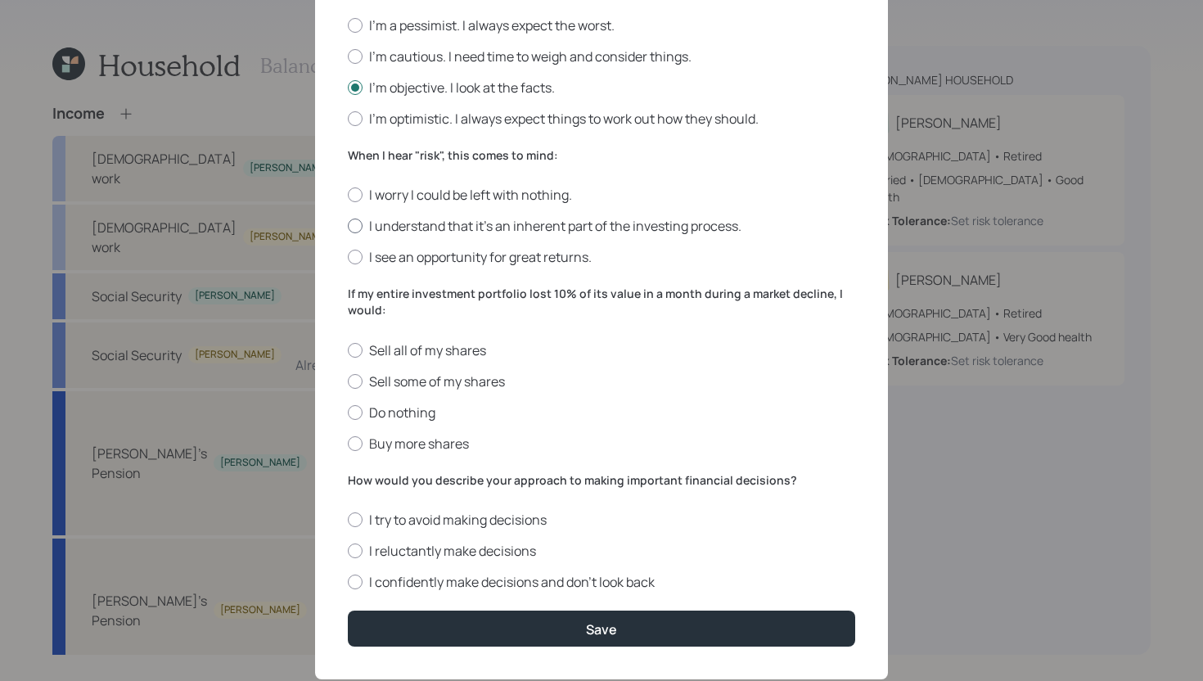
scroll to position [518, 0]
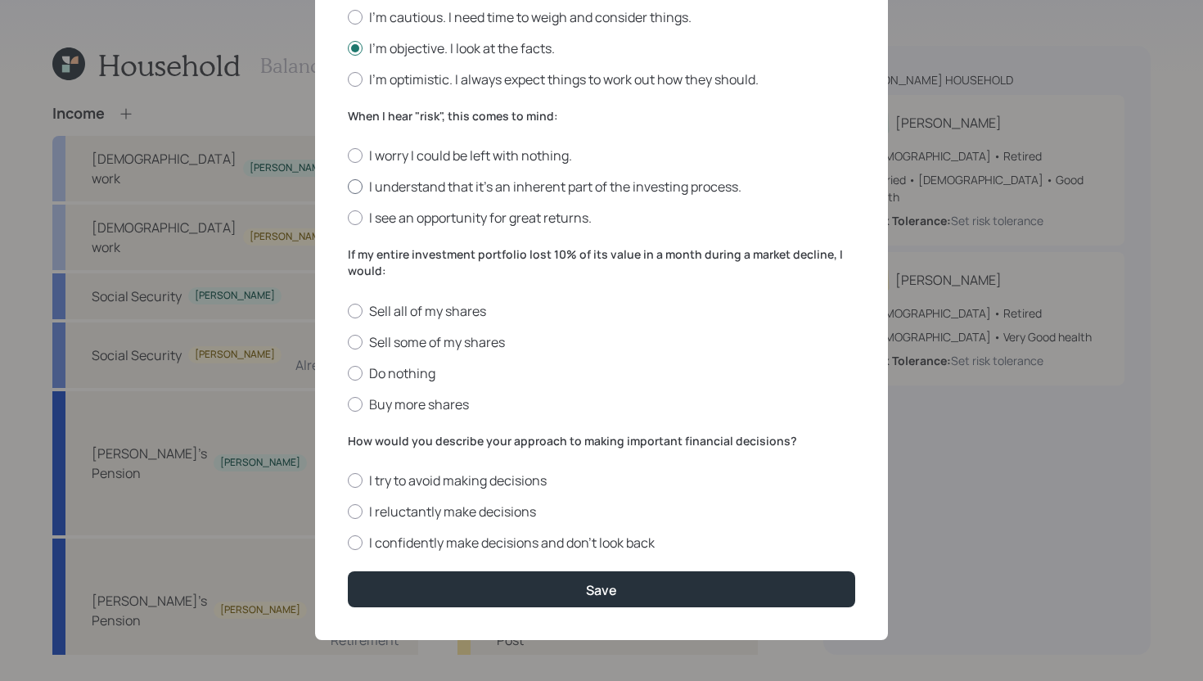
click at [390, 193] on label "I understand that it’s an inherent part of the investing process." at bounding box center [602, 187] width 508 height 18
click at [348, 187] on input "I understand that it’s an inherent part of the investing process." at bounding box center [347, 187] width 1 height 1
radio input "true"
click at [384, 376] on label "Do nothing" at bounding box center [602, 373] width 508 height 18
click at [348, 373] on input "Do nothing" at bounding box center [347, 372] width 1 height 1
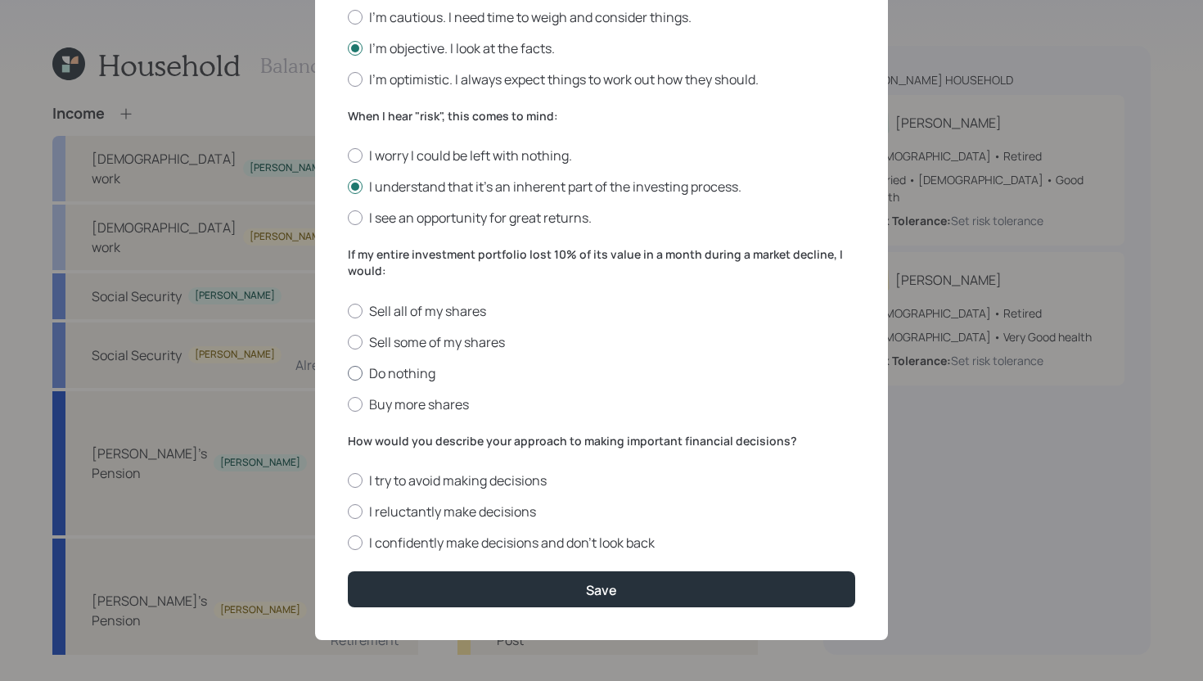
radio input "true"
click at [506, 512] on label "I reluctantly make decisions" at bounding box center [602, 512] width 508 height 18
click at [348, 512] on input "I reluctantly make decisions" at bounding box center [347, 512] width 1 height 1
radio input "true"
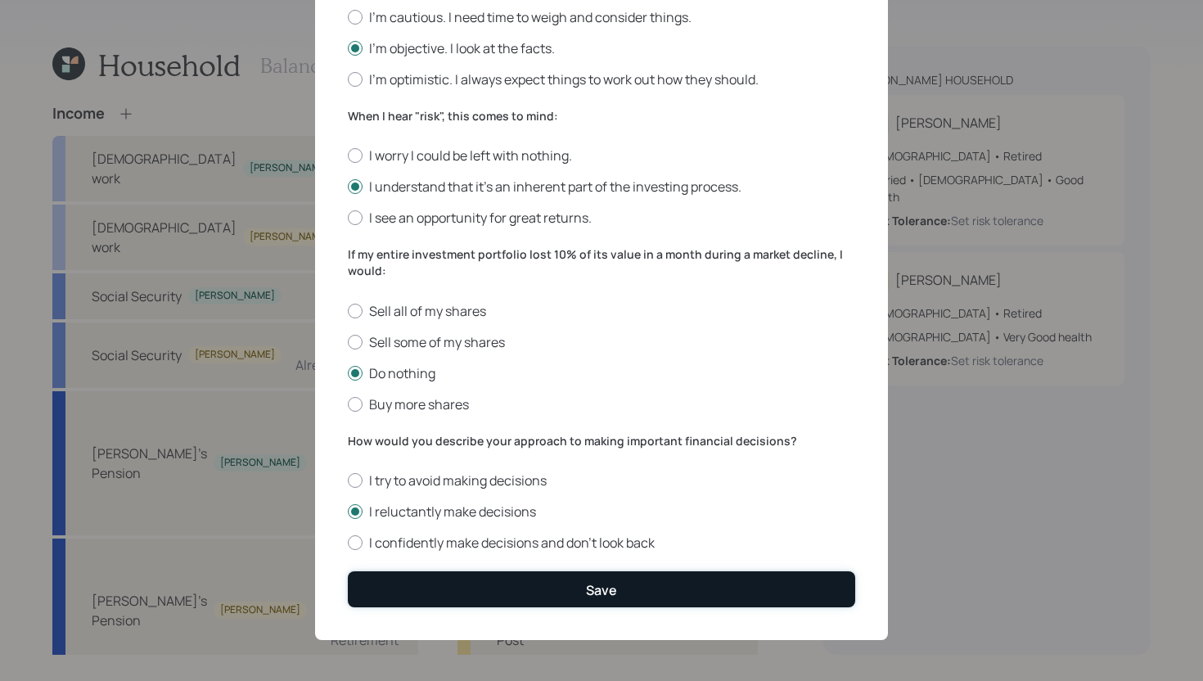
click at [533, 582] on button "Save" at bounding box center [602, 588] width 508 height 35
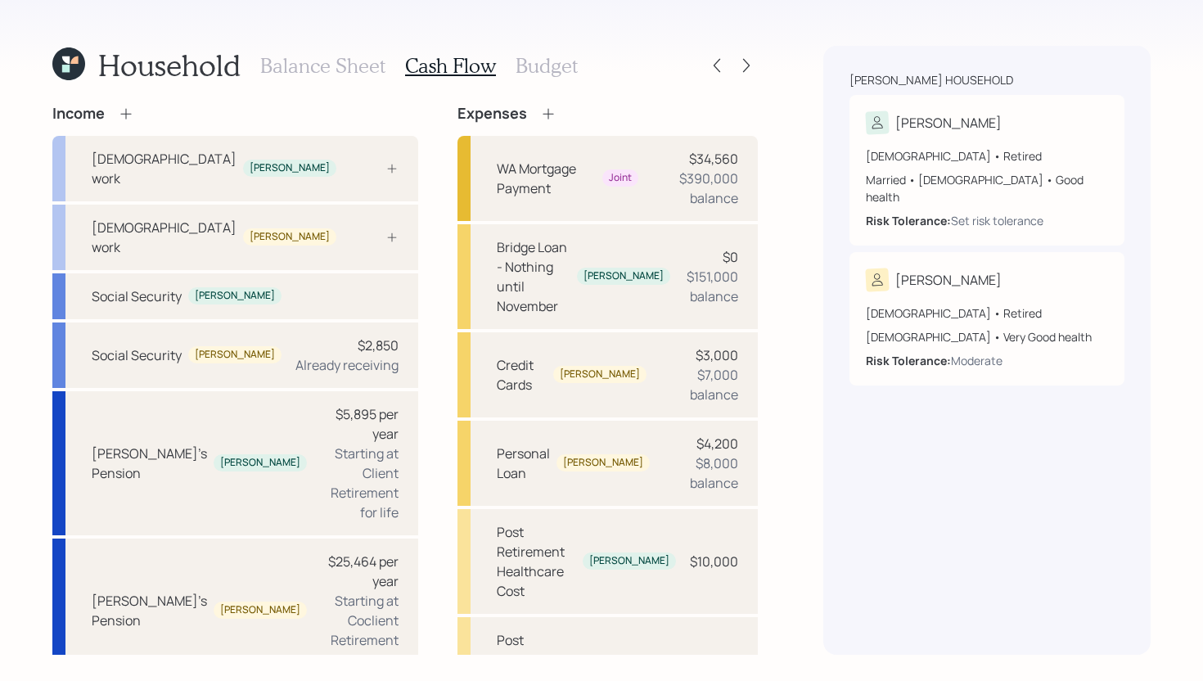
click at [347, 61] on h3 "Balance Sheet" at bounding box center [322, 66] width 125 height 24
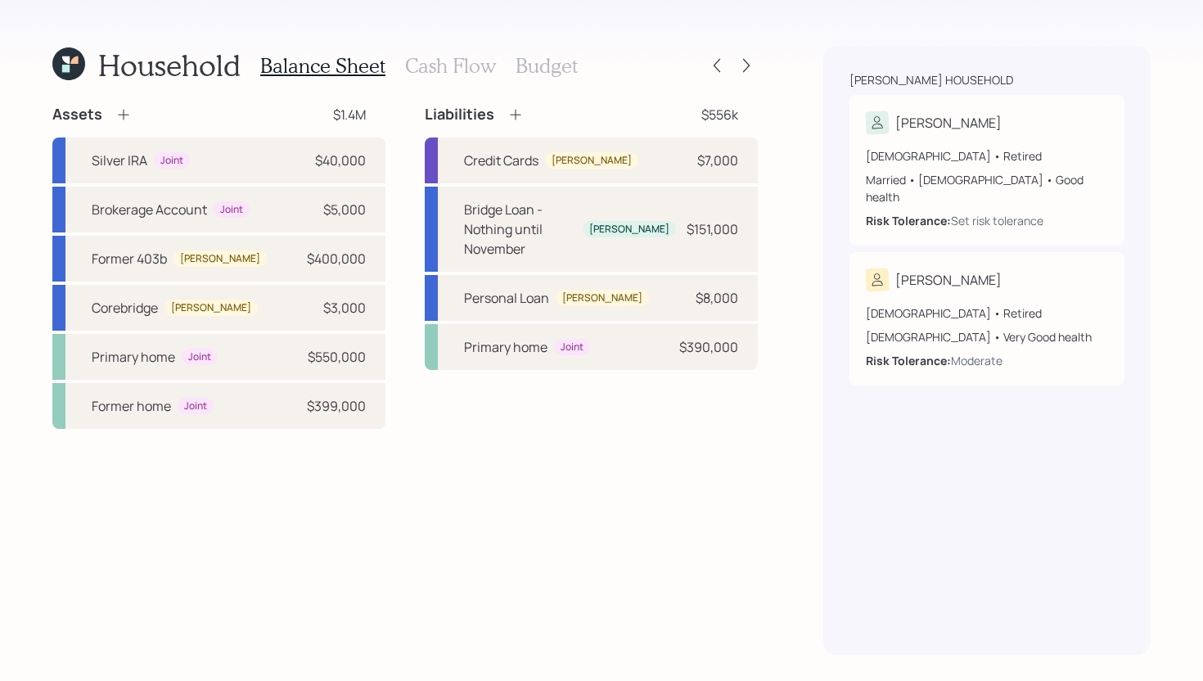
click at [478, 60] on h3 "Cash Flow" at bounding box center [450, 66] width 91 height 24
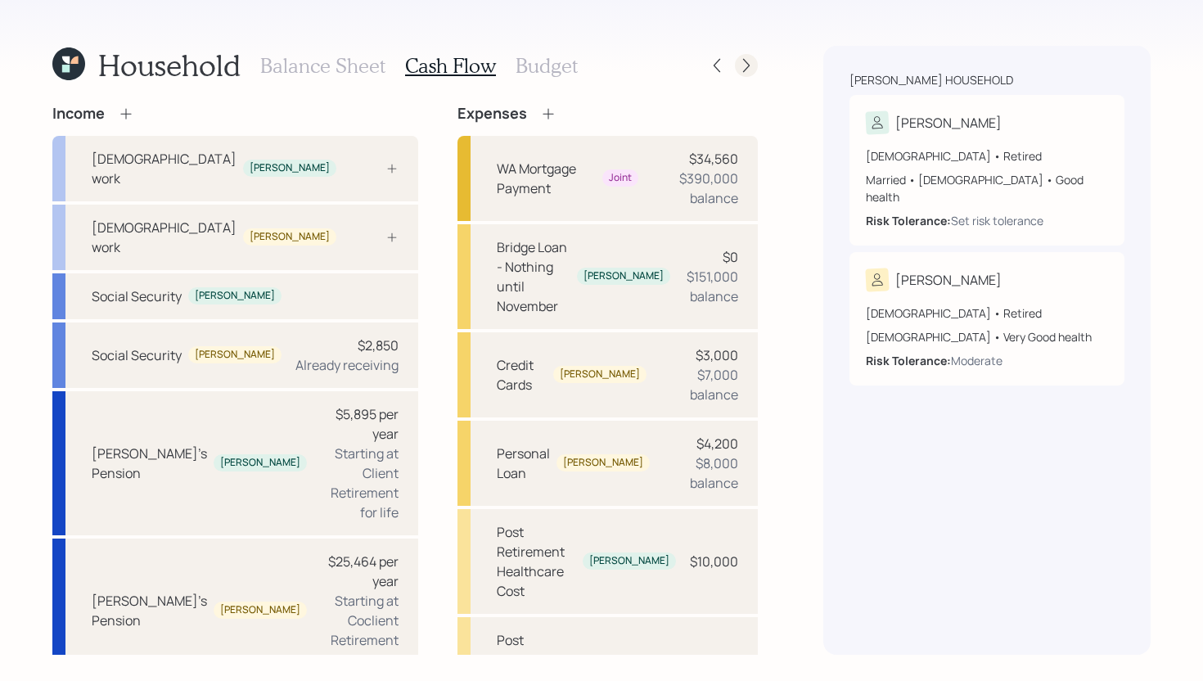
click at [750, 69] on icon at bounding box center [746, 65] width 16 height 16
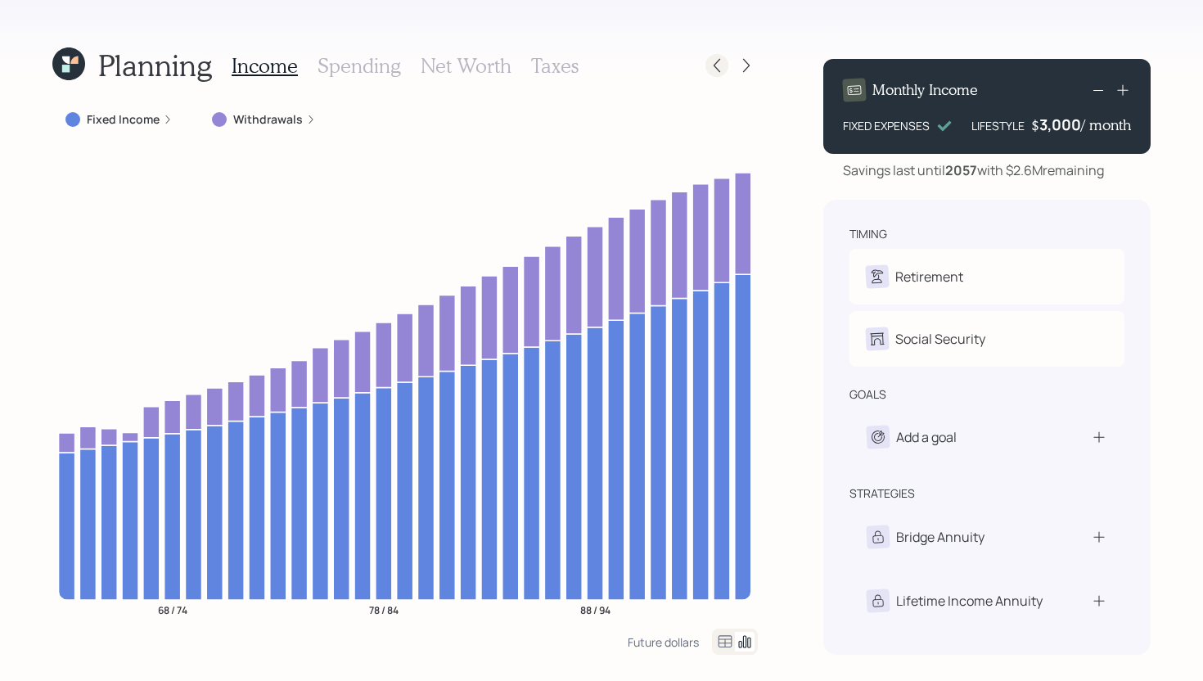
click at [709, 74] on div at bounding box center [717, 65] width 23 height 23
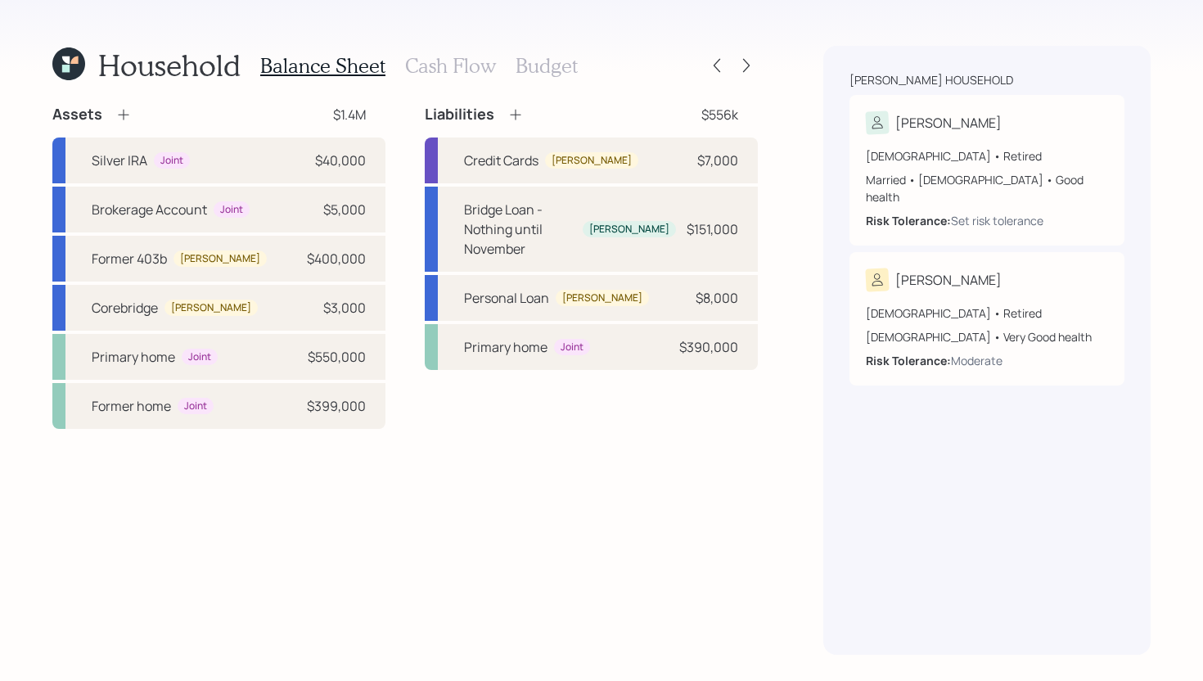
click at [471, 65] on h3 "Cash Flow" at bounding box center [450, 66] width 91 height 24
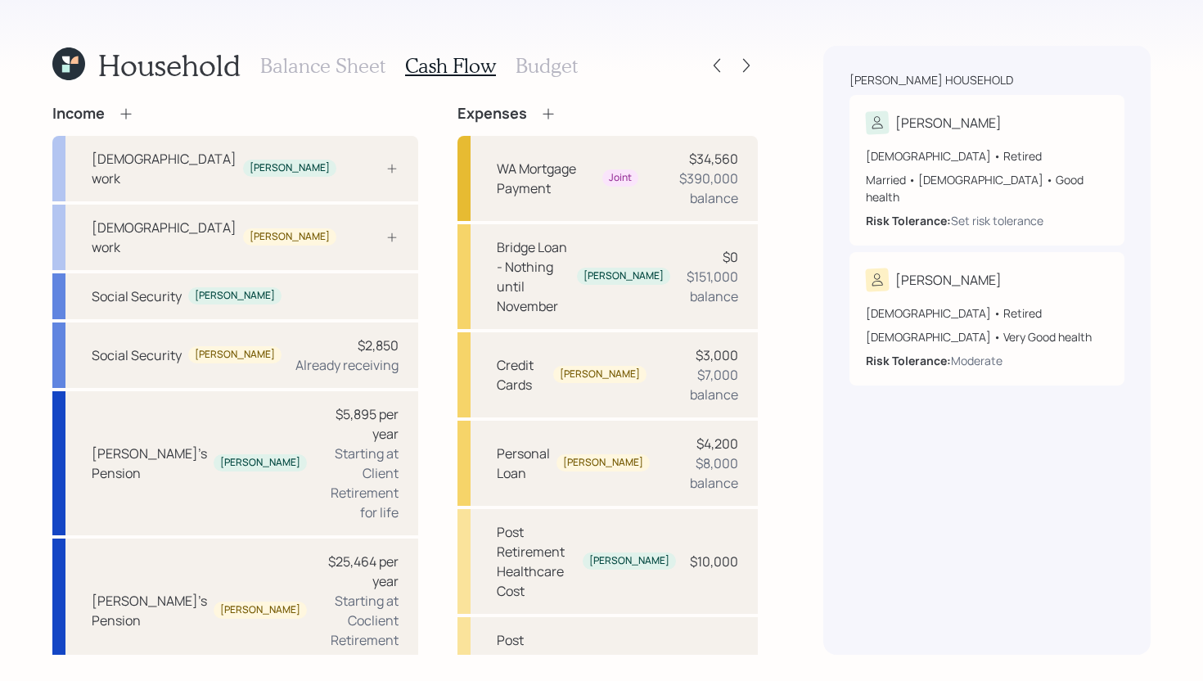
click at [133, 115] on icon at bounding box center [126, 114] width 16 height 16
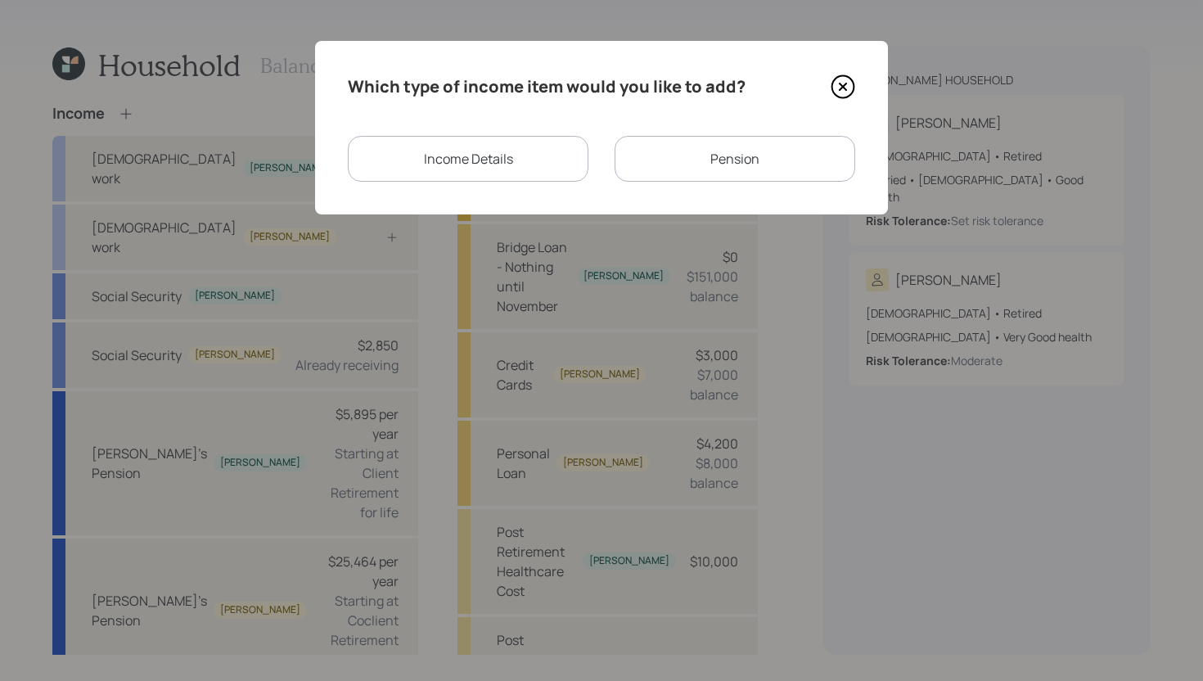
click at [694, 169] on div "Pension" at bounding box center [735, 159] width 241 height 46
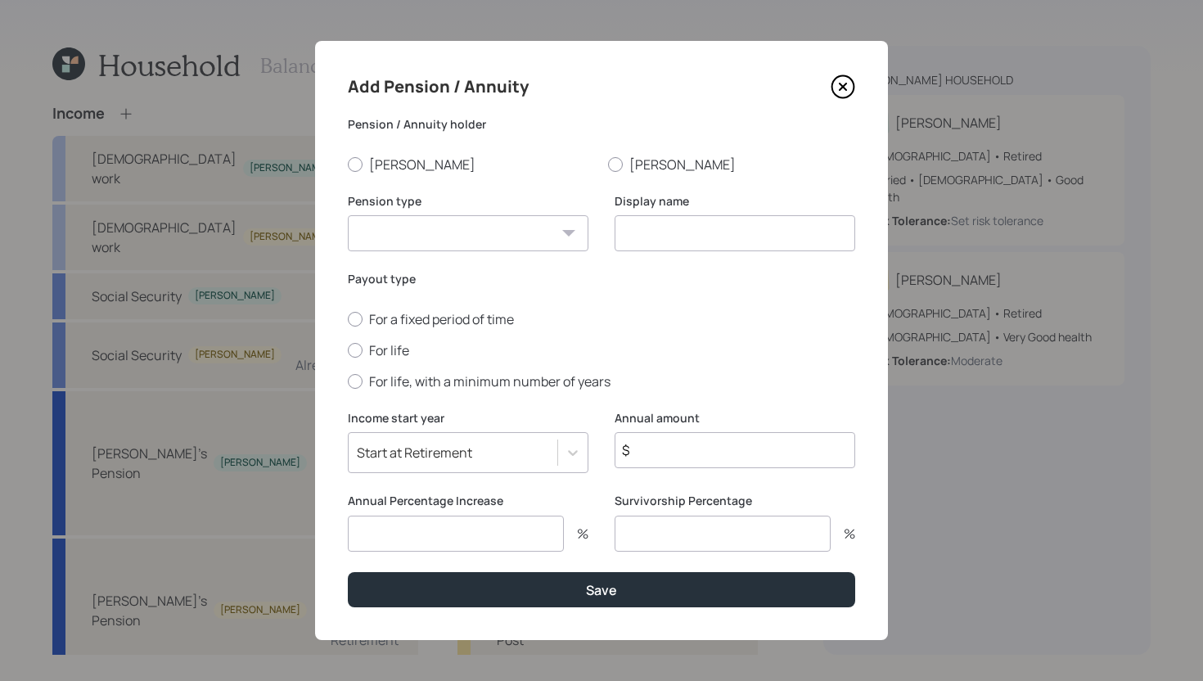
click at [846, 96] on icon at bounding box center [843, 86] width 25 height 25
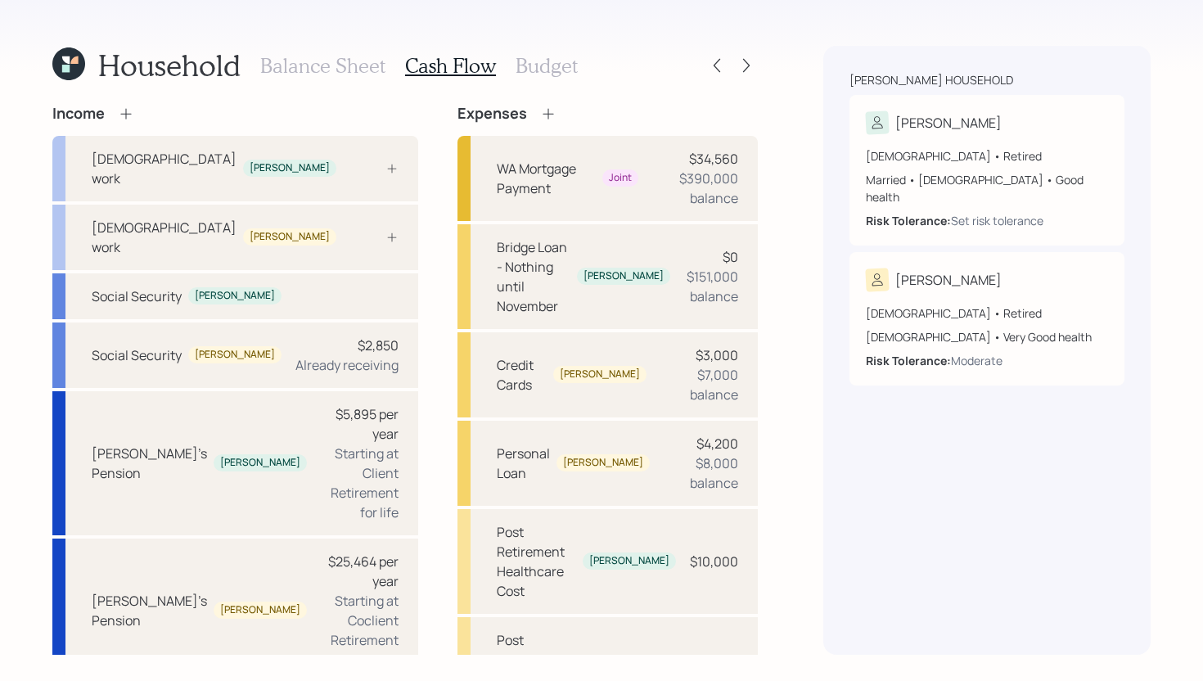
click at [128, 120] on icon at bounding box center [126, 114] width 16 height 16
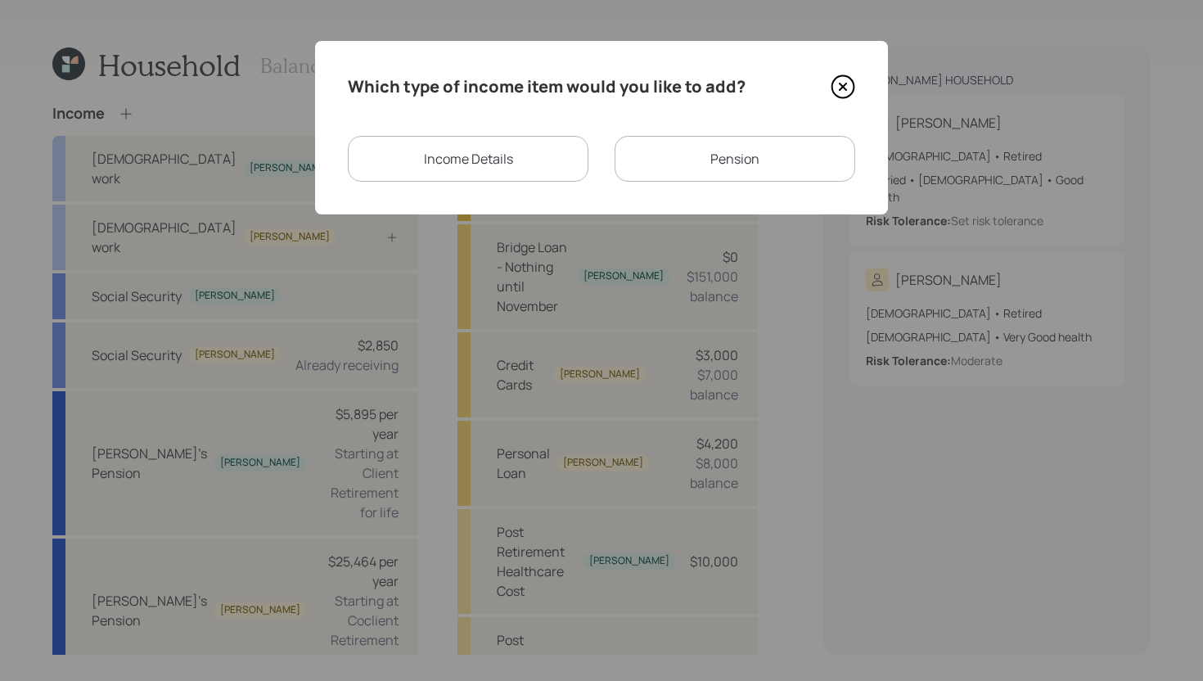
click at [422, 161] on div "Income Details" at bounding box center [468, 159] width 241 height 46
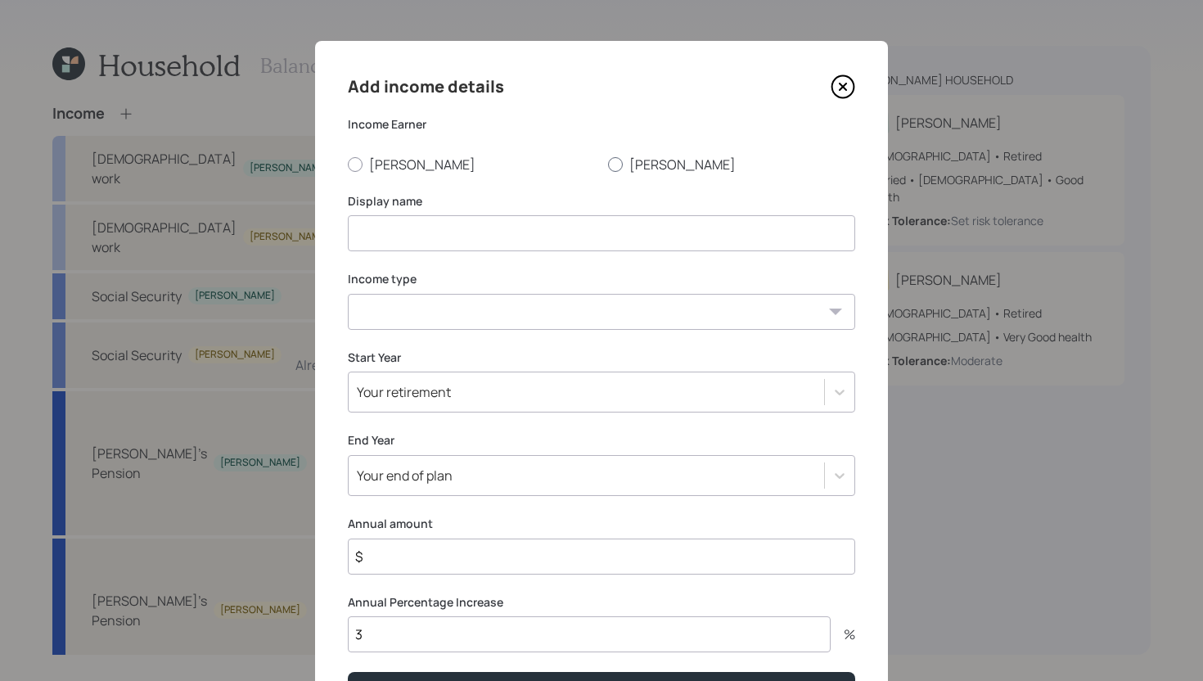
click at [613, 172] on label "Andy" at bounding box center [731, 165] width 247 height 18
click at [608, 165] on input "Andy" at bounding box center [607, 164] width 1 height 1
radio input "true"
click at [520, 233] on input at bounding box center [602, 233] width 508 height 36
type input "Andy's part time work"
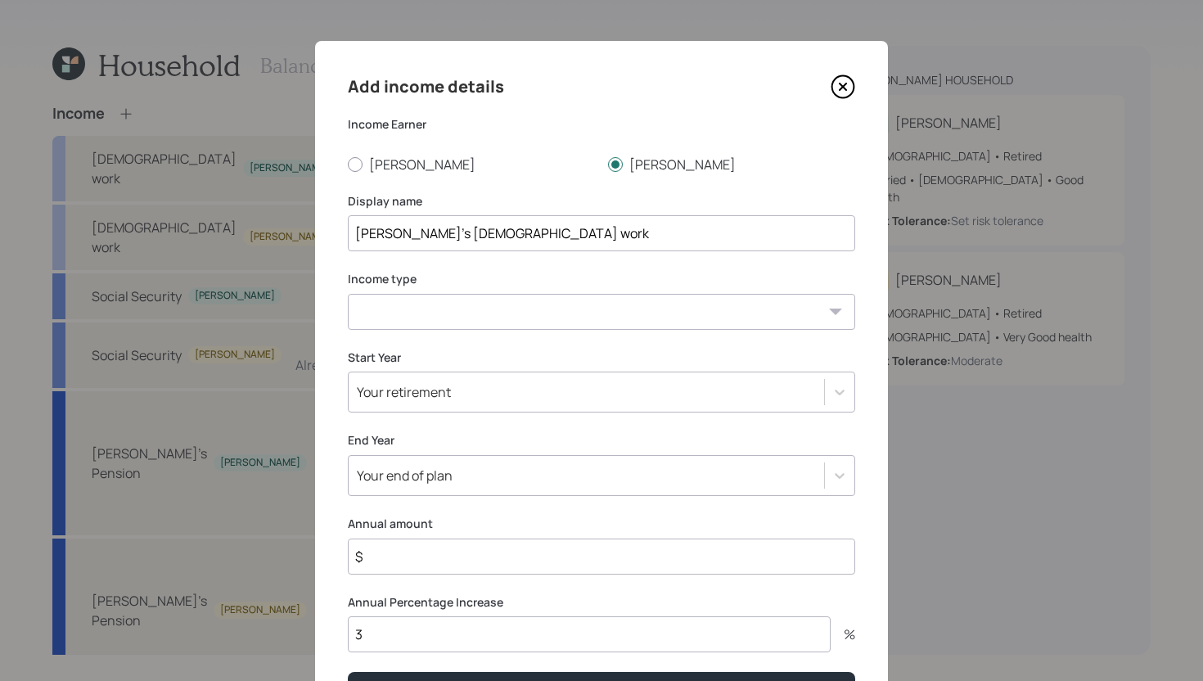
click at [485, 311] on select "Full-time work Part-time work Self employment Other" at bounding box center [602, 312] width 508 height 36
select select "part_time"
click at [348, 294] on select "Full-time work Part-time work Self employment Other" at bounding box center [602, 312] width 508 height 36
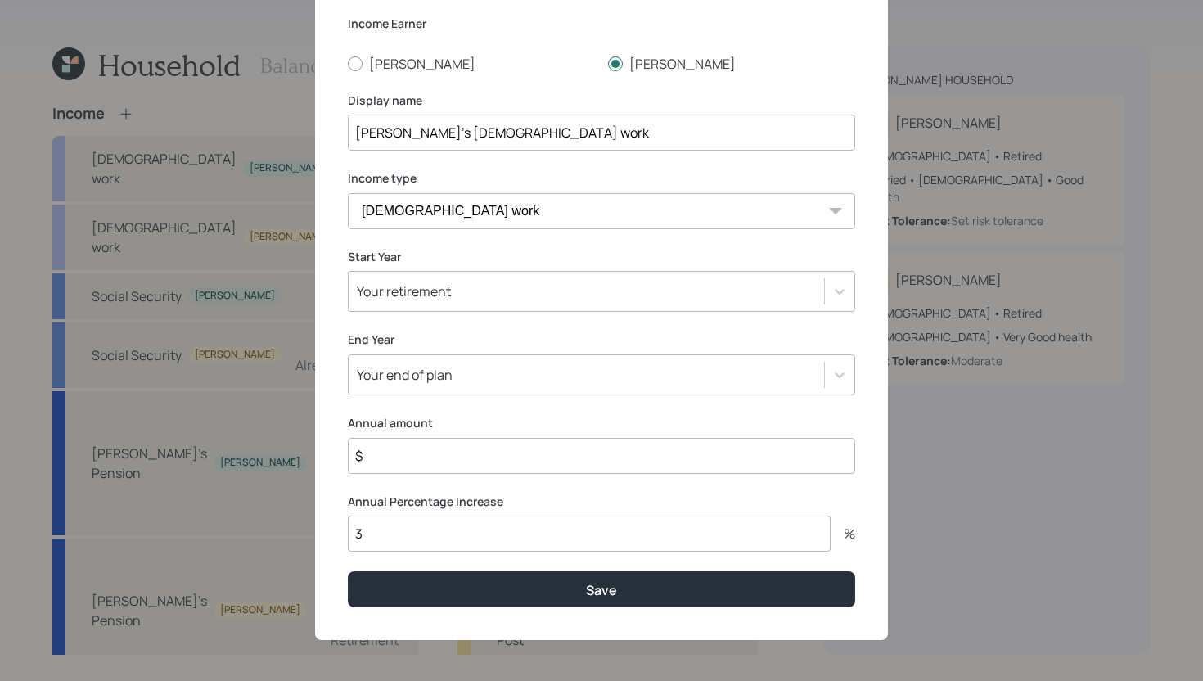
click at [448, 530] on input "3" at bounding box center [589, 534] width 483 height 36
type input "0"
click at [471, 447] on input "$" at bounding box center [602, 456] width 508 height 36
type input "$ 24,000"
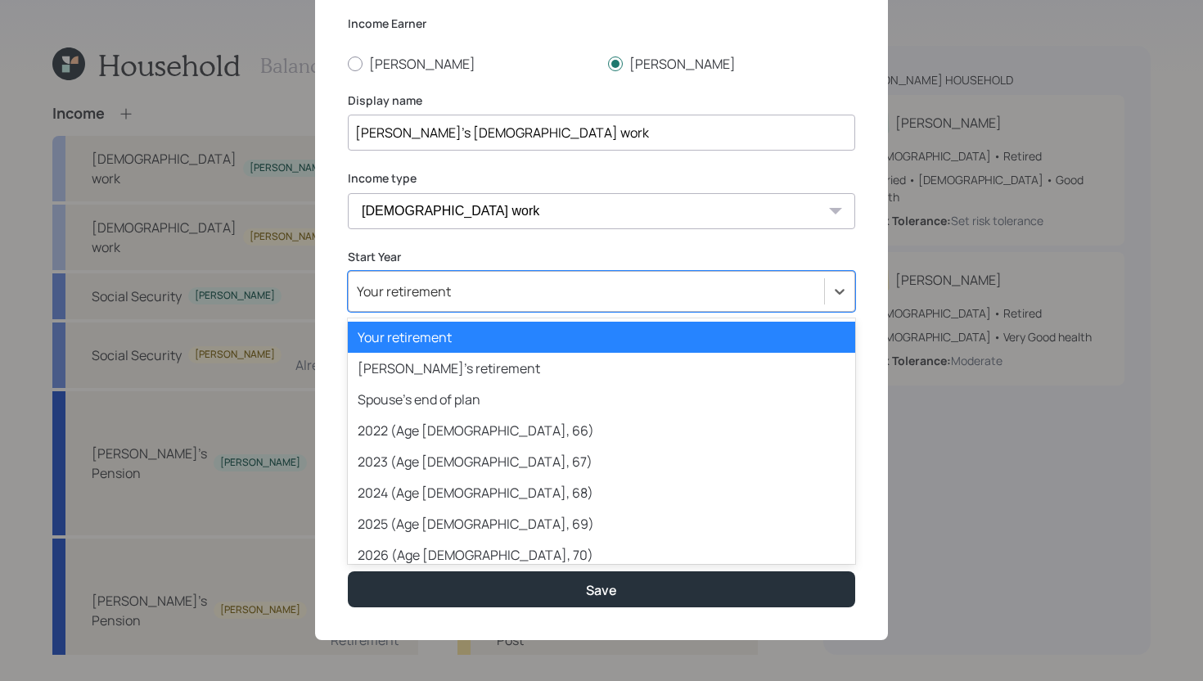
click at [547, 289] on div "Your retirement" at bounding box center [587, 292] width 476 height 28
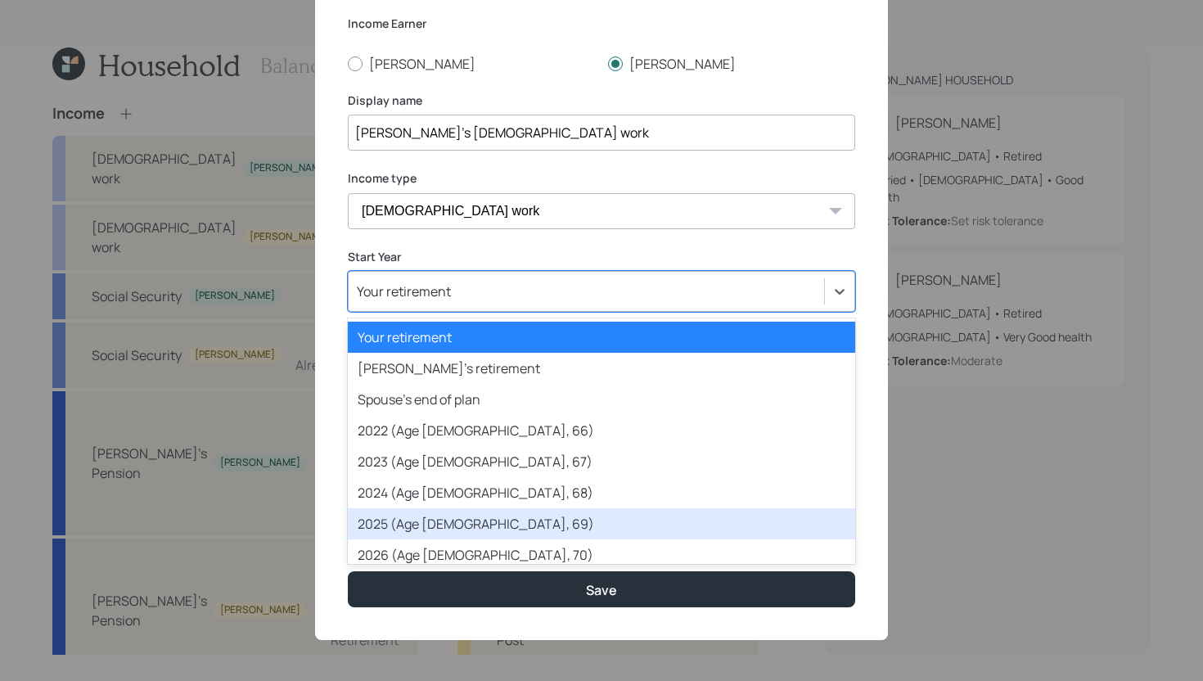
click at [463, 517] on div "2025 (Age 63, 69)" at bounding box center [602, 523] width 508 height 31
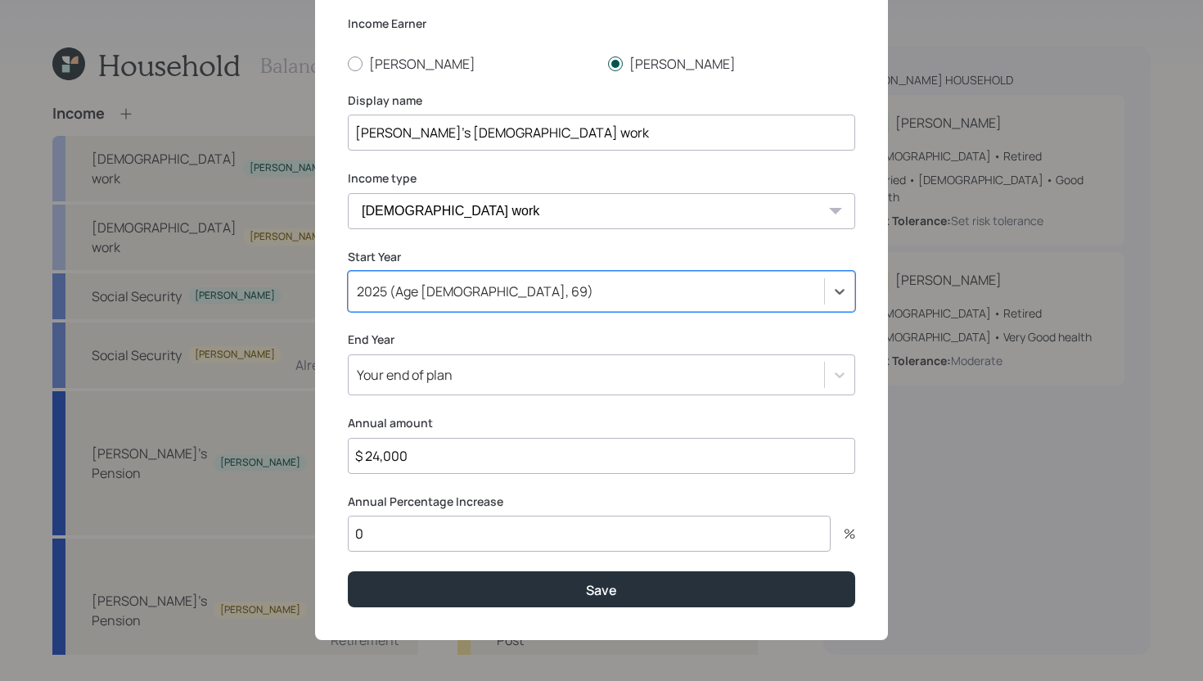
scroll to position [100, 0]
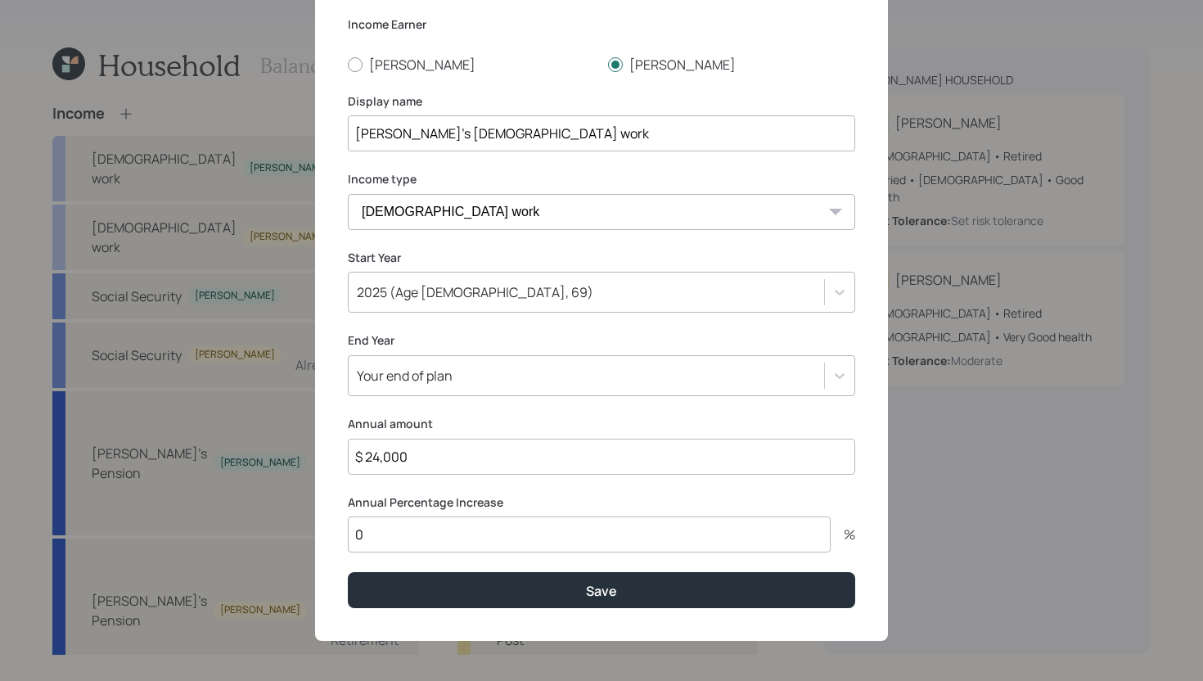
click at [869, 327] on div "Add income details Income Earner Kathy Andy Display name Andy's part time work …" at bounding box center [601, 291] width 573 height 700
click at [745, 383] on div "Your end of plan" at bounding box center [587, 376] width 476 height 28
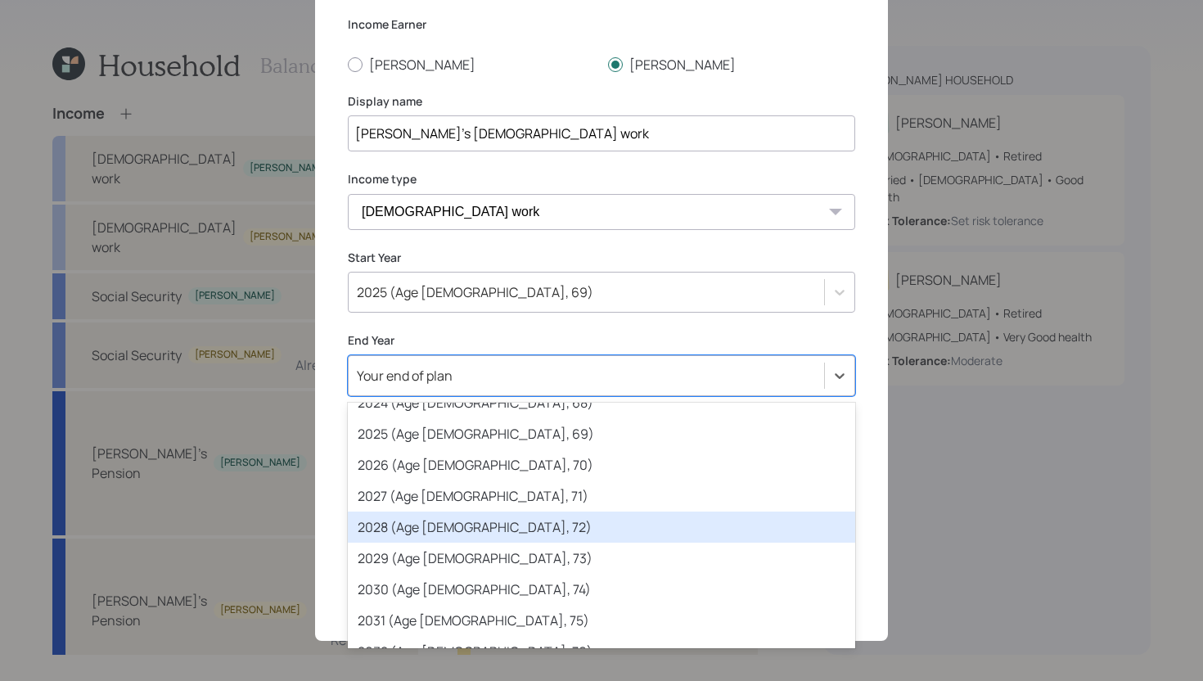
scroll to position [206, 0]
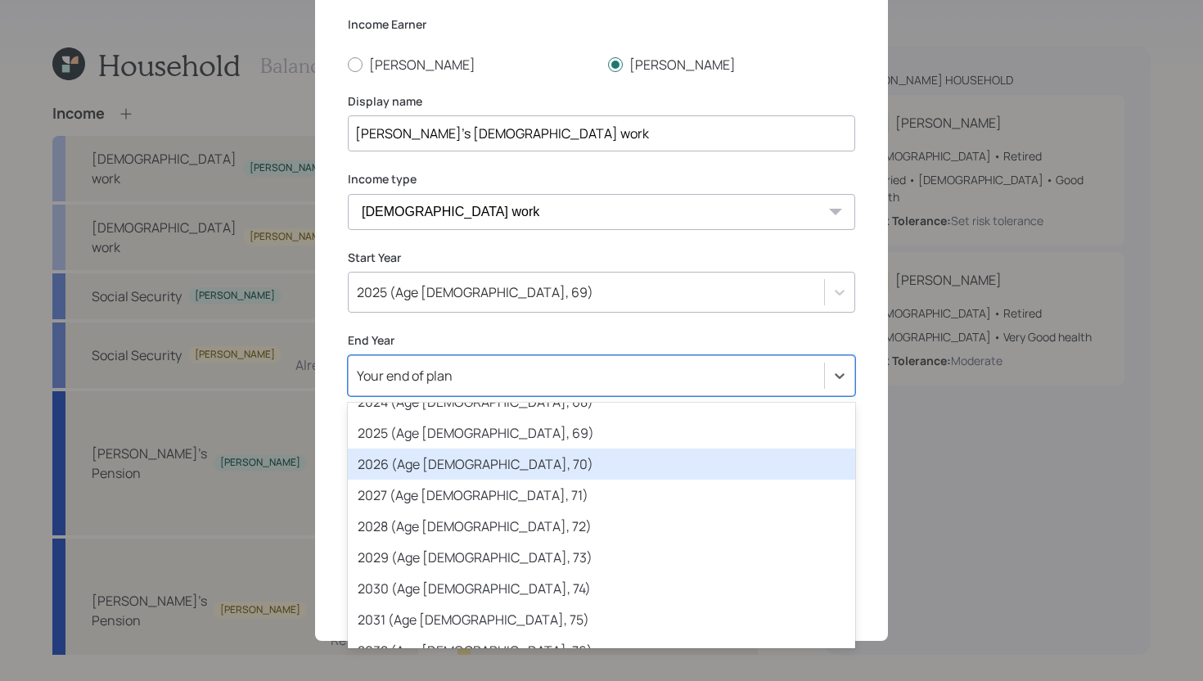
click at [593, 460] on div "2026 (Age 64, 70)" at bounding box center [602, 464] width 508 height 31
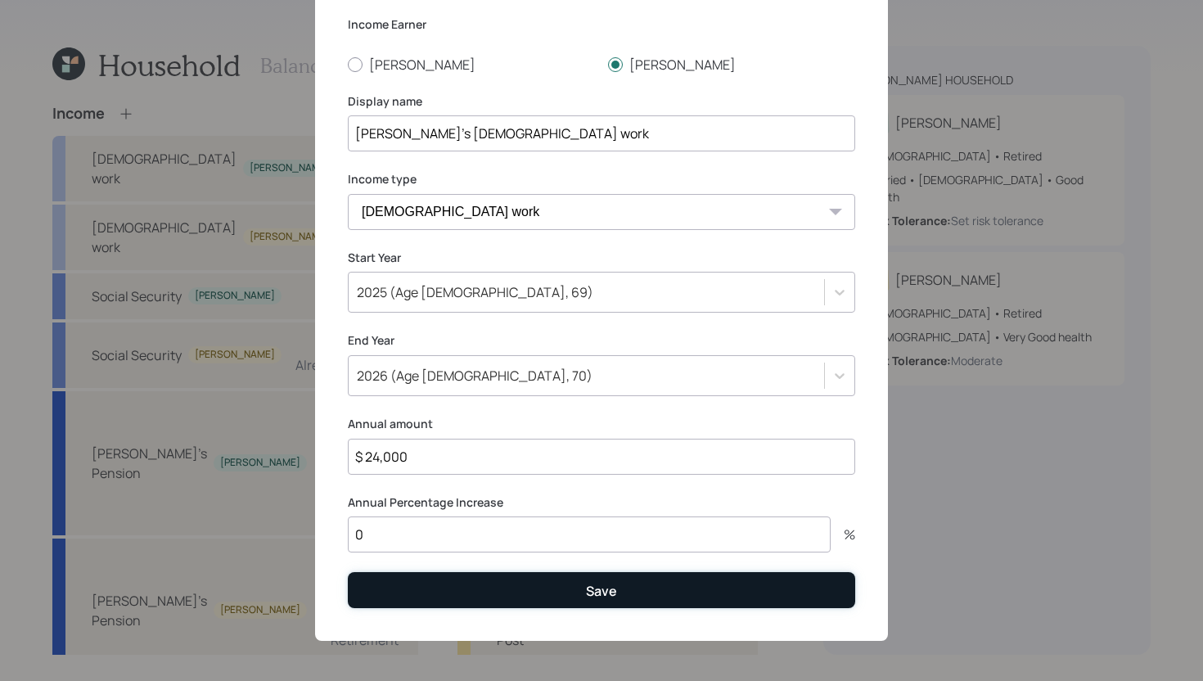
click at [549, 595] on button "Save" at bounding box center [602, 589] width 508 height 35
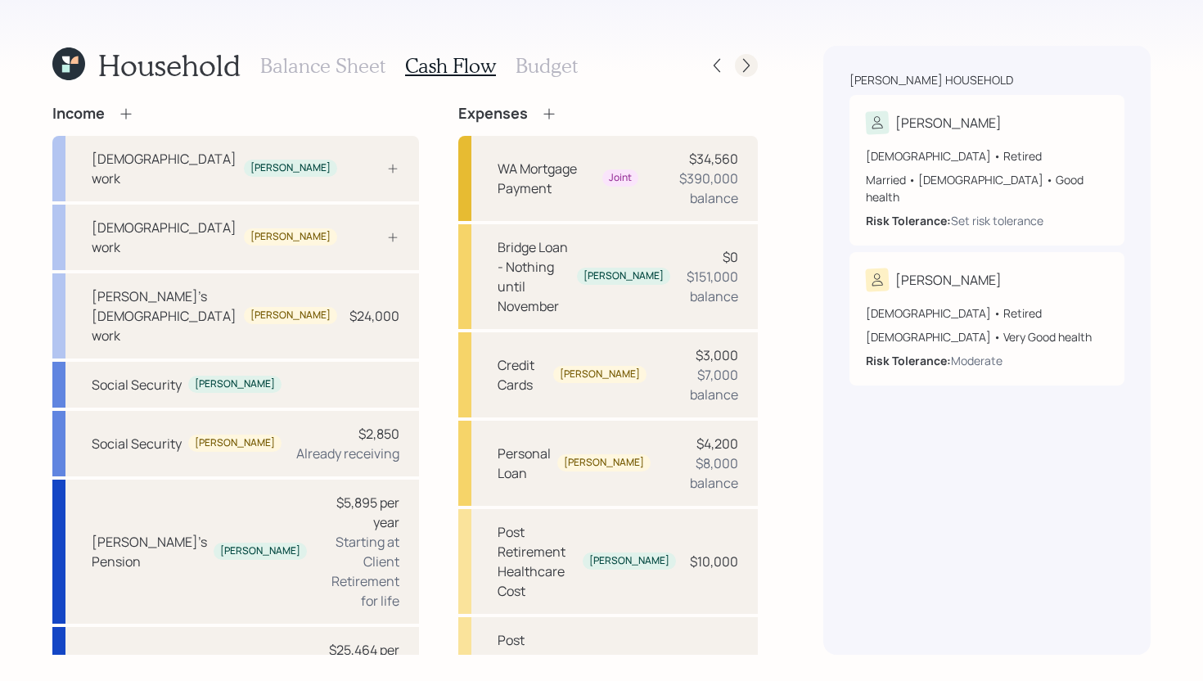
click at [753, 61] on icon at bounding box center [746, 65] width 16 height 16
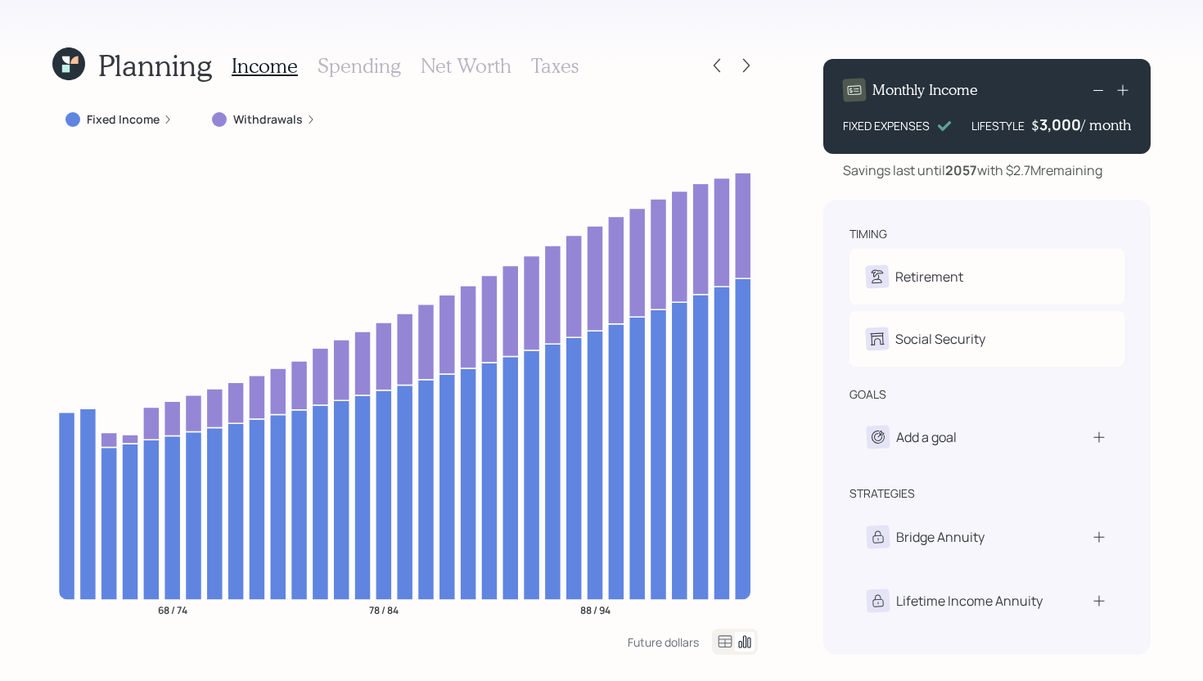
click at [160, 128] on div "Fixed Income" at bounding box center [118, 119] width 133 height 29
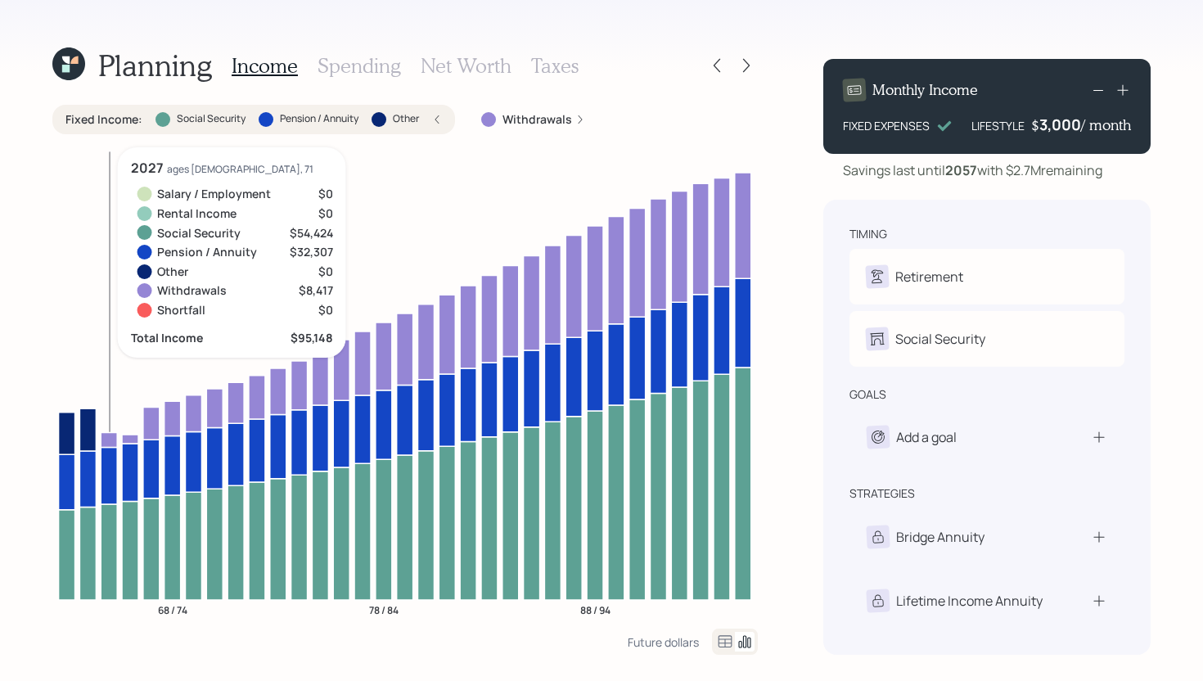
click at [103, 532] on icon at bounding box center [109, 552] width 16 height 96
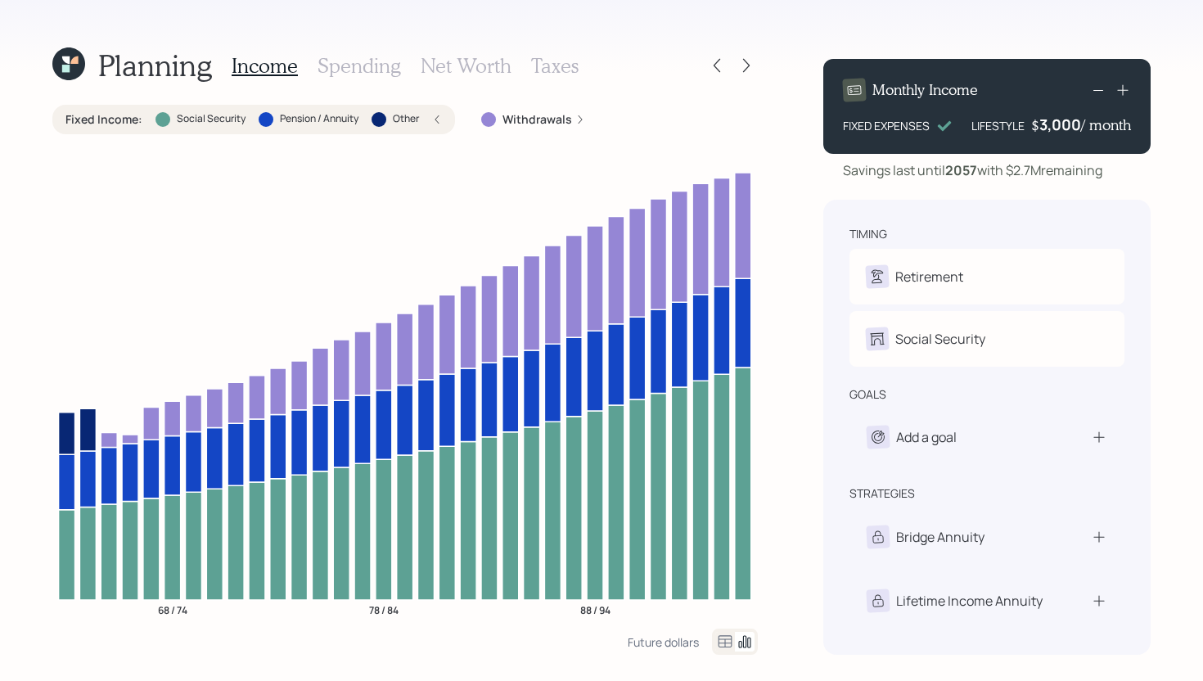
click at [723, 77] on div "Planning Income Spending Net Worth Taxes" at bounding box center [405, 65] width 706 height 39
click at [722, 75] on div at bounding box center [732, 65] width 52 height 23
click at [720, 65] on icon at bounding box center [717, 65] width 16 height 16
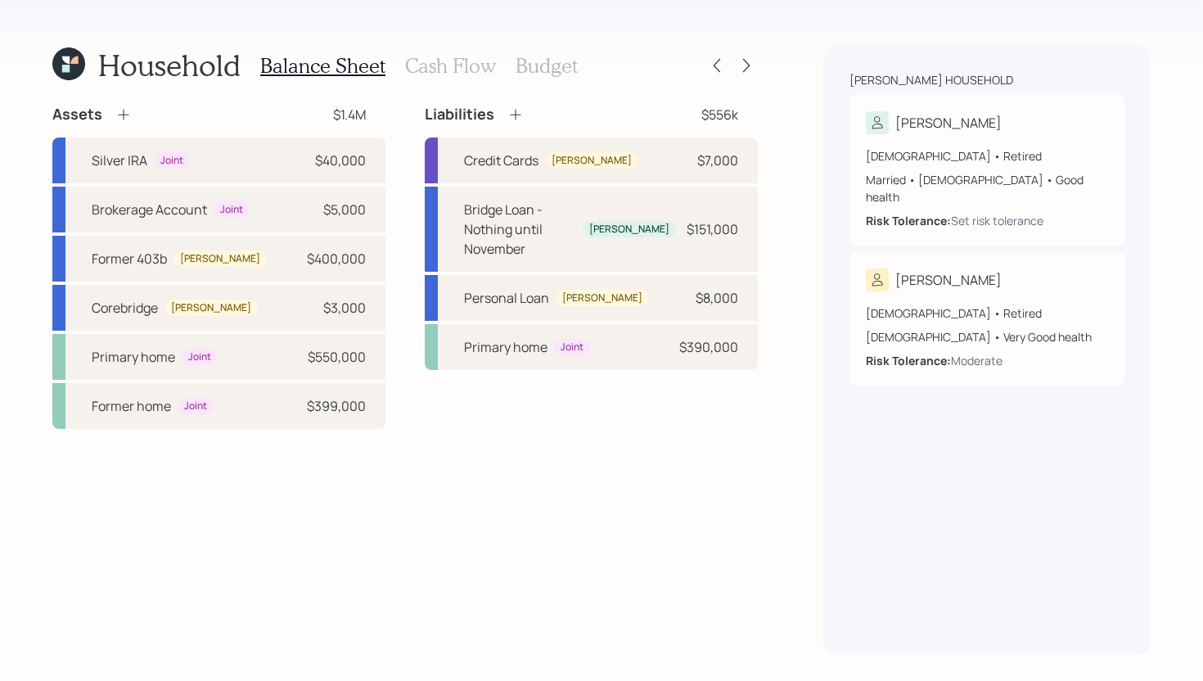
click at [415, 68] on h3 "Cash Flow" at bounding box center [450, 66] width 91 height 24
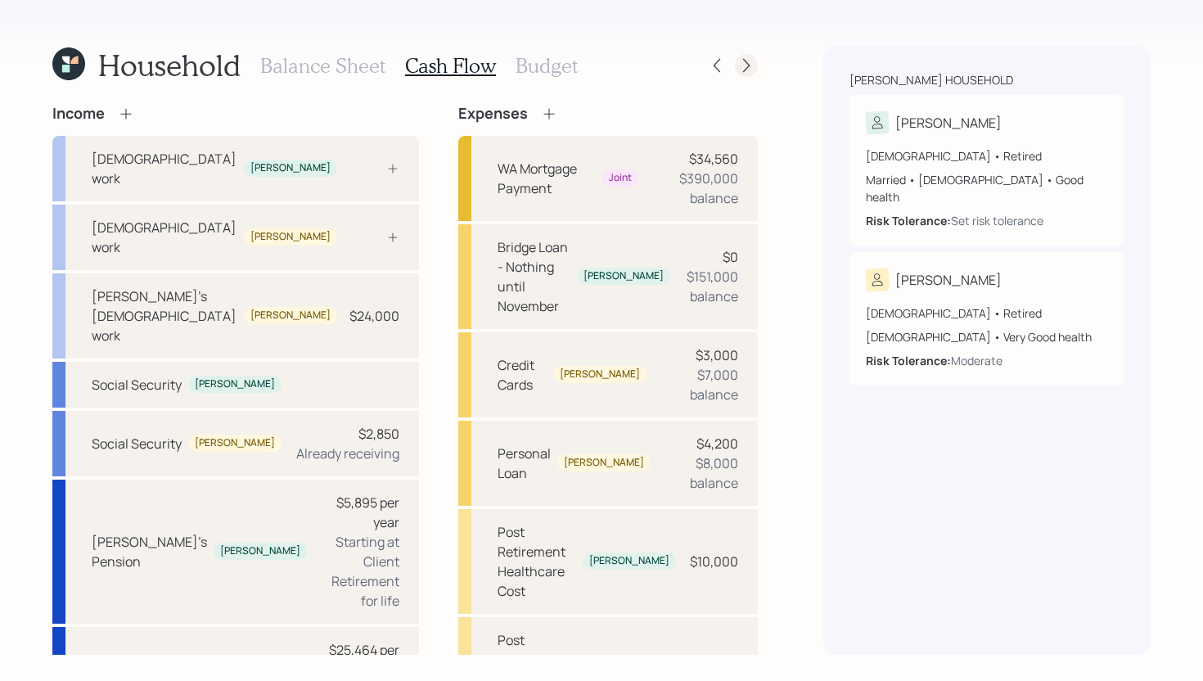
click at [749, 67] on icon at bounding box center [746, 65] width 16 height 16
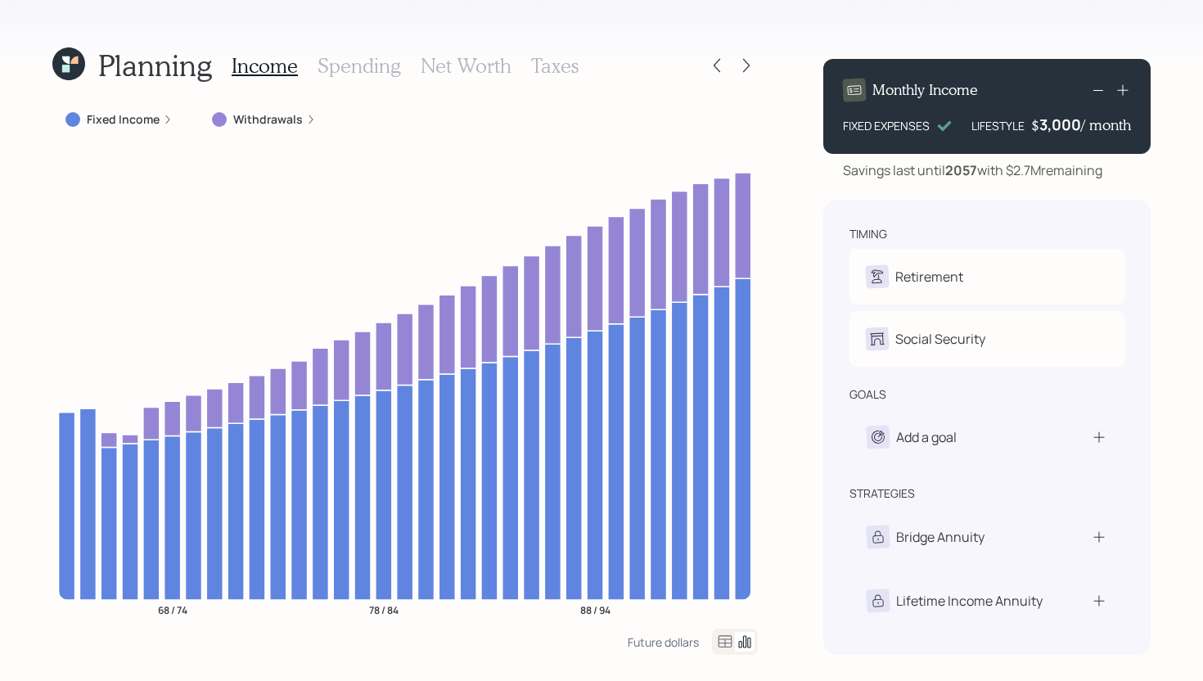
click at [120, 124] on label "Fixed Income" at bounding box center [123, 119] width 73 height 16
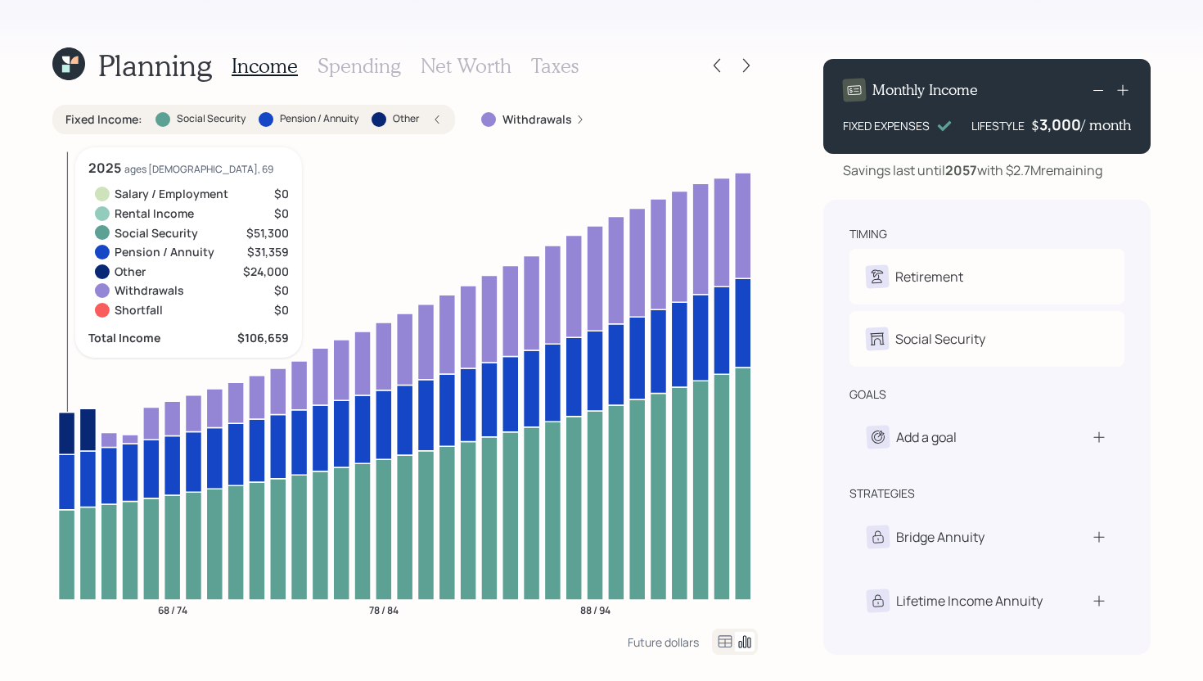
click at [70, 524] on icon at bounding box center [67, 554] width 16 height 90
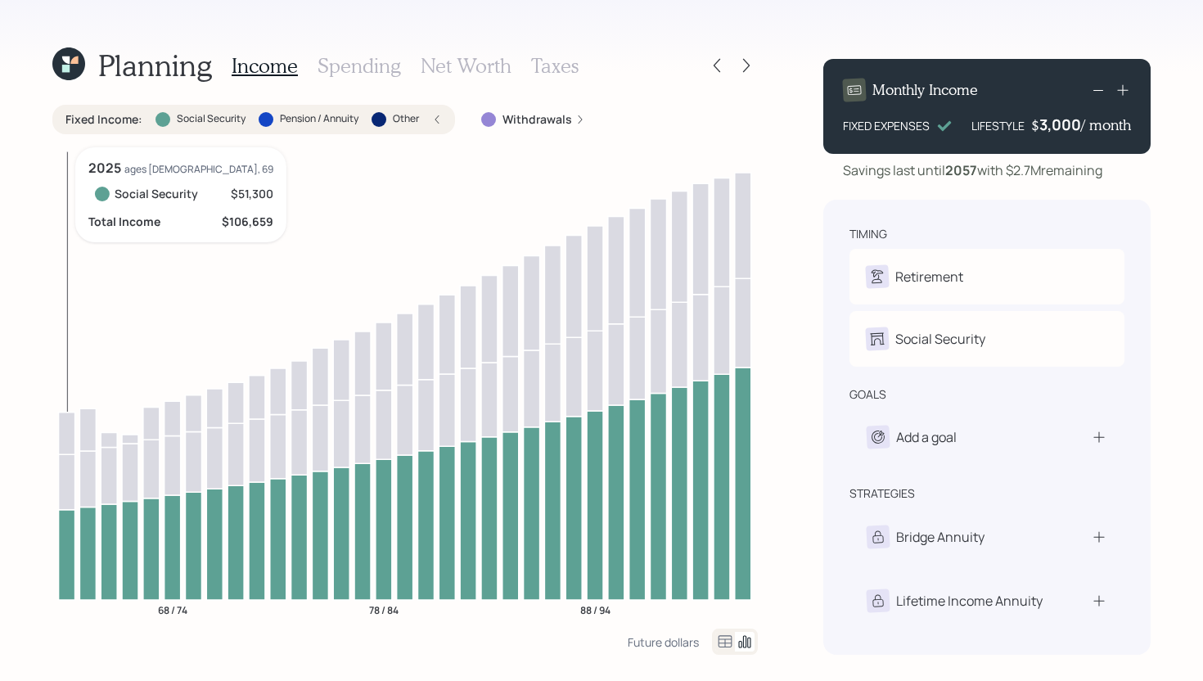
click at [70, 524] on icon at bounding box center [67, 554] width 16 height 90
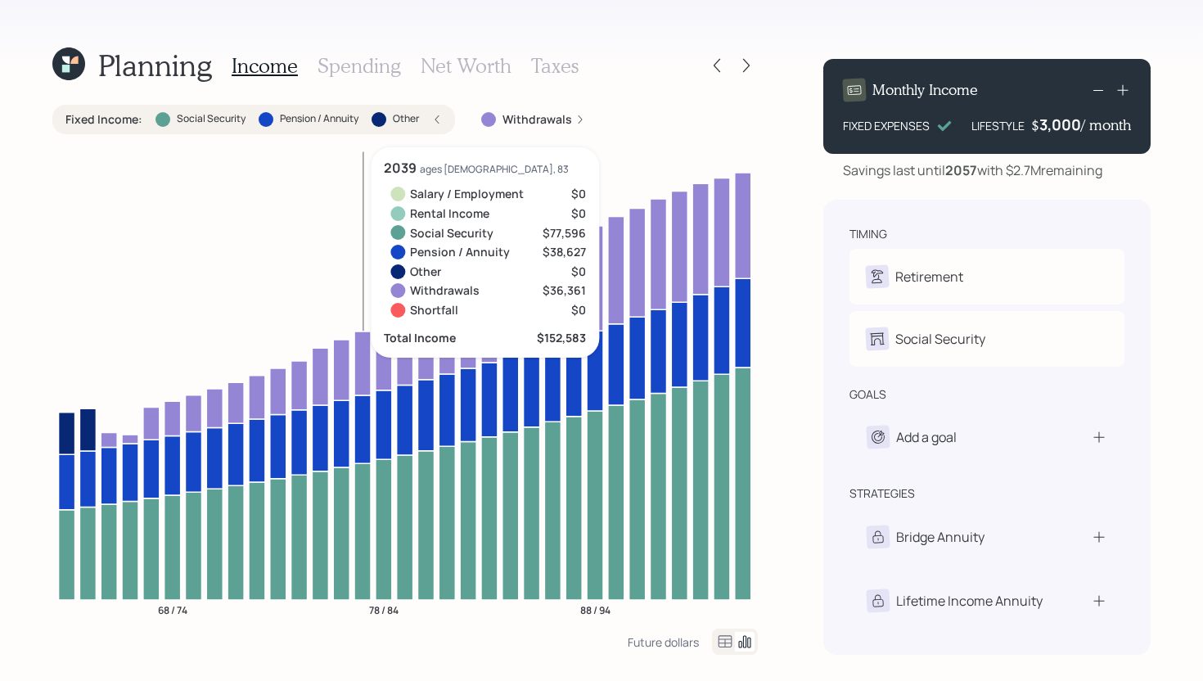
click at [370, 123] on div "Fixed Income : Social Security Pension / Annuity Other" at bounding box center [253, 119] width 377 height 16
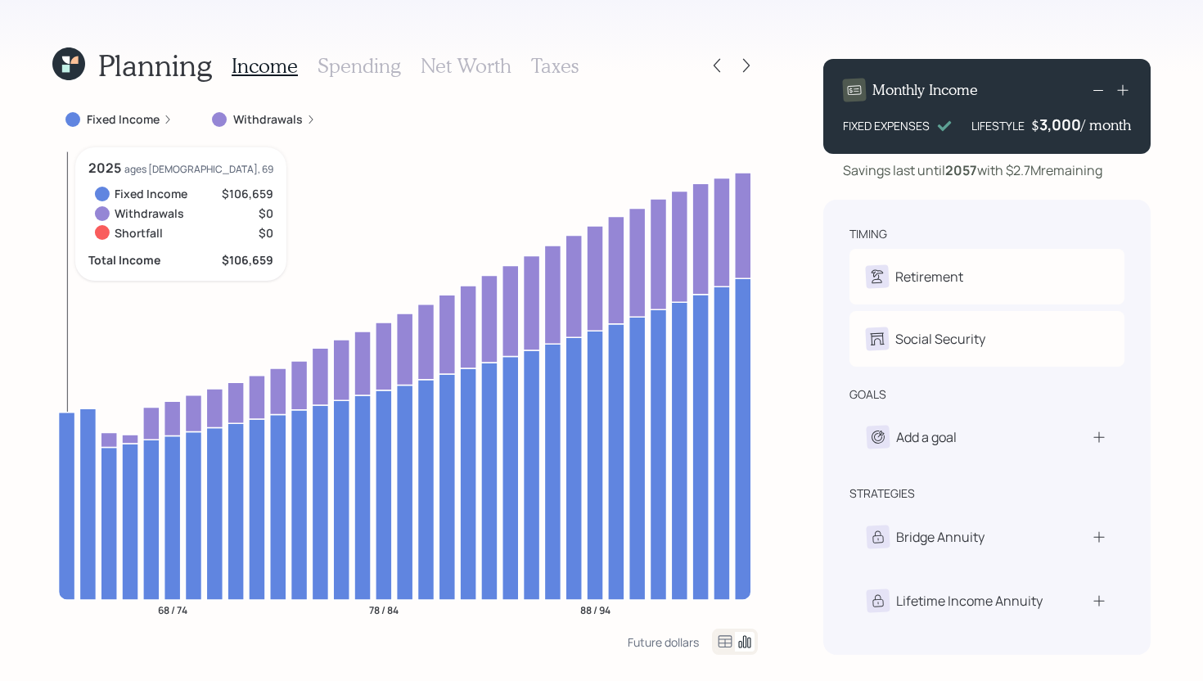
click at [61, 426] on icon at bounding box center [67, 505] width 16 height 187
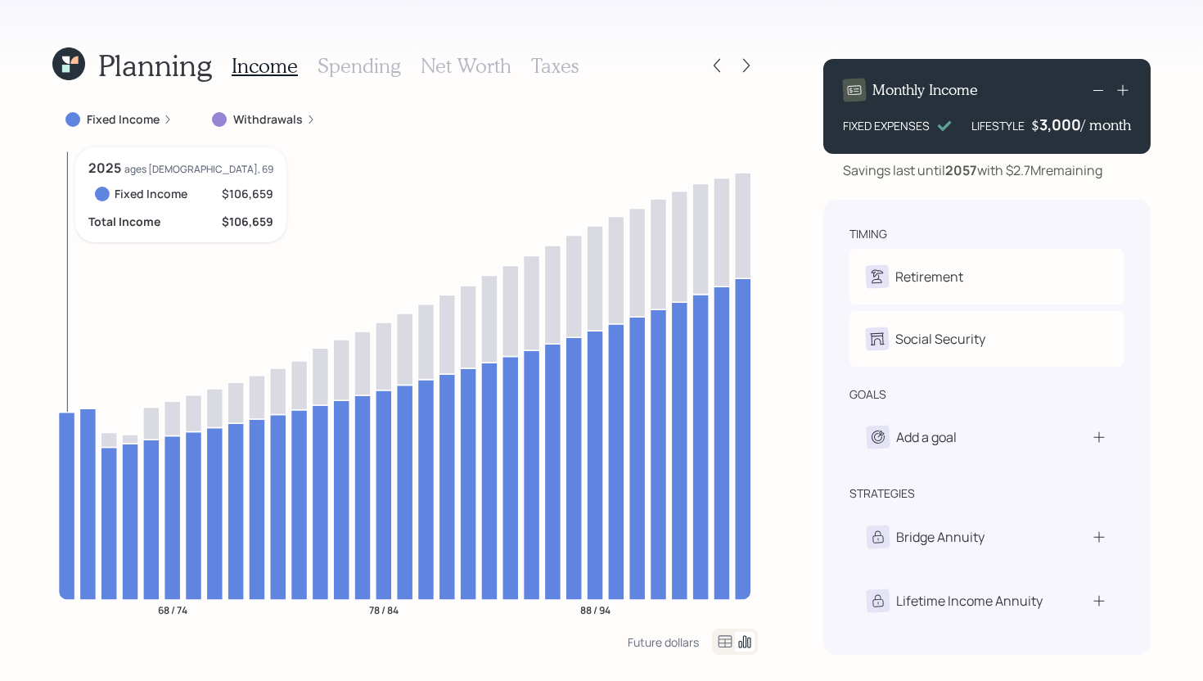
click at [70, 430] on icon at bounding box center [67, 505] width 16 height 187
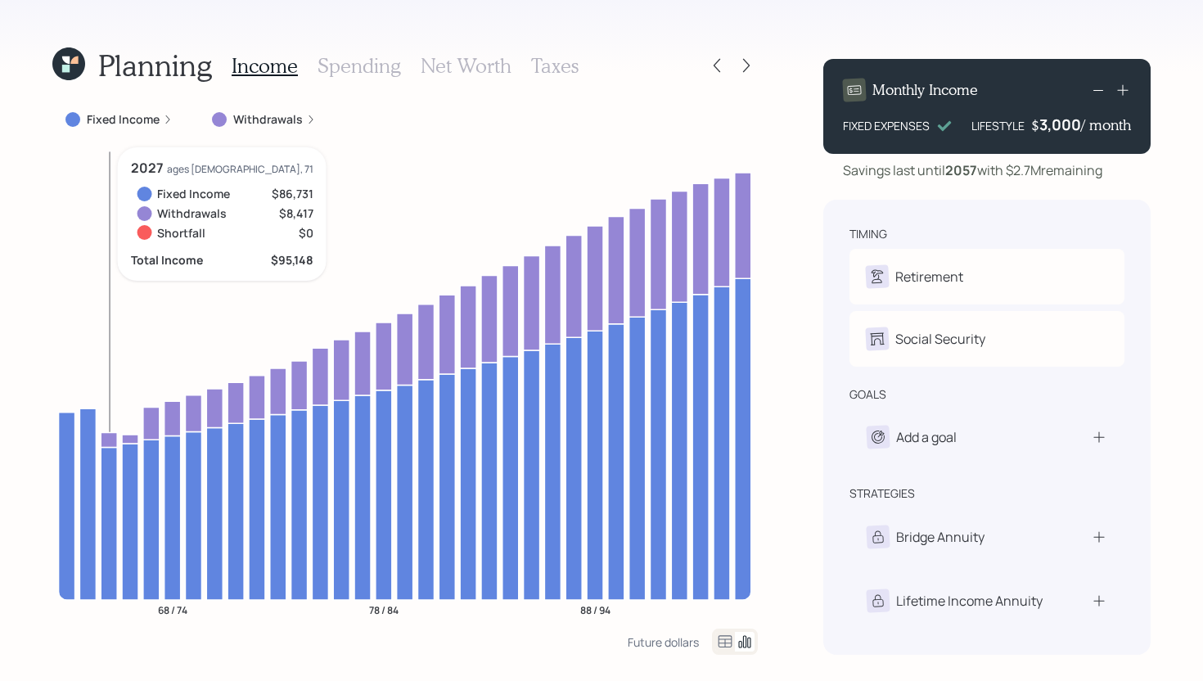
click at [113, 436] on icon at bounding box center [109, 439] width 16 height 15
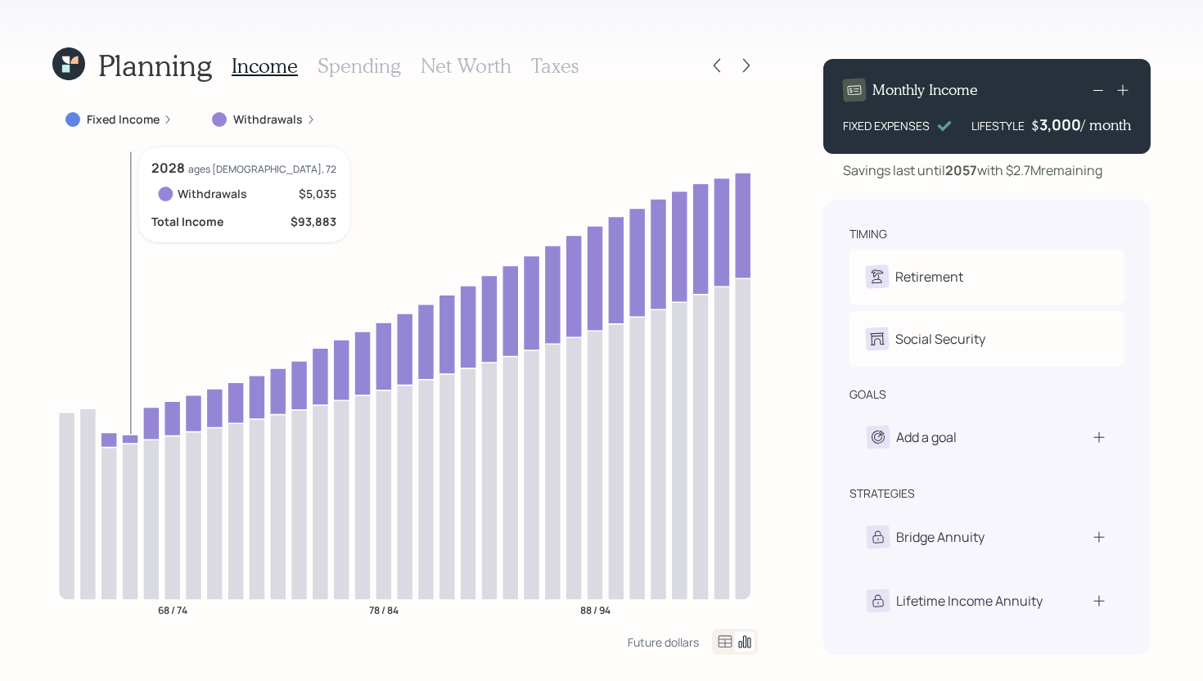
click at [134, 438] on icon at bounding box center [130, 439] width 16 height 9
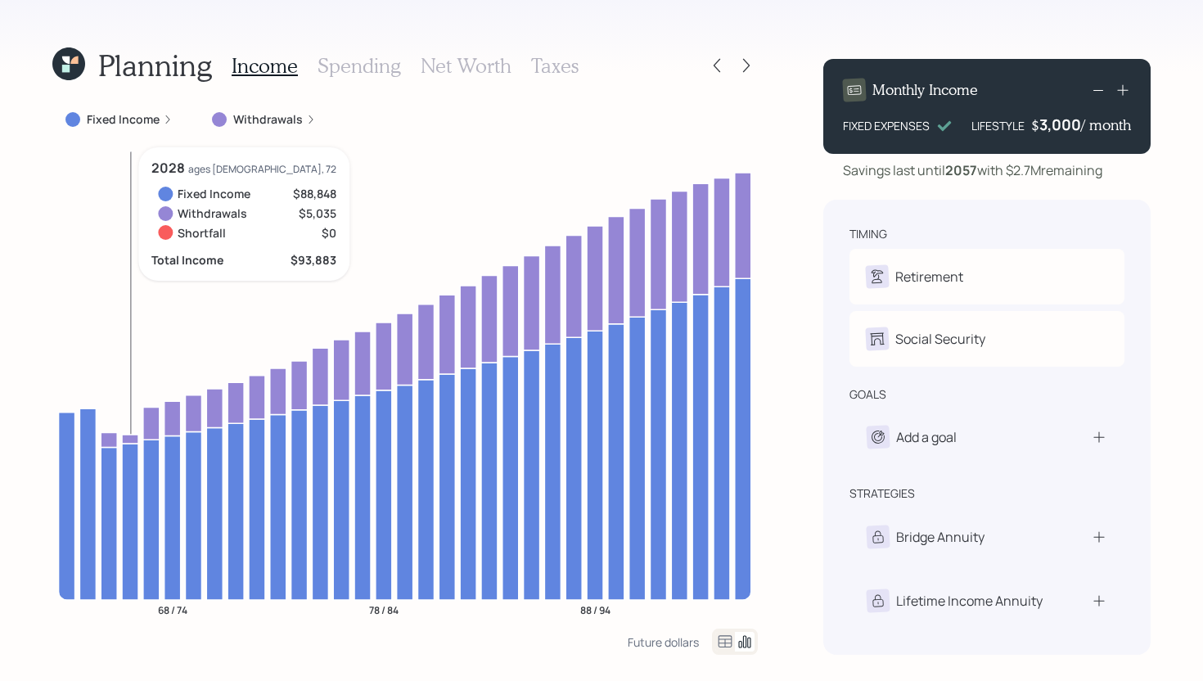
click at [128, 439] on icon at bounding box center [130, 439] width 16 height 9
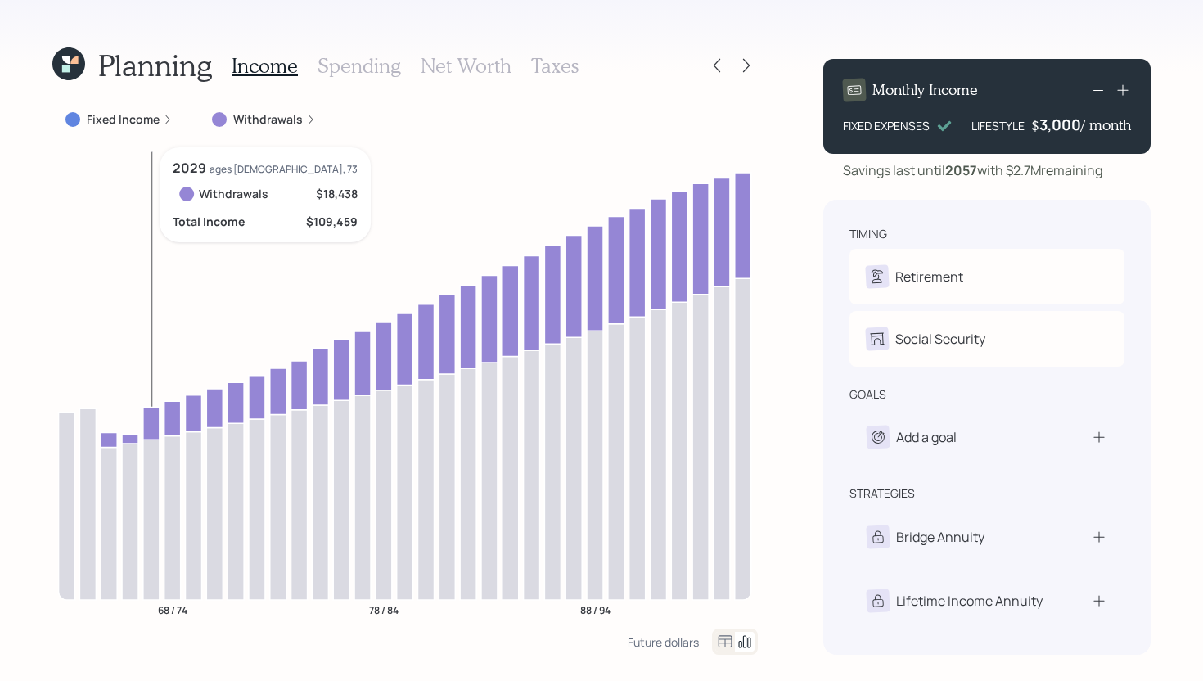
click at [148, 422] on icon at bounding box center [151, 423] width 16 height 33
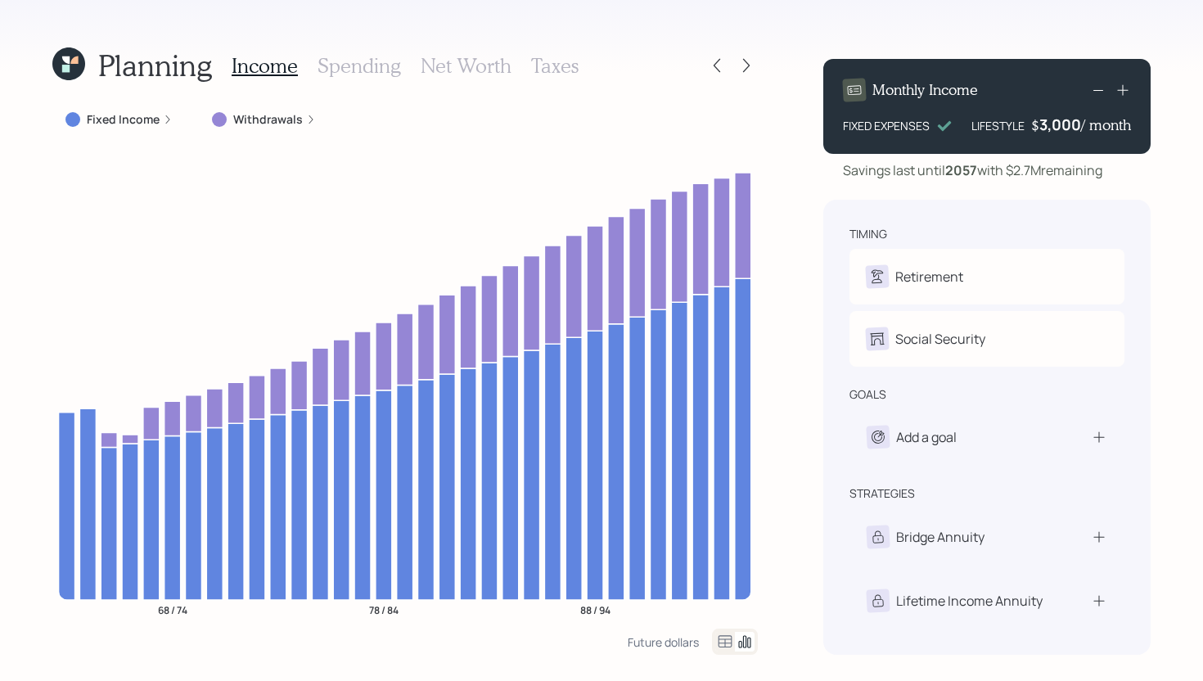
click at [292, 116] on label "Withdrawals" at bounding box center [268, 119] width 70 height 16
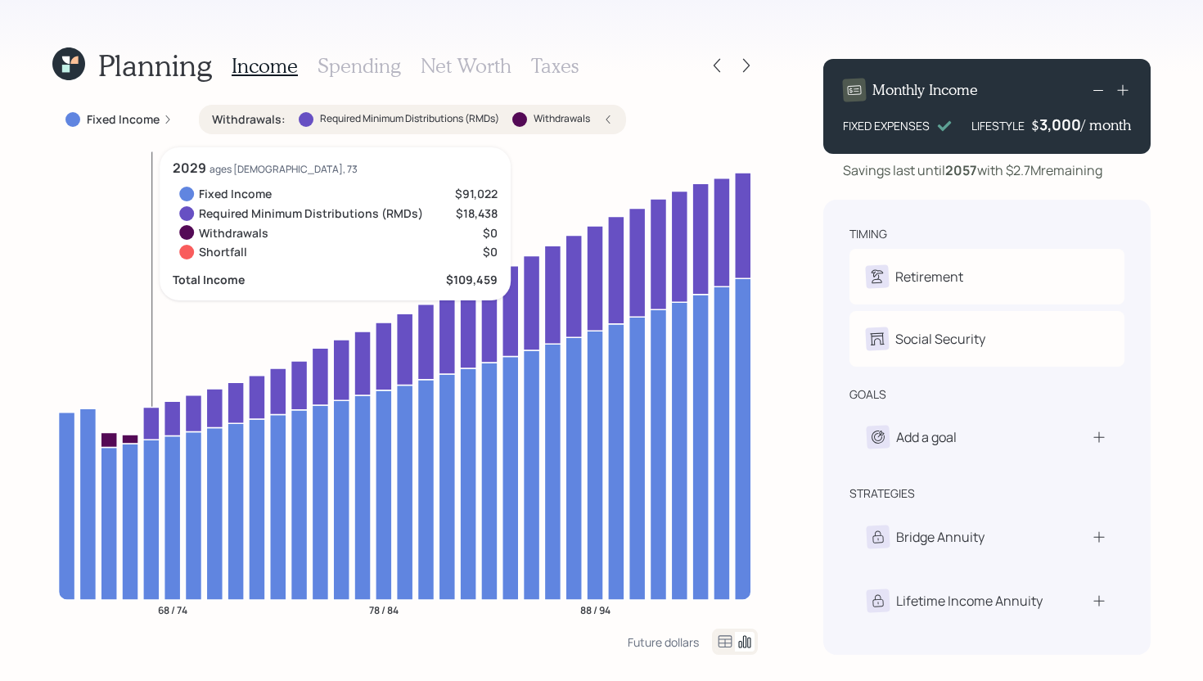
click at [156, 414] on icon at bounding box center [151, 423] width 16 height 33
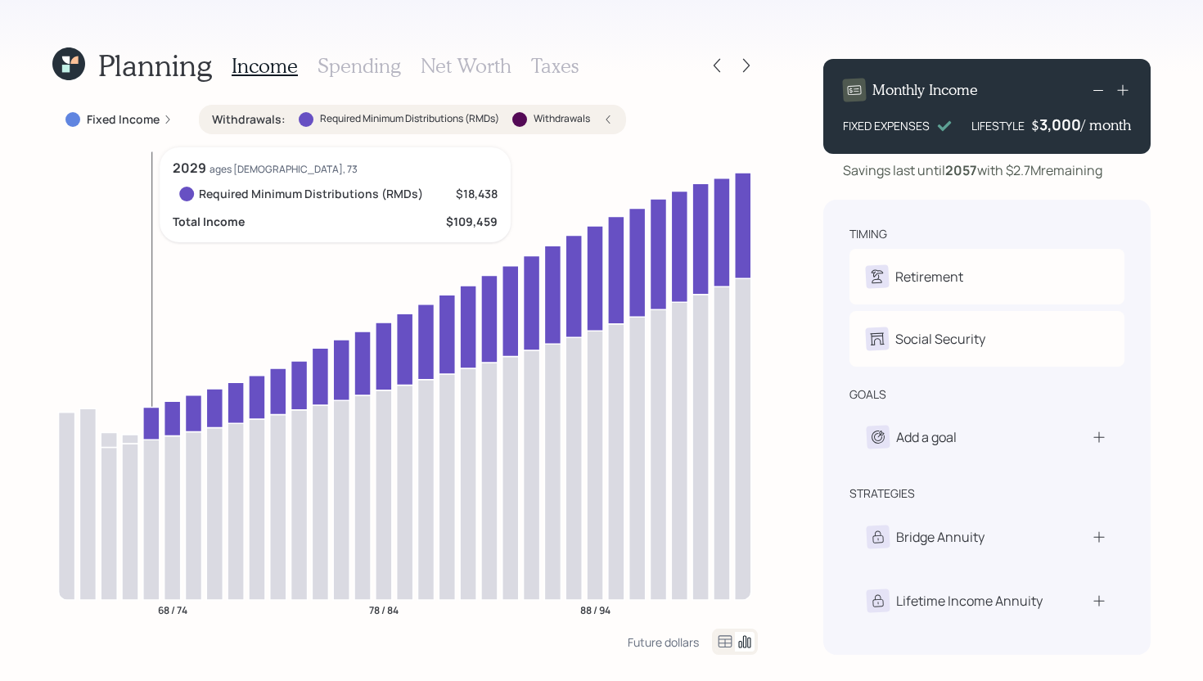
click at [156, 414] on icon at bounding box center [151, 423] width 16 height 33
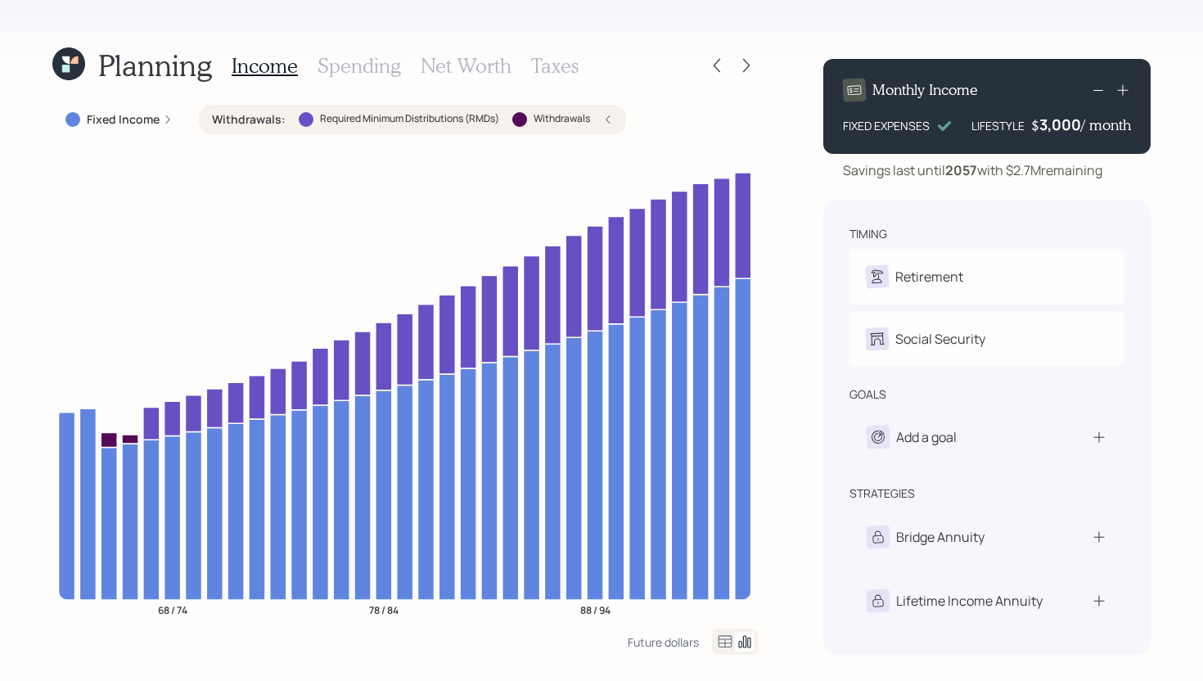
click at [372, 64] on h3 "Spending" at bounding box center [360, 66] width 84 height 24
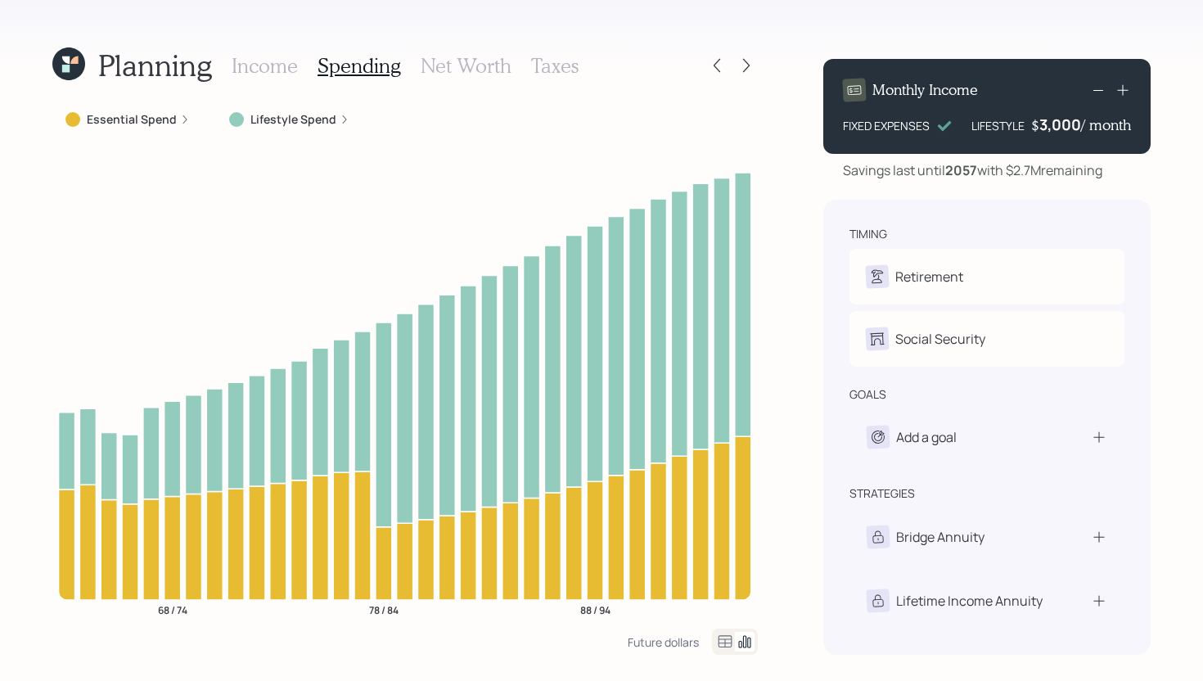
click at [161, 115] on label "Essential Spend" at bounding box center [132, 119] width 90 height 16
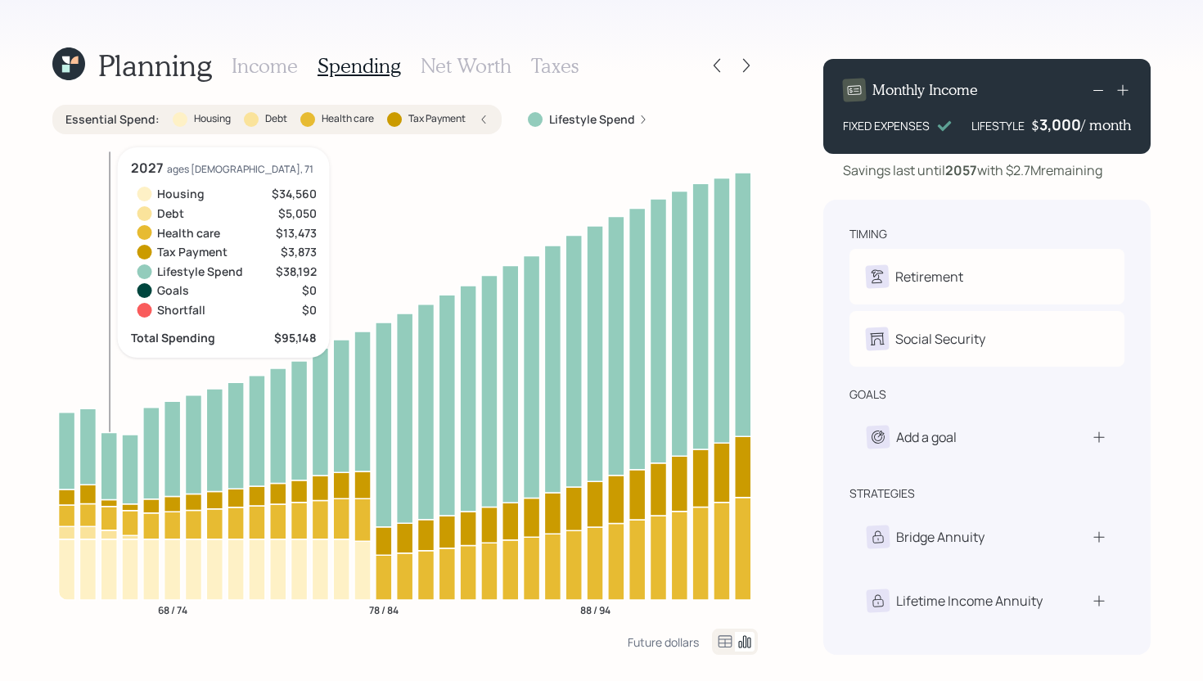
click at [111, 500] on icon at bounding box center [109, 502] width 16 height 7
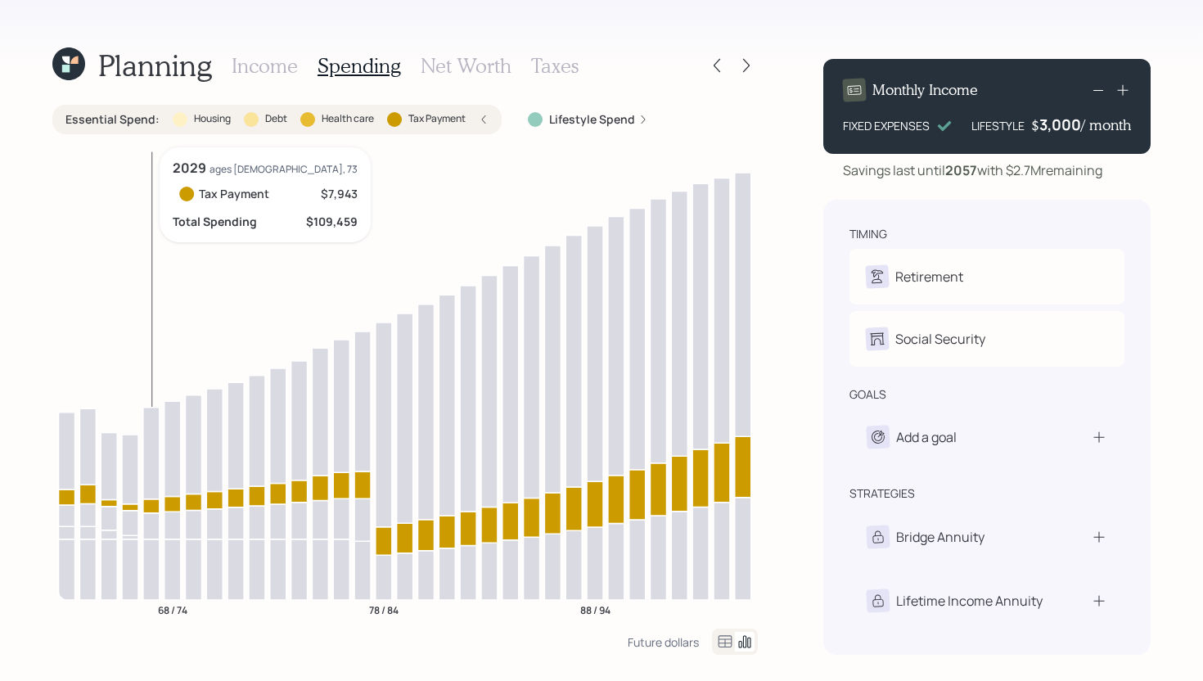
click at [151, 504] on icon at bounding box center [151, 506] width 16 height 14
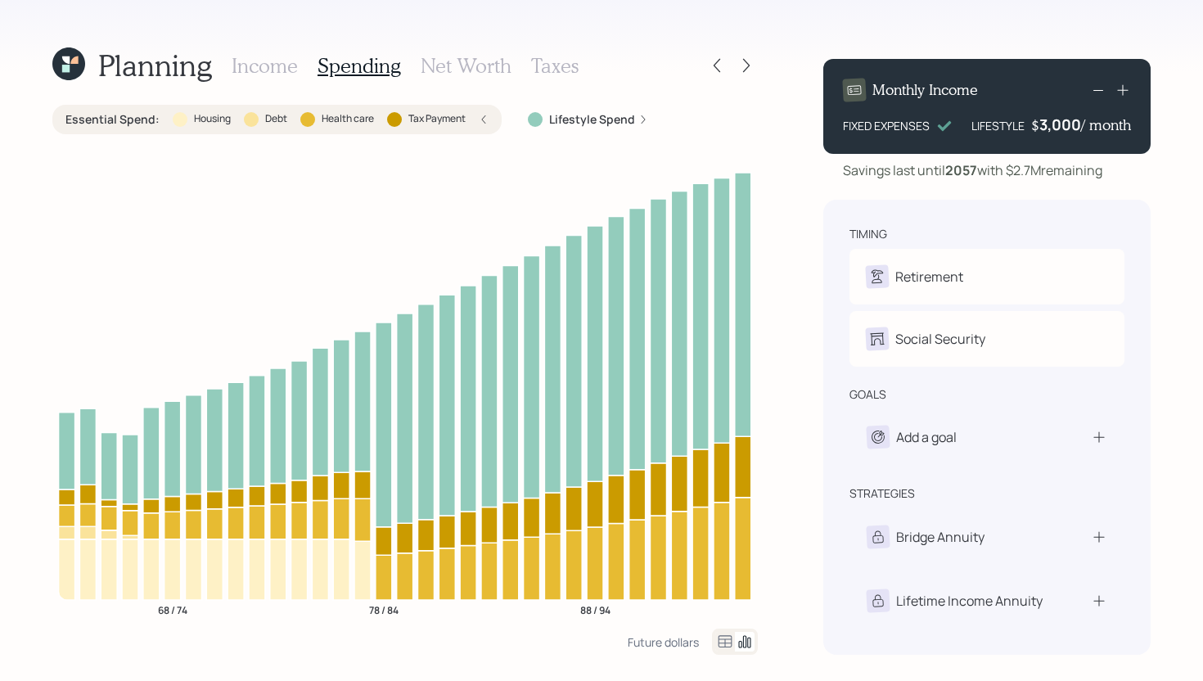
click at [246, 130] on div "Essential Spend : Housing Debt Health care Tax Payment" at bounding box center [276, 119] width 449 height 29
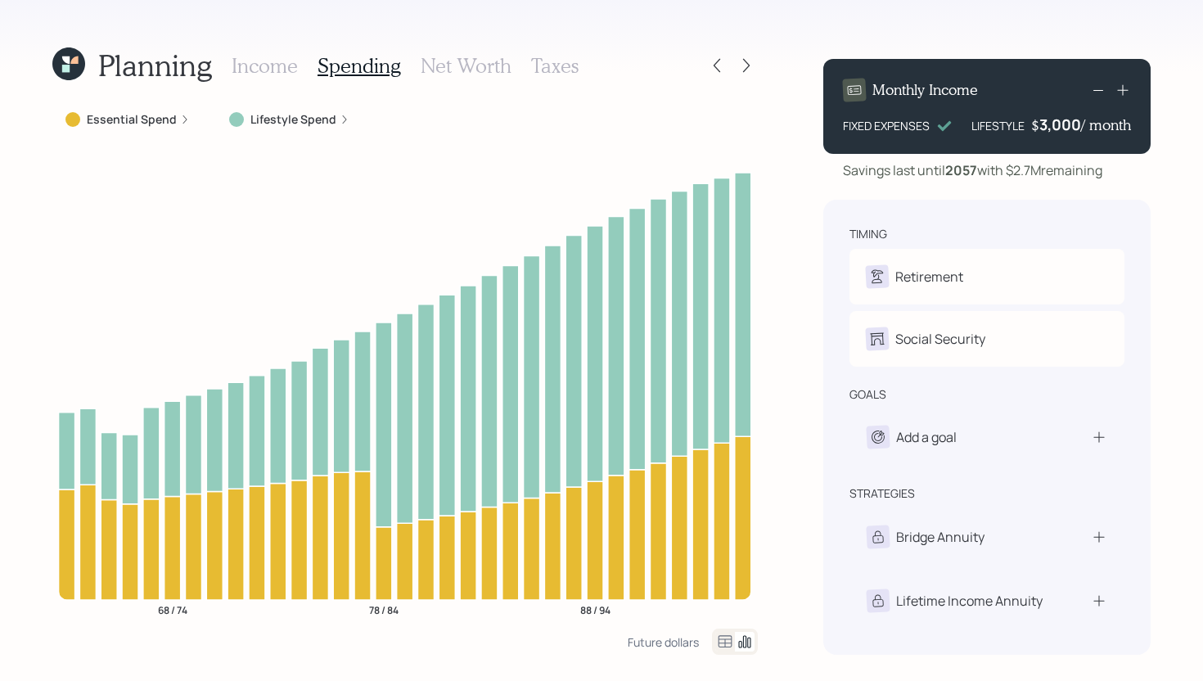
click at [255, 60] on h3 "Income" at bounding box center [265, 66] width 66 height 24
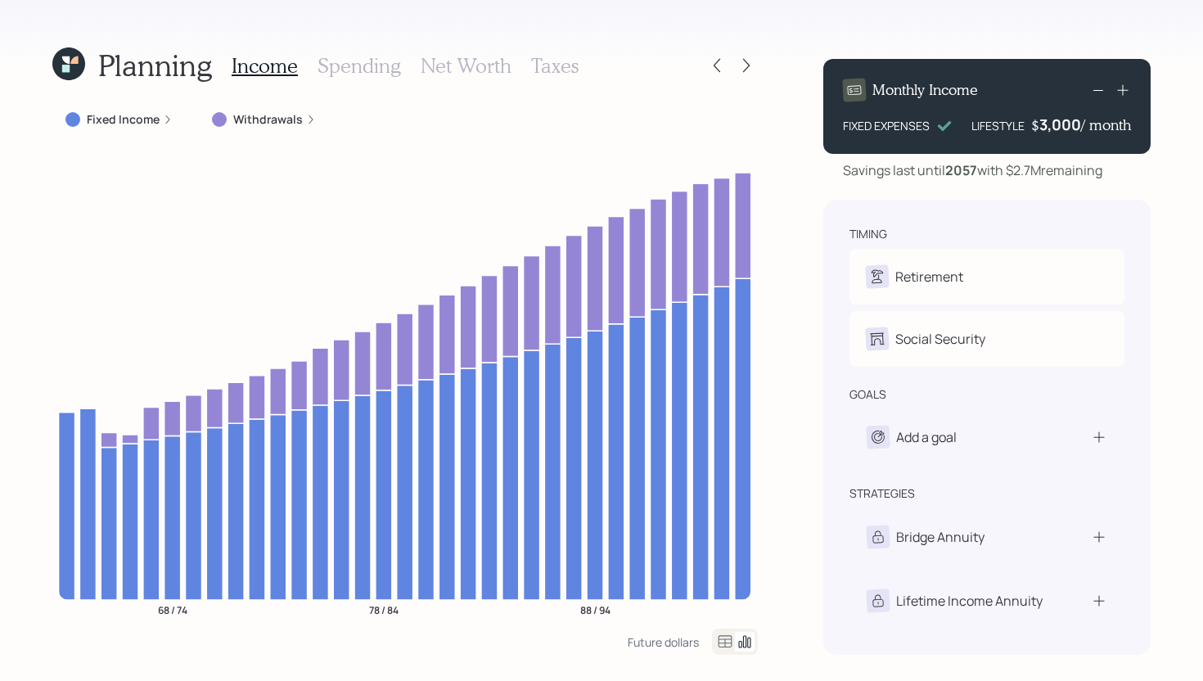
click at [372, 65] on h3 "Spending" at bounding box center [360, 66] width 84 height 24
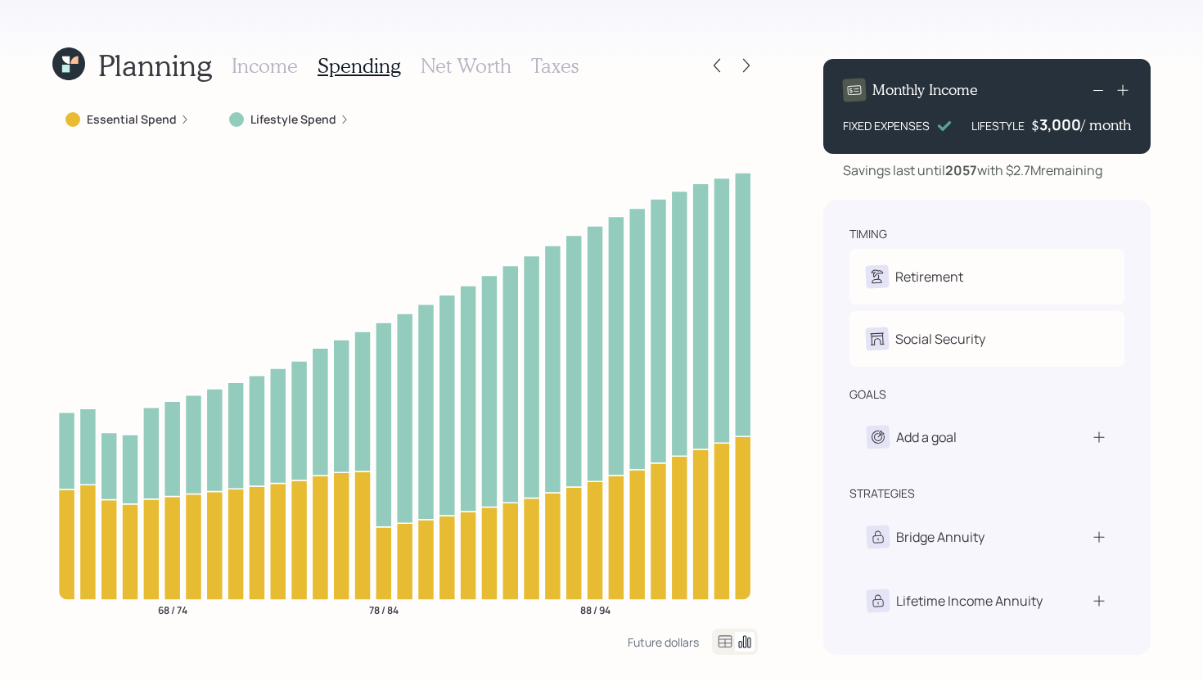
click at [287, 67] on h3 "Income" at bounding box center [265, 66] width 66 height 24
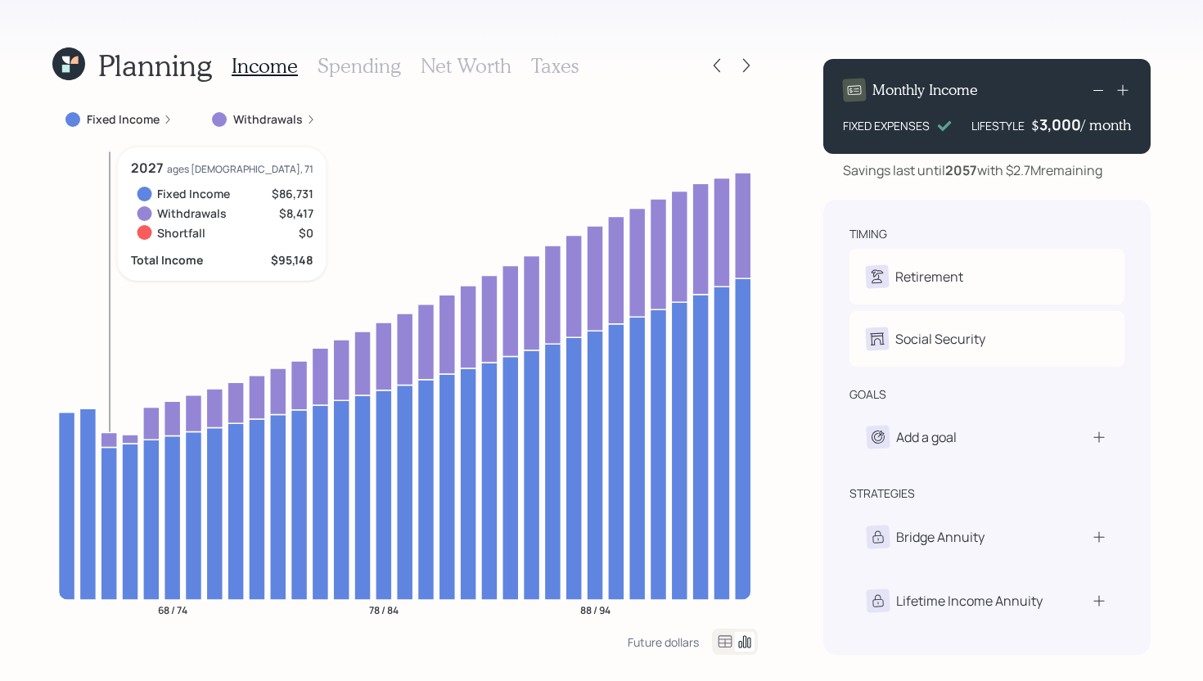
click at [111, 430] on icon "68 / 74 78 / 84 88 / 94" at bounding box center [405, 387] width 706 height 481
click at [111, 487] on icon at bounding box center [109, 523] width 16 height 153
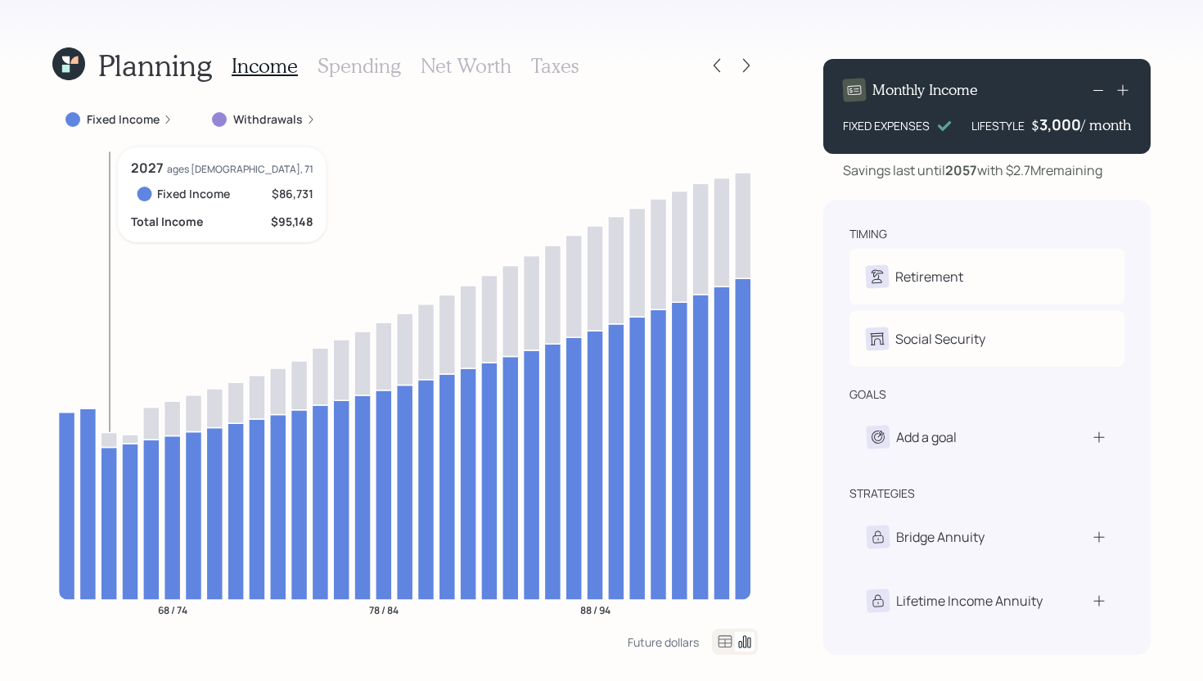
click at [111, 487] on icon at bounding box center [109, 523] width 16 height 153
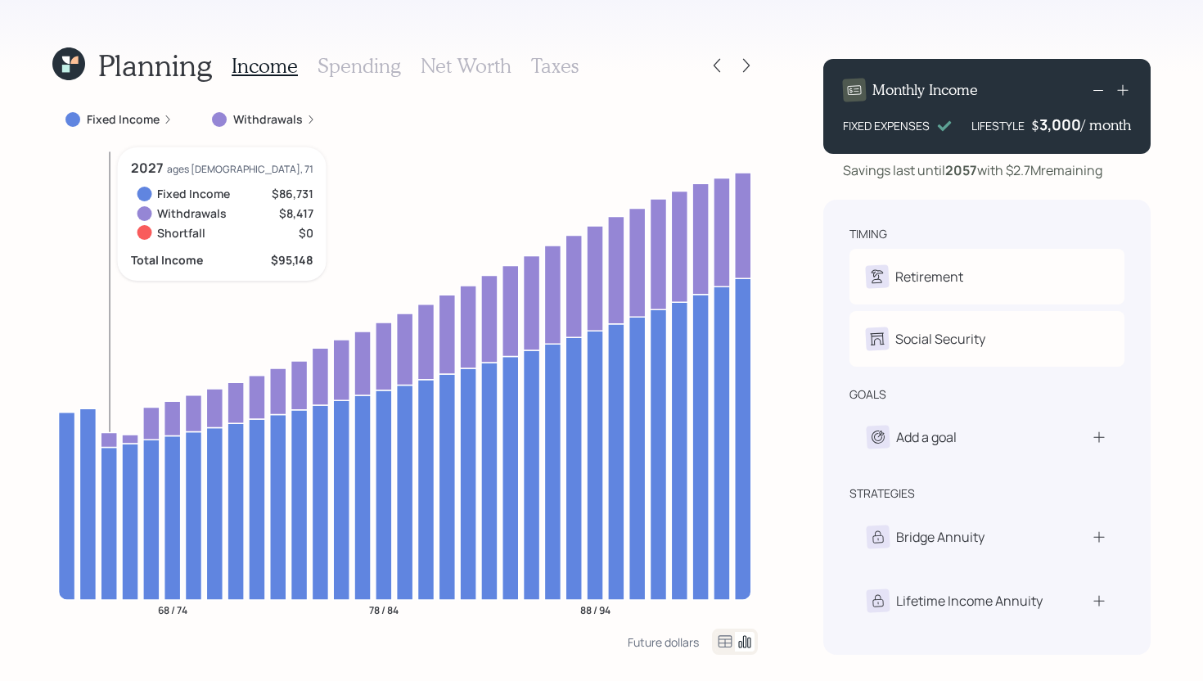
click at [111, 436] on icon at bounding box center [109, 439] width 16 height 15
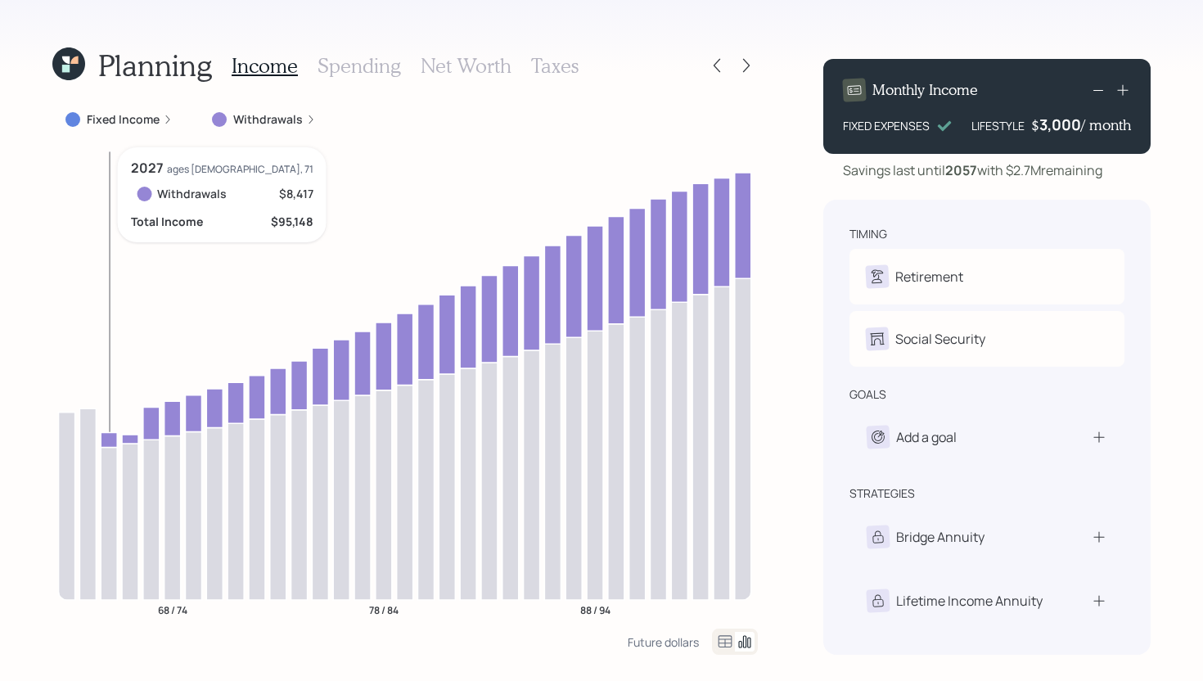
click at [111, 436] on icon at bounding box center [109, 439] width 16 height 15
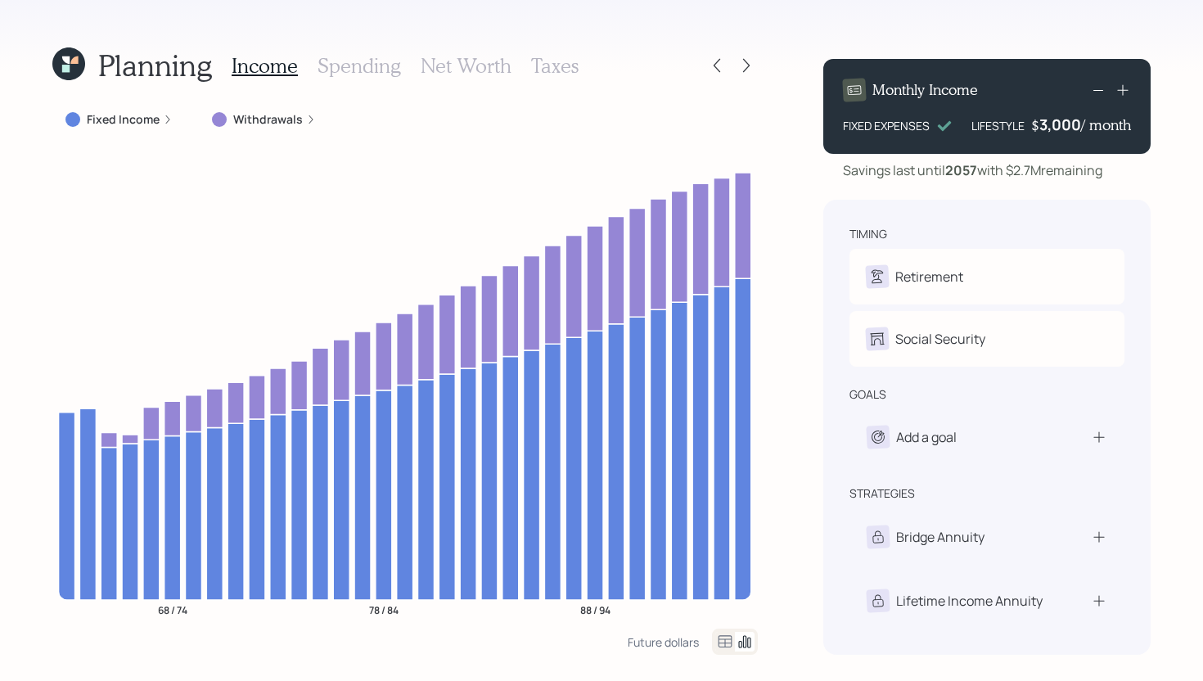
click at [756, 74] on div at bounding box center [746, 65] width 23 height 23
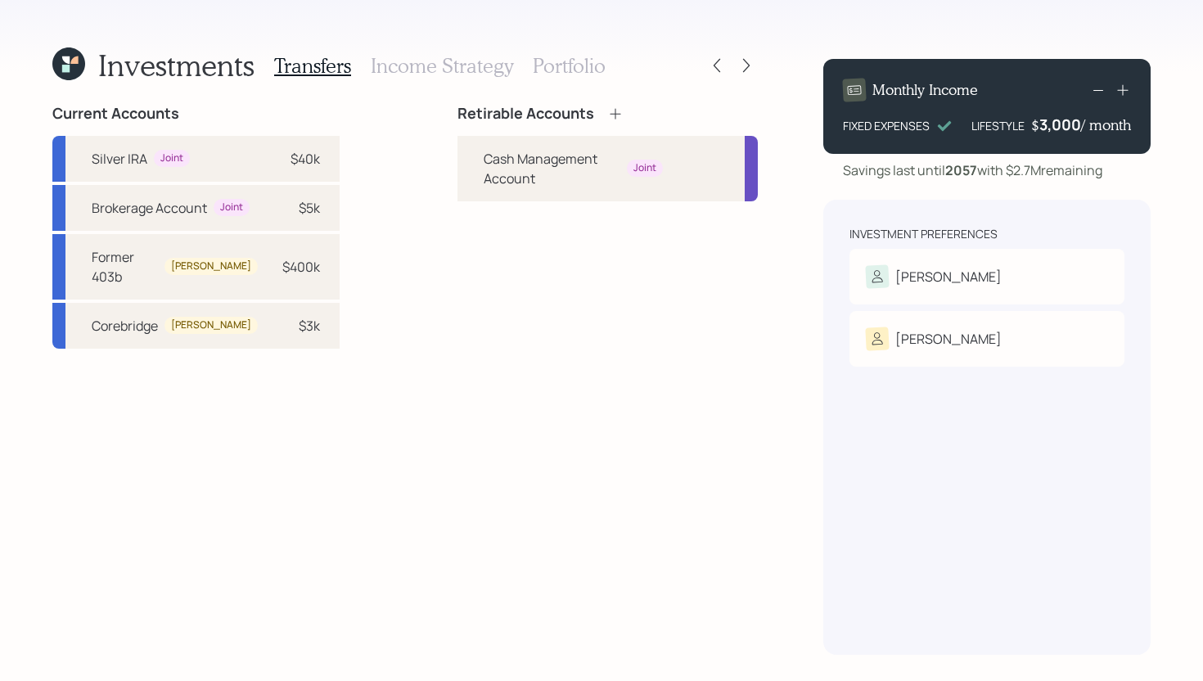
click at [393, 67] on h3 "Income Strategy" at bounding box center [442, 66] width 142 height 24
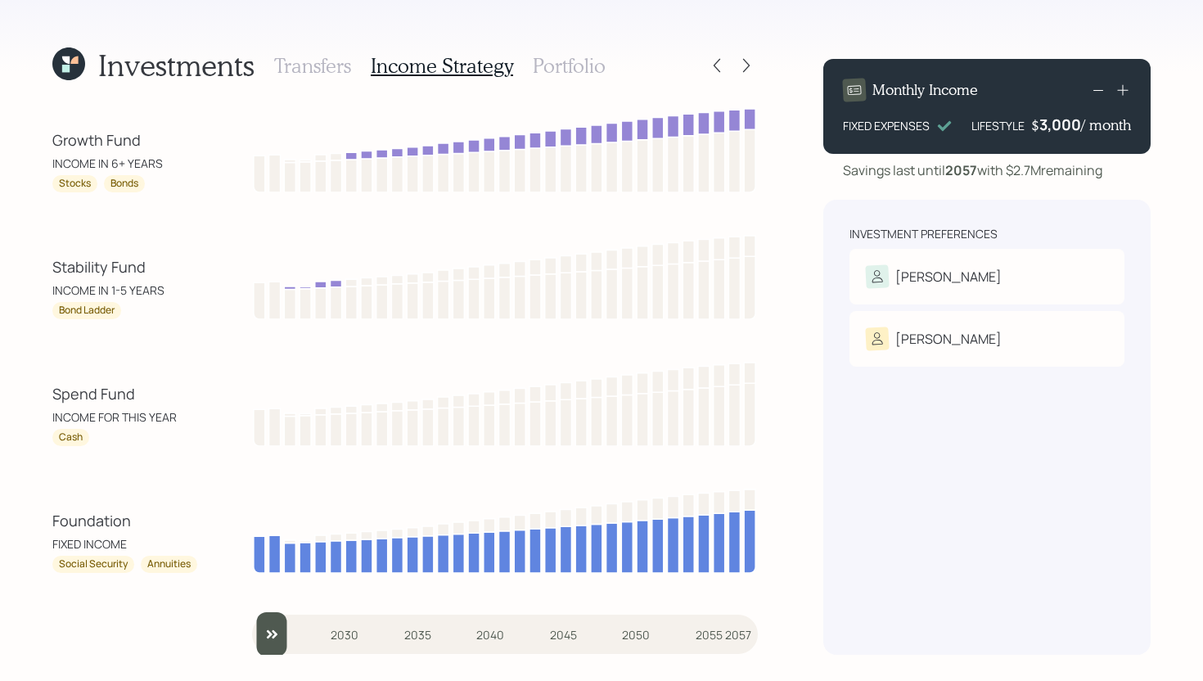
click at [280, 636] on input "slider" at bounding box center [505, 634] width 506 height 44
type input "2027"
click at [290, 634] on input "slider" at bounding box center [505, 634] width 506 height 44
click at [747, 61] on icon at bounding box center [746, 65] width 16 height 16
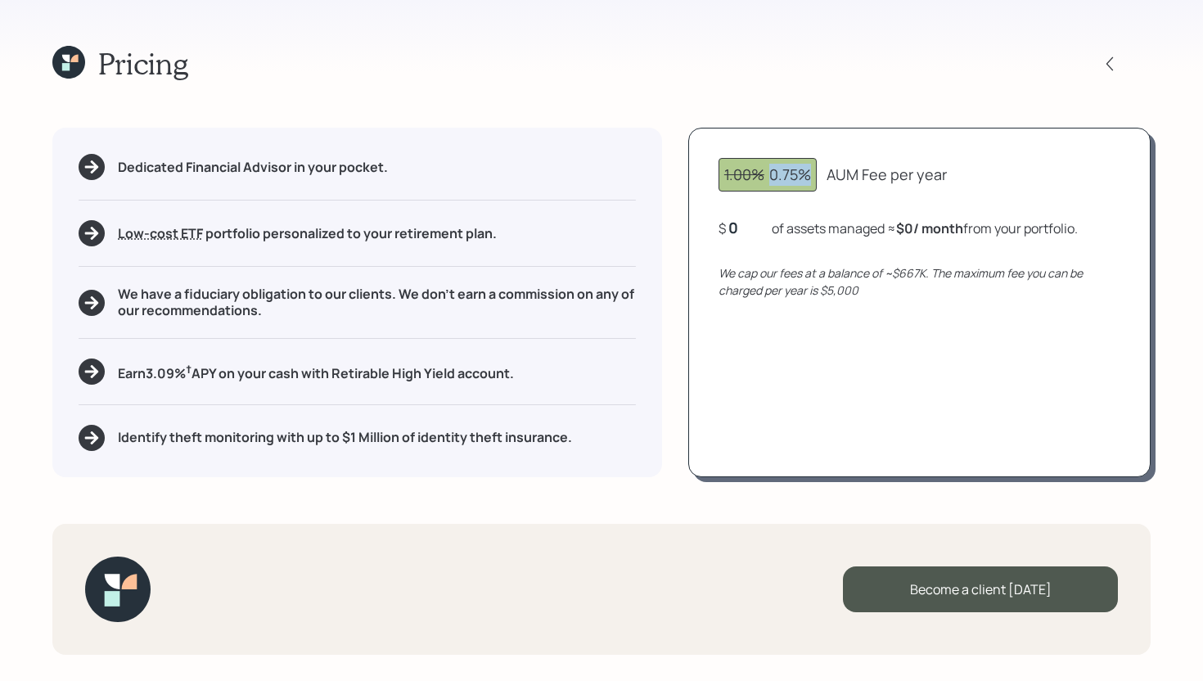
drag, startPoint x: 773, startPoint y: 175, endPoint x: 825, endPoint y: 175, distance: 52.4
click at [825, 175] on div "1.00% 0.75% AUM Fee per year" at bounding box center [920, 175] width 402 height 34
click at [734, 230] on div "0" at bounding box center [749, 228] width 41 height 20
click at [741, 369] on div "1.00% 0.75% AUM Fee per year $ 400,000 of assets managed ≈ $250 / month from yo…" at bounding box center [919, 302] width 463 height 349
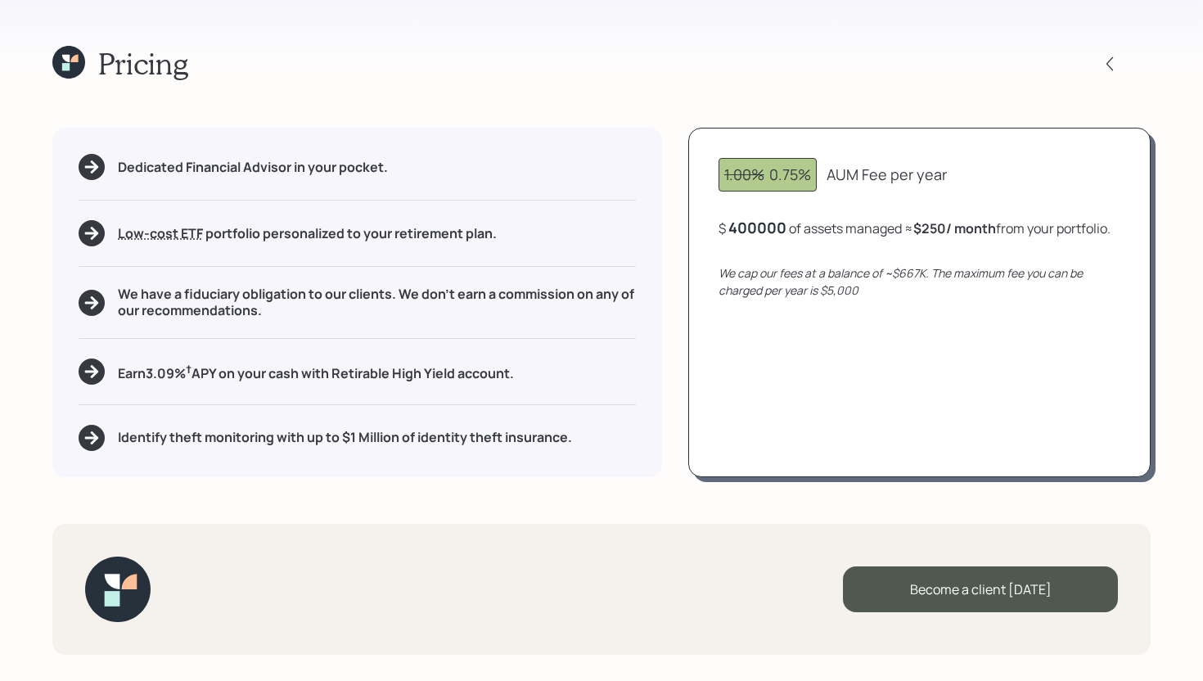
click at [767, 231] on div "400000" at bounding box center [758, 228] width 58 height 20
click at [832, 396] on div "1.00% 0.75% AUM Fee per year $ 400000 of assets managed ≈ $250 / month from you…" at bounding box center [919, 302] width 463 height 349
click at [788, 229] on div "$ 400000 of assets managed ≈ $250 / month from your portfolio ." at bounding box center [915, 228] width 392 height 20
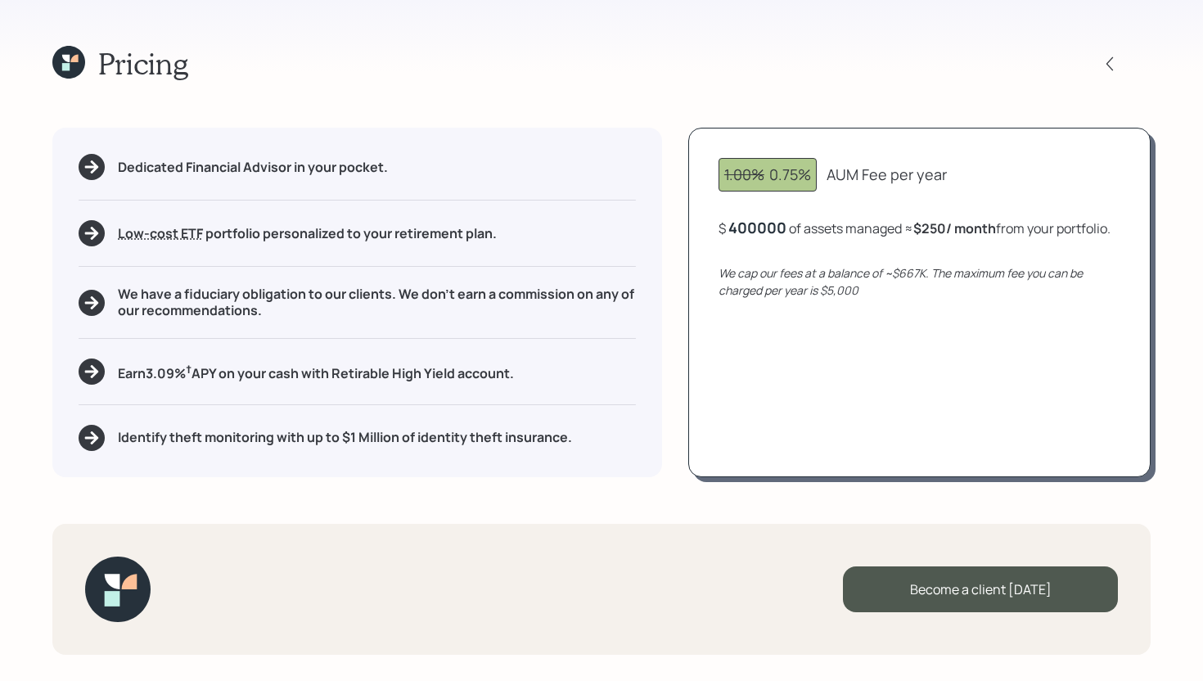
click at [788, 229] on div "$ 400000 of assets managed ≈ $250 / month from your portfolio ." at bounding box center [915, 228] width 392 height 20
click at [782, 229] on div "400000" at bounding box center [758, 228] width 58 height 20
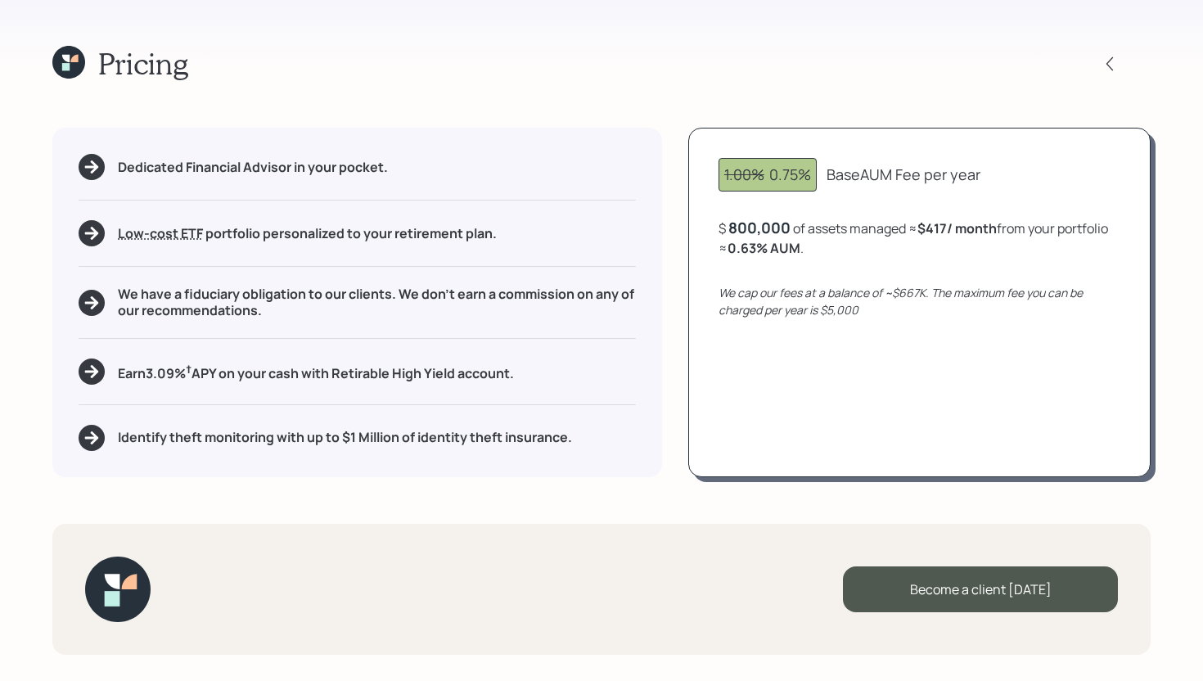
click at [761, 436] on div "1.00% 0.75% Base AUM Fee per year $ 800,000 of assets managed ≈ $417 / month fr…" at bounding box center [919, 302] width 463 height 349
drag, startPoint x: 732, startPoint y: 247, endPoint x: 770, endPoint y: 247, distance: 37.7
click at [770, 247] on b "0.63 % AUM" at bounding box center [764, 248] width 73 height 18
click at [815, 253] on div "$ 800,000 of assets managed ≈ $417 / month from your portfolio ≈ 0.63 % AUM ." at bounding box center [920, 238] width 402 height 40
drag, startPoint x: 535, startPoint y: 370, endPoint x: 107, endPoint y: 372, distance: 428.2
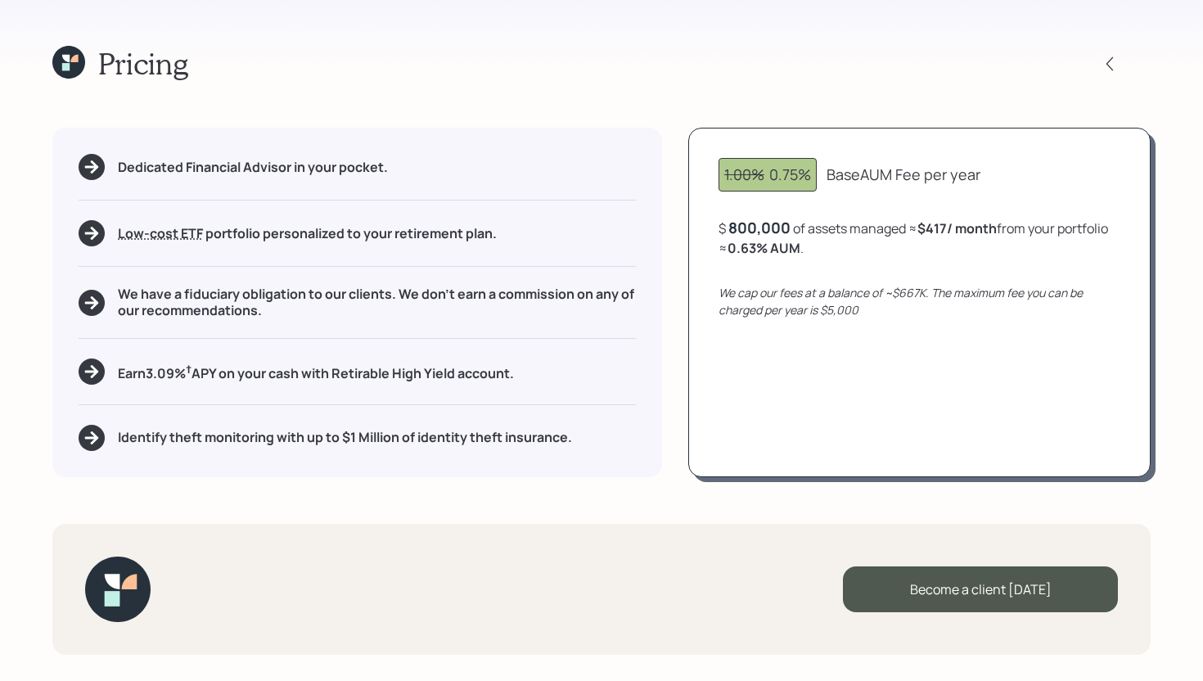
click at [107, 372] on div "Earn 3.09 % † APY on your cash with Retirable High Yield account." at bounding box center [358, 372] width 558 height 26
click at [461, 350] on div "Dedicated Financial Advisor in your pocket. Low-cost ETF Retirable uses diversi…" at bounding box center [357, 302] width 610 height 349
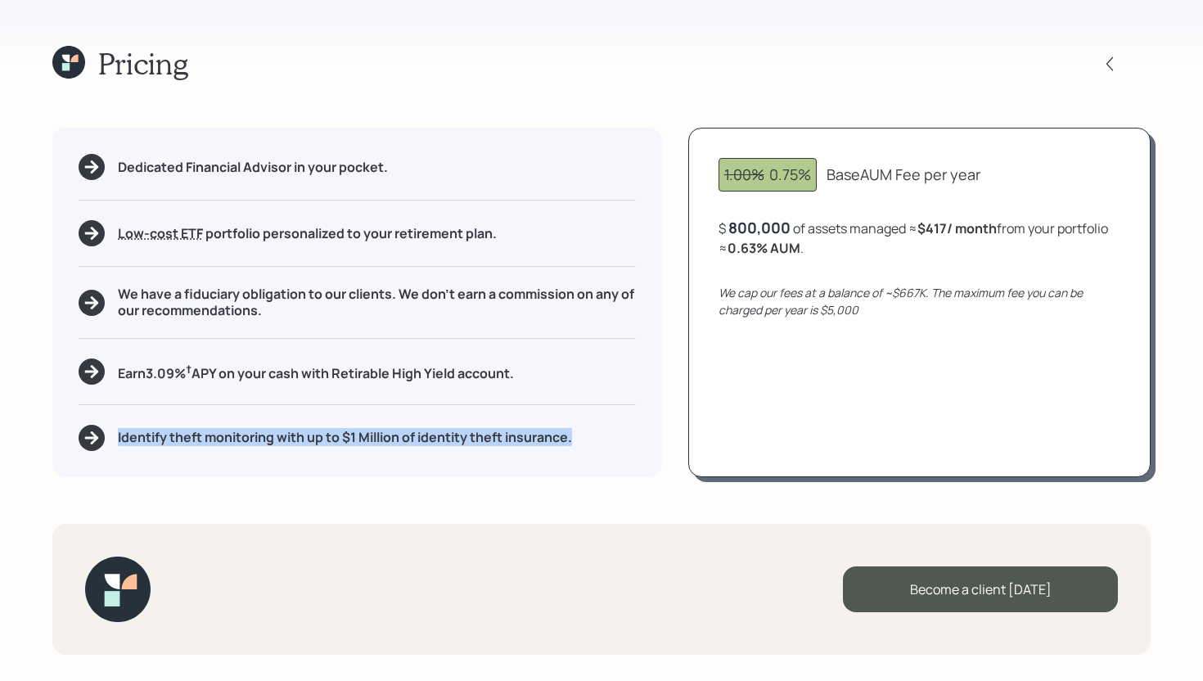
drag, startPoint x: 116, startPoint y: 436, endPoint x: 593, endPoint y: 444, distance: 476.5
click at [593, 444] on div "Identify theft monitoring with up to $1 Million of identity theft insurance." at bounding box center [358, 438] width 558 height 26
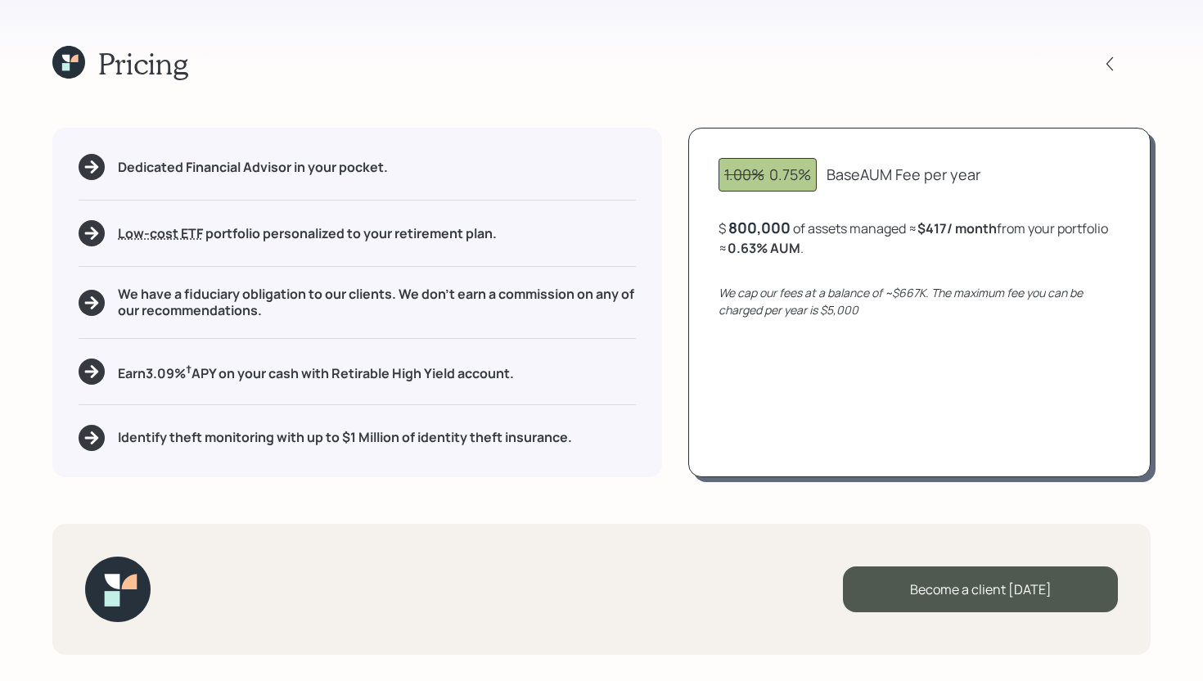
click at [648, 251] on div "Dedicated Financial Advisor in your pocket. Low-cost ETF Retirable uses diversi…" at bounding box center [357, 302] width 610 height 349
